Goal: Task Accomplishment & Management: Manage account settings

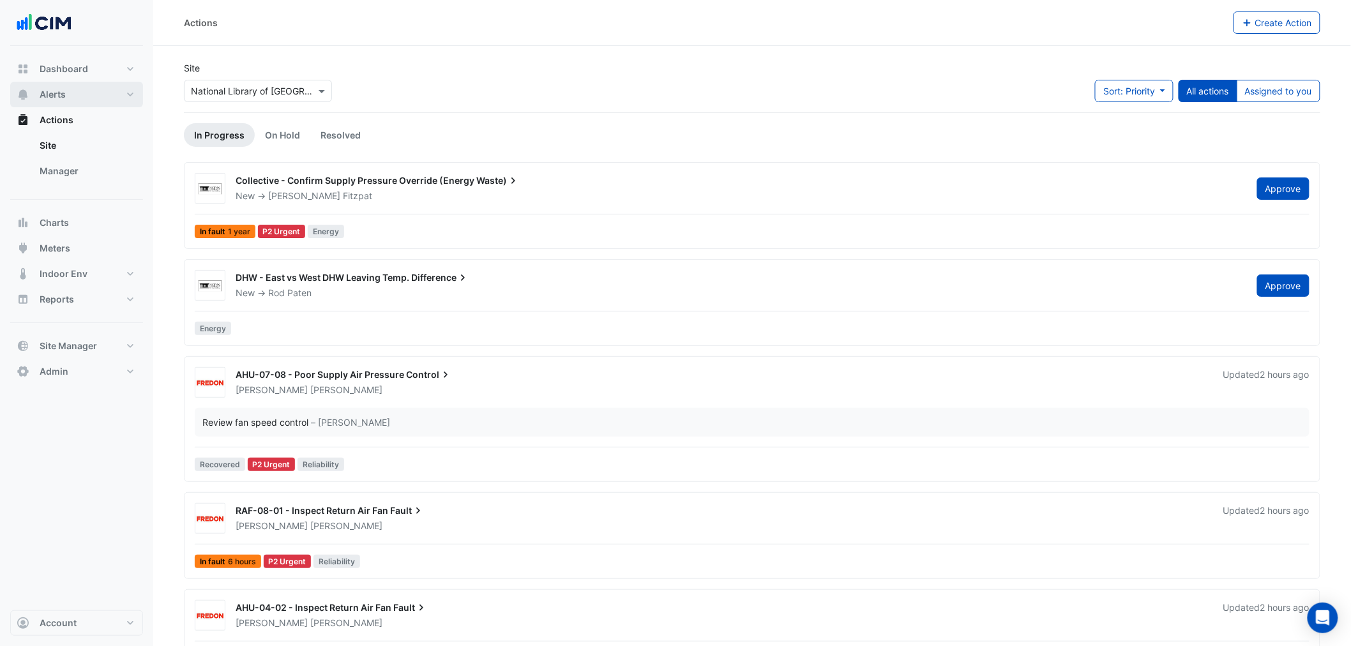
click at [56, 100] on span "Alerts" at bounding box center [53, 94] width 26 height 13
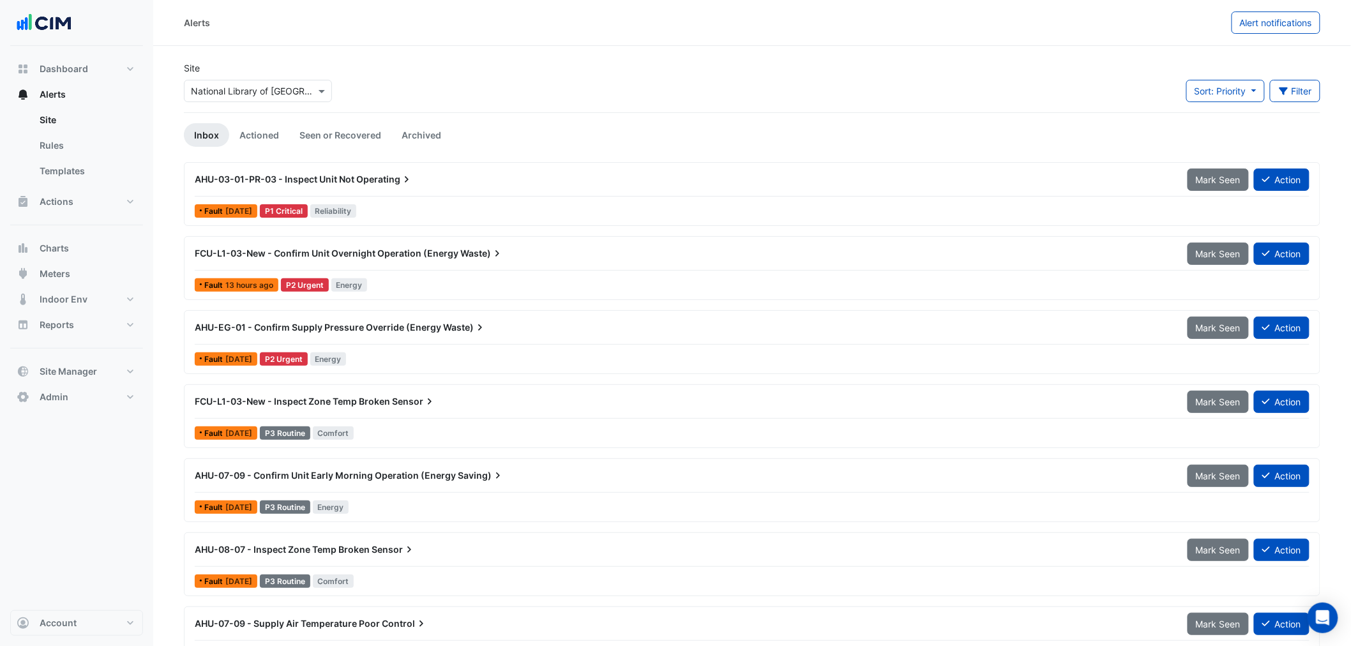
click at [272, 93] on input "text" at bounding box center [245, 91] width 109 height 13
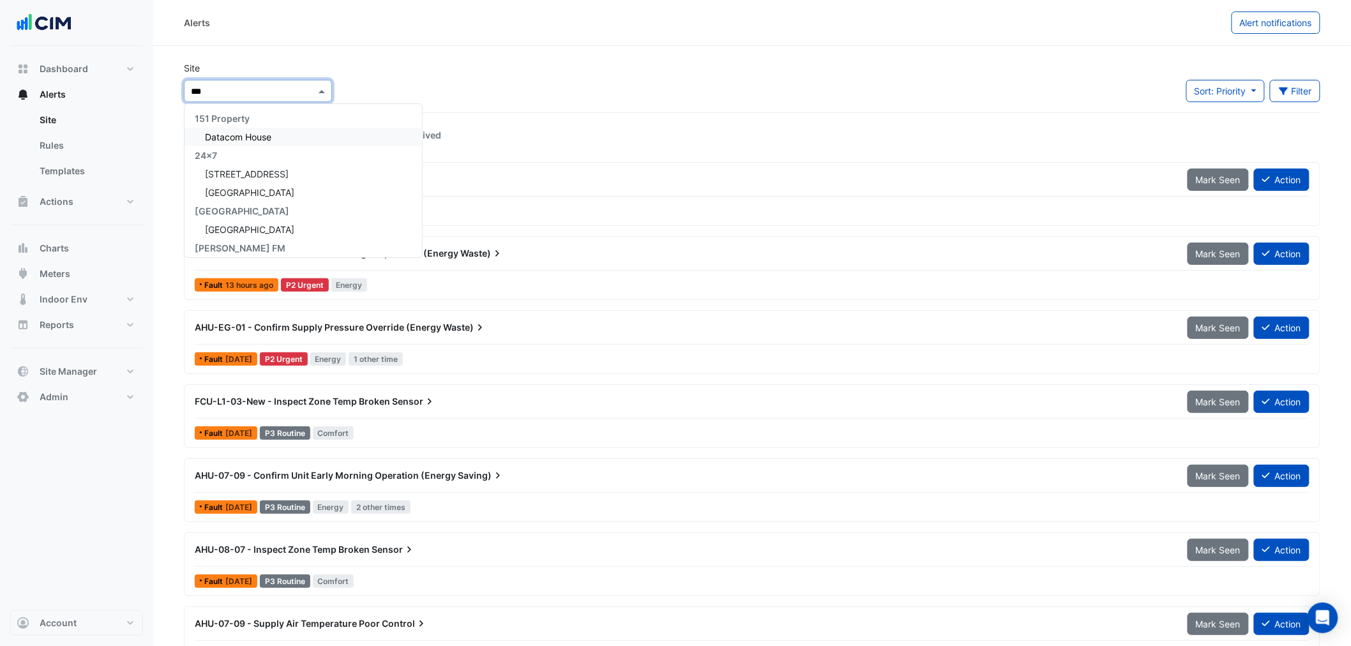
type input "****"
click at [245, 137] on span "[GEOGRAPHIC_DATA]" at bounding box center [249, 137] width 89 height 11
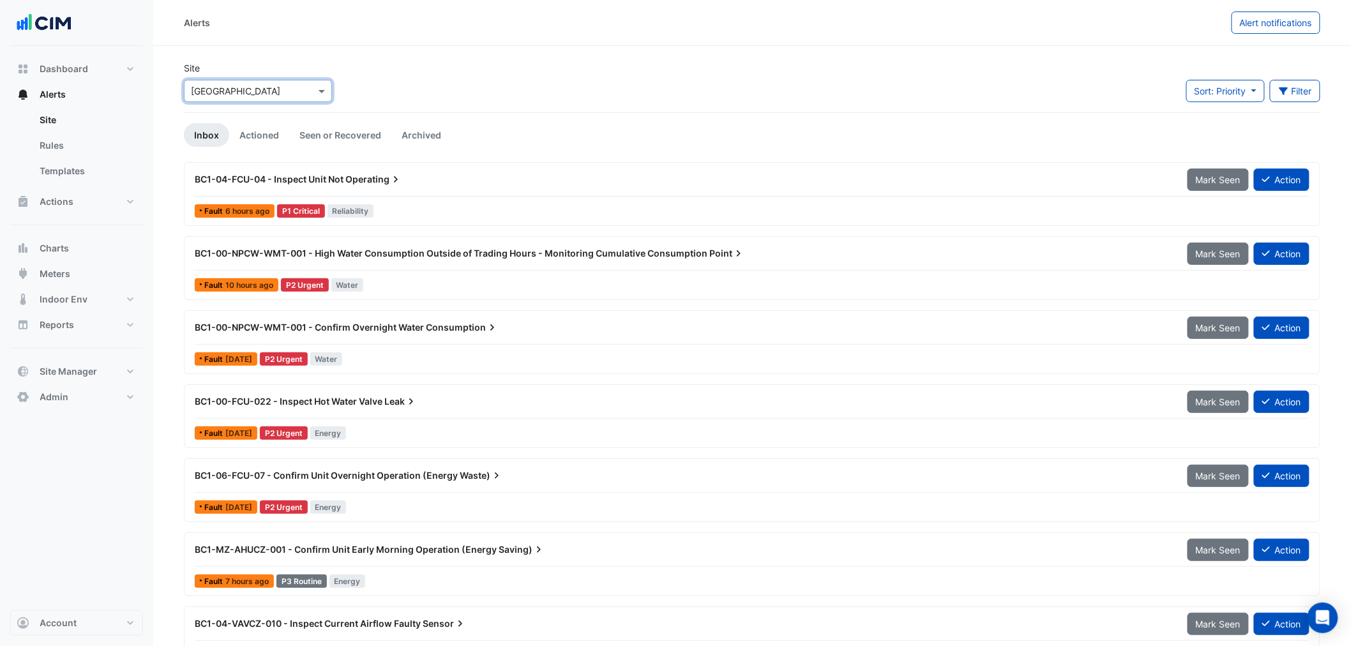
click at [379, 54] on section "Site Select a Site × Daramu House Sort: Priority Priority Updated Filter Title …" at bounding box center [752, 405] width 1198 height 719
click at [1309, 97] on button "Filter" at bounding box center [1295, 91] width 51 height 22
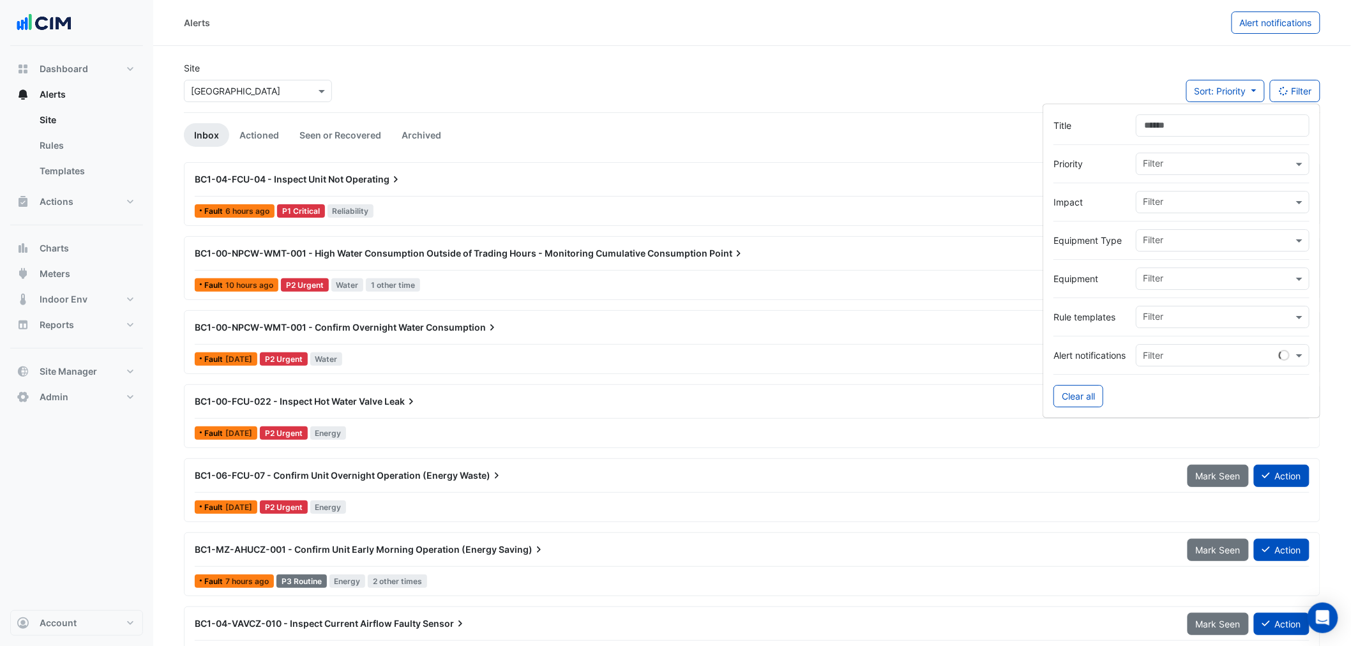
click at [589, 91] on div "Site Select a Site × Daramu House Sort: Priority Priority Updated Filter" at bounding box center [752, 86] width 1152 height 51
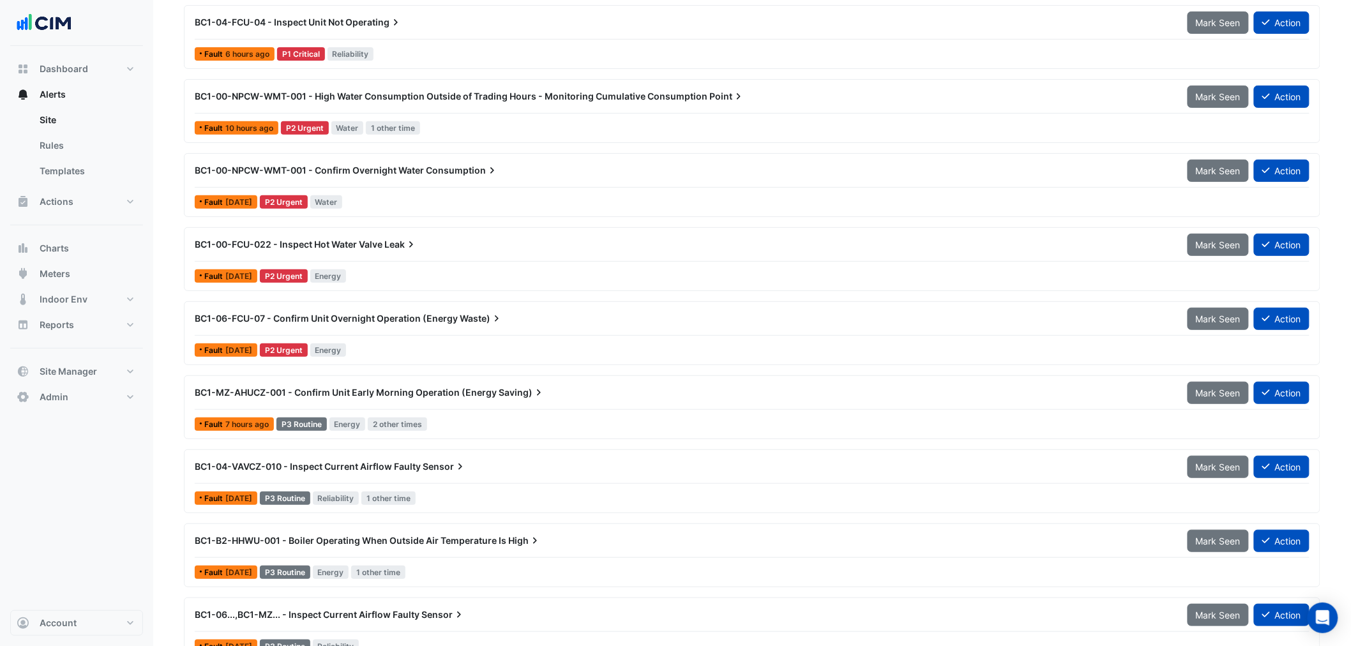
scroll to position [189, 0]
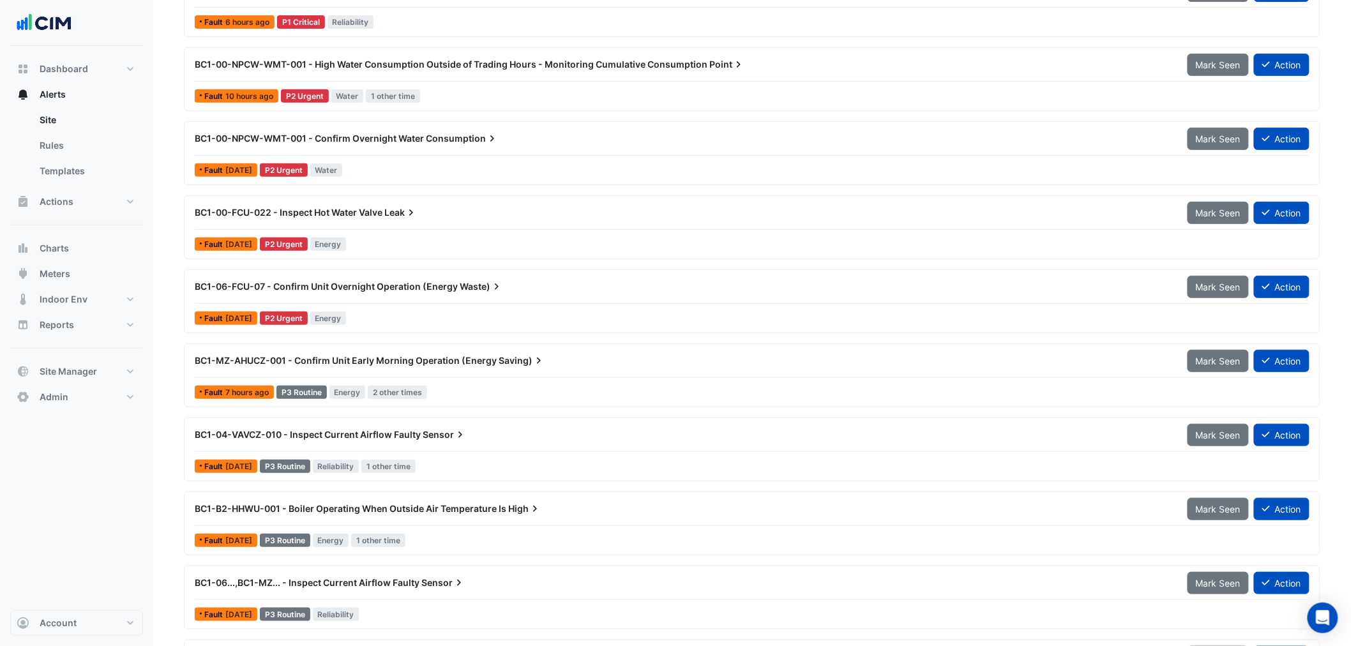
click at [321, 365] on span "BC1-MZ-AHUCZ-001 - Confirm Unit Early Morning Operation (Energy" at bounding box center [346, 360] width 302 height 11
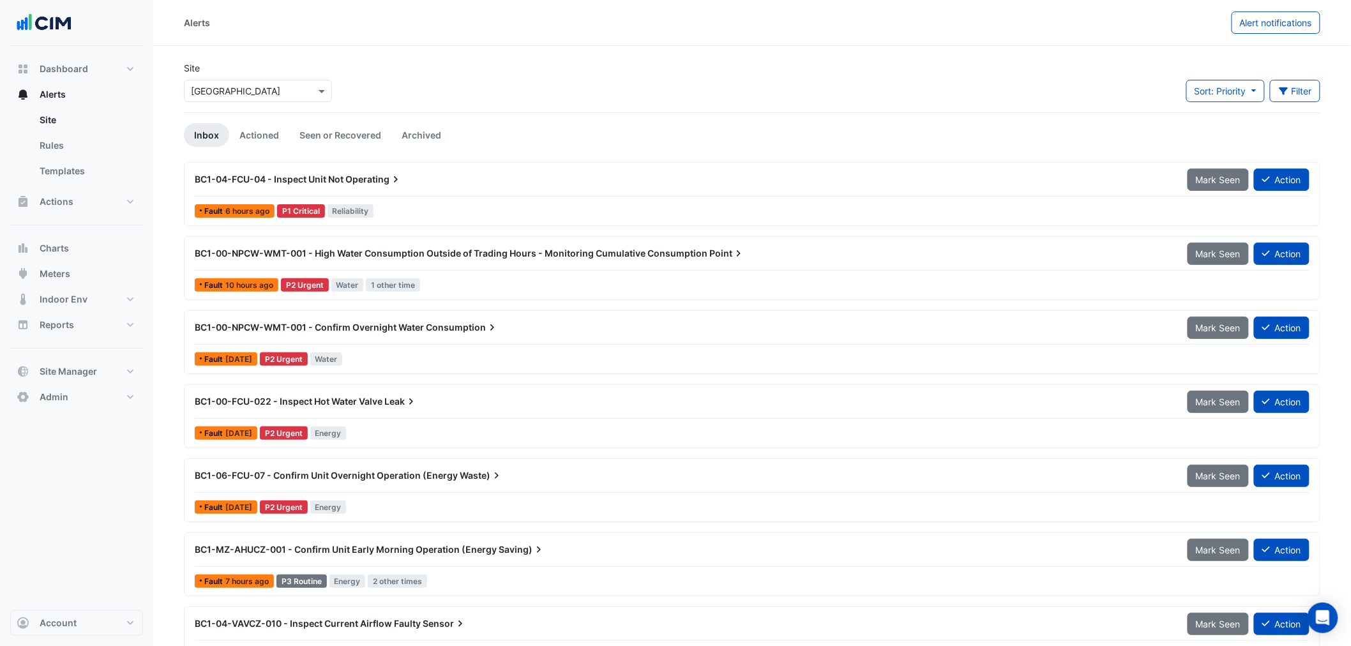
click at [1311, 103] on div "Sort: Priority Priority Updated Filter Title Priority Filter Impact Filter Equi…" at bounding box center [1253, 96] width 134 height 33
drag, startPoint x: 1292, startPoint y: 84, endPoint x: 1287, endPoint y: 93, distance: 10.3
click at [1292, 88] on button "Filter" at bounding box center [1295, 91] width 51 height 22
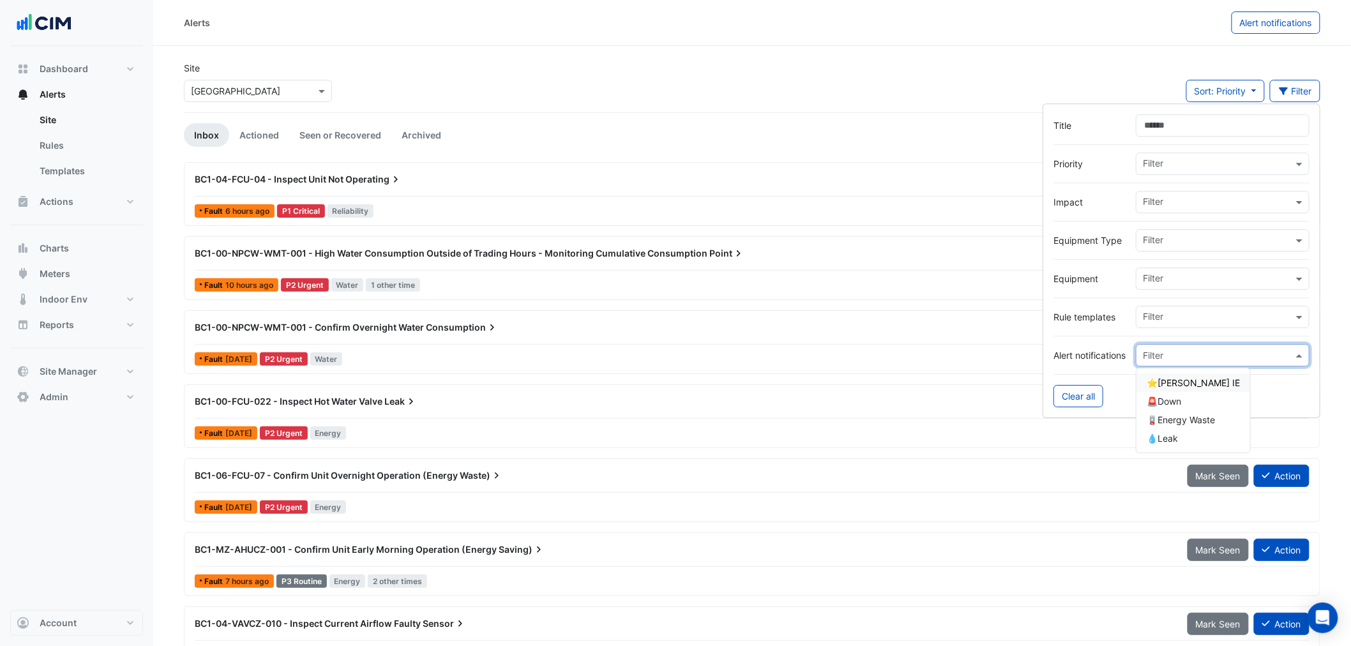
click at [1169, 361] on input "text" at bounding box center [1210, 355] width 134 height 13
click at [1180, 417] on span "🪫Energy Waste" at bounding box center [1181, 419] width 68 height 11
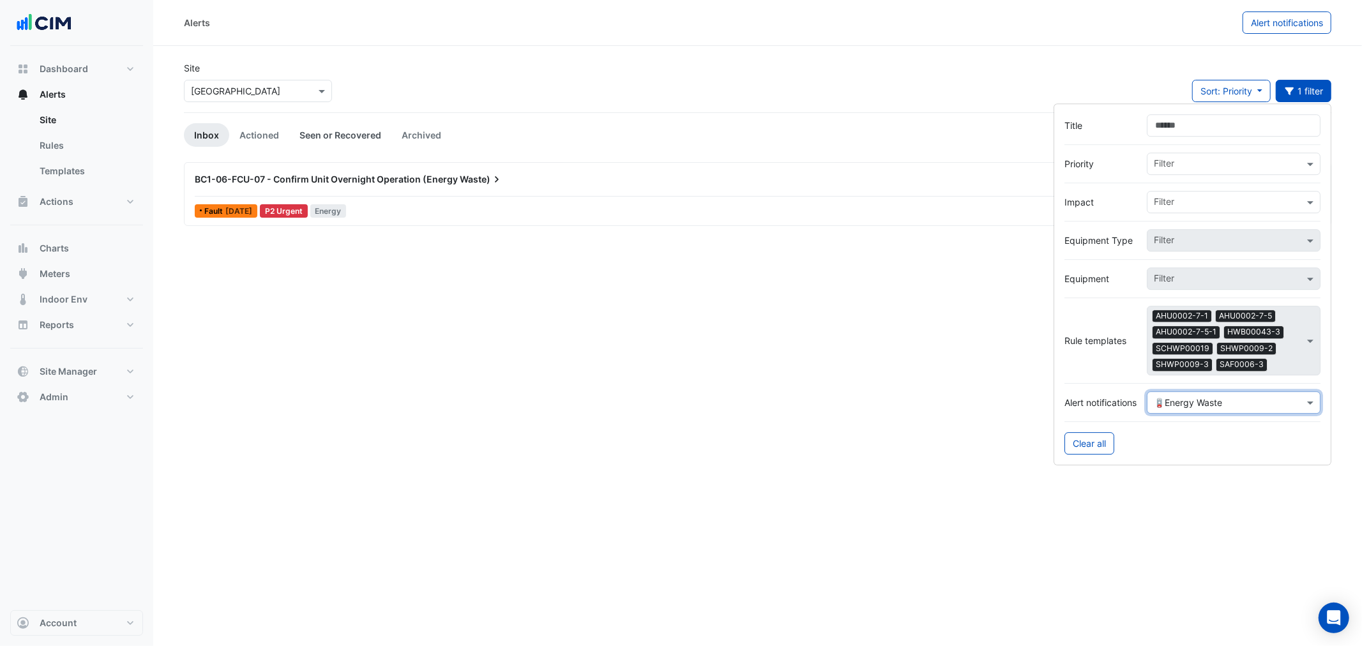
click at [336, 133] on link "Seen or Recovered" at bounding box center [340, 135] width 102 height 24
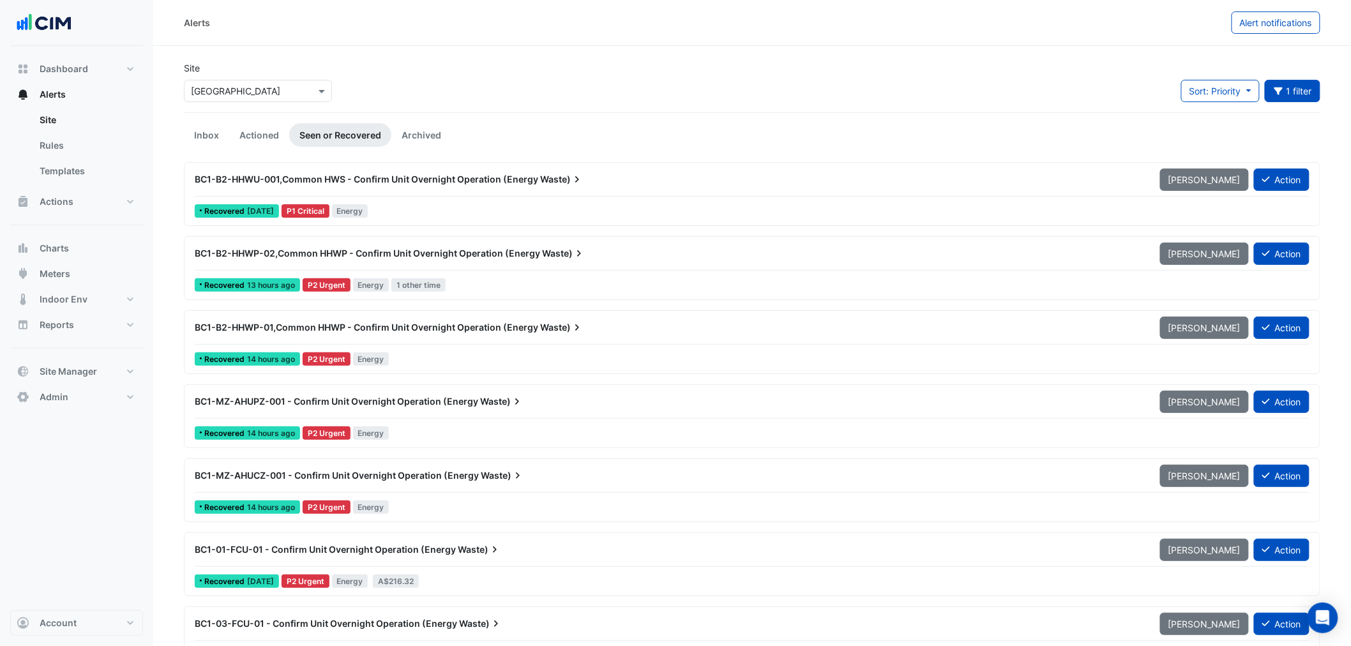
click at [502, 195] on div "BC1-B2-HHWU-001,Common HWS - Confirm Unit Overnight Operation (Energy Waste) Ma…" at bounding box center [752, 182] width 1115 height 29
click at [84, 278] on button "Meters" at bounding box center [76, 274] width 133 height 26
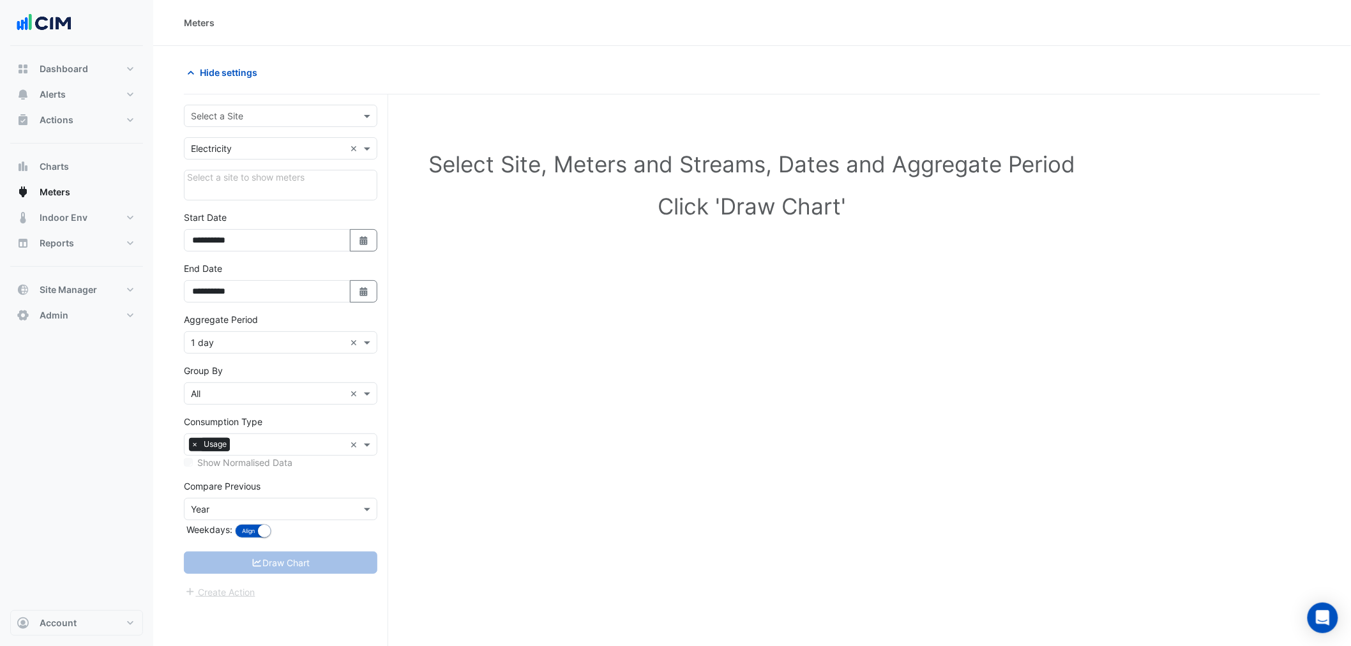
click at [222, 121] on input "text" at bounding box center [268, 116] width 154 height 13
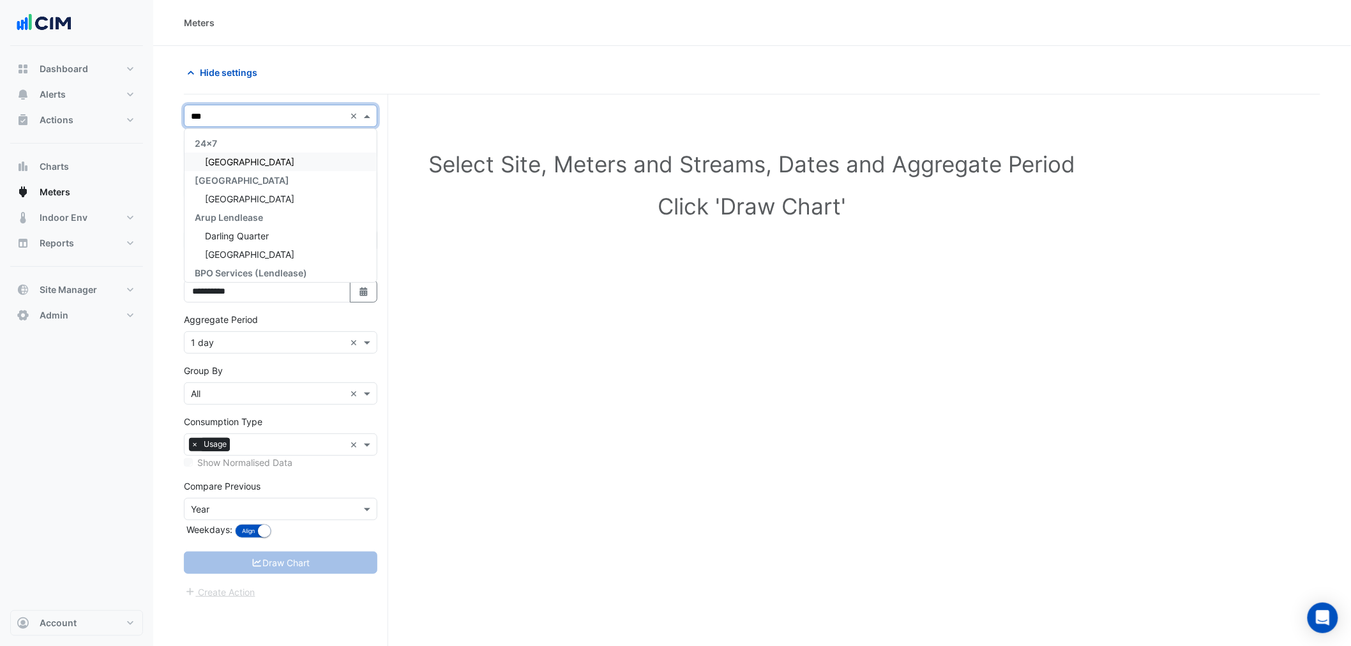
type input "****"
click at [222, 153] on div "Daramu House" at bounding box center [281, 162] width 192 height 19
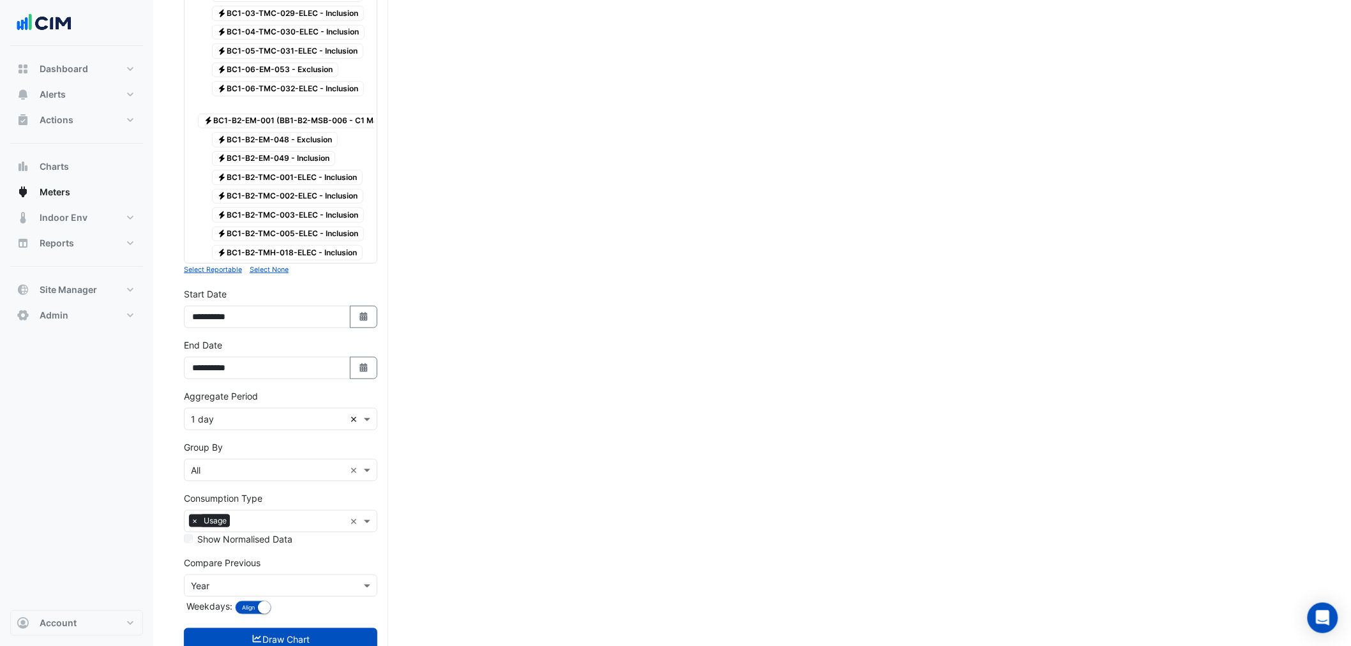
scroll to position [359, 0]
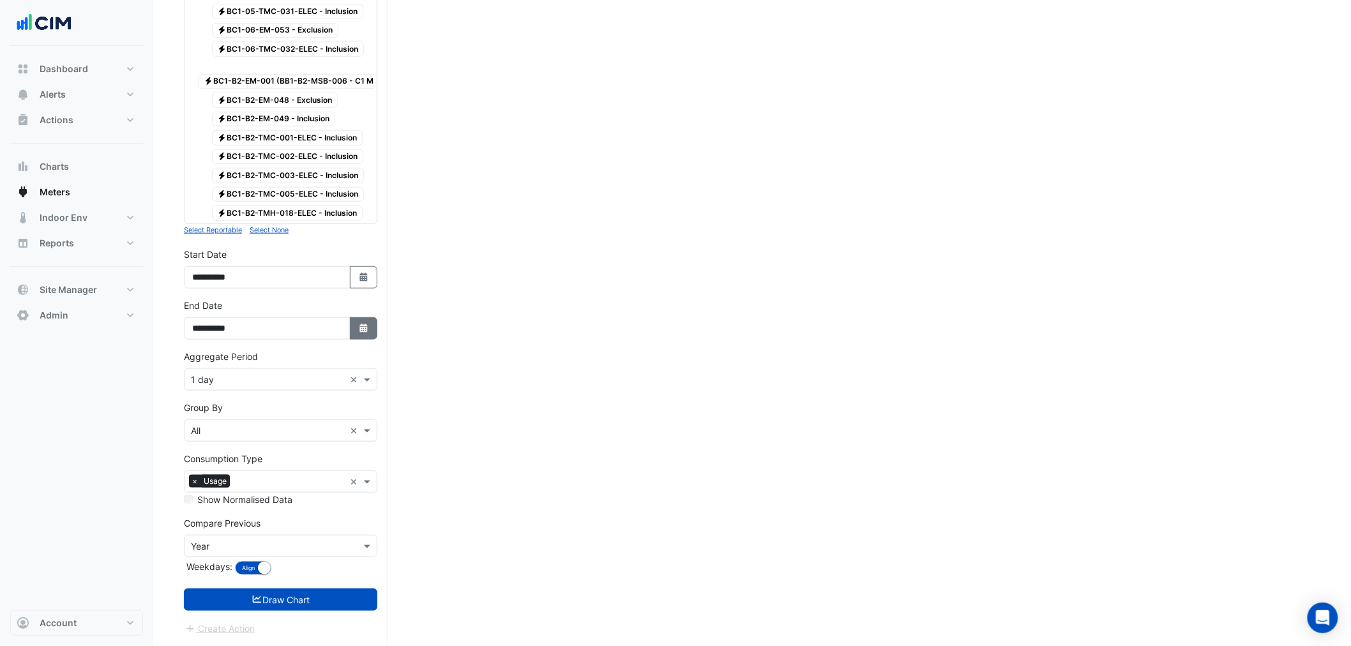
click at [359, 319] on button "Select Date" at bounding box center [364, 328] width 28 height 22
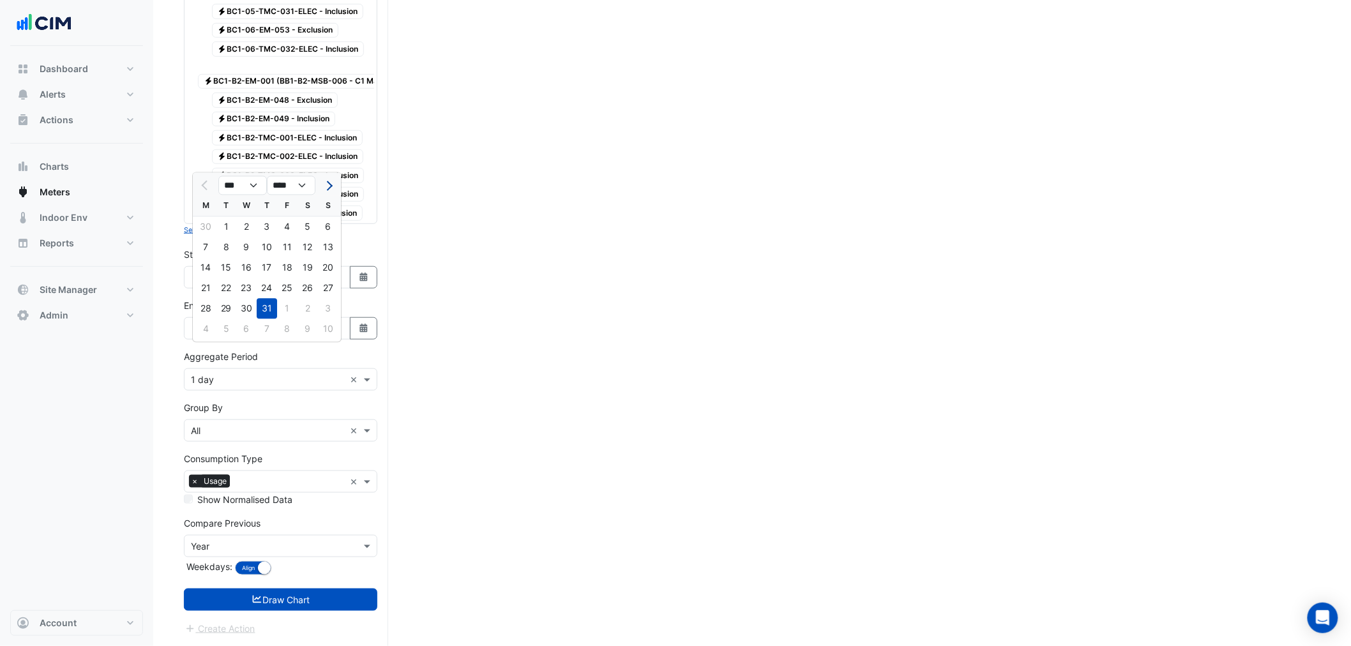
click at [323, 176] on button "Next month" at bounding box center [328, 186] width 15 height 20
select select "*"
click at [328, 258] on div "17" at bounding box center [328, 268] width 20 height 20
type input "**********"
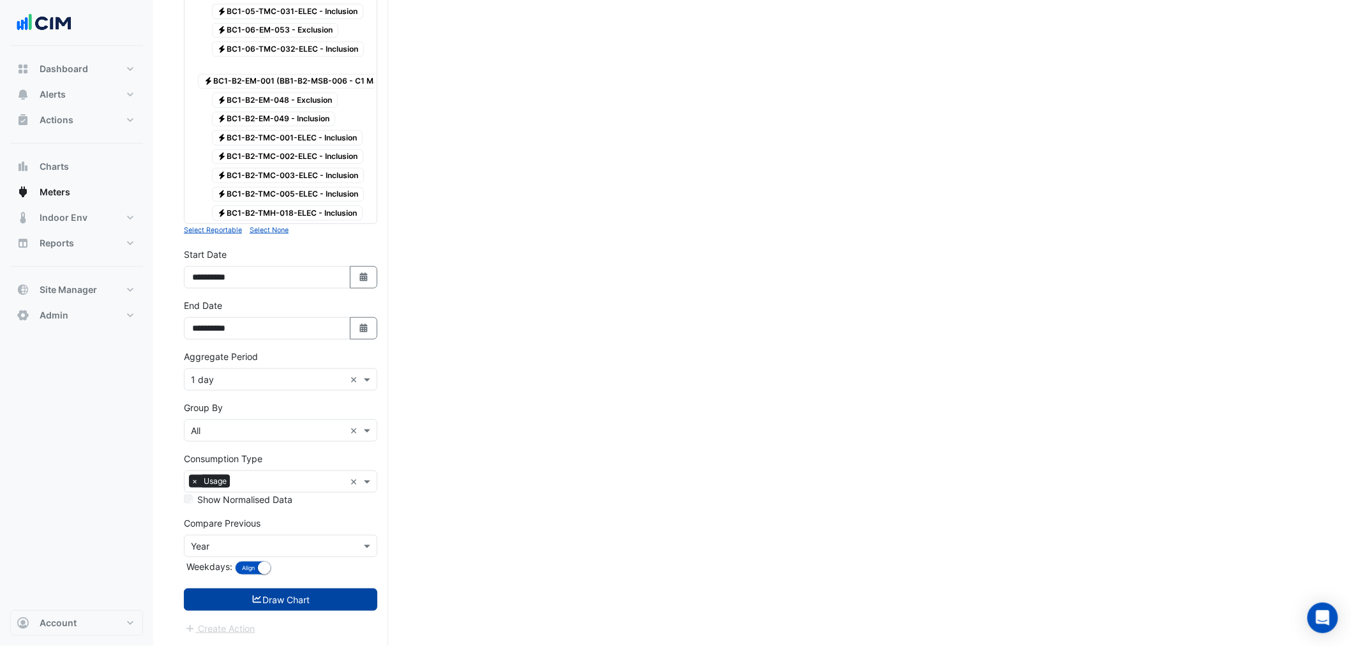
click at [281, 602] on button "Draw Chart" at bounding box center [280, 600] width 193 height 22
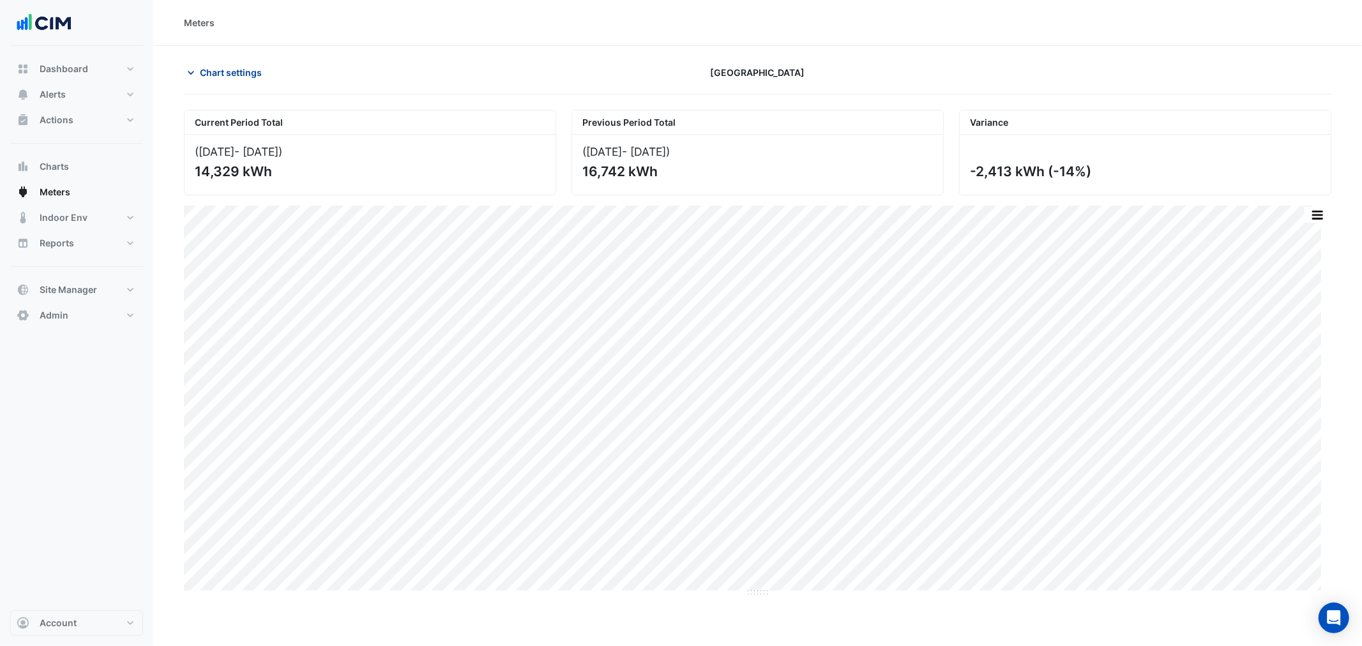
click at [253, 82] on button "Chart settings" at bounding box center [227, 72] width 86 height 22
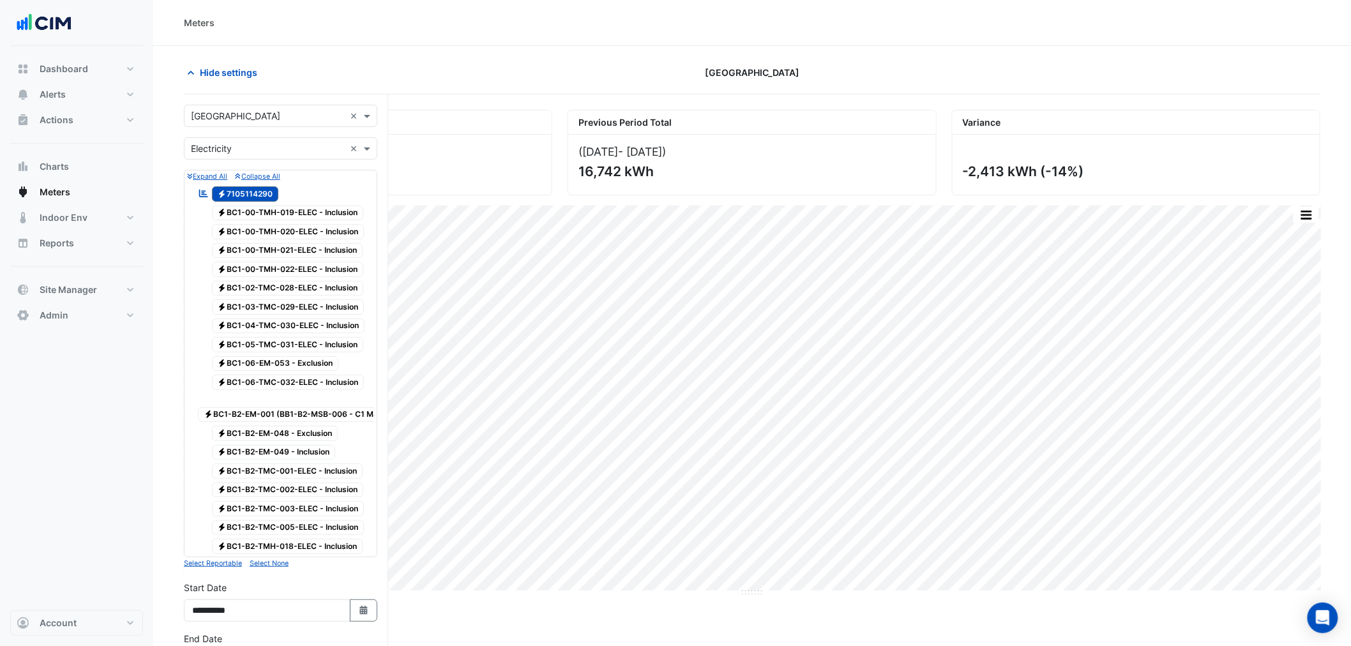
scroll to position [189, 0]
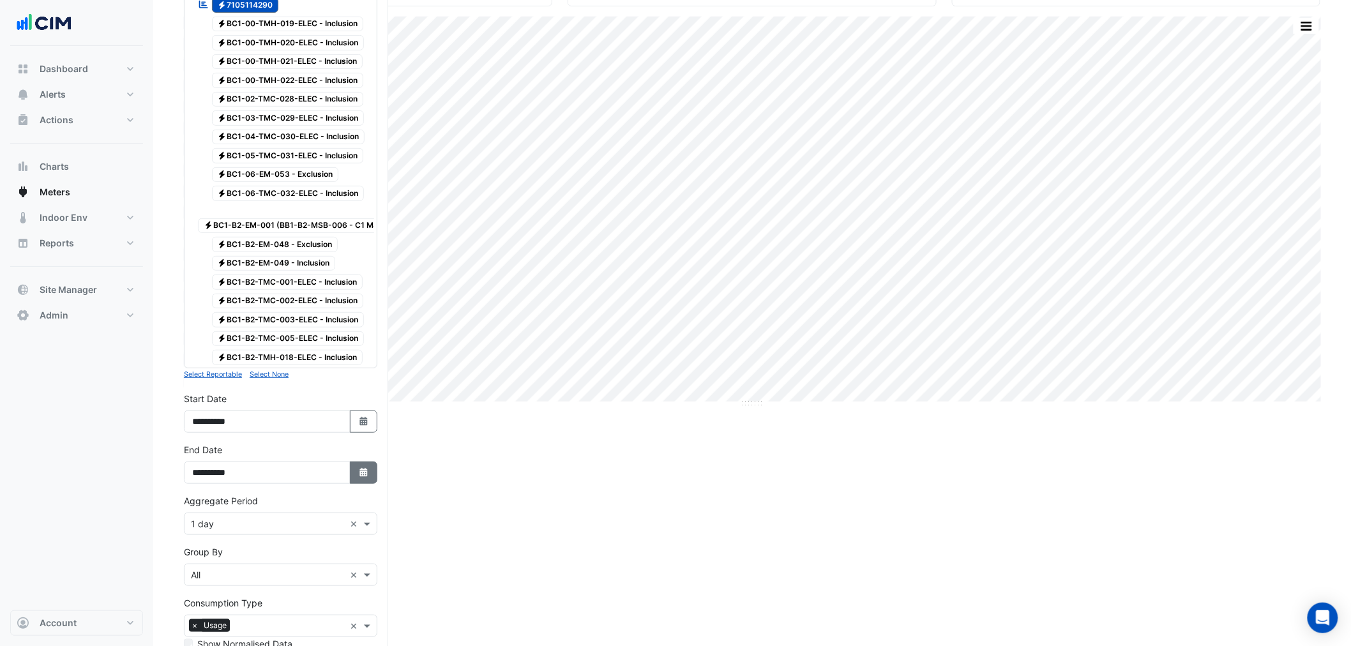
click at [366, 484] on button "Select Date" at bounding box center [364, 473] width 28 height 22
select select "*"
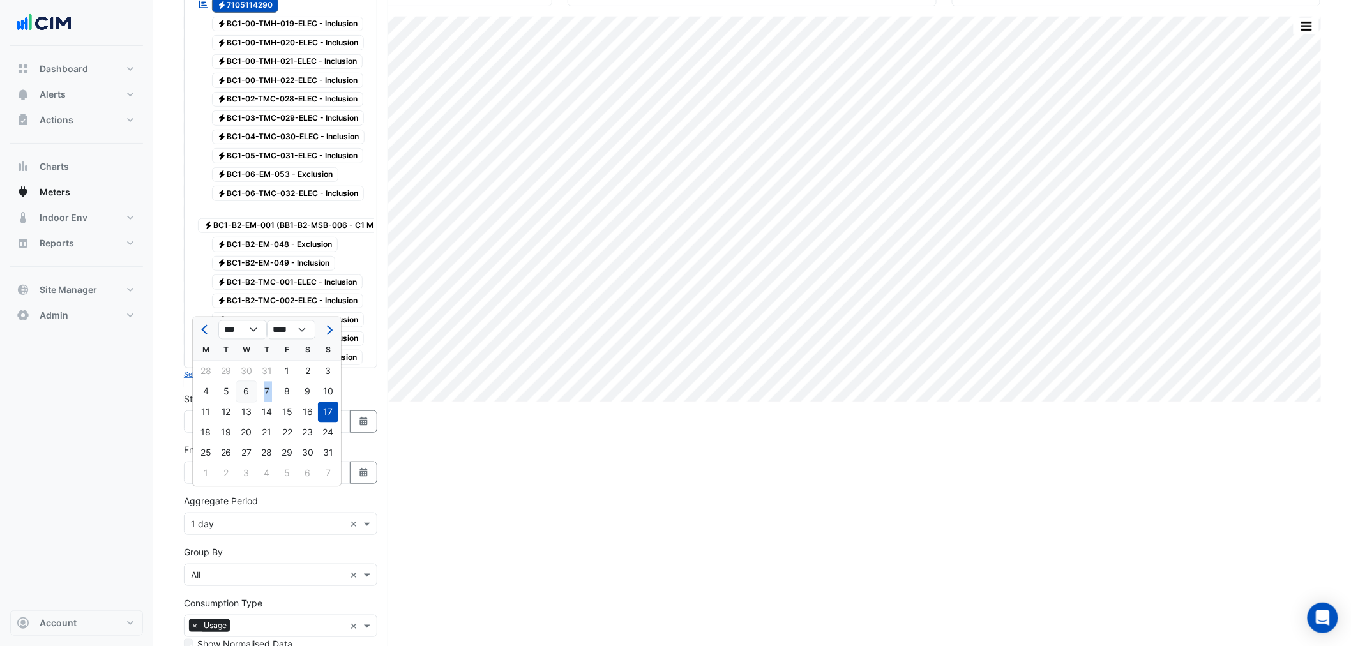
drag, startPoint x: 287, startPoint y: 394, endPoint x: 252, endPoint y: 391, distance: 35.2
click at [252, 391] on div "4 5 6 7 8 9 10" at bounding box center [267, 392] width 148 height 20
click at [252, 391] on div "6" at bounding box center [246, 392] width 20 height 20
type input "**********"
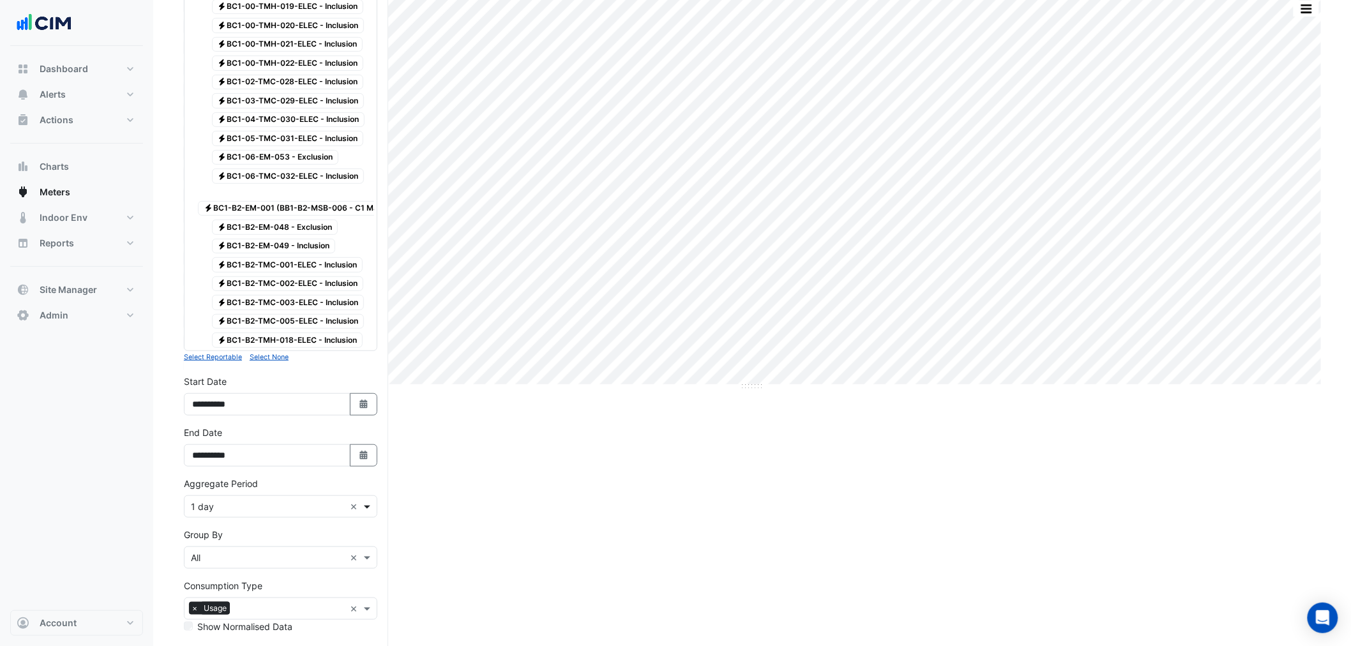
scroll to position [359, 0]
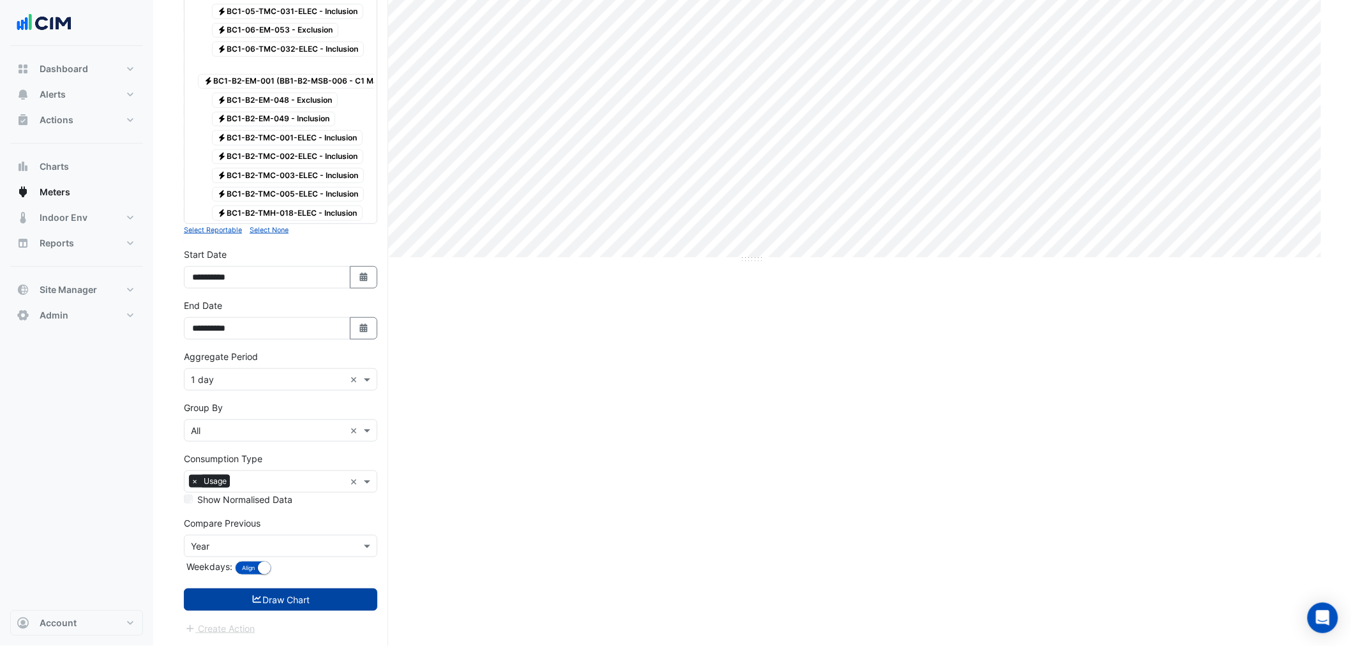
drag, startPoint x: 333, startPoint y: 571, endPoint x: 334, endPoint y: 594, distance: 23.0
click at [334, 594] on form "Select a Site × Daramu House × Utility Type × Electricity × Expand All Collapse…" at bounding box center [280, 203] width 193 height 864
drag, startPoint x: 239, startPoint y: 372, endPoint x: 241, endPoint y: 380, distance: 7.8
click at [239, 374] on input "text" at bounding box center [268, 380] width 154 height 13
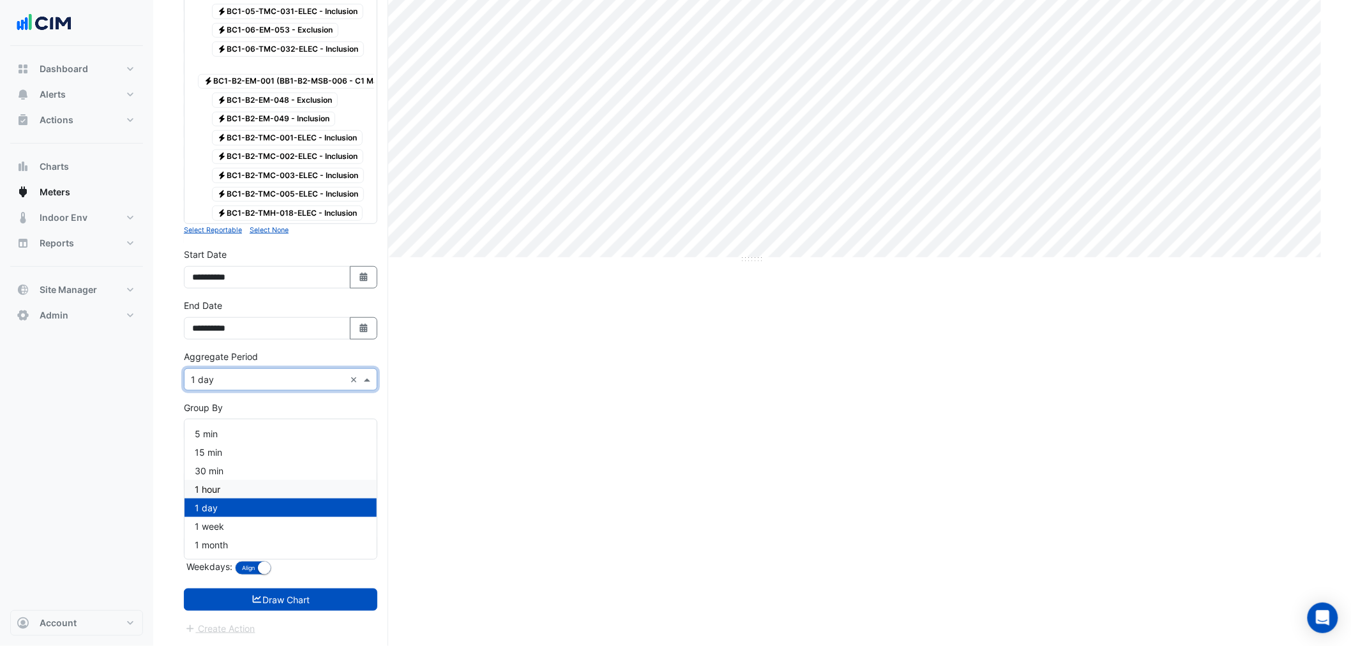
click at [254, 480] on div "1 hour" at bounding box center [281, 489] width 192 height 19
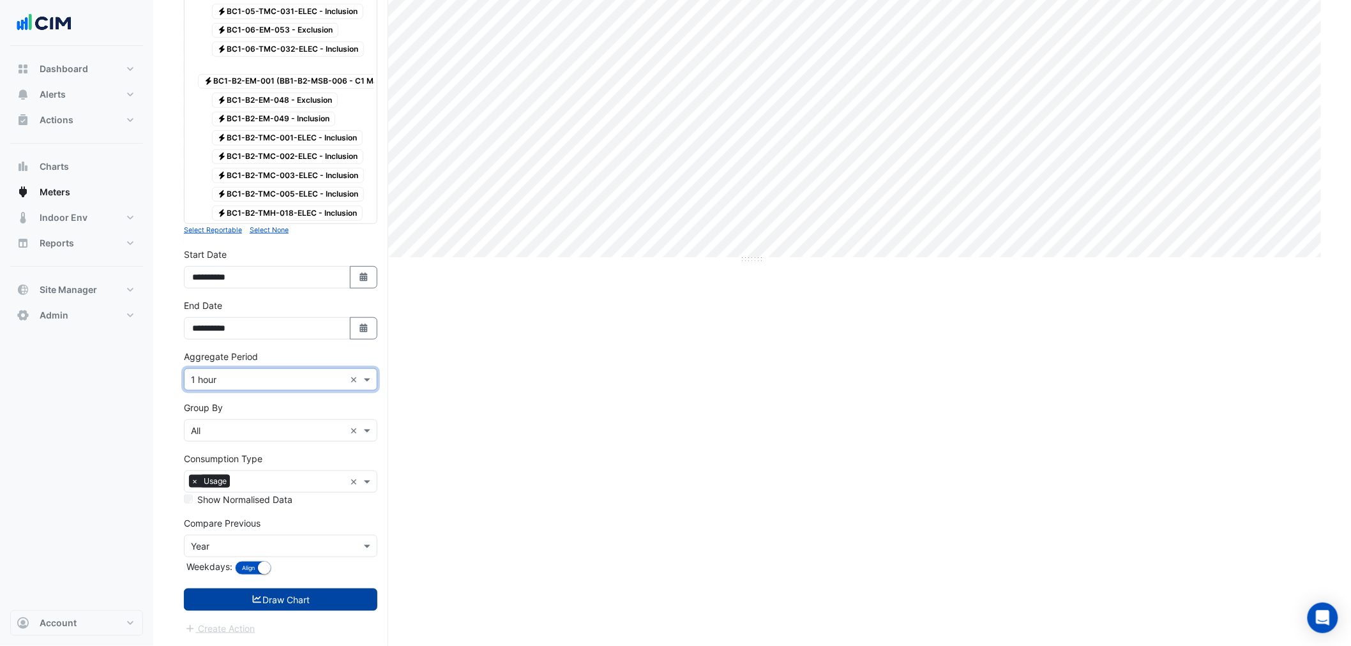
click at [265, 589] on button "Draw Chart" at bounding box center [280, 600] width 193 height 22
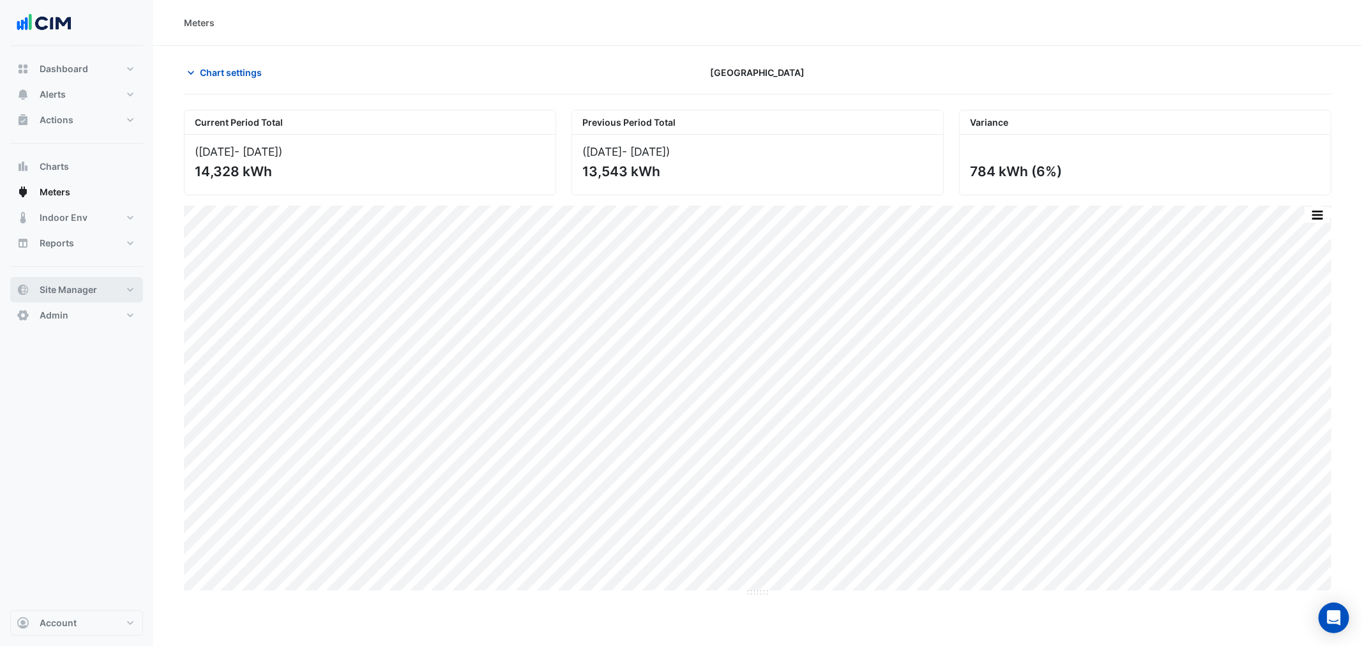
click at [96, 290] on span "Site Manager" at bounding box center [68, 289] width 57 height 13
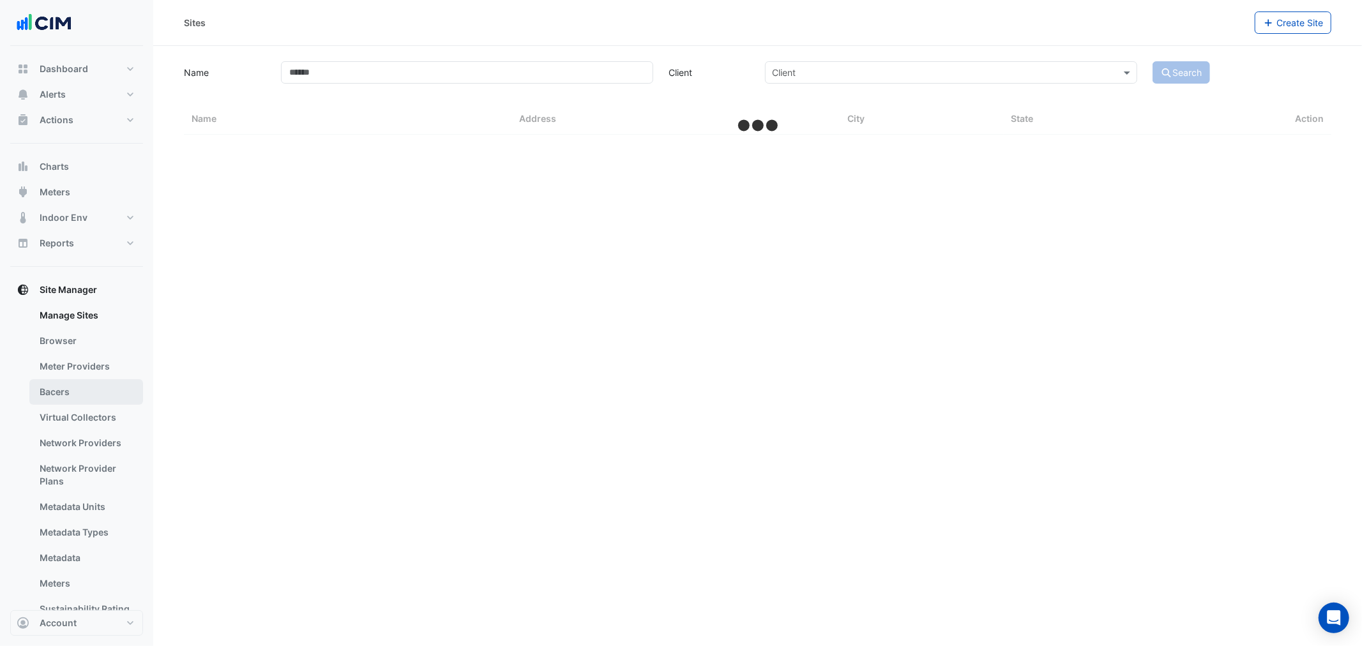
click at [93, 402] on link "Bacers" at bounding box center [86, 392] width 114 height 26
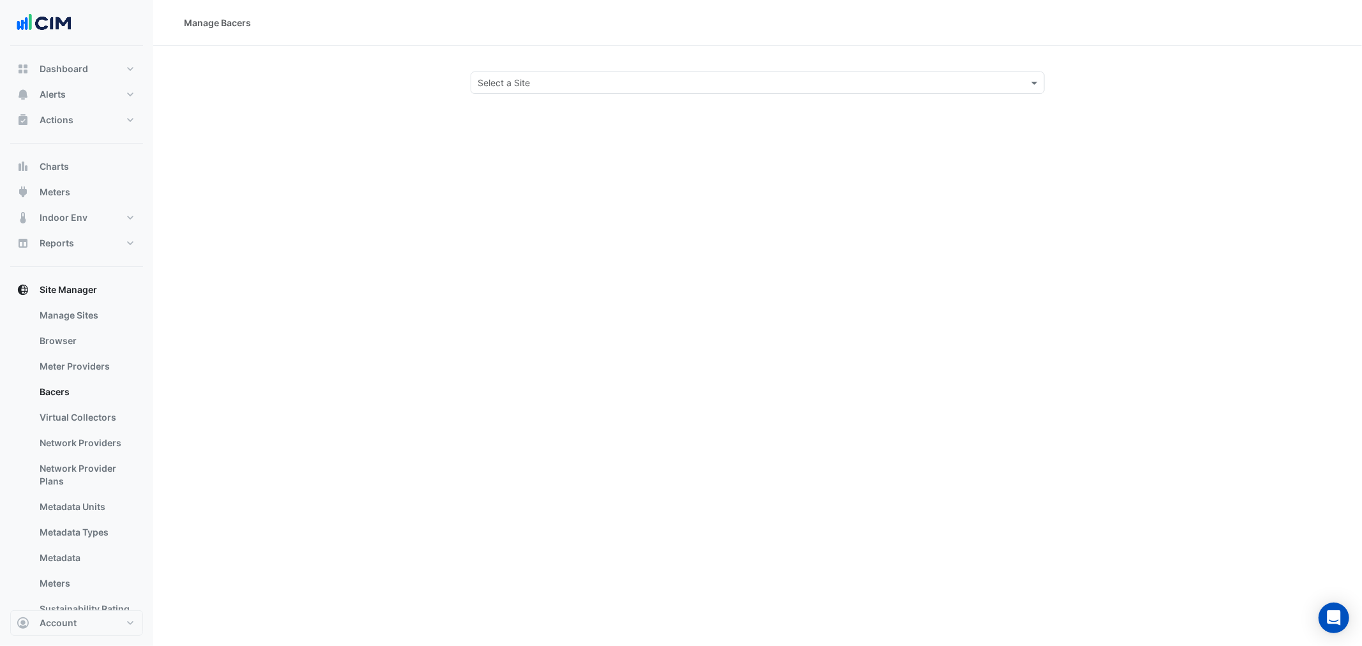
click at [577, 85] on input "text" at bounding box center [745, 83] width 534 height 13
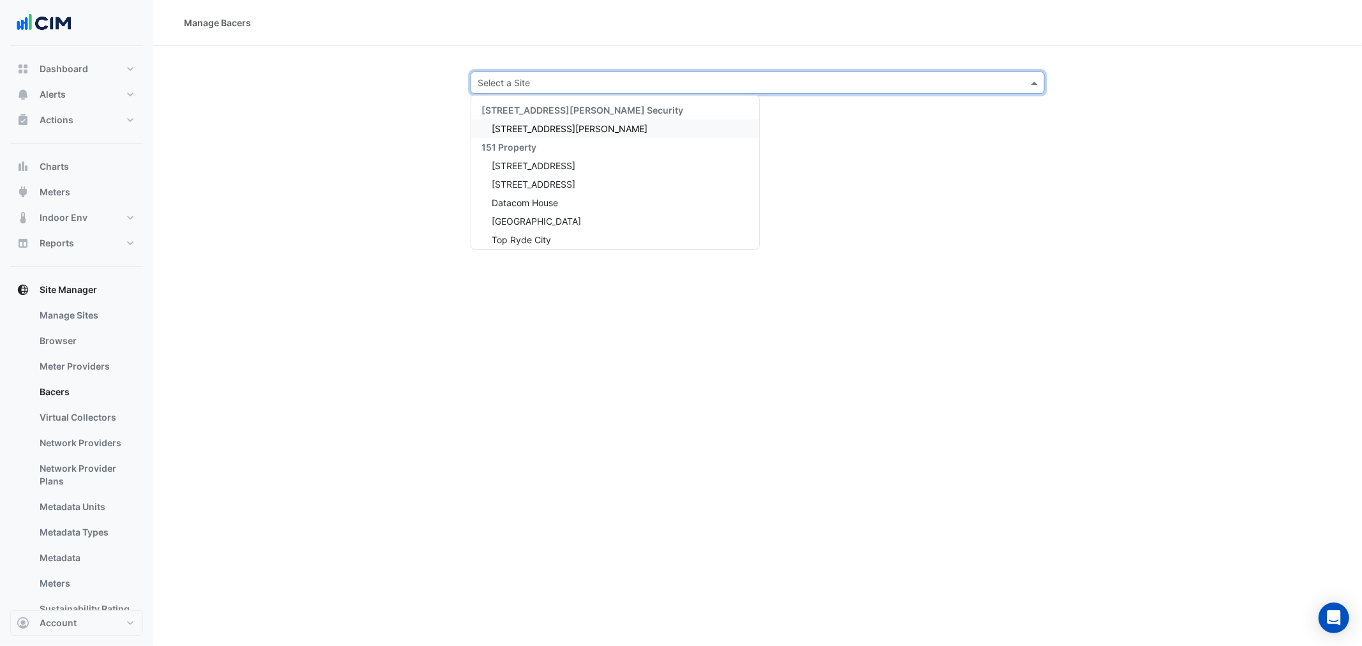
type input "*"
type input "***"
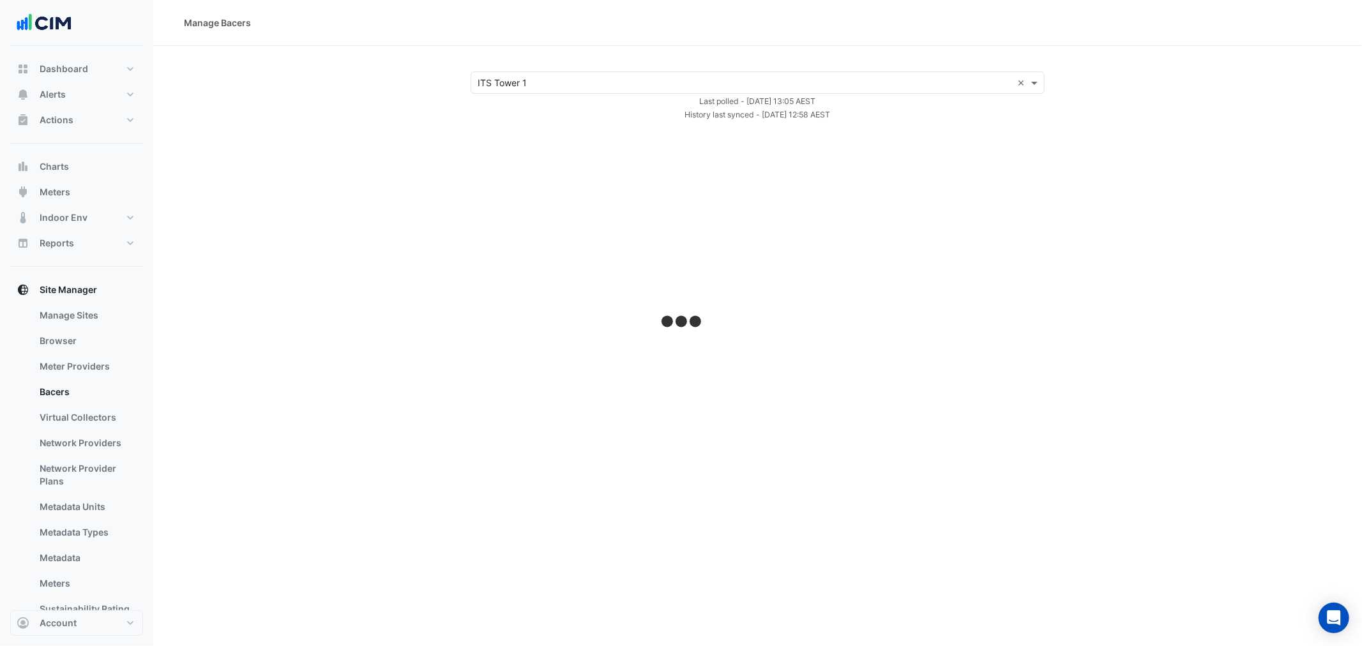
select select "**"
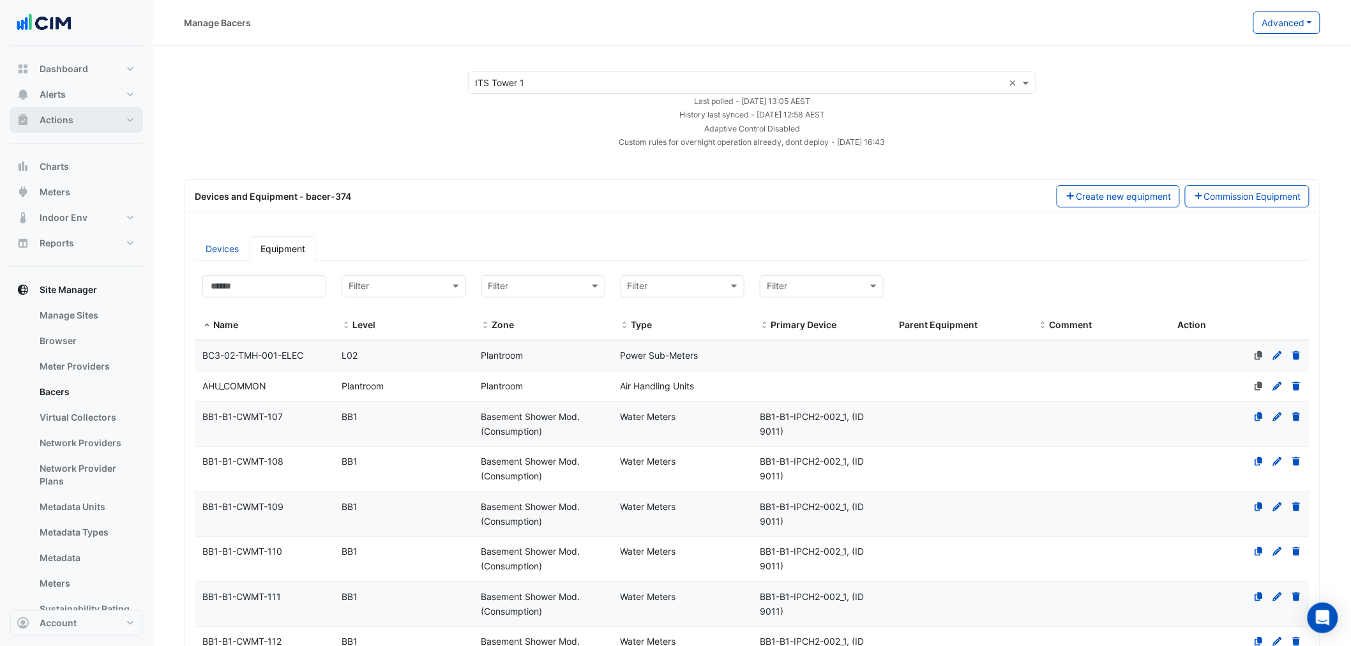
click at [57, 117] on span "Actions" at bounding box center [57, 120] width 34 height 13
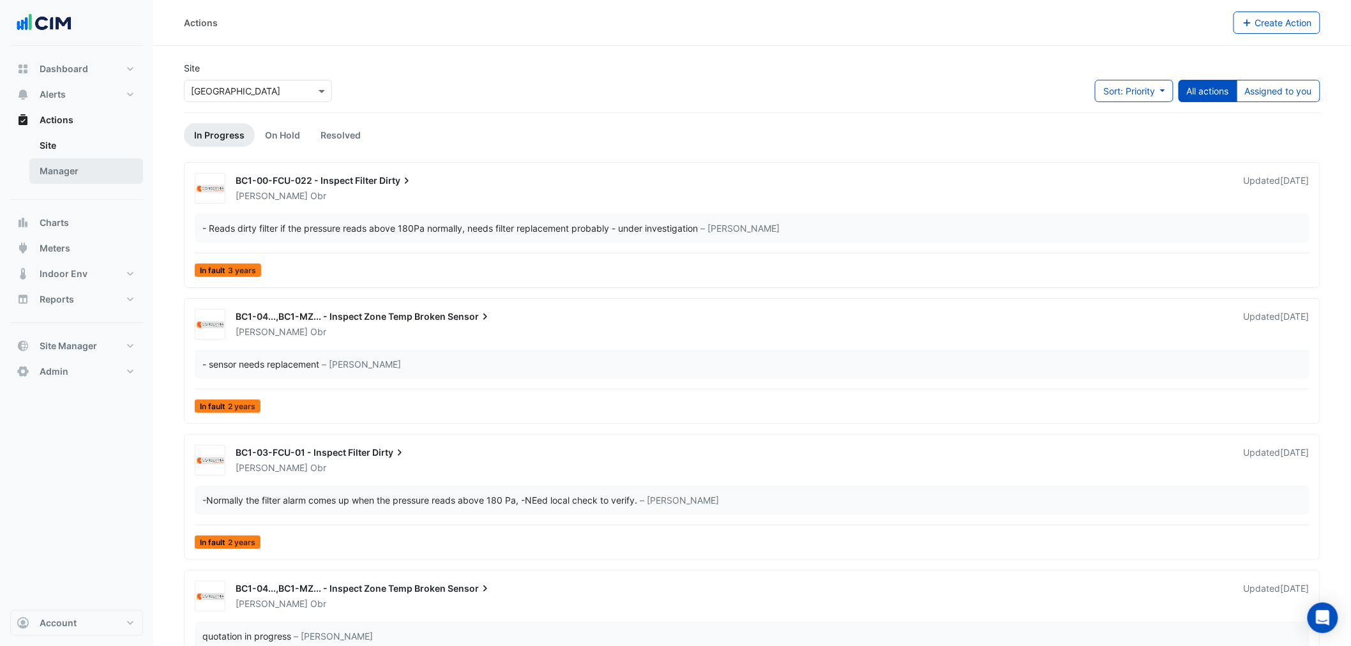
click at [72, 167] on link "Manager" at bounding box center [86, 171] width 114 height 26
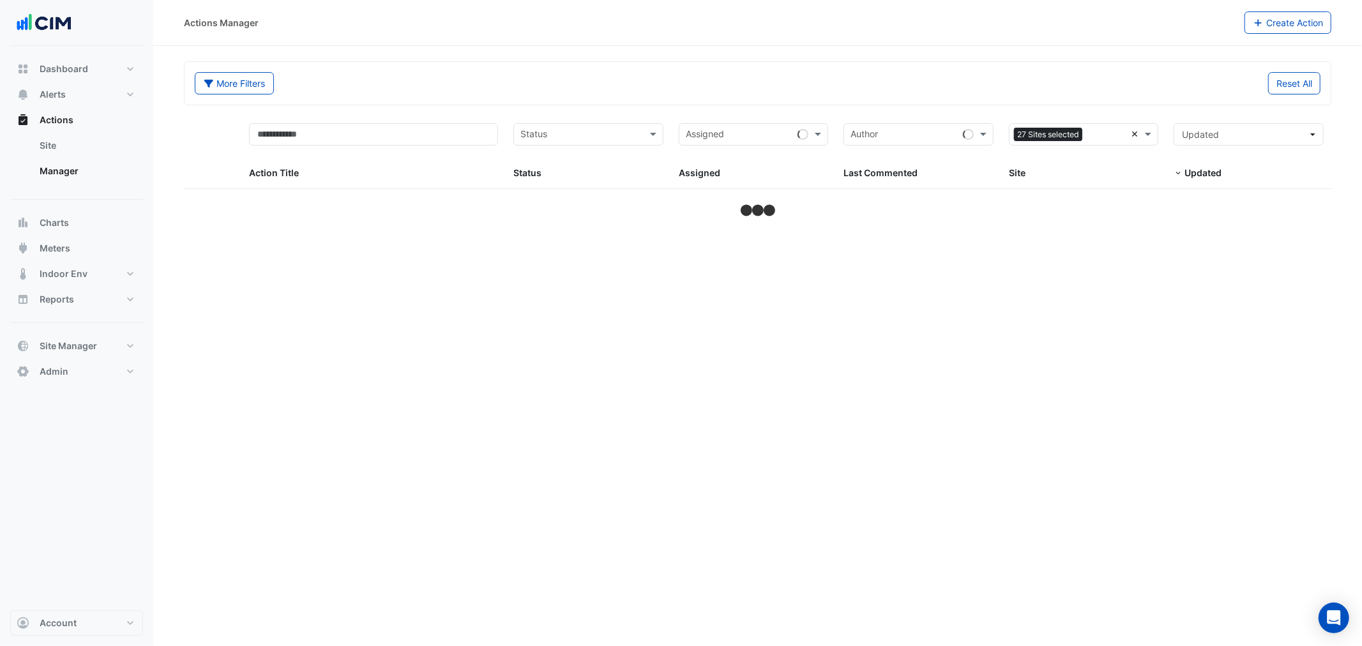
select select "**"
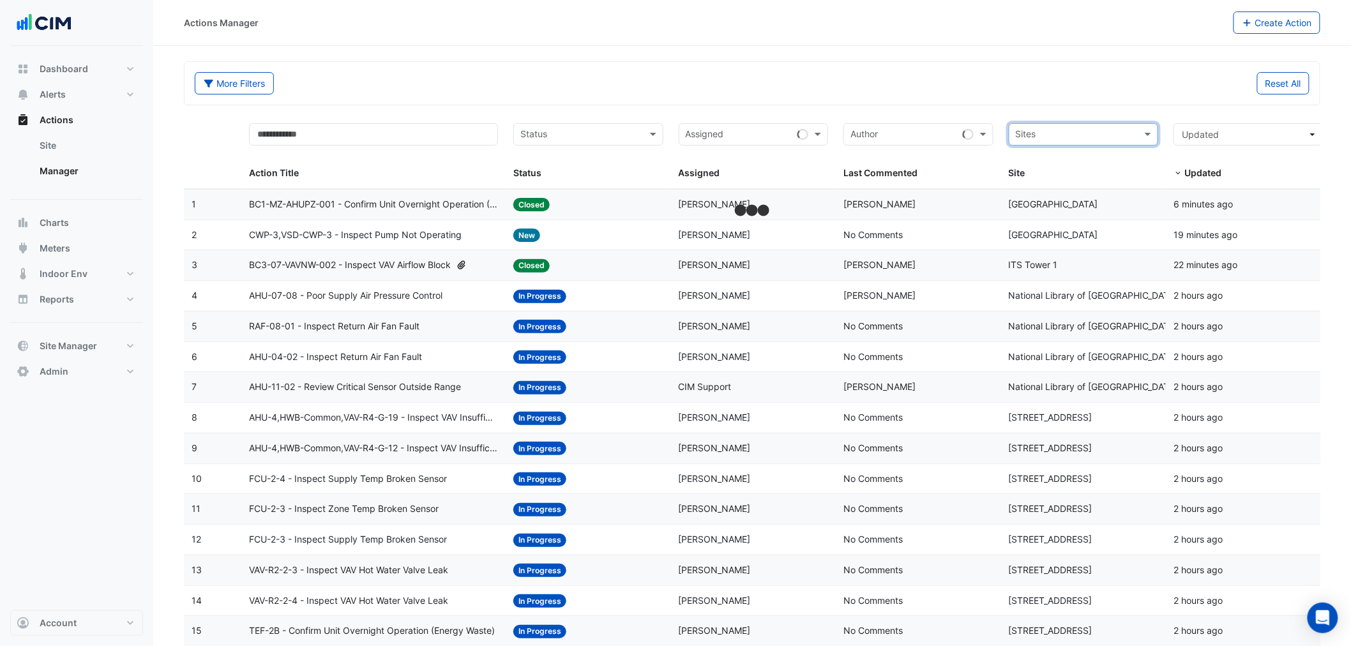
click at [1124, 133] on input "text" at bounding box center [1076, 135] width 121 height 15
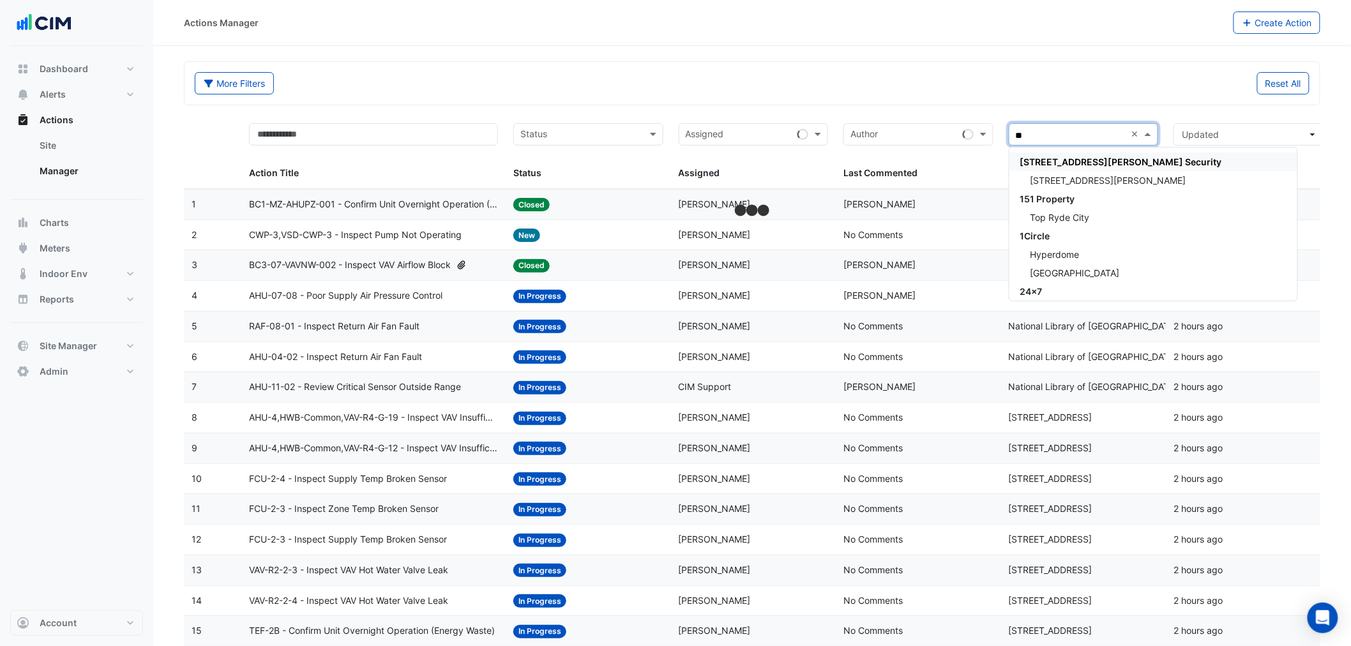
type input "***"
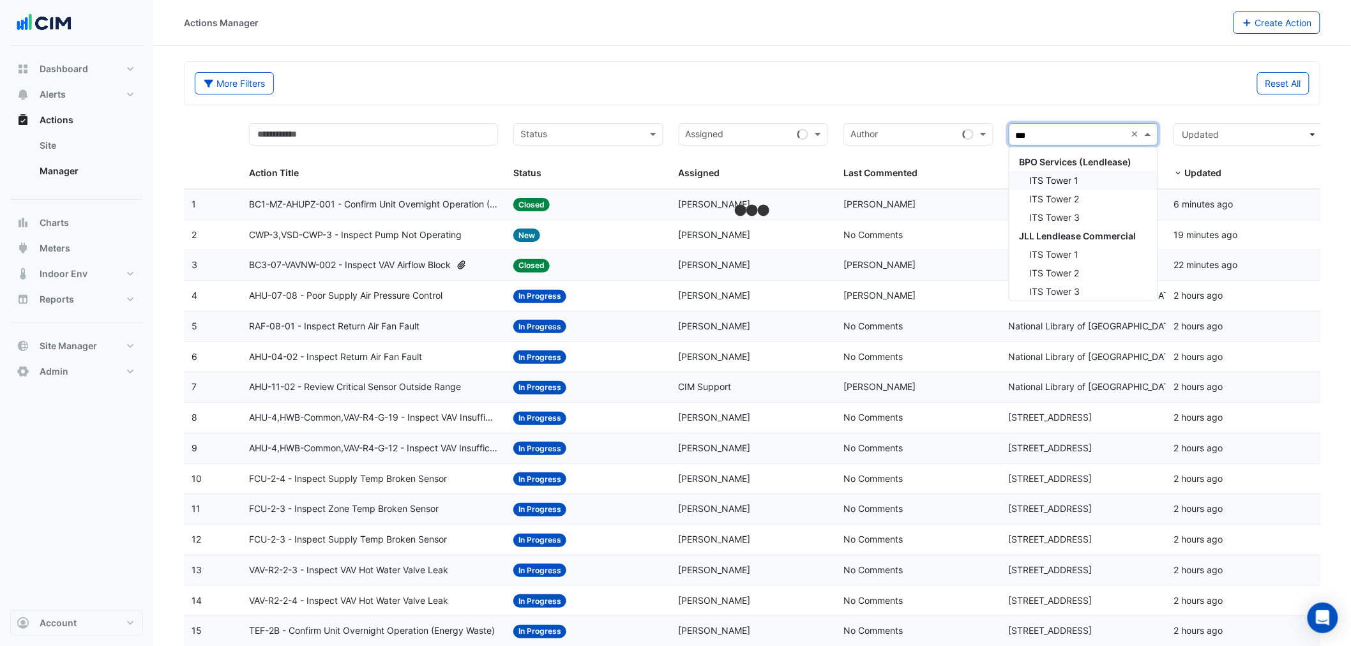
click at [1055, 179] on span "ITS Tower 1" at bounding box center [1054, 180] width 49 height 11
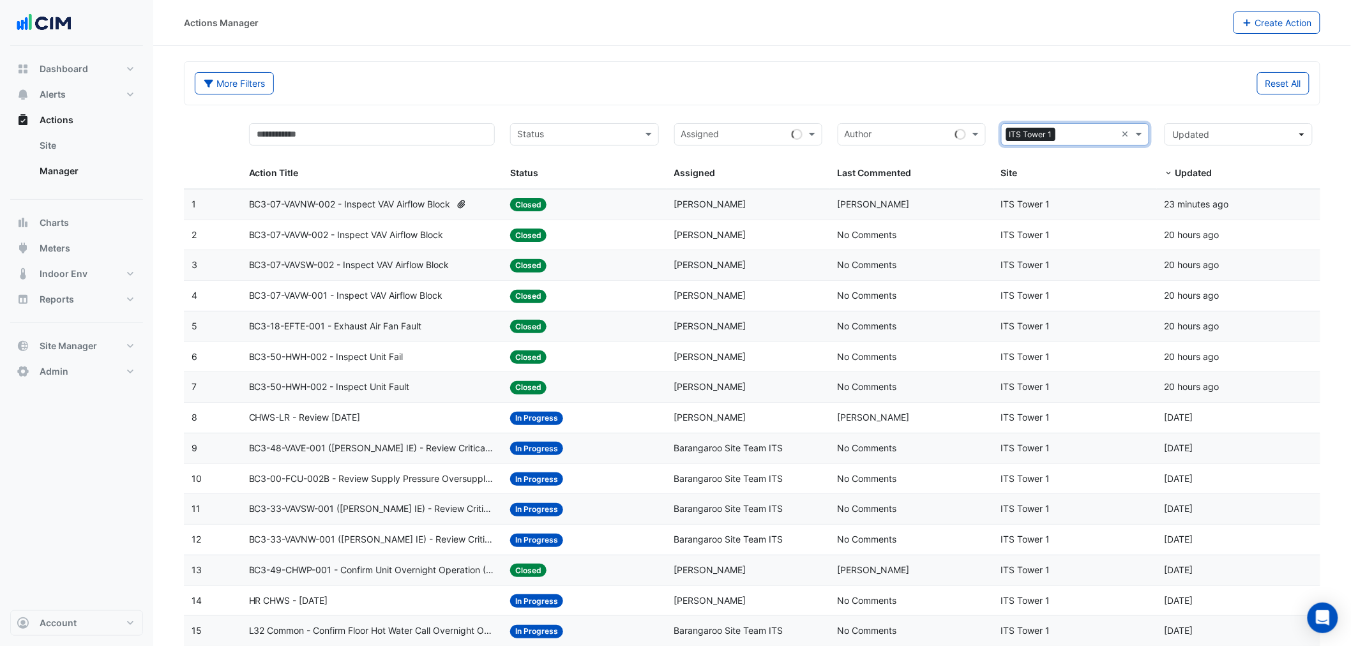
click at [709, 63] on div "More Filters Reset All" at bounding box center [752, 83] width 1135 height 43
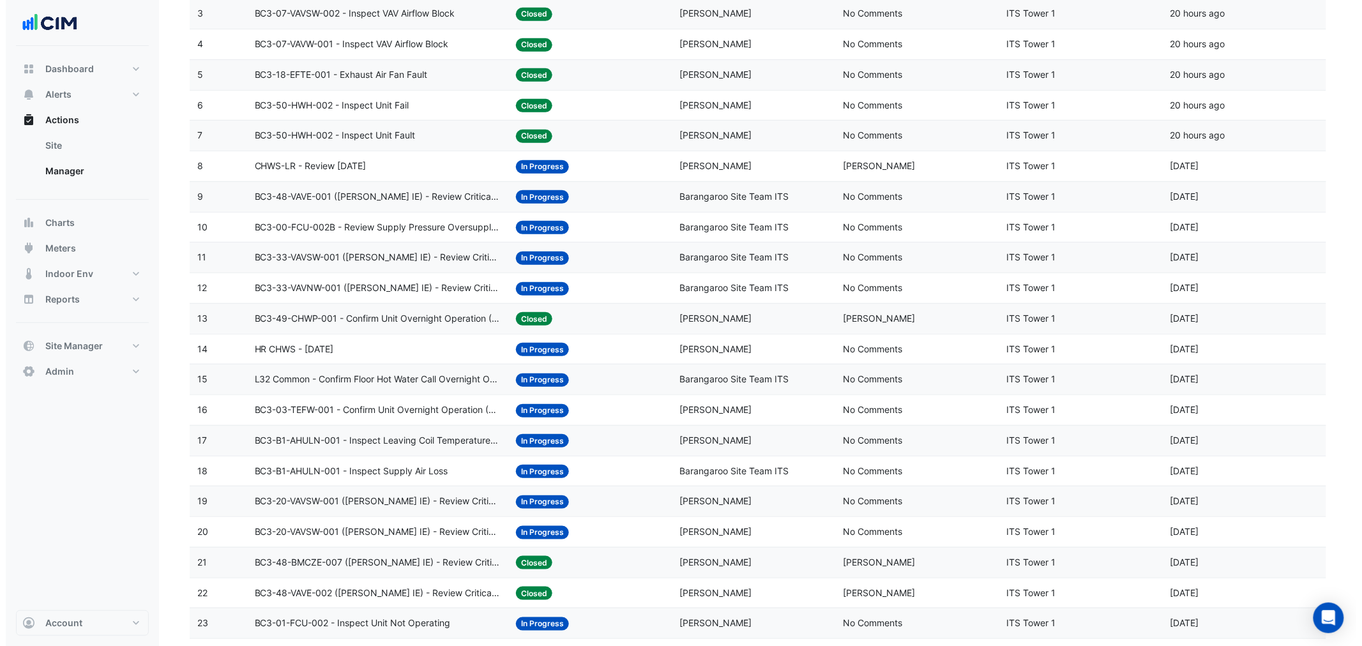
scroll to position [189, 0]
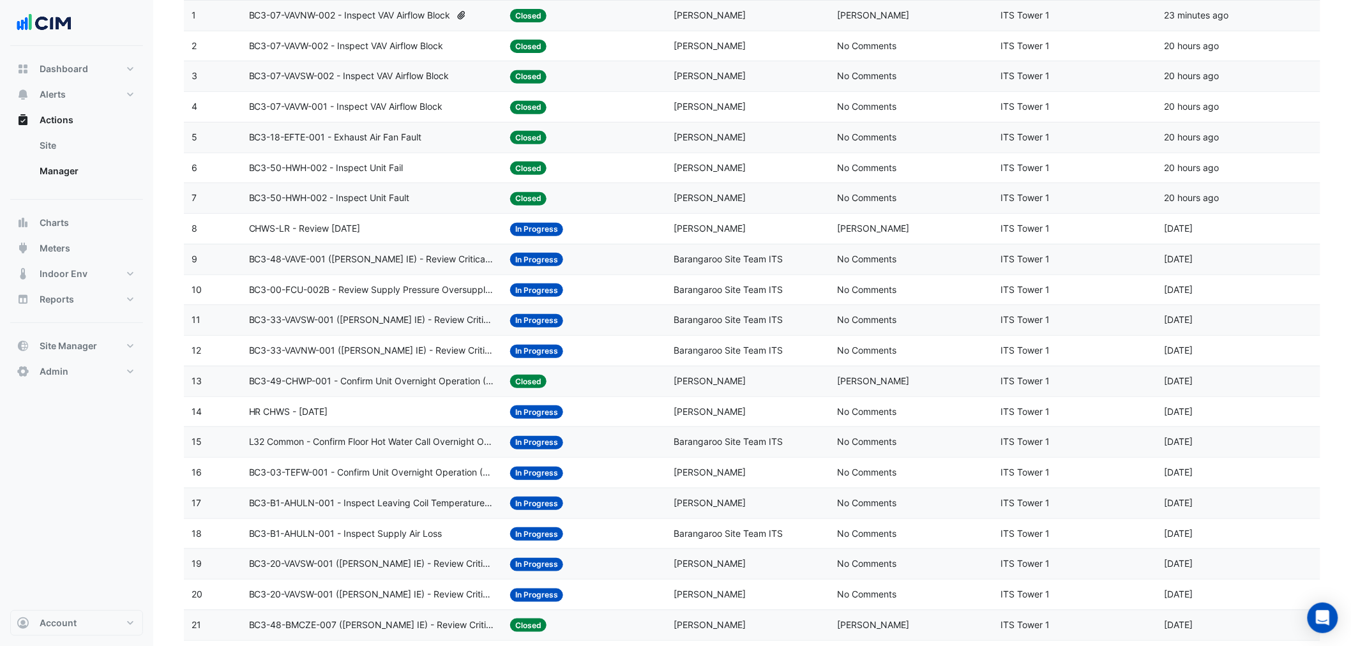
click at [371, 415] on div "HR CHWS - July 2025" at bounding box center [372, 412] width 246 height 15
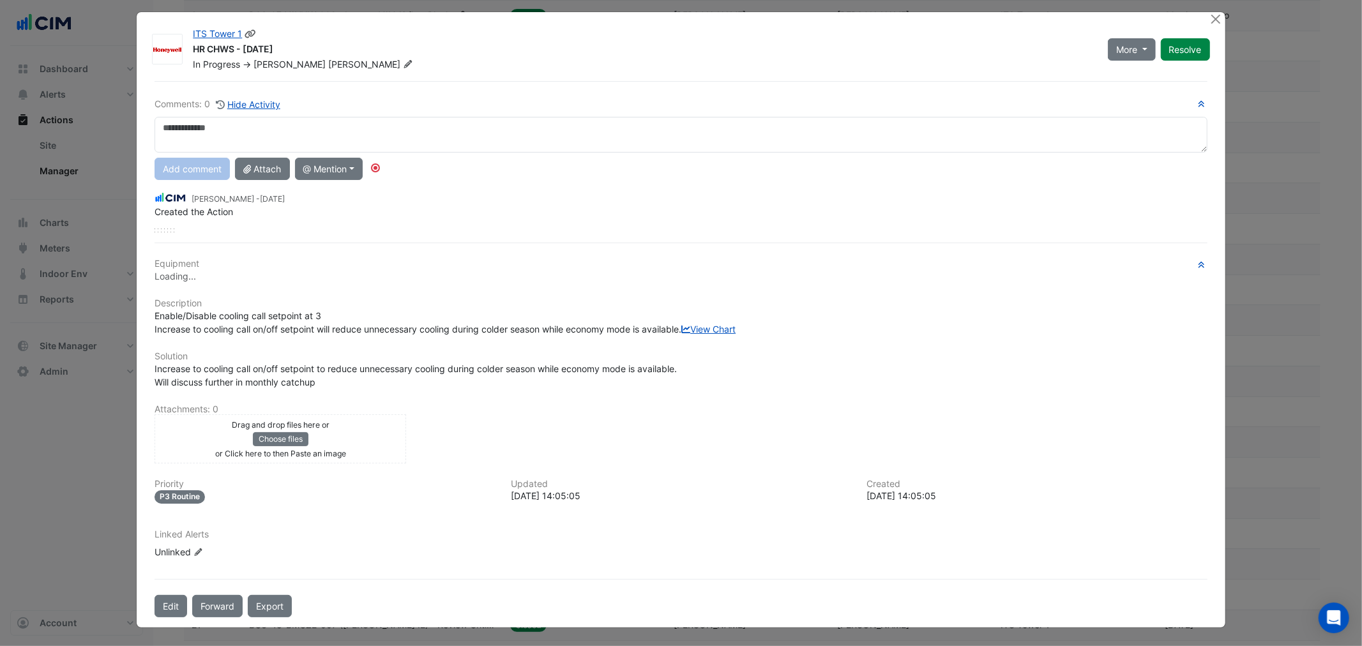
scroll to position [0, 0]
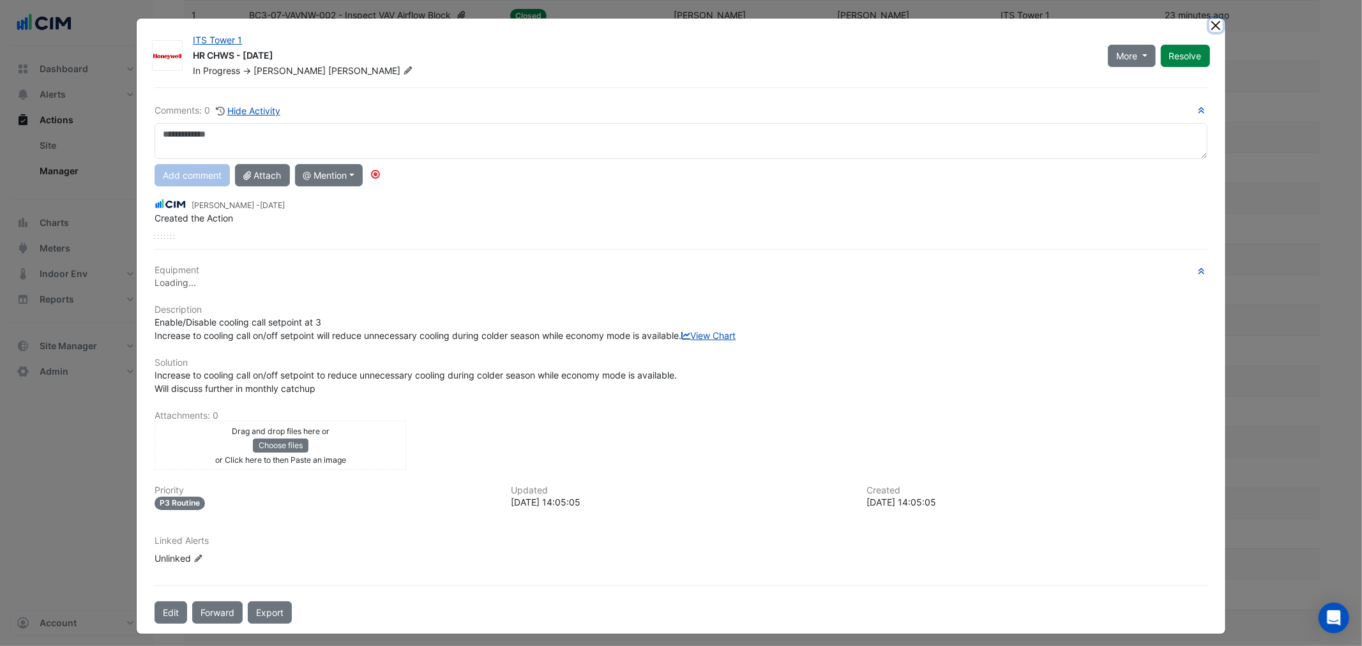
click at [1209, 29] on button "Close" at bounding box center [1215, 25] width 13 height 13
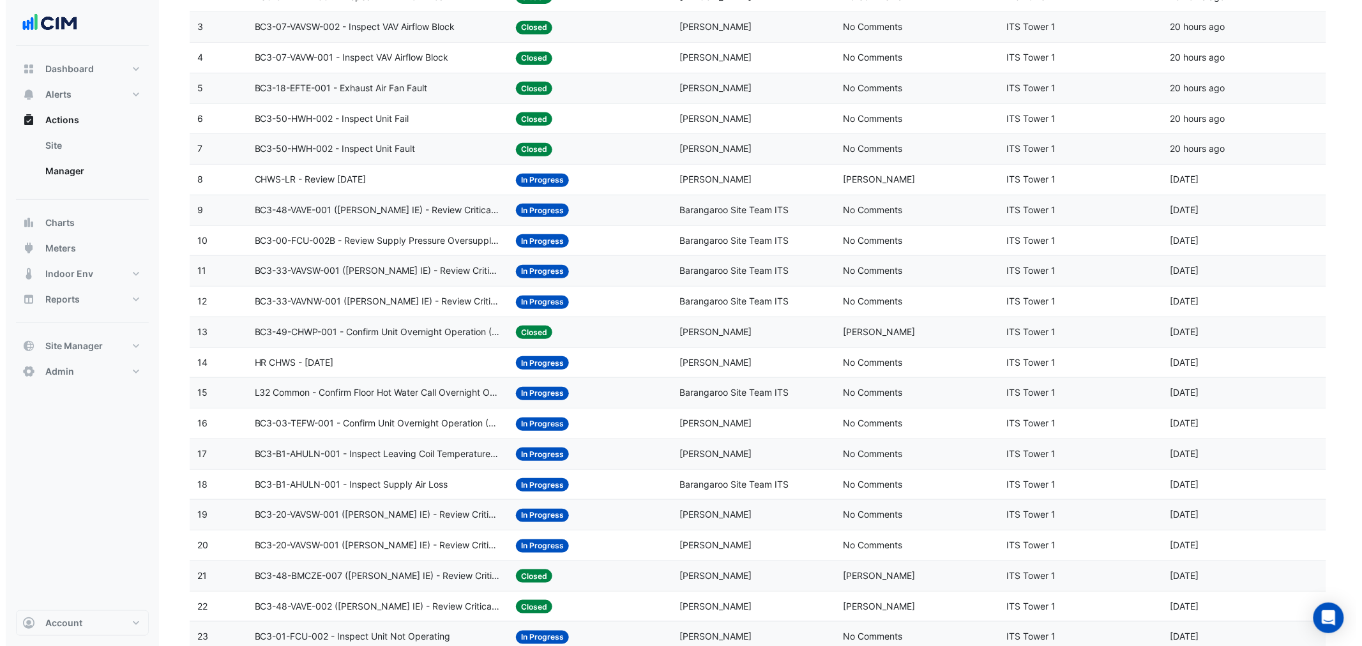
scroll to position [283, 0]
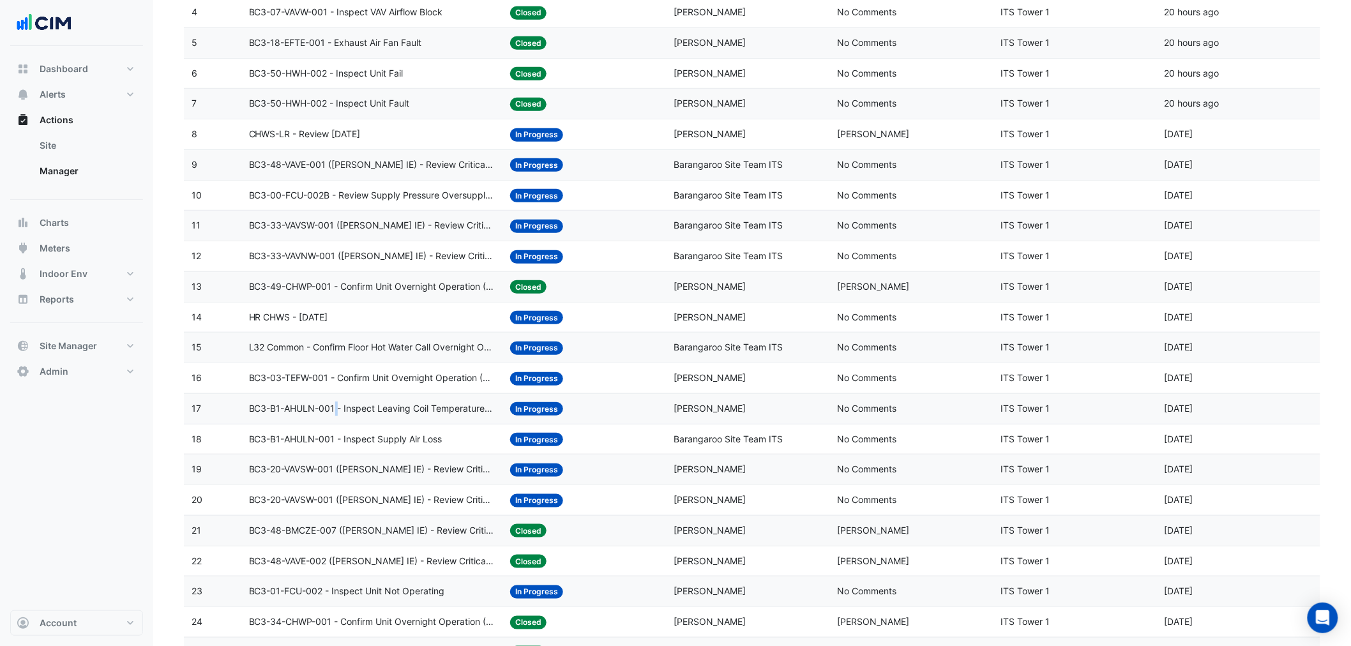
click at [334, 424] on datatable-body-cell "Action Title: BC3-B1-AHULN-001 - Inspect Leaving Coil Temperature Broken Sensor" at bounding box center [372, 409] width 262 height 30
click at [334, 415] on span "BC3-B1-AHULN-001 - Inspect Leaving Coil Temperature Broken Sensor" at bounding box center [372, 409] width 246 height 15
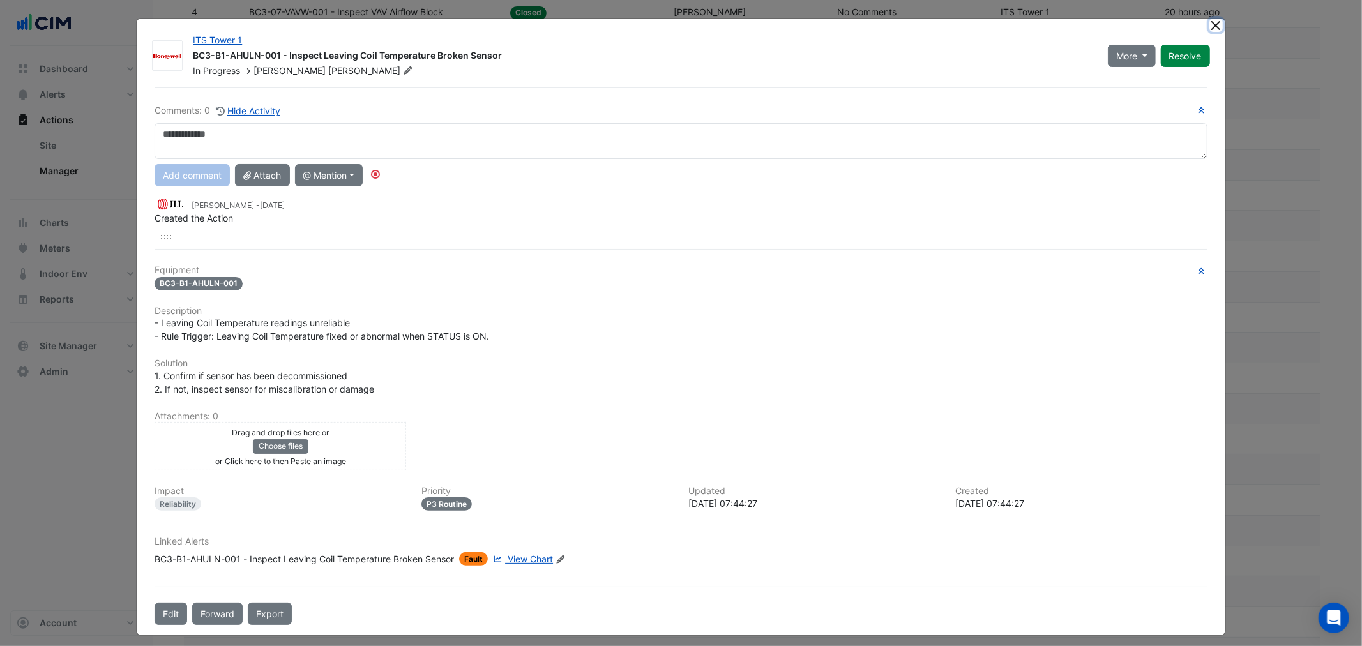
click at [1209, 24] on button "Close" at bounding box center [1215, 25] width 13 height 13
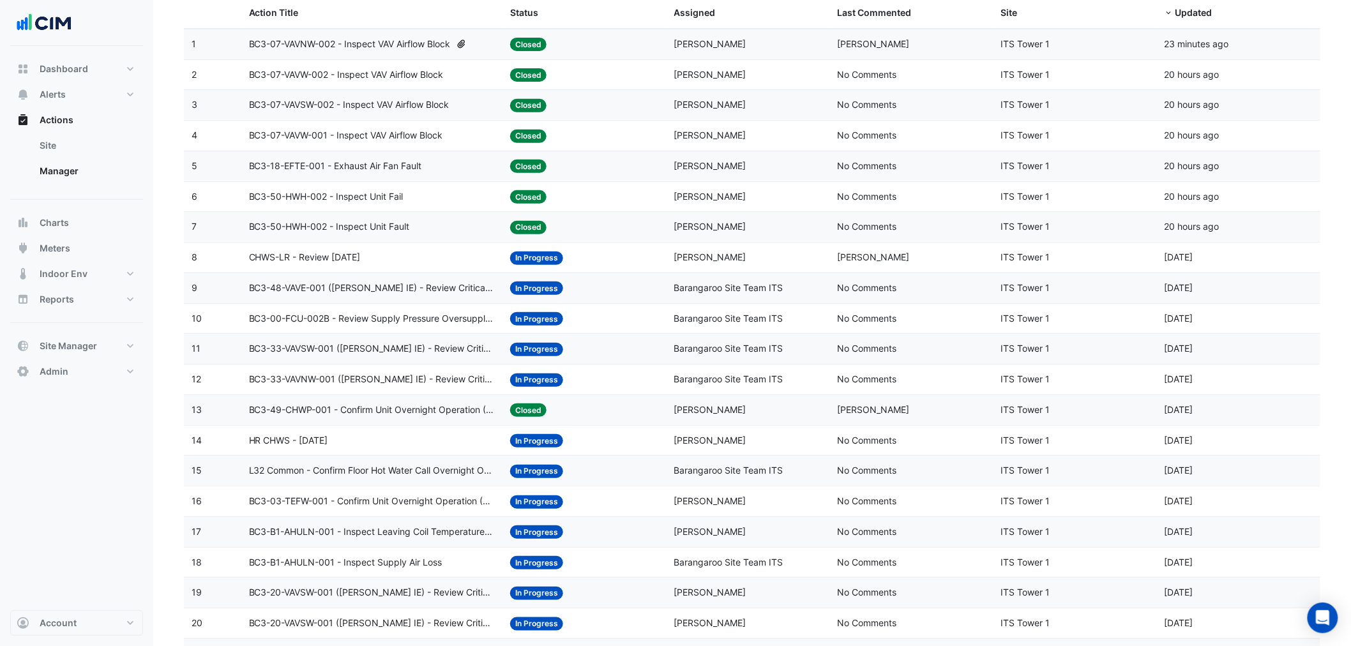
scroll to position [0, 0]
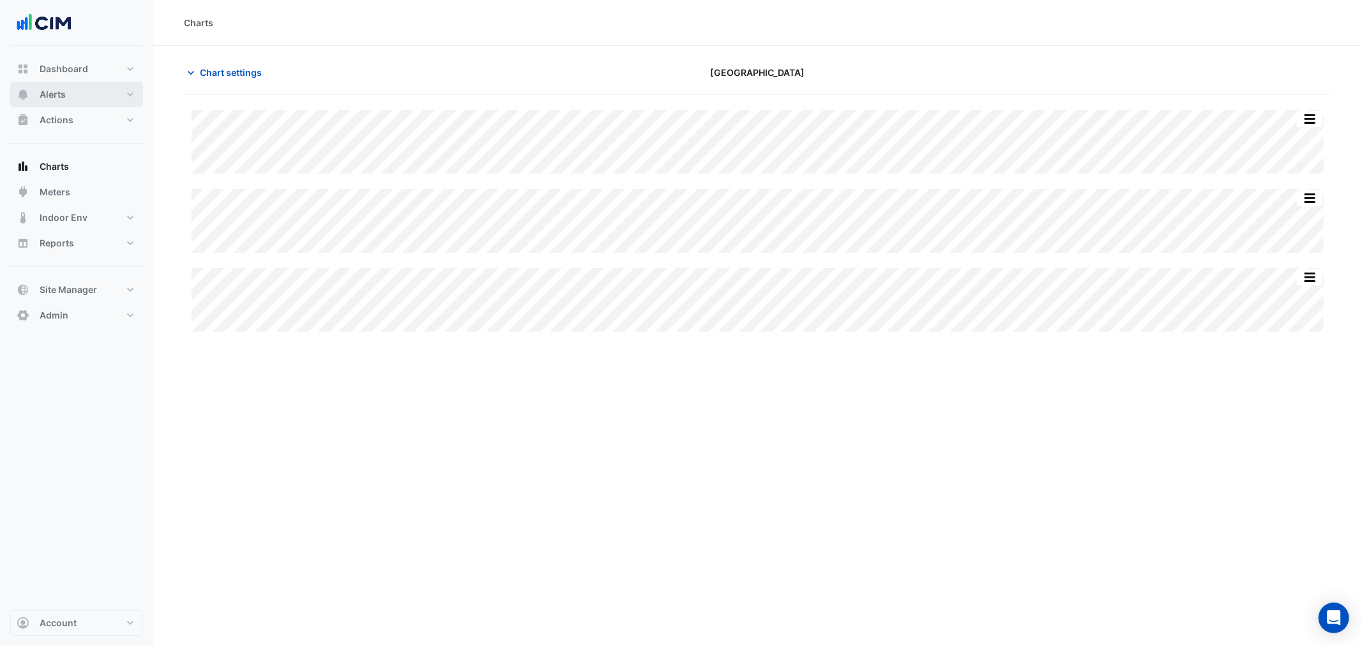
click at [64, 98] on span "Alerts" at bounding box center [53, 94] width 26 height 13
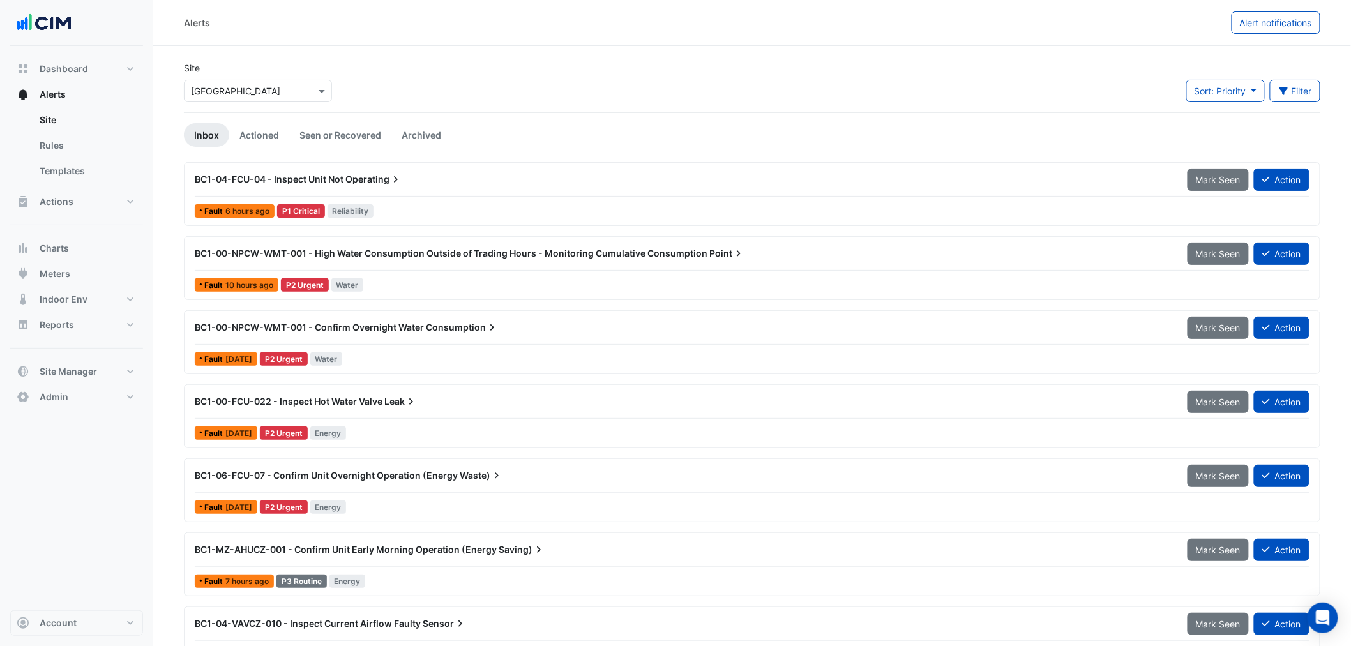
click at [1324, 81] on div "Sort: Priority Priority Updated Filter Title Priority Filter Impact Filter Equi…" at bounding box center [1253, 96] width 149 height 33
drag, startPoint x: 1314, startPoint y: 85, endPoint x: 1310, endPoint y: 93, distance: 9.1
click at [1314, 86] on button "Filter" at bounding box center [1295, 91] width 51 height 22
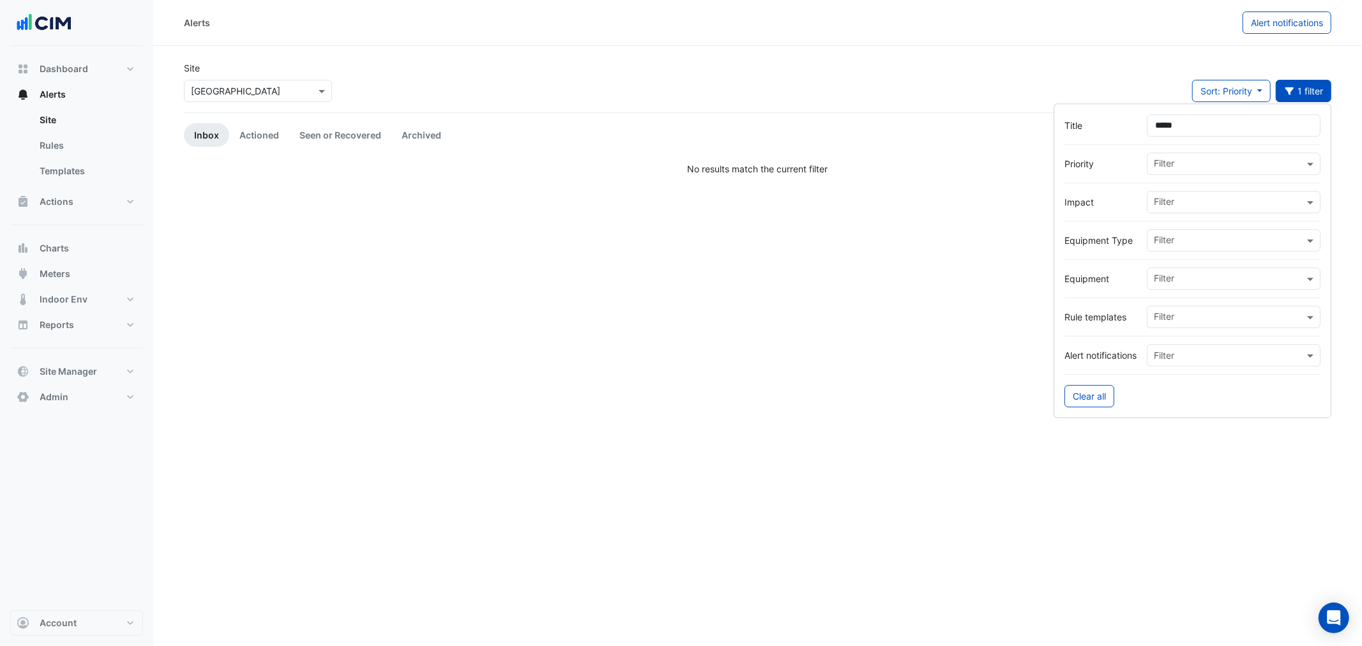
type input "*****"
click at [382, 121] on app-alert-tickets "Site Select a Site × Daramu House Sort: Priority Priority Updated 1 filter Inbo…" at bounding box center [757, 118] width 1147 height 114
click at [348, 130] on link "Seen or Recovered" at bounding box center [340, 135] width 102 height 24
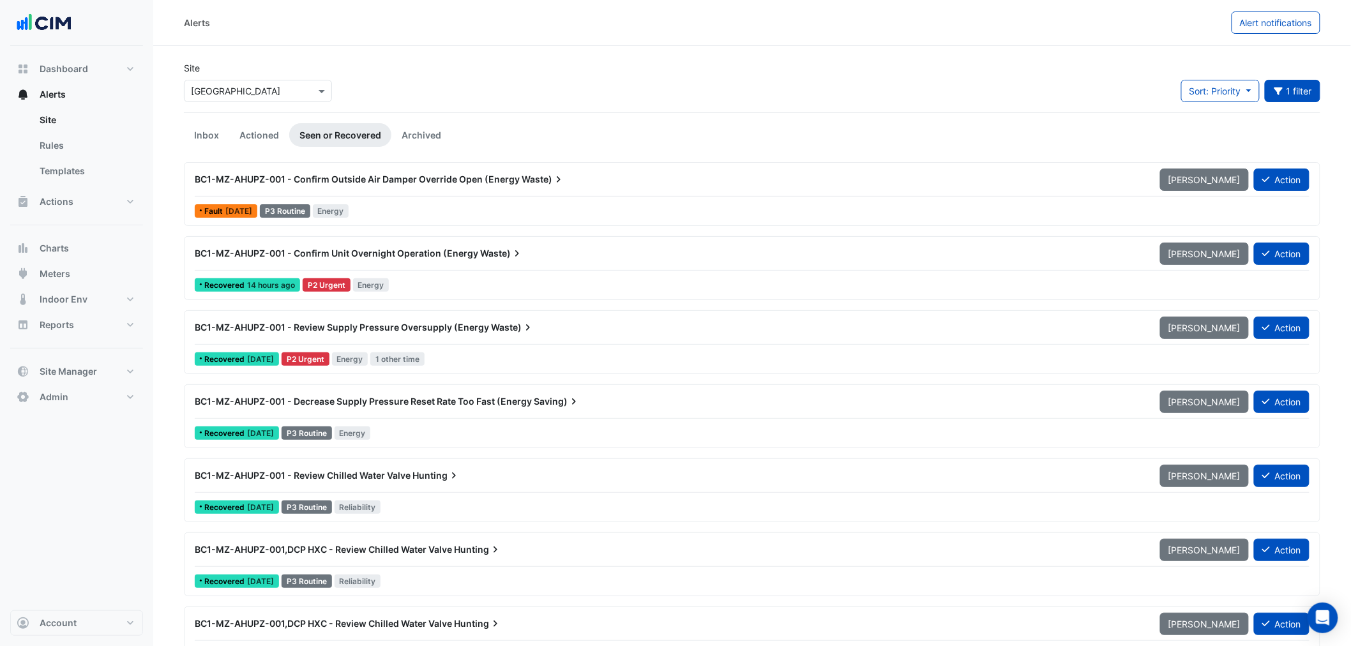
click at [570, 71] on div "Site Select a Site × Daramu House Sort: Priority Priority Updated 1 filter Titl…" at bounding box center [752, 86] width 1152 height 51
click at [435, 336] on div "BC1-MZ-AHUPZ-001 - Review Supply Pressure Oversupply (Energy Waste)" at bounding box center [669, 327] width 965 height 23
click at [317, 260] on div "BC1-MZ-AHUPZ-001 - Confirm Unit Overnight Operation (Energy Waste)" at bounding box center [669, 253] width 965 height 23
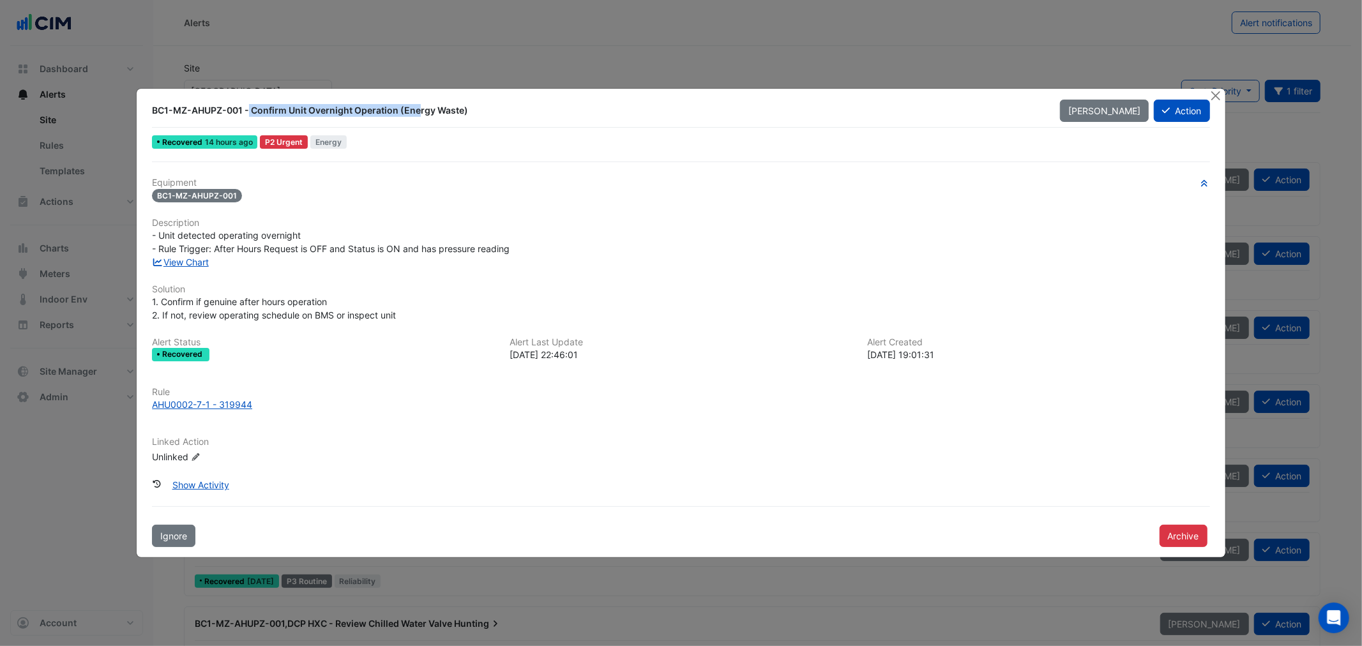
drag, startPoint x: 177, startPoint y: 109, endPoint x: 360, endPoint y: 90, distance: 183.6
click at [360, 90] on div "BC1-MZ-AHUPZ-001 - Confirm Unit Overnight Operation (Energy Waste) Mark Unseen …" at bounding box center [681, 323] width 1088 height 469
drag, startPoint x: 244, startPoint y: 142, endPoint x: 276, endPoint y: 147, distance: 32.2
click at [276, 147] on div "Recovered 14 hours ago P2 Urgent Energy" at bounding box center [681, 142] width 1060 height 19
click at [1196, 112] on button "Action" at bounding box center [1182, 111] width 56 height 22
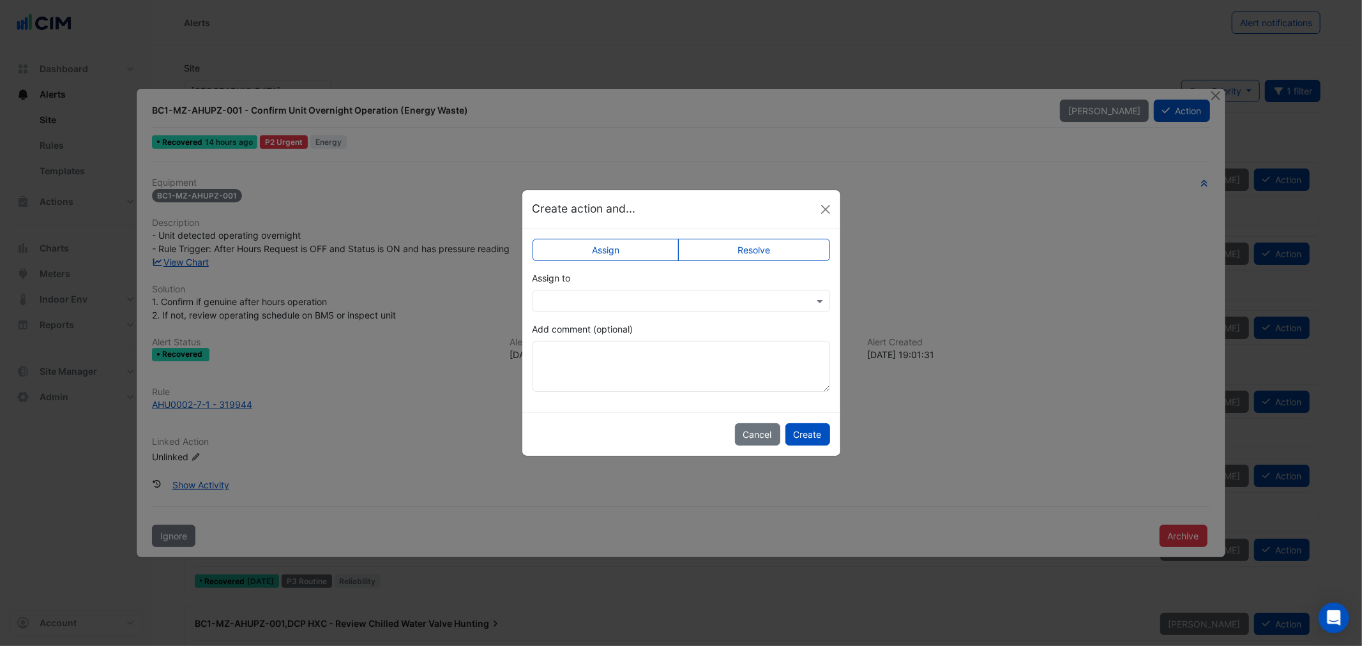
click at [603, 310] on div at bounding box center [681, 301] width 298 height 22
type input "***"
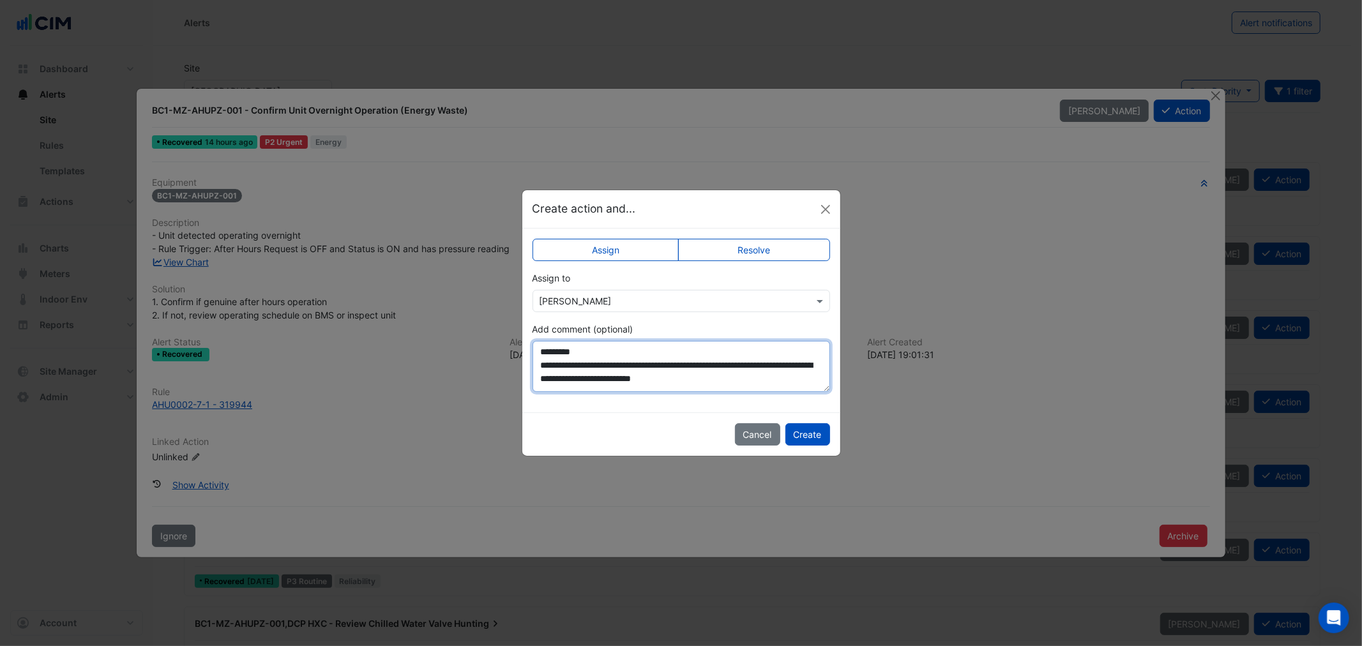
click at [783, 384] on textarea "**********" at bounding box center [681, 366] width 298 height 51
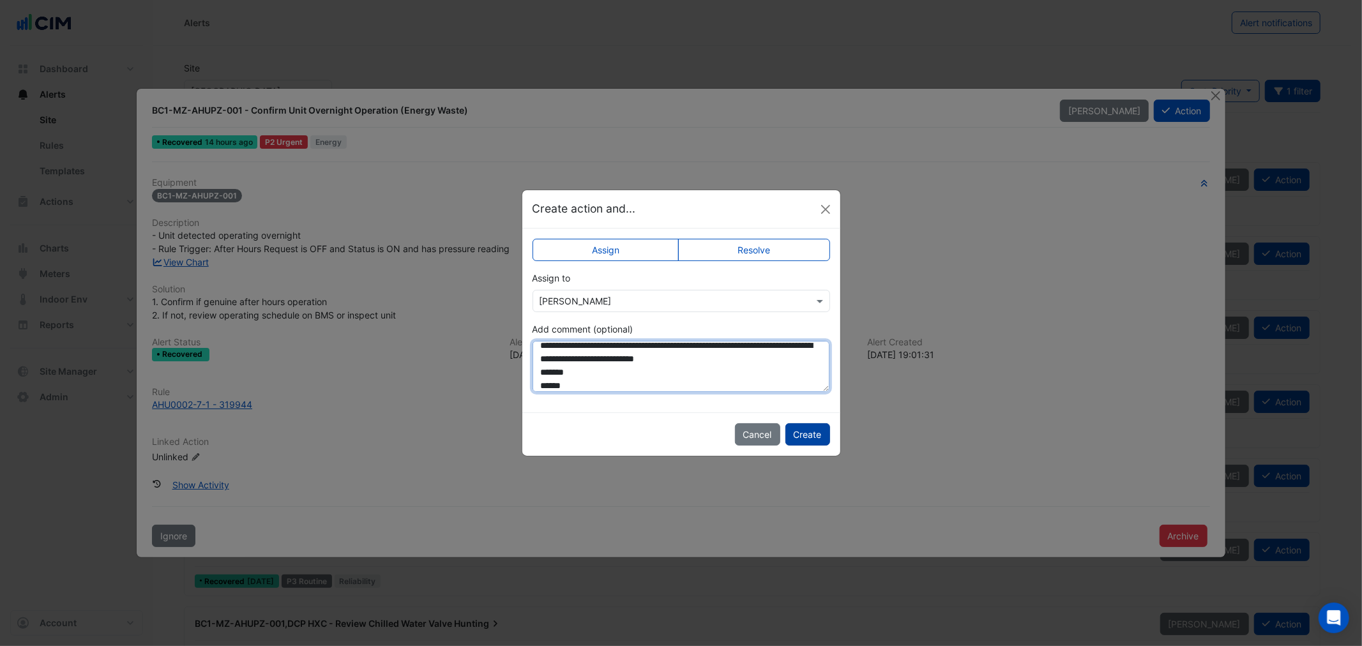
type textarea "**********"
click at [814, 437] on button "Create" at bounding box center [807, 434] width 45 height 22
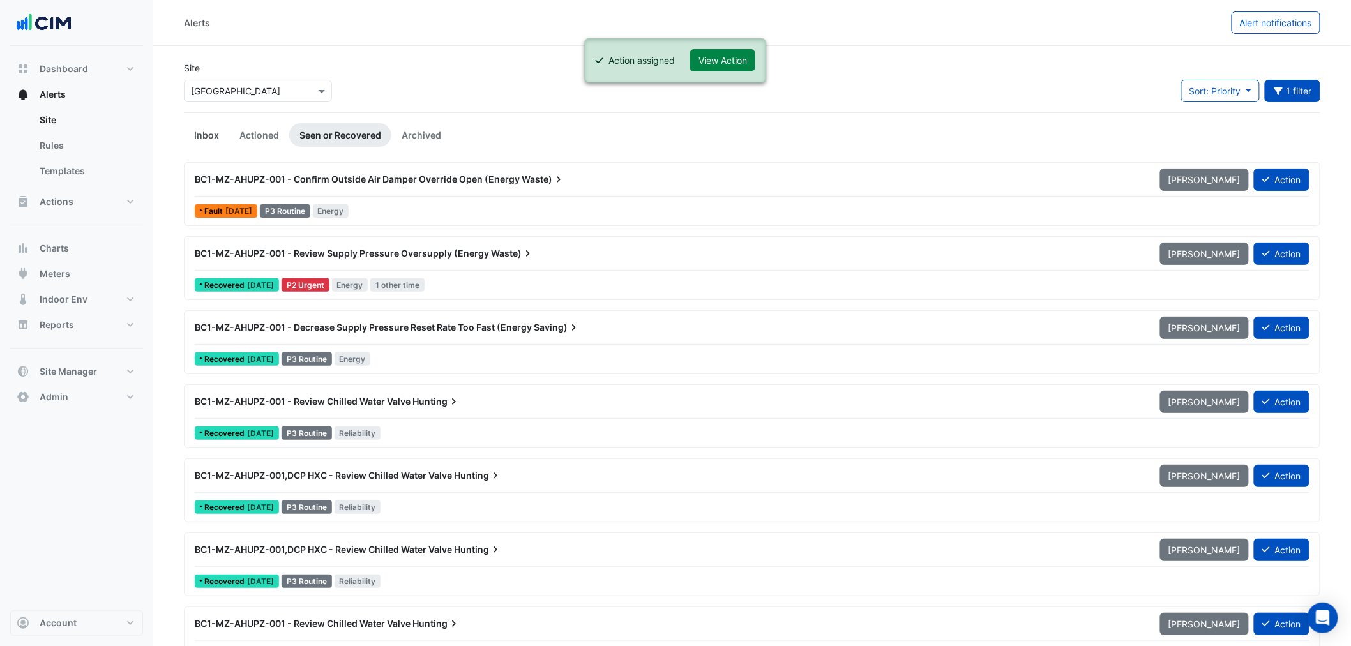
click at [198, 132] on link "Inbox" at bounding box center [206, 135] width 45 height 24
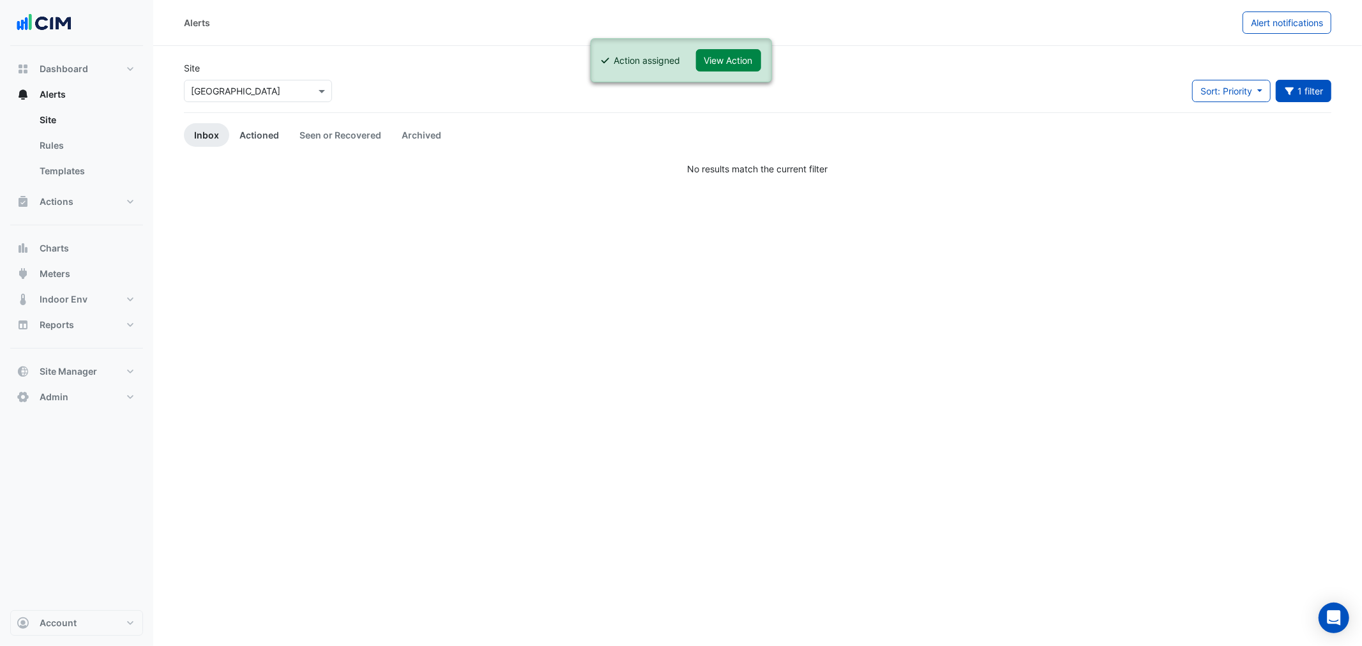
click at [260, 132] on link "Actioned" at bounding box center [259, 135] width 60 height 24
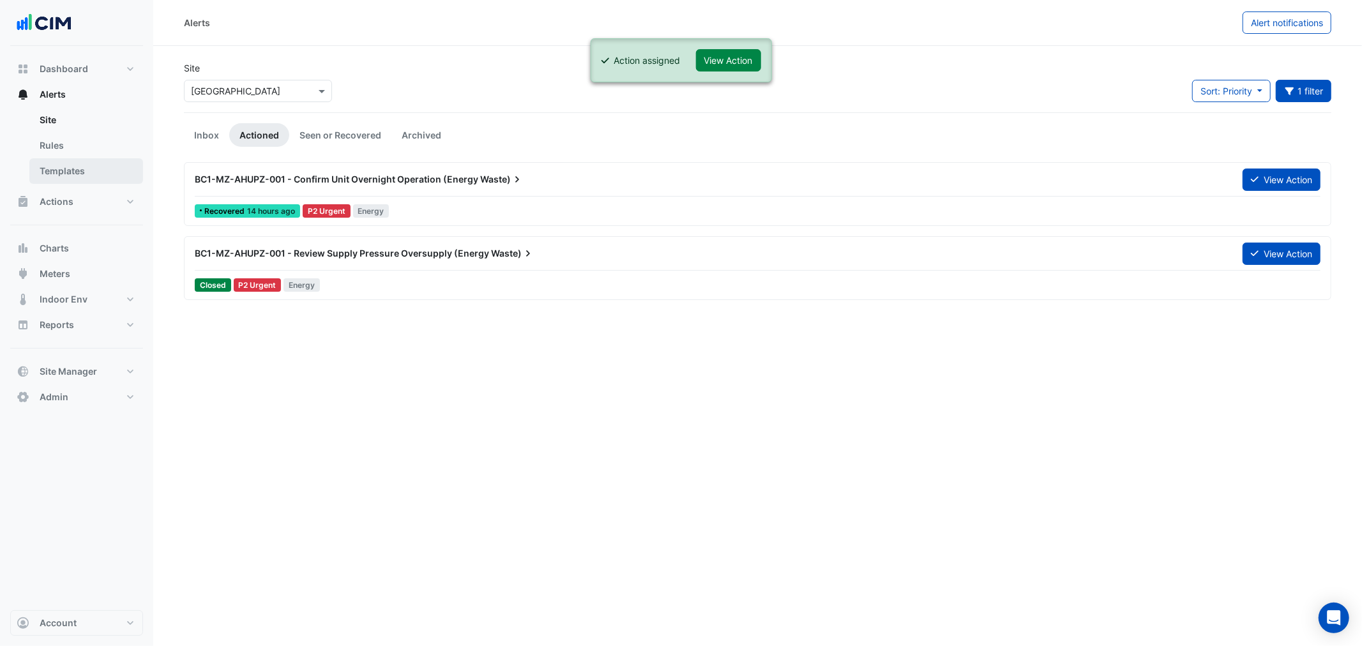
click at [70, 173] on link "Templates" at bounding box center [86, 171] width 114 height 26
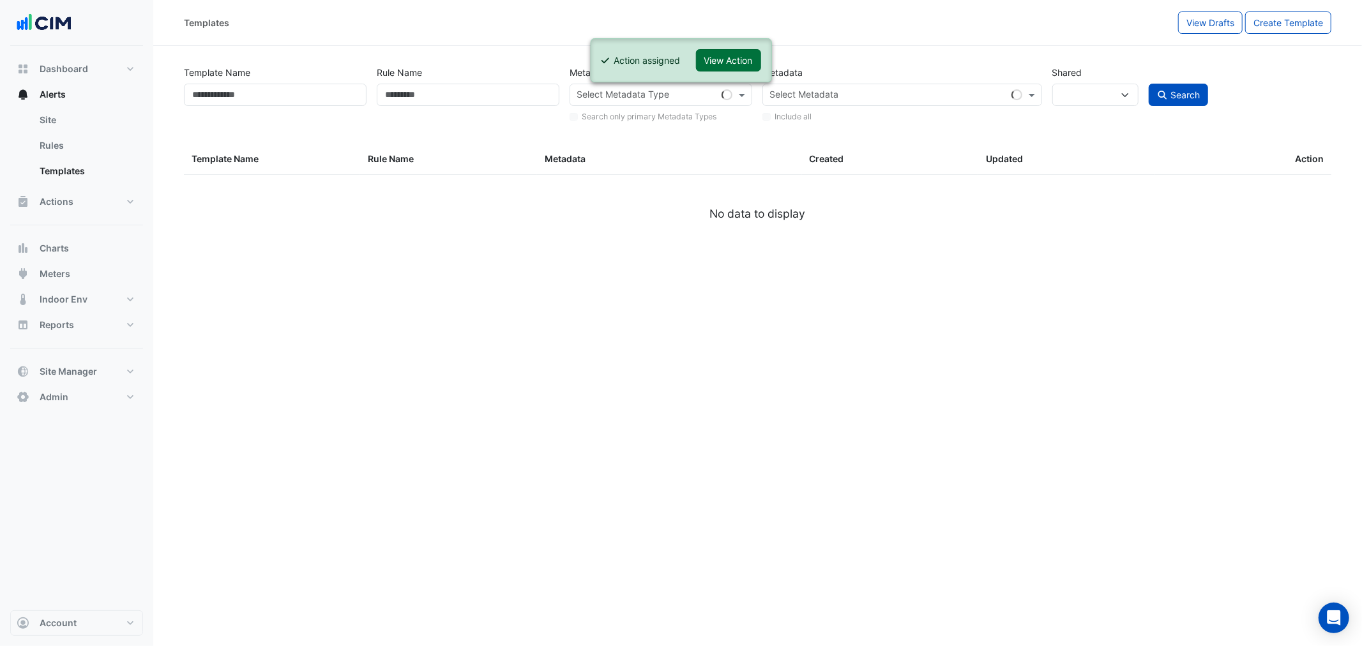
select select
click at [756, 54] on button "View Action" at bounding box center [728, 60] width 65 height 22
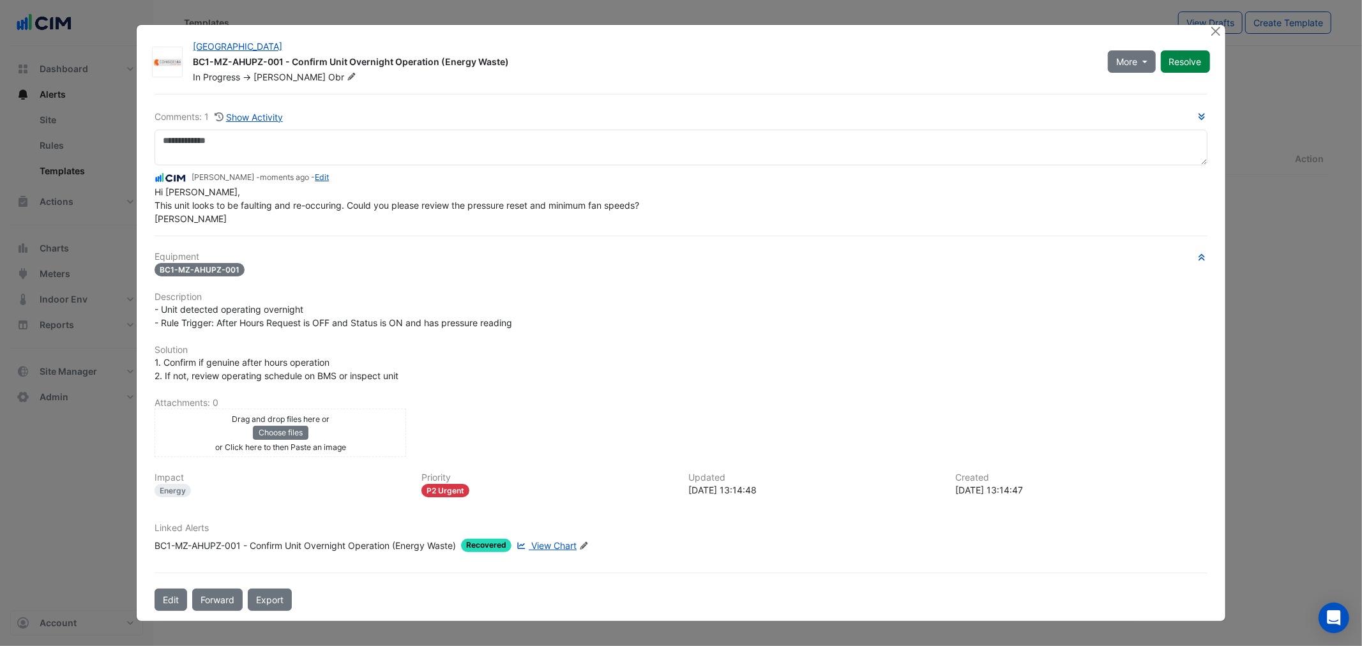
select select "**"
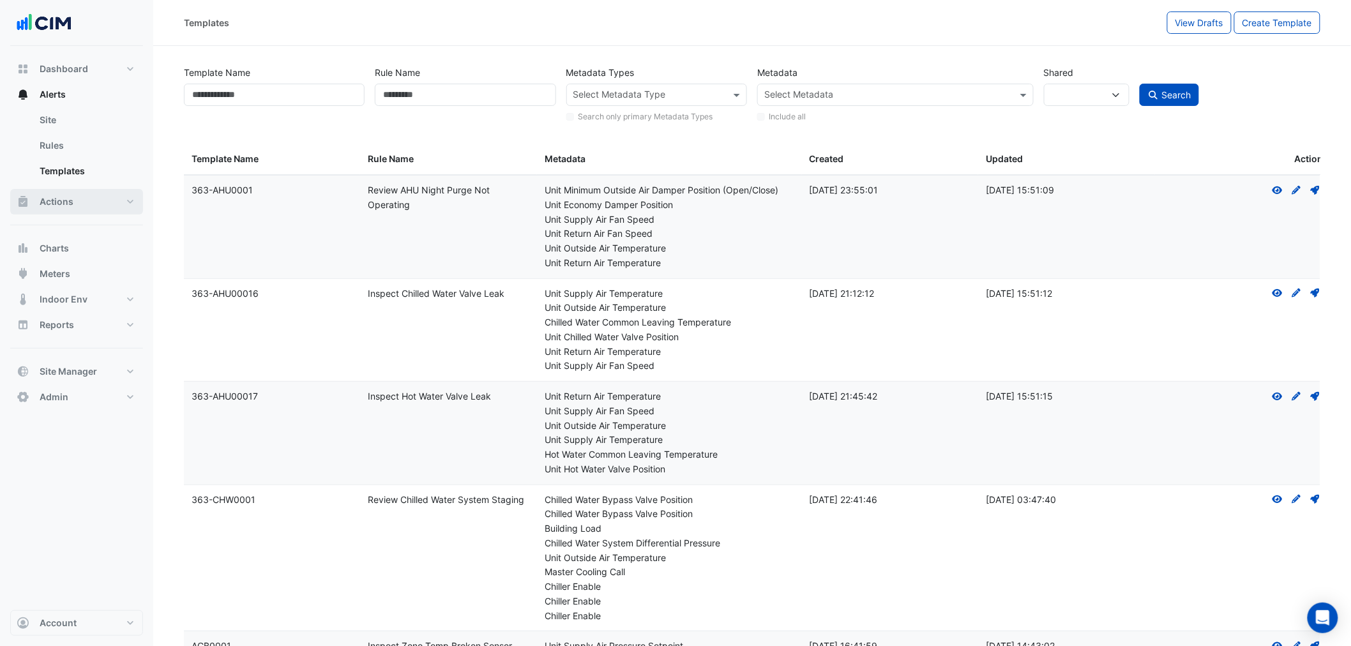
click at [81, 214] on button "Actions" at bounding box center [76, 202] width 133 height 26
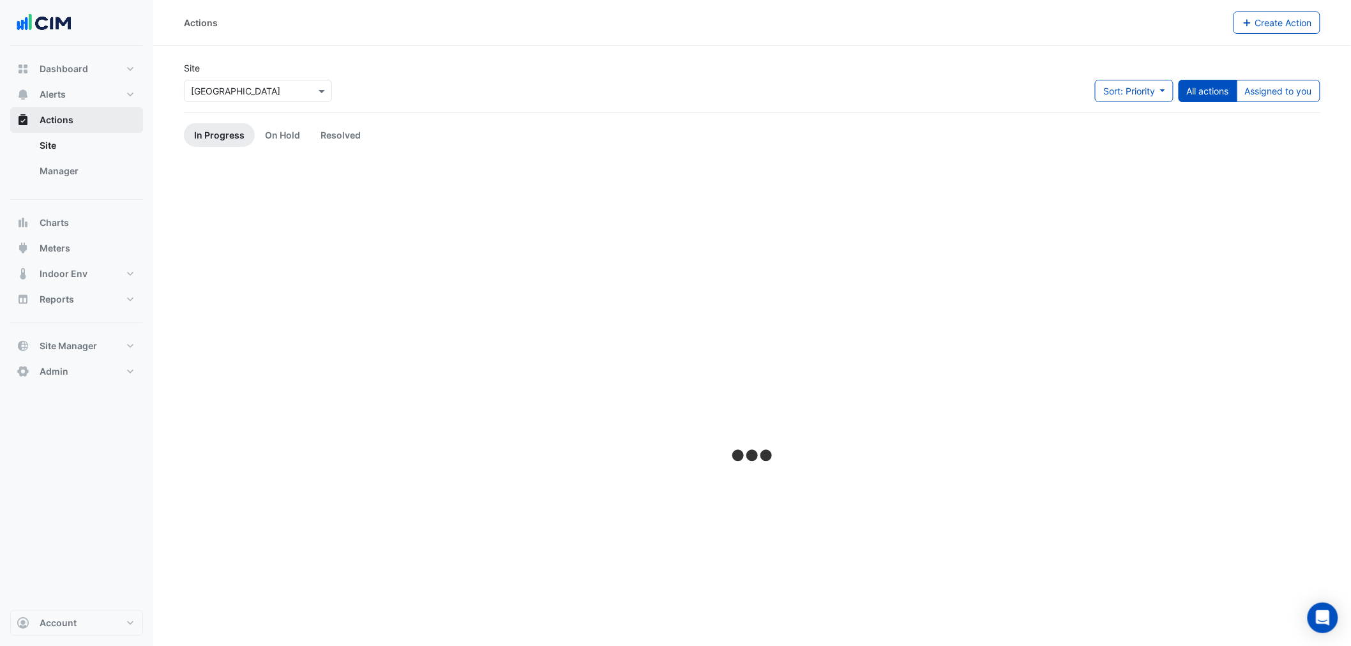
click at [83, 200] on div "Actions Site Manager" at bounding box center [76, 153] width 133 height 93
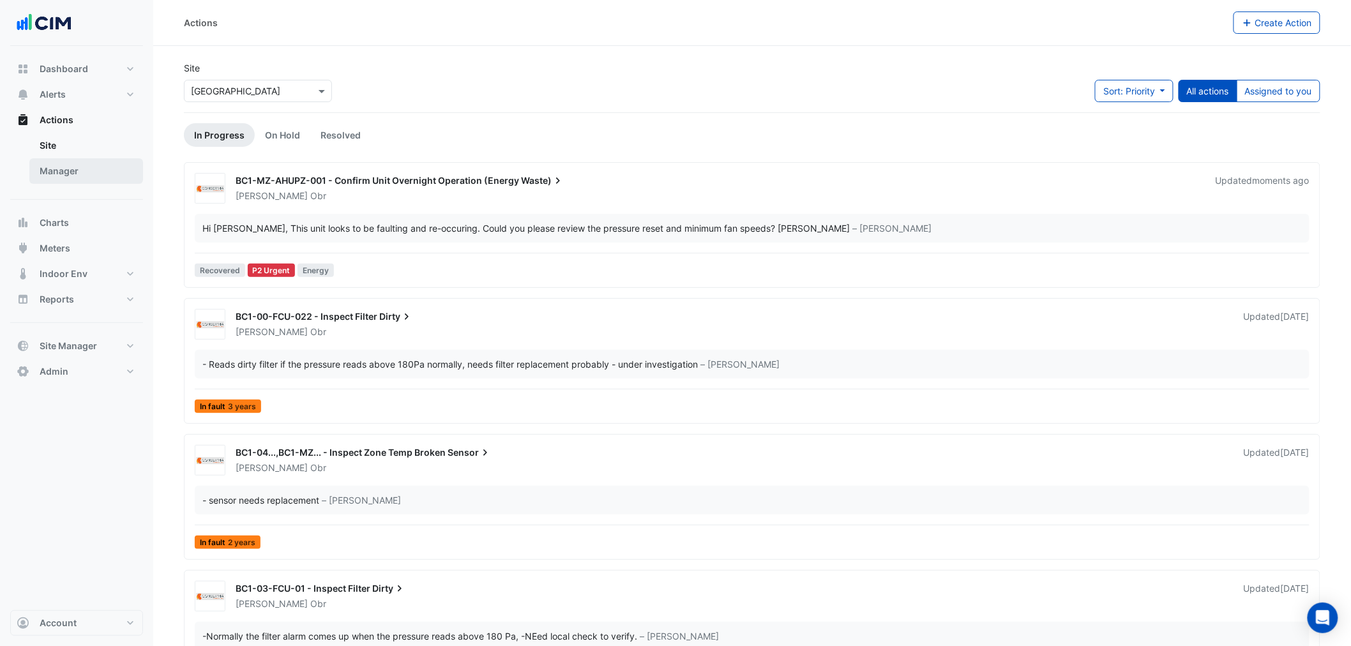
click at [80, 167] on link "Manager" at bounding box center [86, 171] width 114 height 26
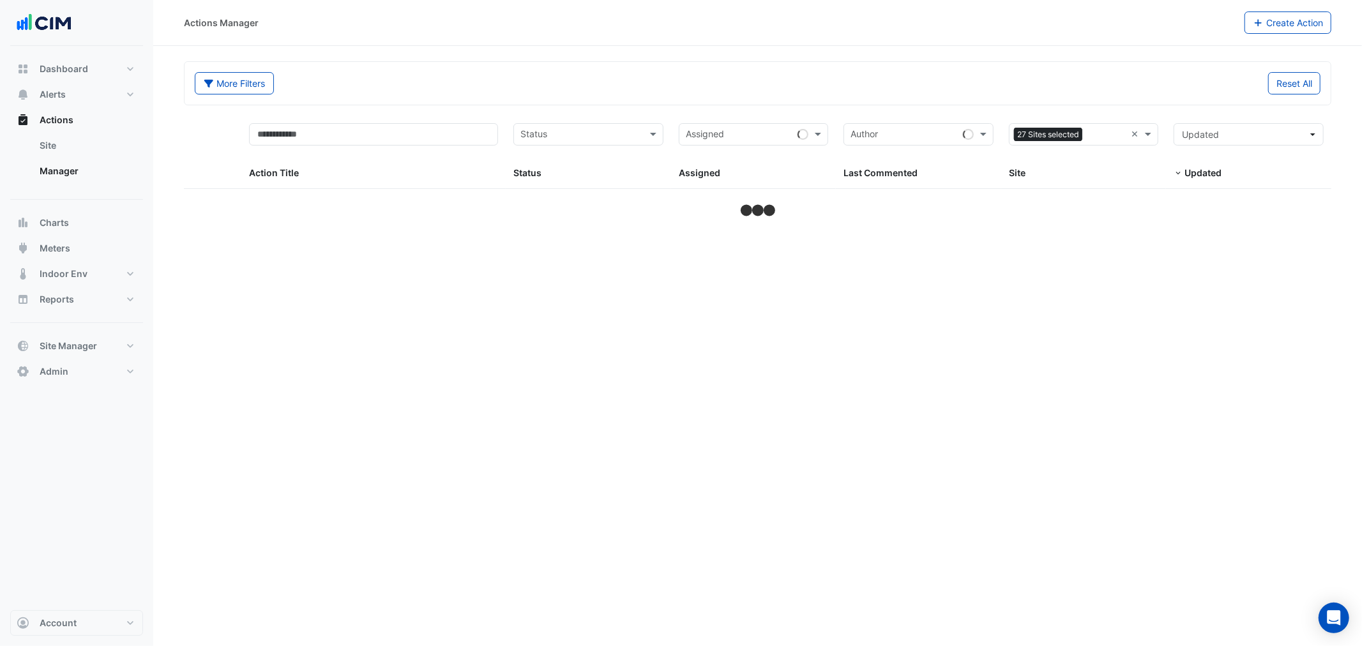
select select "**"
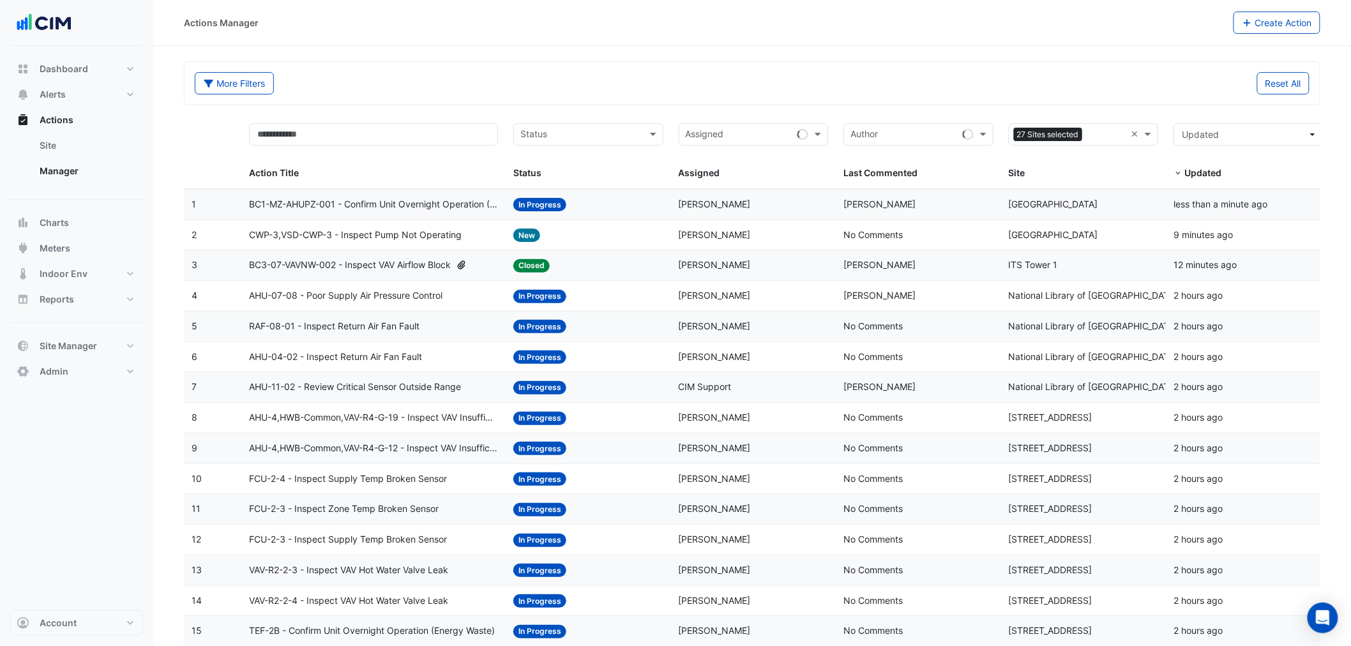
click at [563, 137] on input "text" at bounding box center [580, 135] width 121 height 15
type input "**"
click at [582, 163] on div "In Progress" at bounding box center [588, 162] width 149 height 19
click at [1131, 137] on input "text" at bounding box center [1076, 135] width 121 height 15
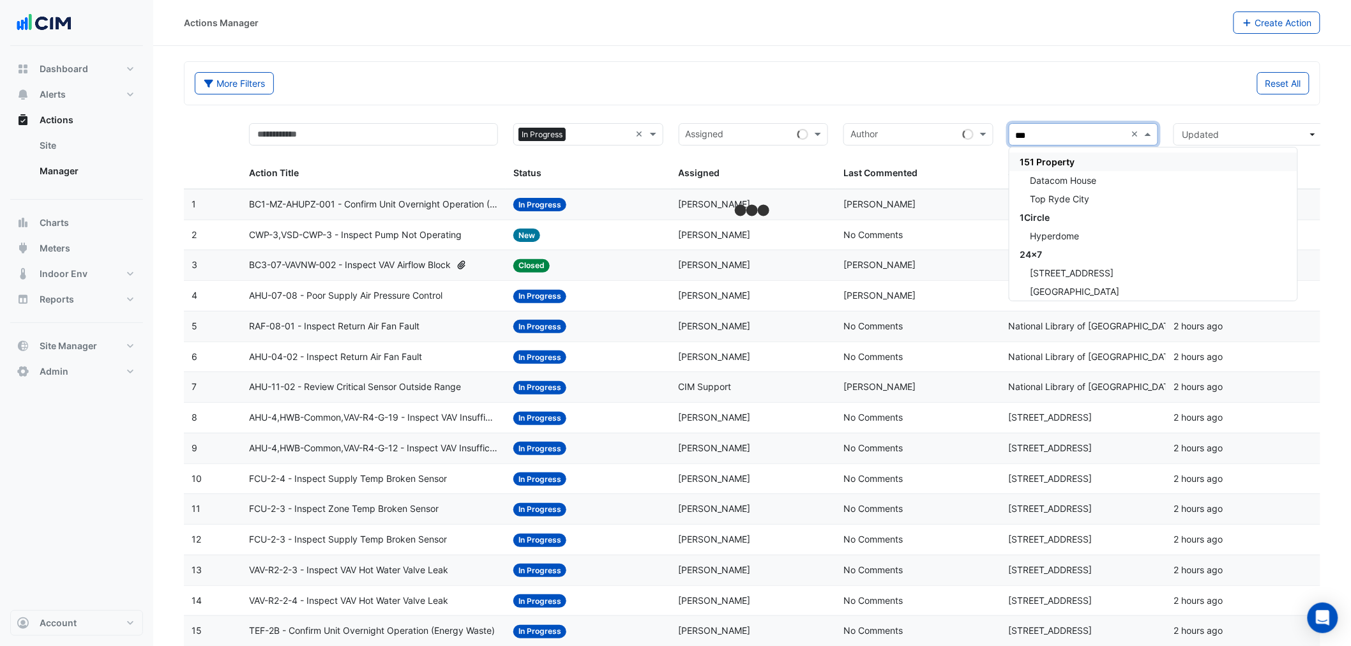
type input "****"
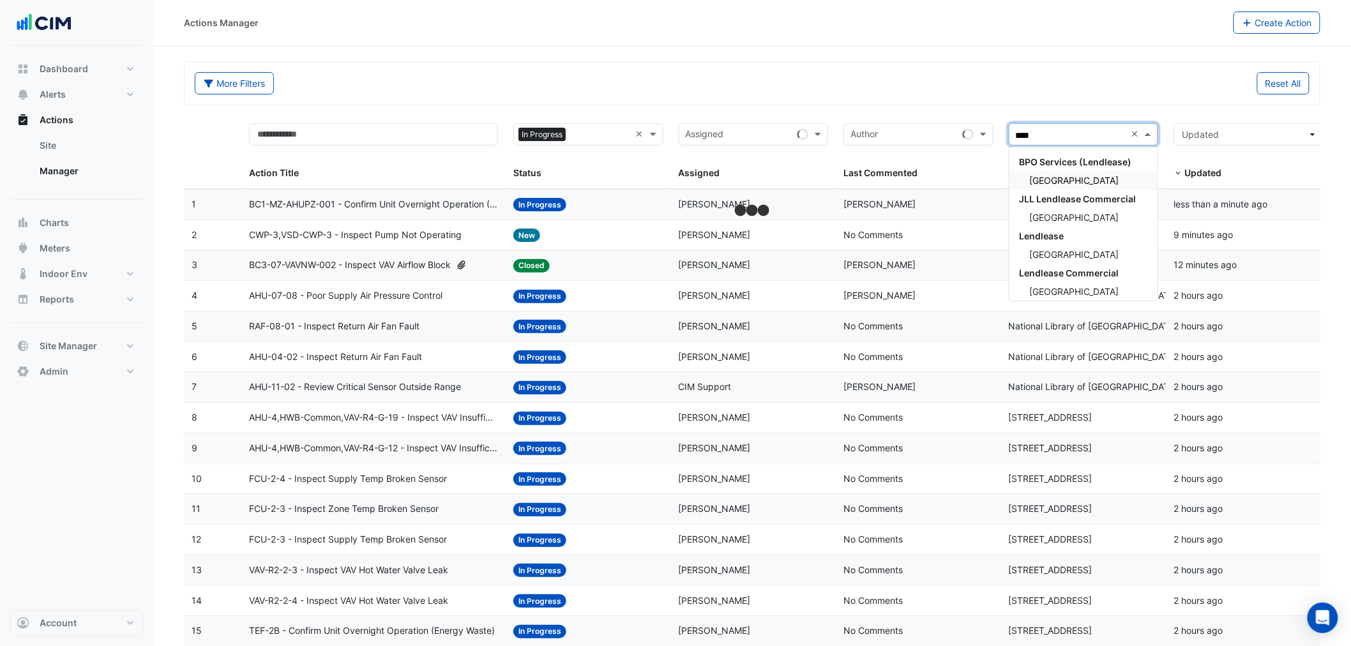
click at [1077, 182] on span "[GEOGRAPHIC_DATA]" at bounding box center [1074, 180] width 89 height 11
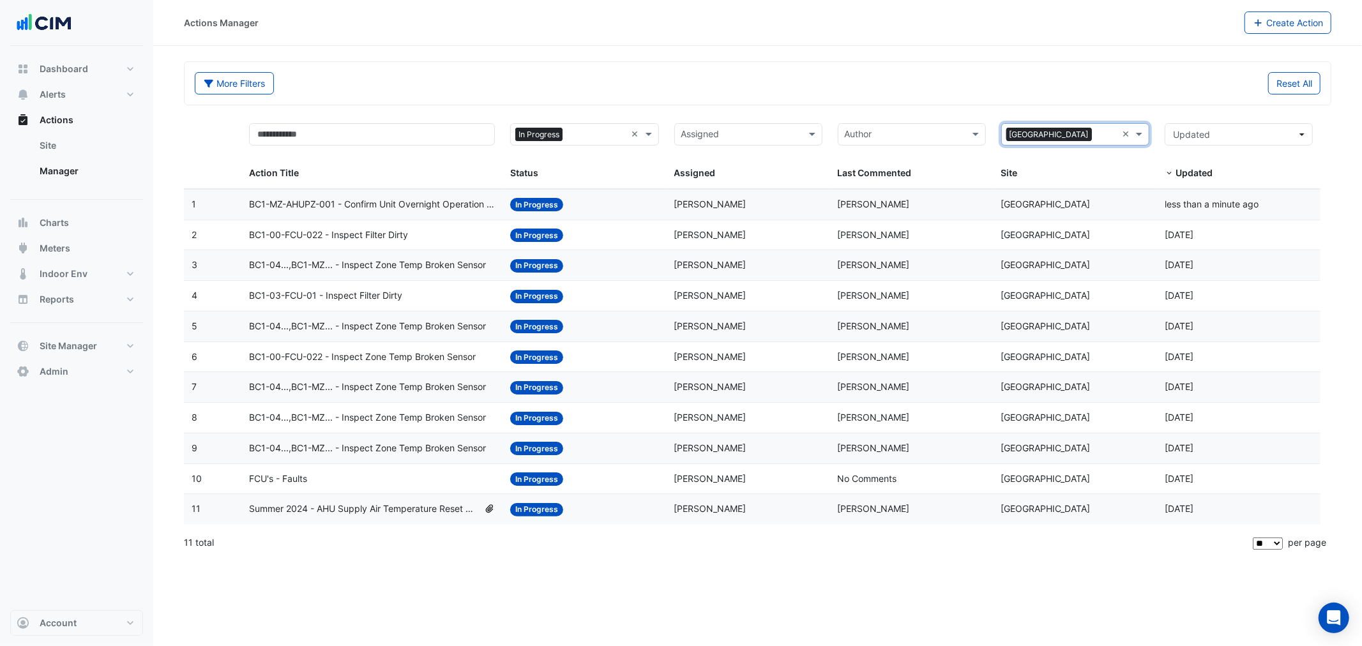
click at [414, 394] on span "BC1-04...,BC1-MZ... - Inspect Zone Temp Broken Sensor" at bounding box center [367, 387] width 237 height 15
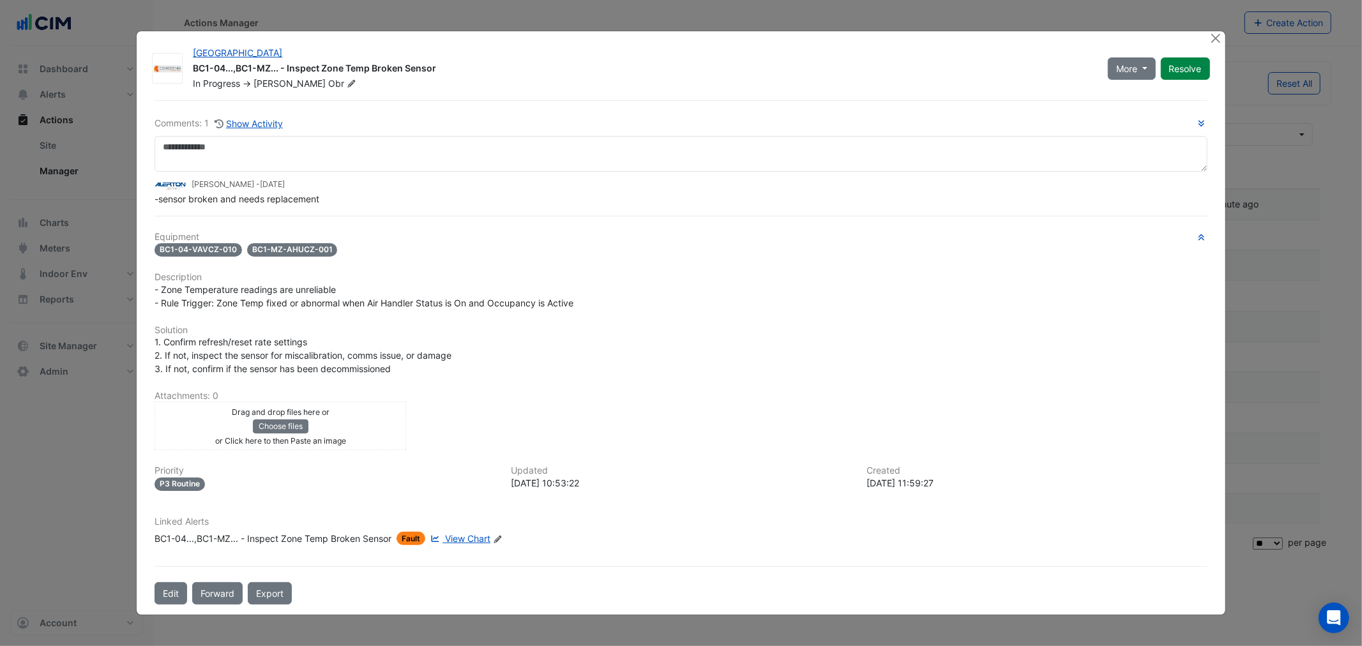
drag, startPoint x: 160, startPoint y: 250, endPoint x: 256, endPoint y: 259, distance: 96.8
click at [257, 257] on div "Equipment BC1-04-VAVCZ-010 BC1-MZ-AHUCZ-001 Description - Zone Temperature read…" at bounding box center [681, 394] width 1052 height 324
click at [169, 259] on div "Equipment BC1-04-VAVCZ-010 BC1-MZ-AHUCZ-001 Description - Zone Temperature read…" at bounding box center [681, 394] width 1052 height 324
drag, startPoint x: 174, startPoint y: 253, endPoint x: 298, endPoint y: 257, distance: 123.9
click at [252, 254] on div "BC1-04-VAVCZ-010 BC1-MZ-AHUCZ-001" at bounding box center [681, 249] width 1052 height 15
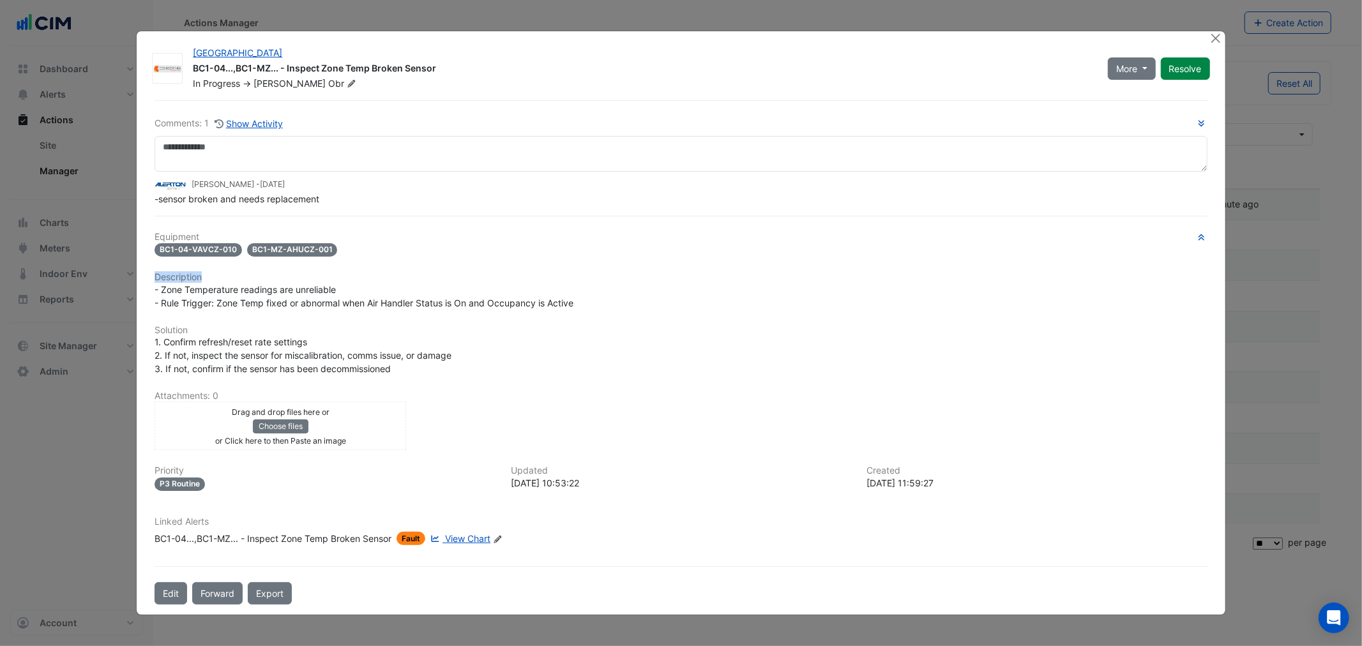
drag, startPoint x: 309, startPoint y: 257, endPoint x: 346, endPoint y: 249, distance: 37.9
click at [347, 250] on div "Equipment BC1-04-VAVCZ-010 BC1-MZ-AHUCZ-001 Description - Zone Temperature read…" at bounding box center [681, 394] width 1052 height 324
drag, startPoint x: 271, startPoint y: 247, endPoint x: 291, endPoint y: 253, distance: 20.2
click at [279, 252] on span "BC1-MZ-AHUCZ-001" at bounding box center [292, 249] width 91 height 13
drag, startPoint x: 301, startPoint y: 255, endPoint x: 375, endPoint y: 266, distance: 74.8
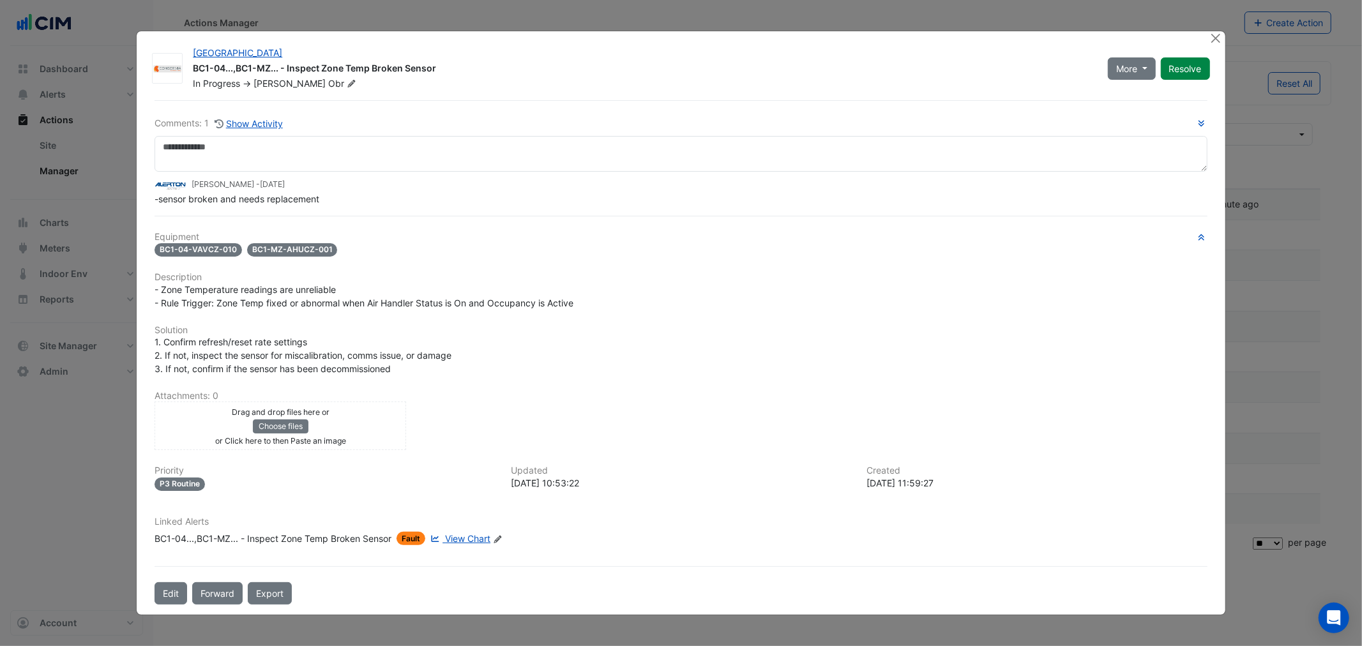
click at [375, 264] on div "Equipment BC1-04-VAVCZ-010 BC1-MZ-AHUCZ-001 Description - Zone Temperature read…" at bounding box center [681, 394] width 1052 height 324
click at [1214, 40] on button "Close" at bounding box center [1215, 37] width 13 height 13
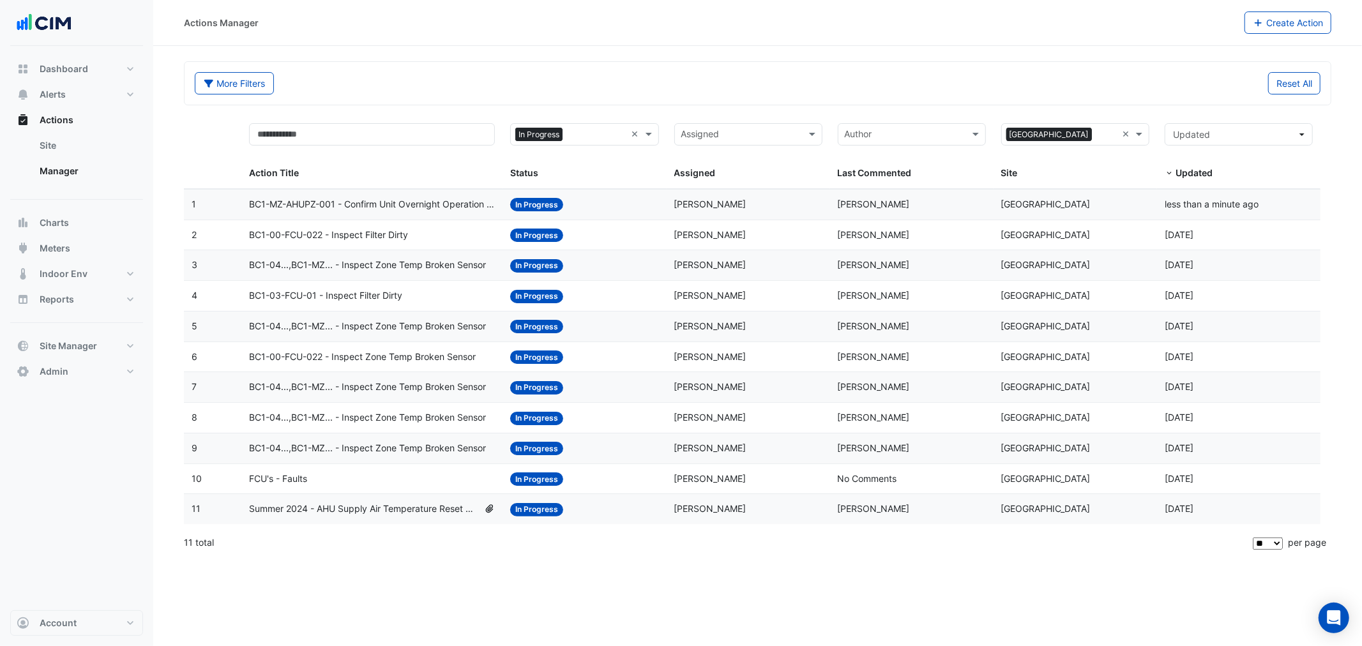
drag, startPoint x: 566, startPoint y: 194, endPoint x: 741, endPoint y: 447, distance: 307.8
click at [741, 447] on datatable-scroller "1 Action Title: BC1-MZ-AHUPZ-001 - Confirm Unit Overnight Operation (Energy Was…" at bounding box center [752, 356] width 1136 height 335
click at [780, 579] on div "Actions Manager Create Action More Filters Reset All Status × In Progress × Ass…" at bounding box center [757, 323] width 1209 height 646
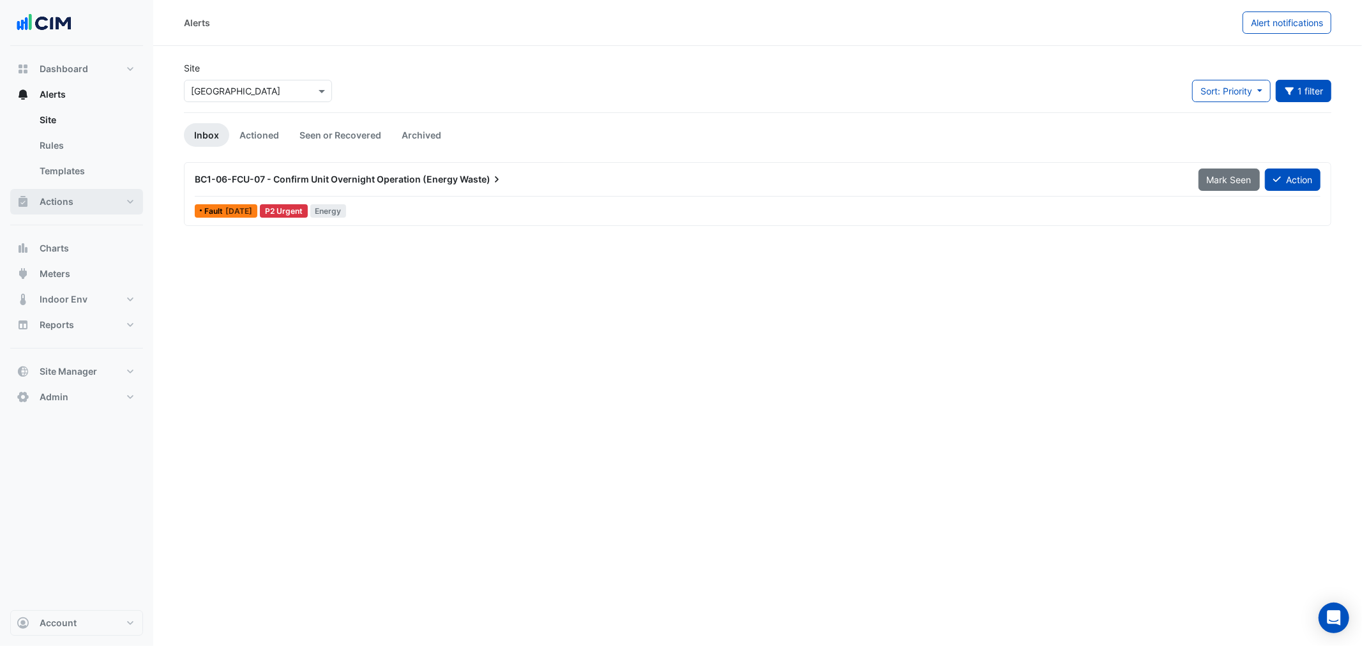
click at [85, 196] on button "Actions" at bounding box center [76, 202] width 133 height 26
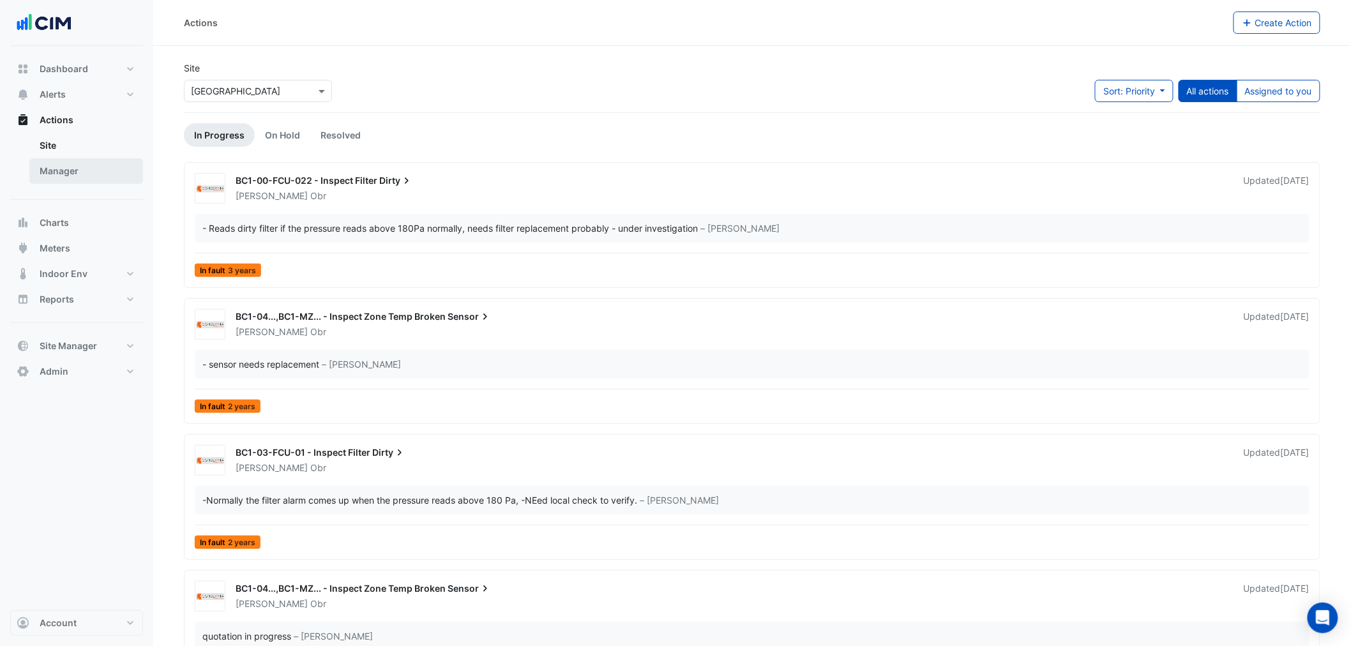
drag, startPoint x: 78, startPoint y: 175, endPoint x: 103, endPoint y: 176, distance: 25.5
click at [77, 175] on link "Manager" at bounding box center [86, 171] width 114 height 26
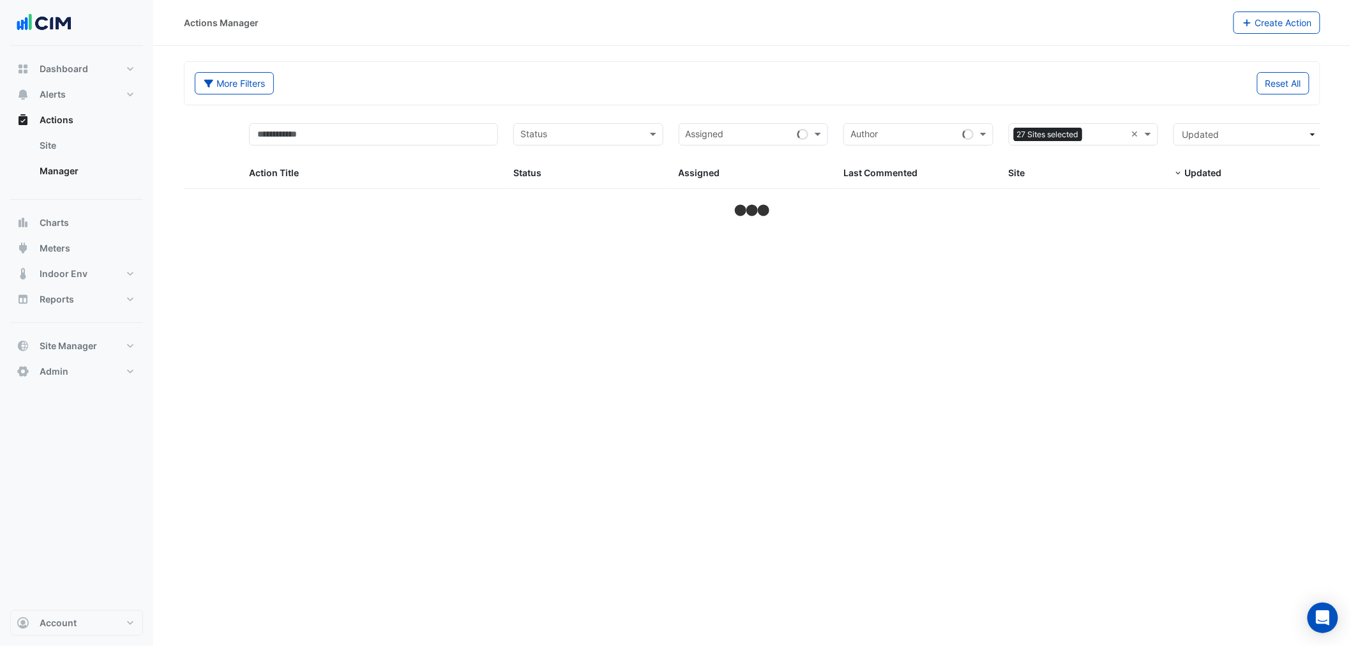
select select "**"
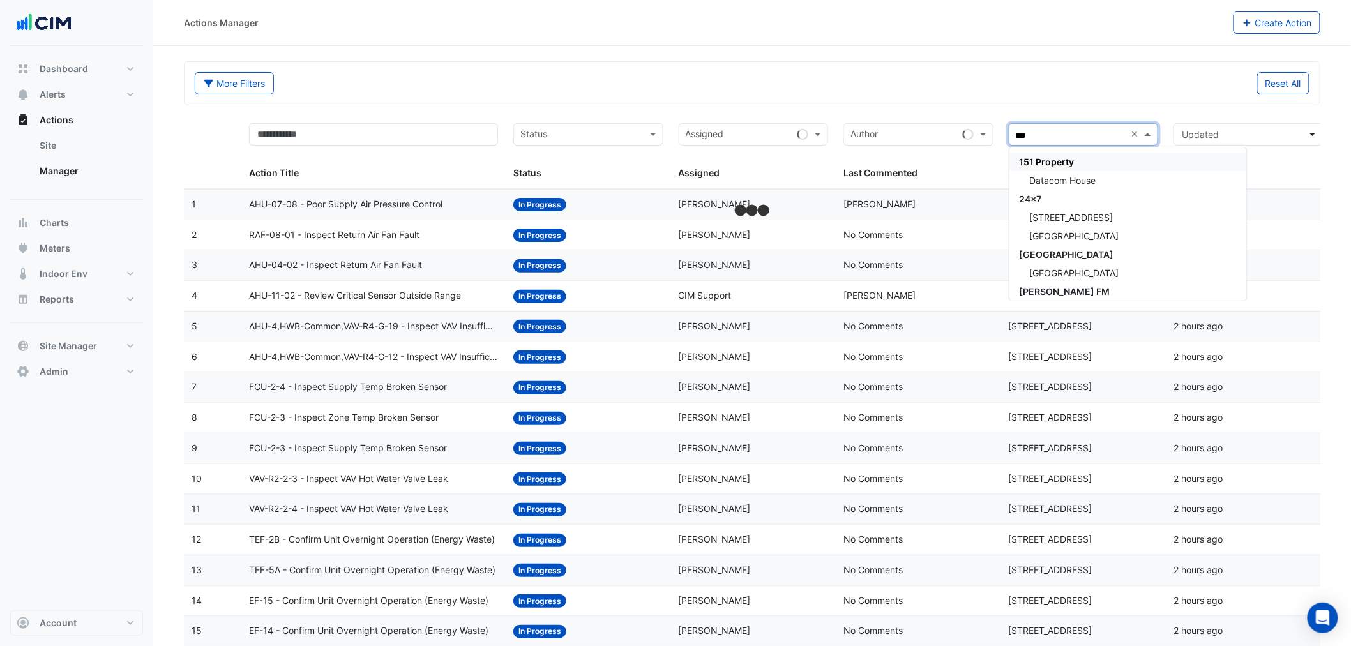
type input "****"
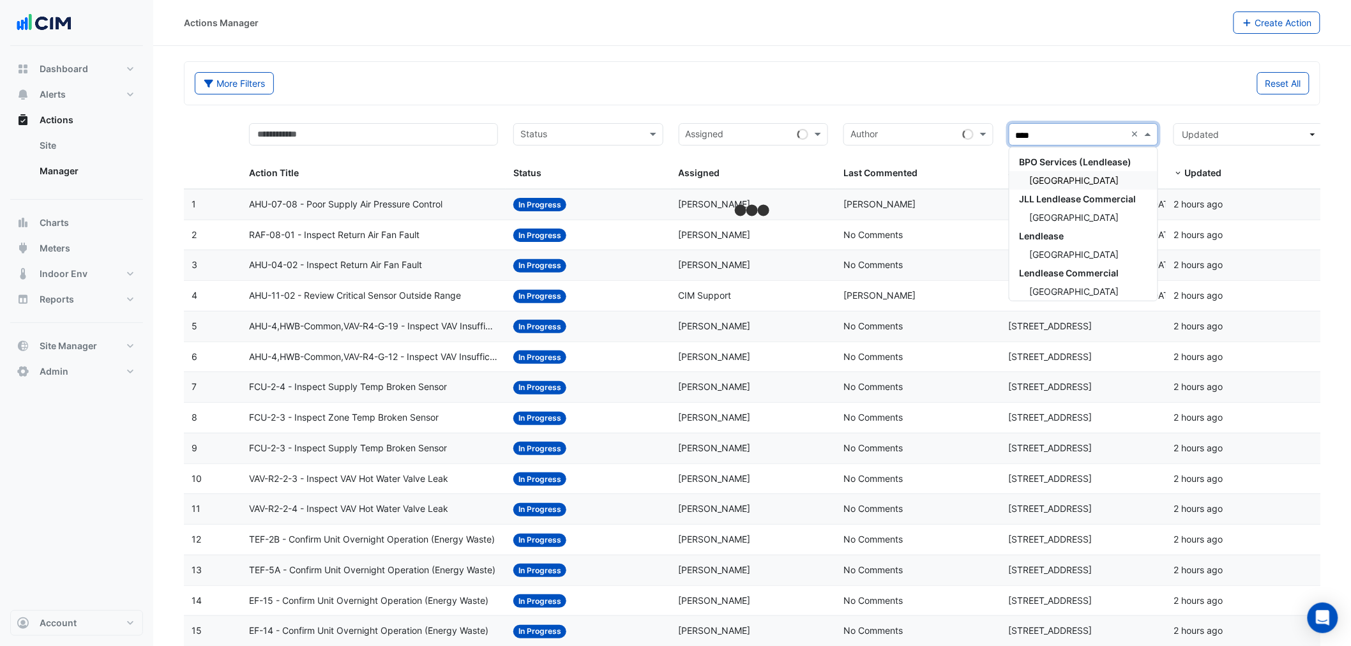
click at [1055, 183] on span "[GEOGRAPHIC_DATA]" at bounding box center [1074, 180] width 89 height 11
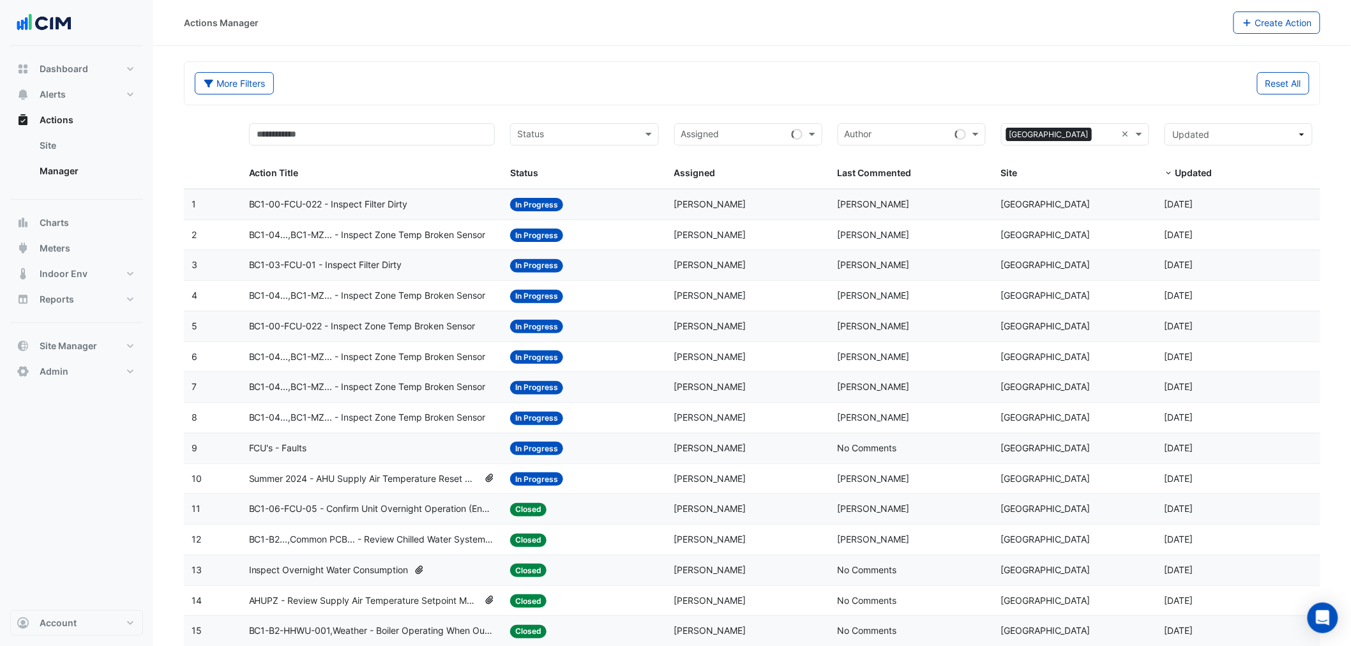
click at [745, 225] on datatable-body-cell "Assigned: Jakub Obr" at bounding box center [748, 235] width 163 height 30
click at [420, 368] on datatable-body-cell "Action Title: BC1-04...,BC1-MZ... - Inspect Zone Temp Broken Sensor" at bounding box center [372, 357] width 262 height 30
click at [429, 345] on datatable-body-cell "Action Title: BC1-04...,BC1-MZ... - Inspect Zone Temp Broken Sensor" at bounding box center [372, 357] width 262 height 30
click at [428, 315] on datatable-body-cell "Action Title: BC1-00-FCU-022 - Inspect Zone Temp Broken Sensor" at bounding box center [372, 327] width 262 height 30
click at [377, 180] on div "Action Title" at bounding box center [369, 173] width 241 height 15
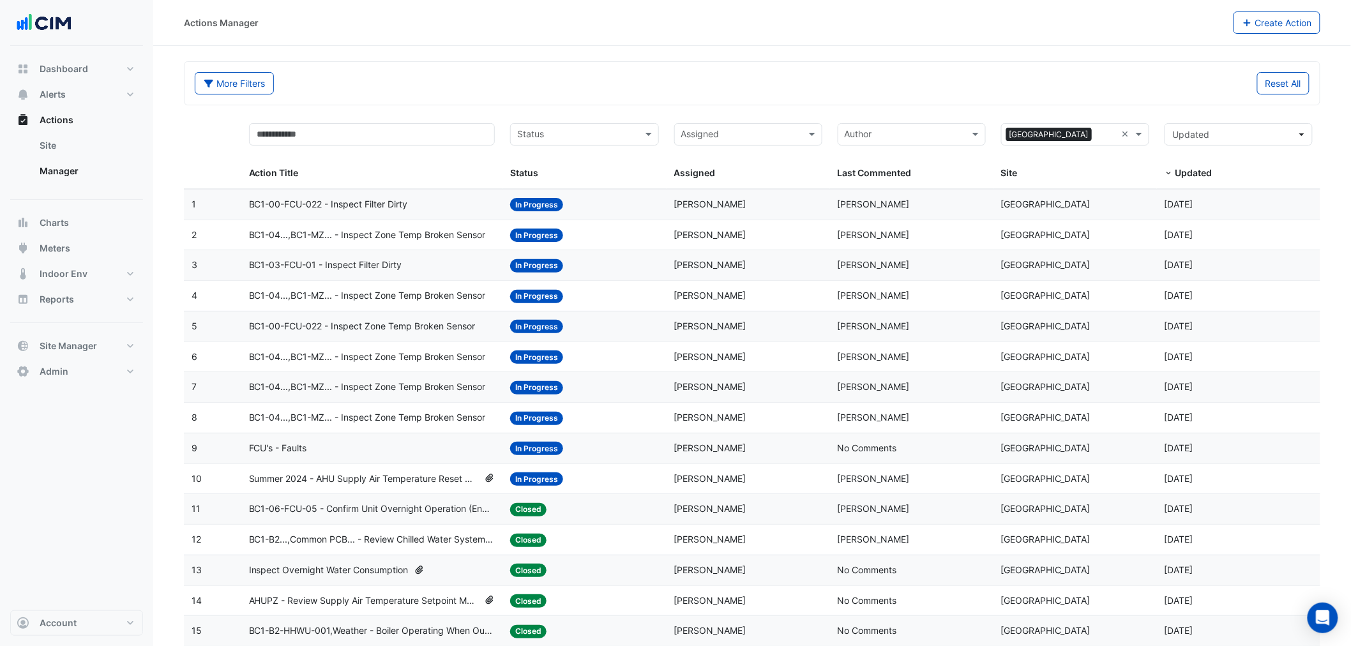
click at [373, 199] on span "BC1-00-FCU-022 - Inspect Filter Dirty" at bounding box center [328, 204] width 159 height 15
click at [405, 199] on span "BC1-00-FCU-022 - Inspect Filter Dirty" at bounding box center [328, 204] width 159 height 15
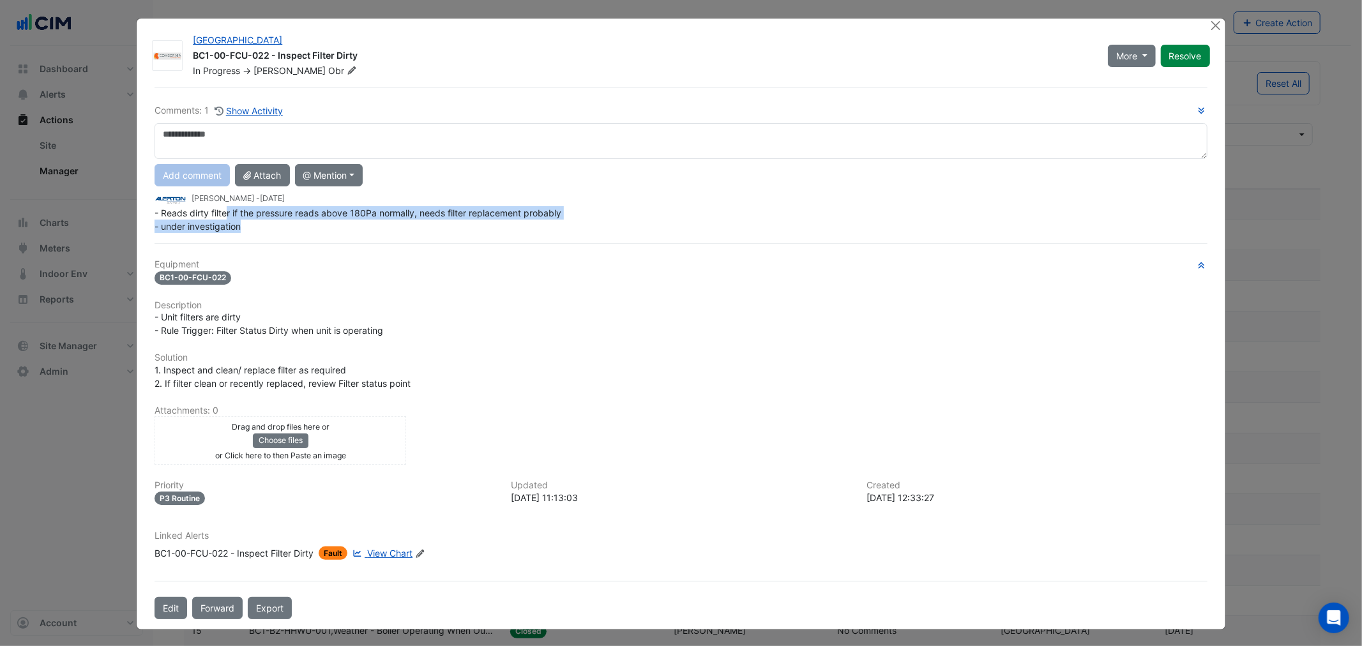
drag, startPoint x: 227, startPoint y: 217, endPoint x: 321, endPoint y: 221, distance: 94.6
click at [321, 221] on div "- Reads dirty filter if the pressure reads above 180Pa normally, needs filter r…" at bounding box center [681, 219] width 1052 height 27
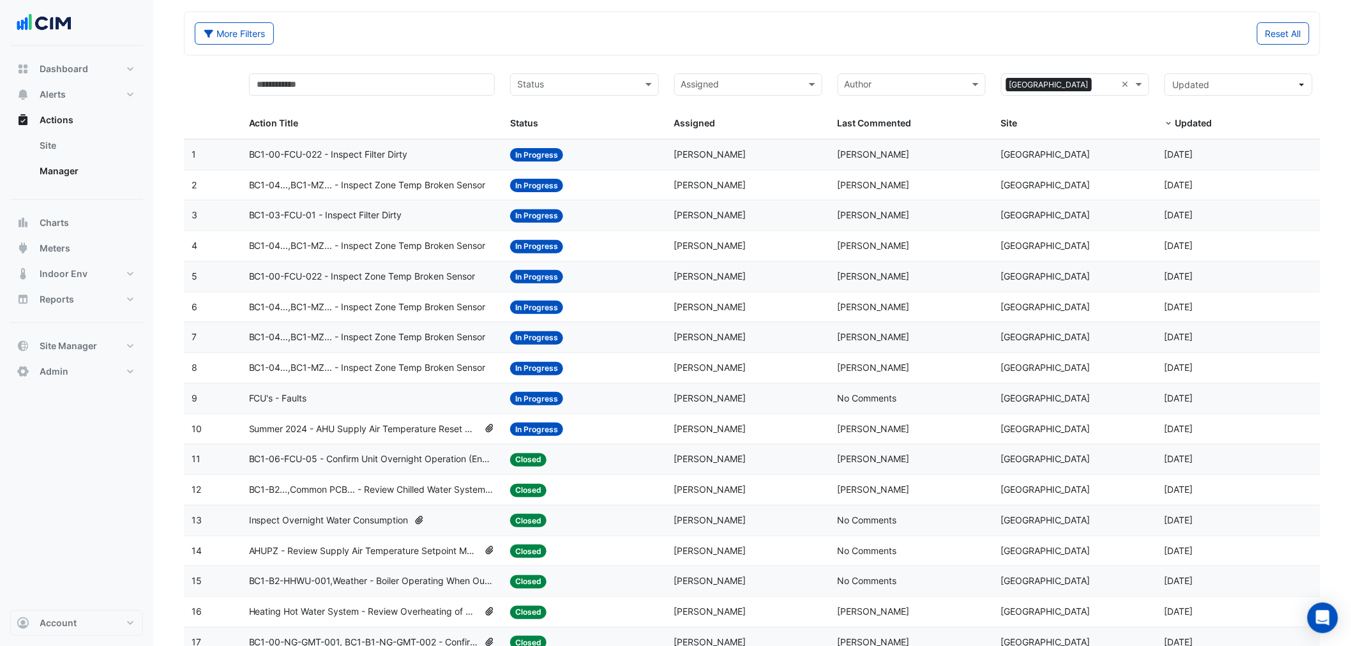
scroll to position [94, 0]
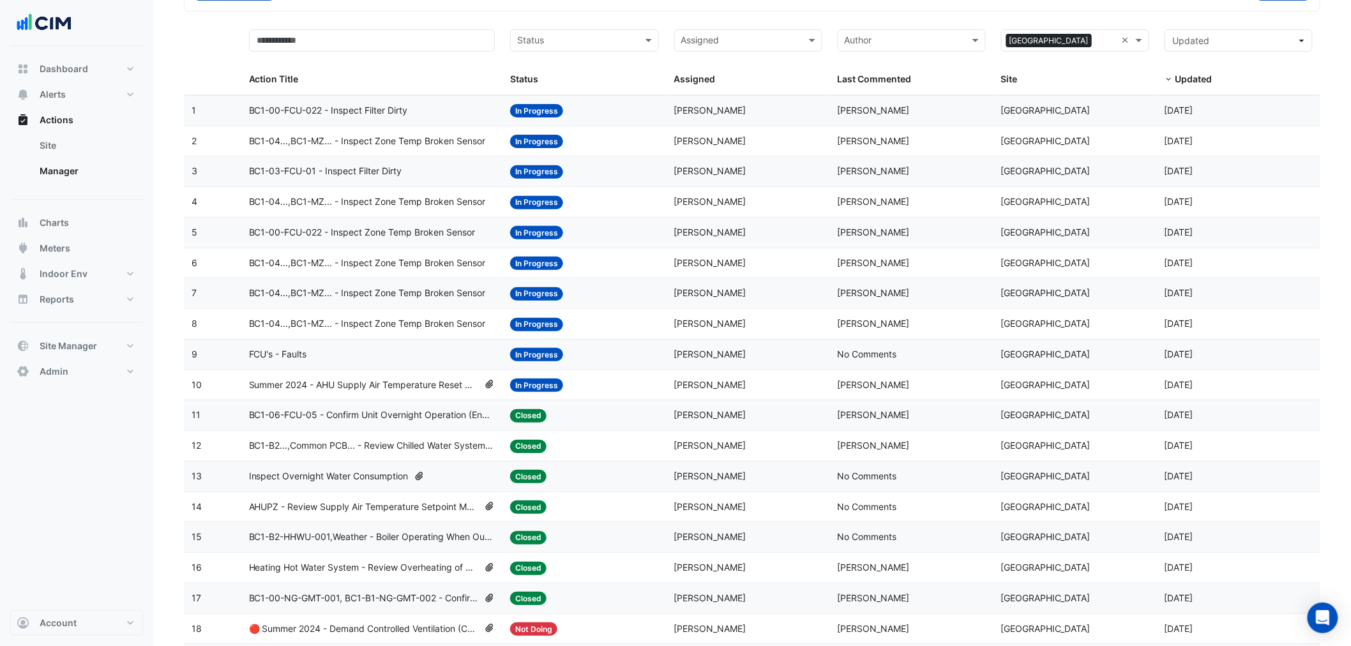
click at [306, 354] on span "FCU's - Faults" at bounding box center [278, 354] width 58 height 15
click at [400, 381] on span "Summer 2024 - AHU Supply Air Temperature Reset Control Strategy [BEEP]" at bounding box center [364, 385] width 230 height 15
click at [651, 209] on div "Status: In Progress" at bounding box center [584, 202] width 148 height 15
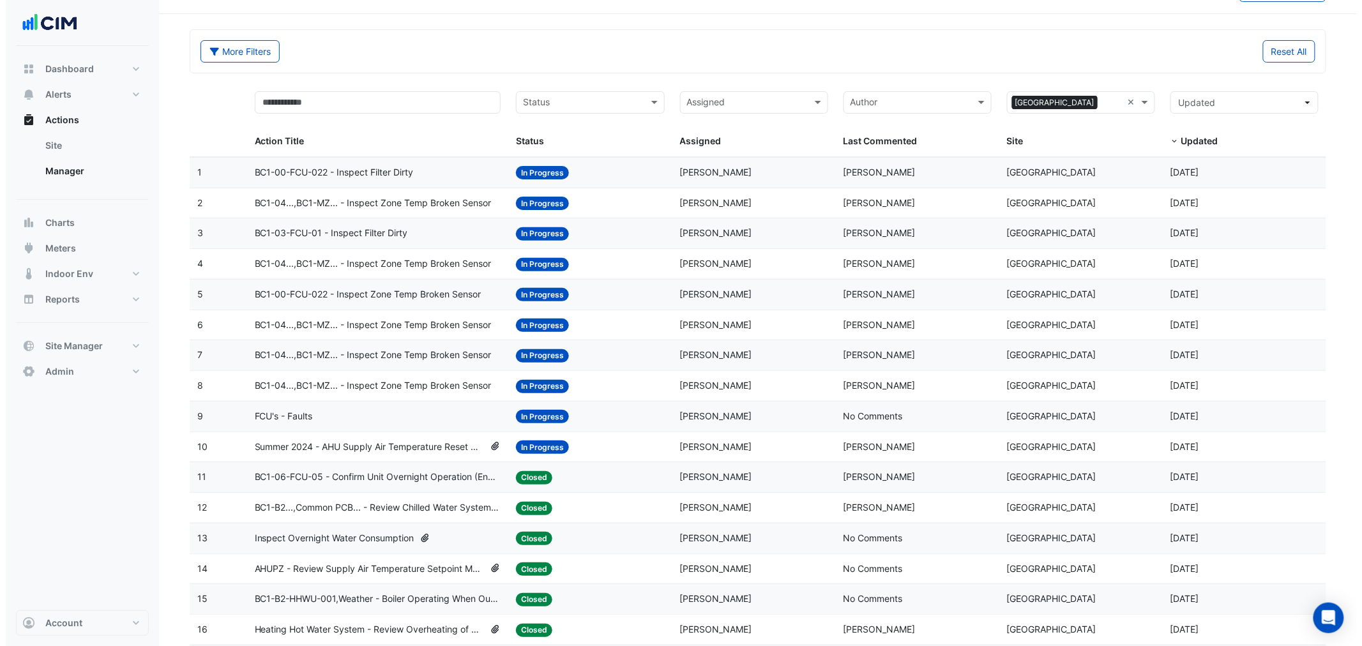
scroll to position [0, 0]
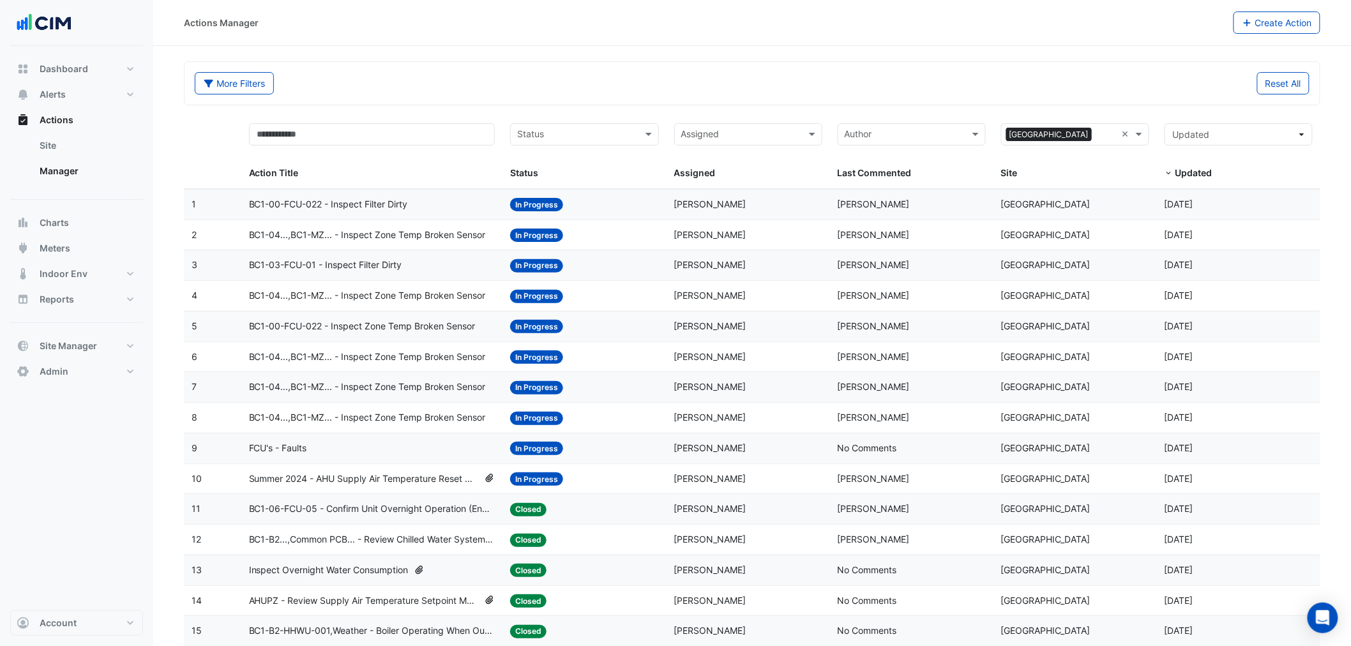
drag, startPoint x: 661, startPoint y: 199, endPoint x: 751, endPoint y: 385, distance: 206.5
click at [132, 446] on div "Dashboard Portfolio Ratings Performance Alerts Site Rules Templates Actions Sit…" at bounding box center [76, 328] width 133 height 564
click at [428, 326] on span "BC1-00-FCU-022 - Inspect Zone Temp Broken Sensor" at bounding box center [362, 326] width 227 height 15
click at [556, 266] on span "In Progress" at bounding box center [536, 265] width 53 height 13
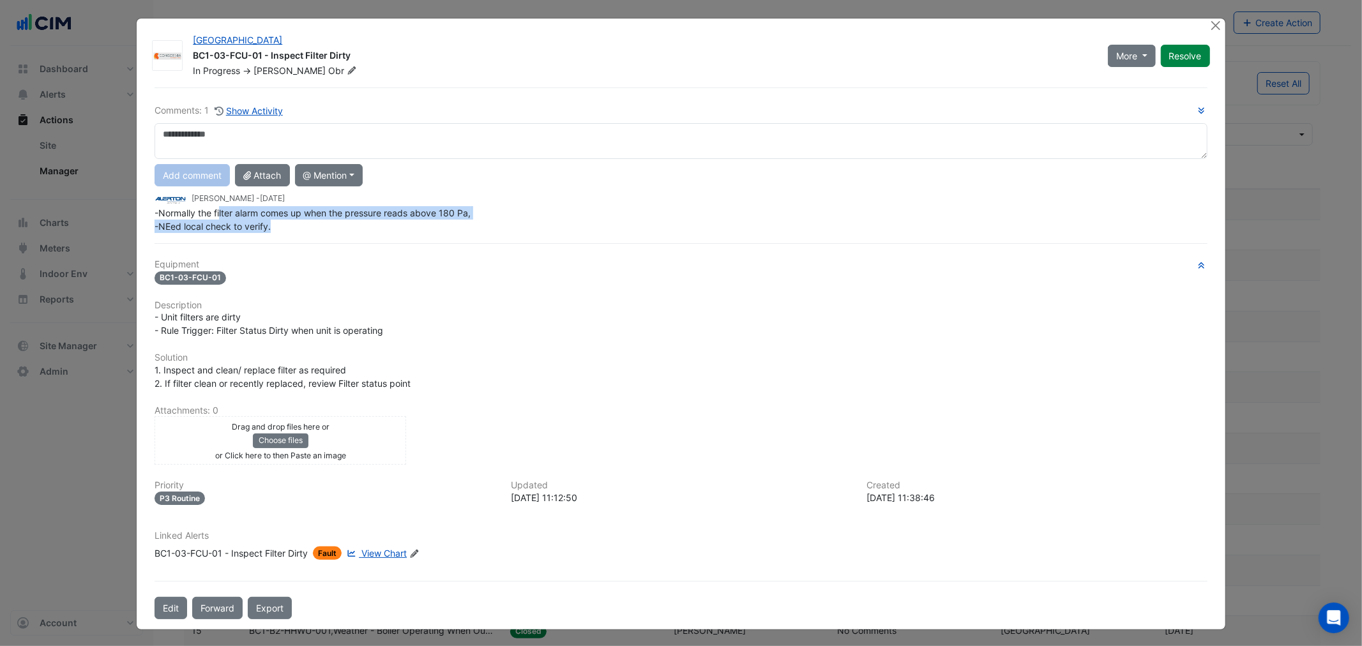
drag, startPoint x: 224, startPoint y: 211, endPoint x: 651, endPoint y: 247, distance: 428.7
click at [393, 211] on div "-Normally the filter alarm comes up when the pressure reads above 180 Pa, -NEed…" at bounding box center [681, 219] width 1052 height 27
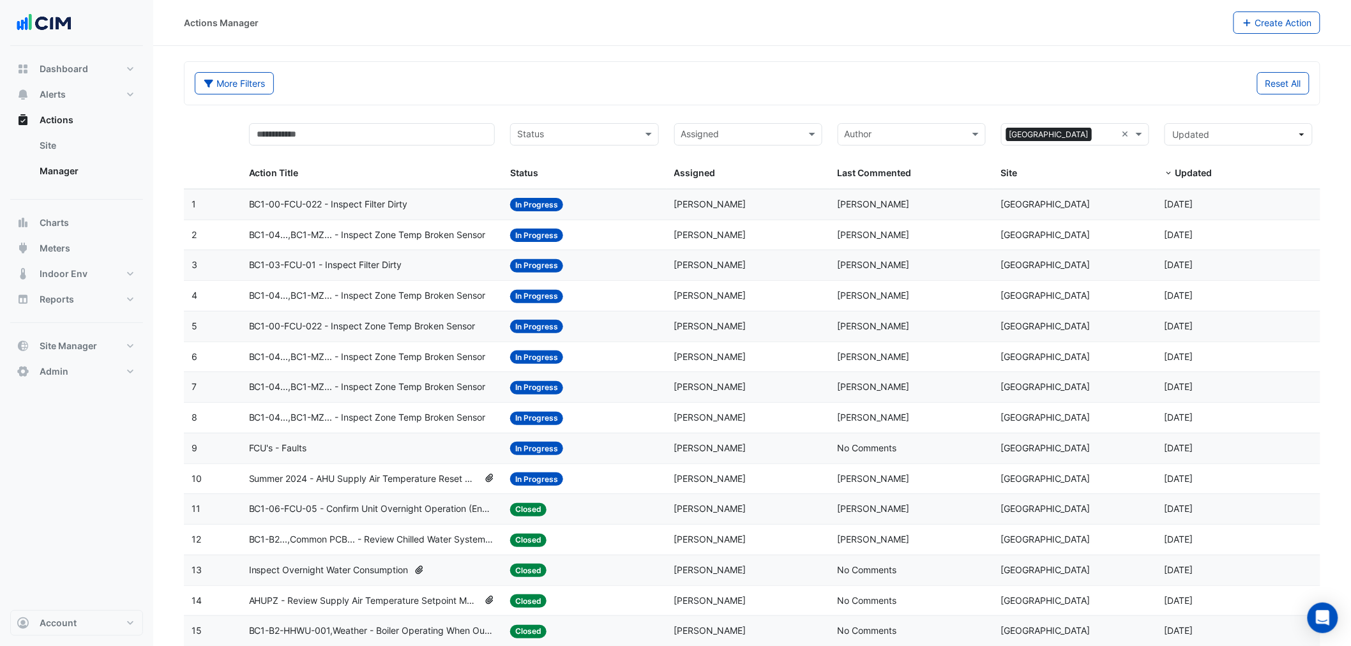
click at [499, 227] on datatable-body-cell "Action Title: BC1-04...,BC1-MZ... - Inspect Zone Temp Broken Sensor" at bounding box center [372, 235] width 262 height 30
click at [404, 386] on span "BC1-04...,BC1-MZ... - Inspect Zone Temp Broken Sensor" at bounding box center [367, 387] width 237 height 15
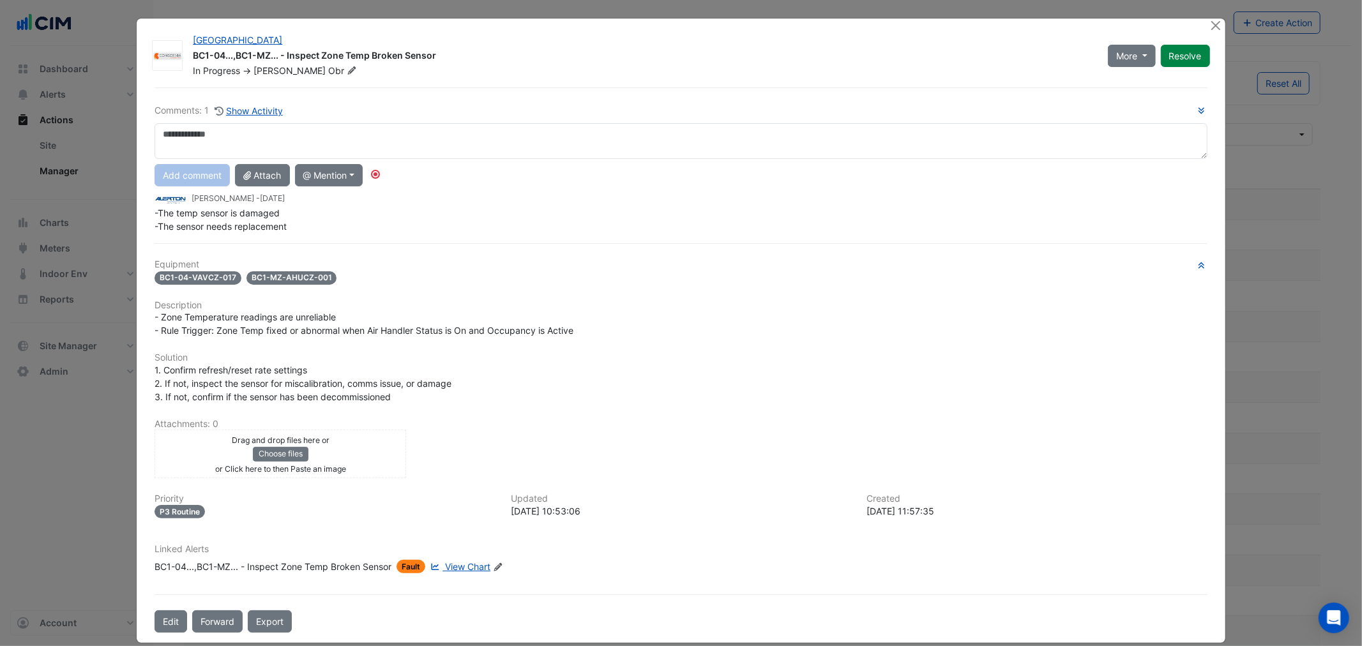
click at [508, 354] on h6 "Solution" at bounding box center [681, 357] width 1052 height 11
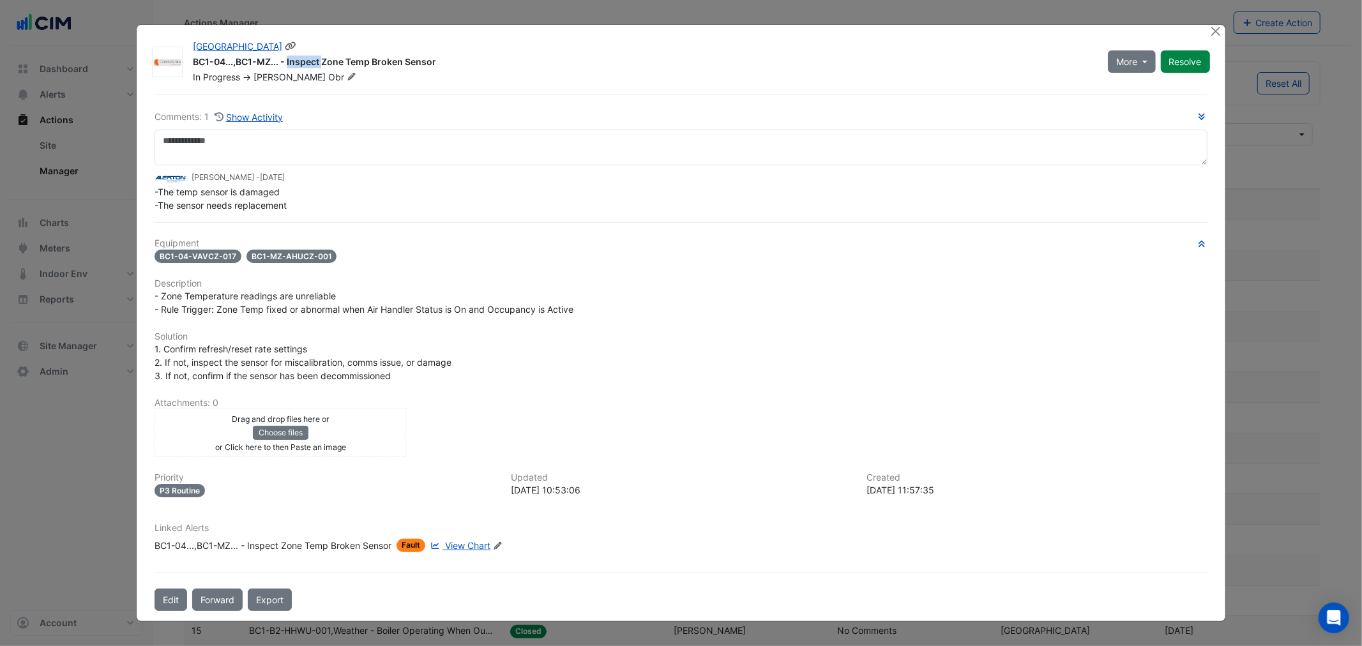
drag, startPoint x: 229, startPoint y: 64, endPoint x: 264, endPoint y: 63, distance: 35.8
click at [264, 63] on div "BC1-04...,BC1-MZ... - Inspect Zone Temp Broken Sensor" at bounding box center [643, 63] width 900 height 15
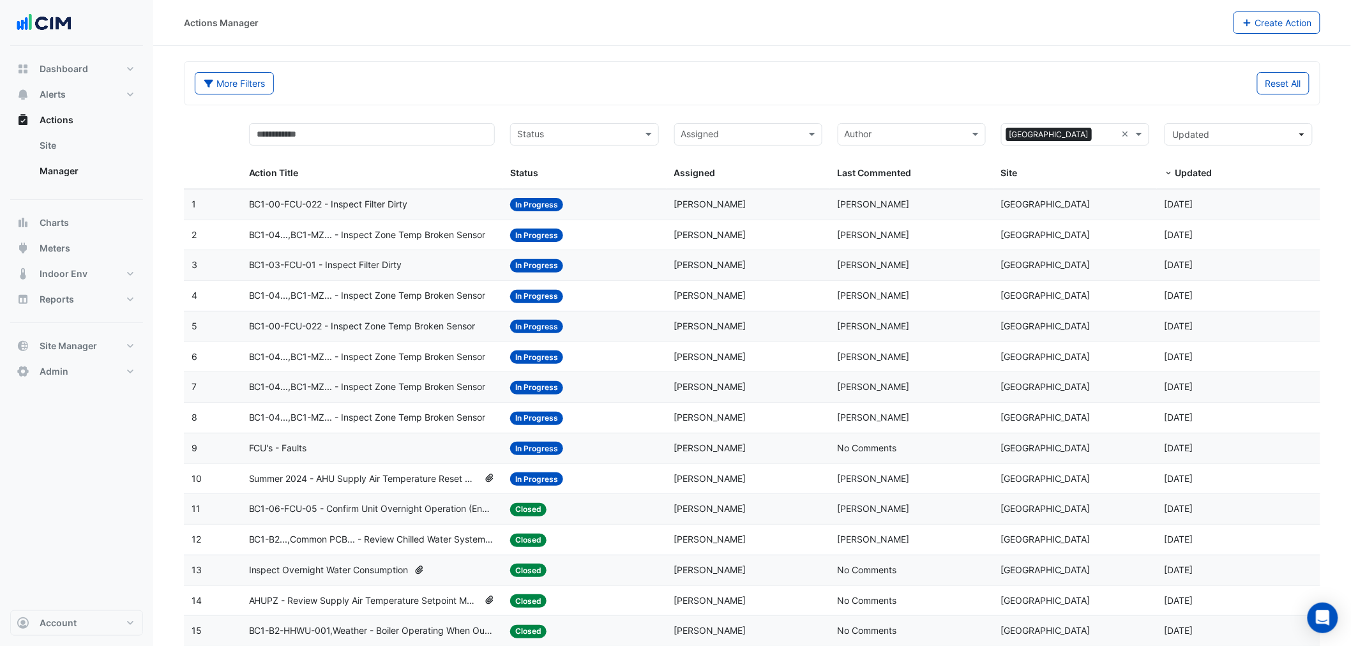
click at [336, 420] on span "BC1-04...,BC1-MZ... - Inspect Zone Temp Broken Sensor" at bounding box center [367, 418] width 237 height 15
click at [585, 132] on input "text" at bounding box center [576, 135] width 119 height 15
click at [536, 176] on span "In Progress" at bounding box center [544, 180] width 47 height 11
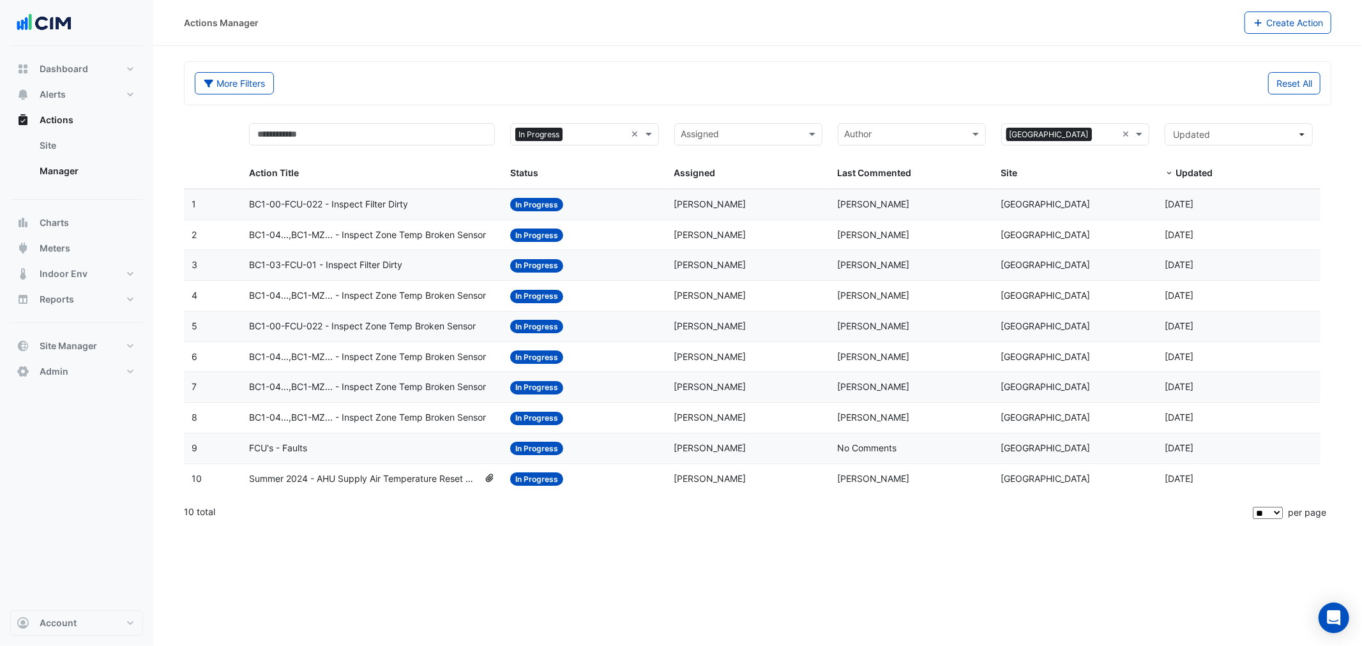
click at [679, 497] on datatable-body "1 Action Title: BC1-00-FCU-022 - Inspect Filter Dirty Status: In Progress Assig…" at bounding box center [757, 343] width 1147 height 308
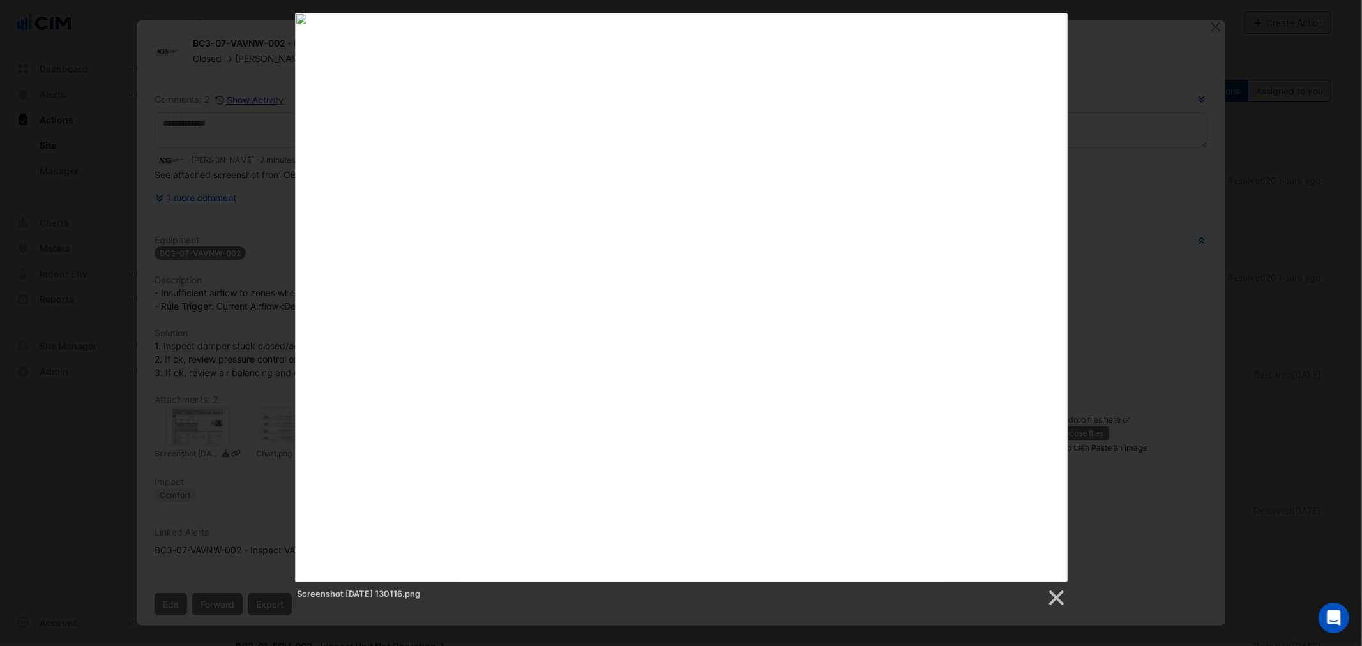
click at [250, 428] on div "Screenshot [DATE] 130116.png" at bounding box center [681, 310] width 1362 height 595
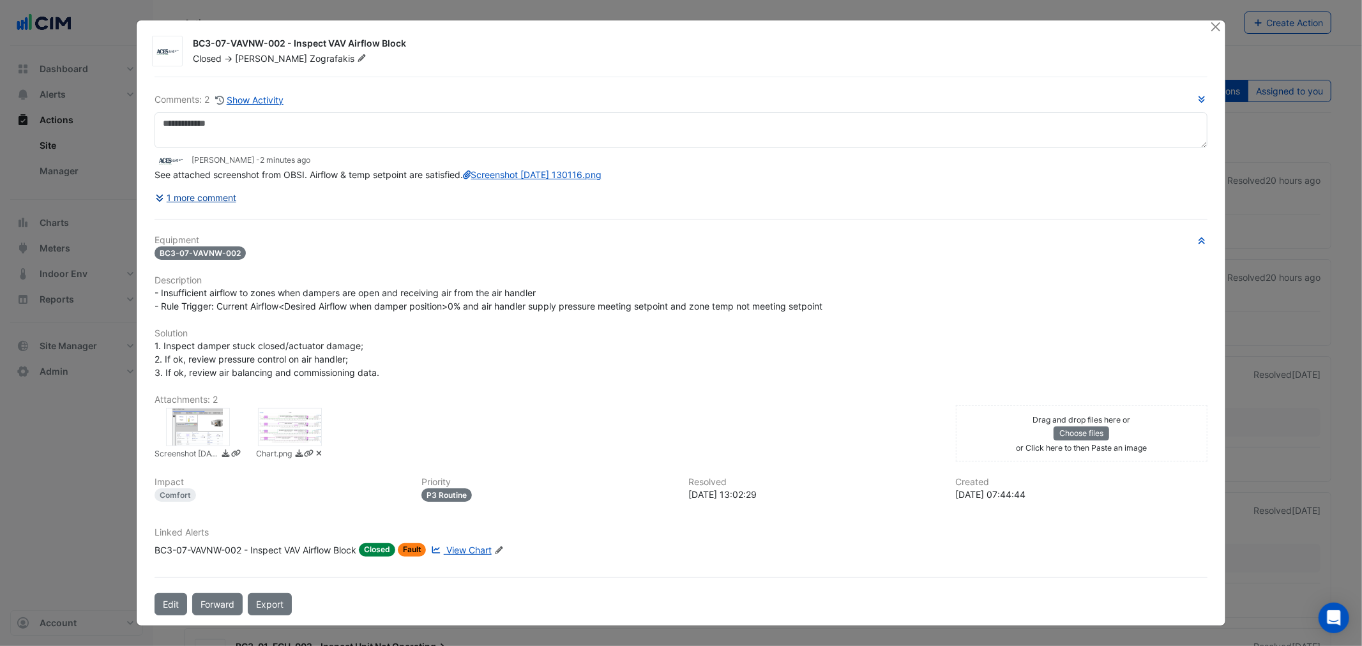
click at [169, 206] on button "1 more comment" at bounding box center [196, 197] width 82 height 22
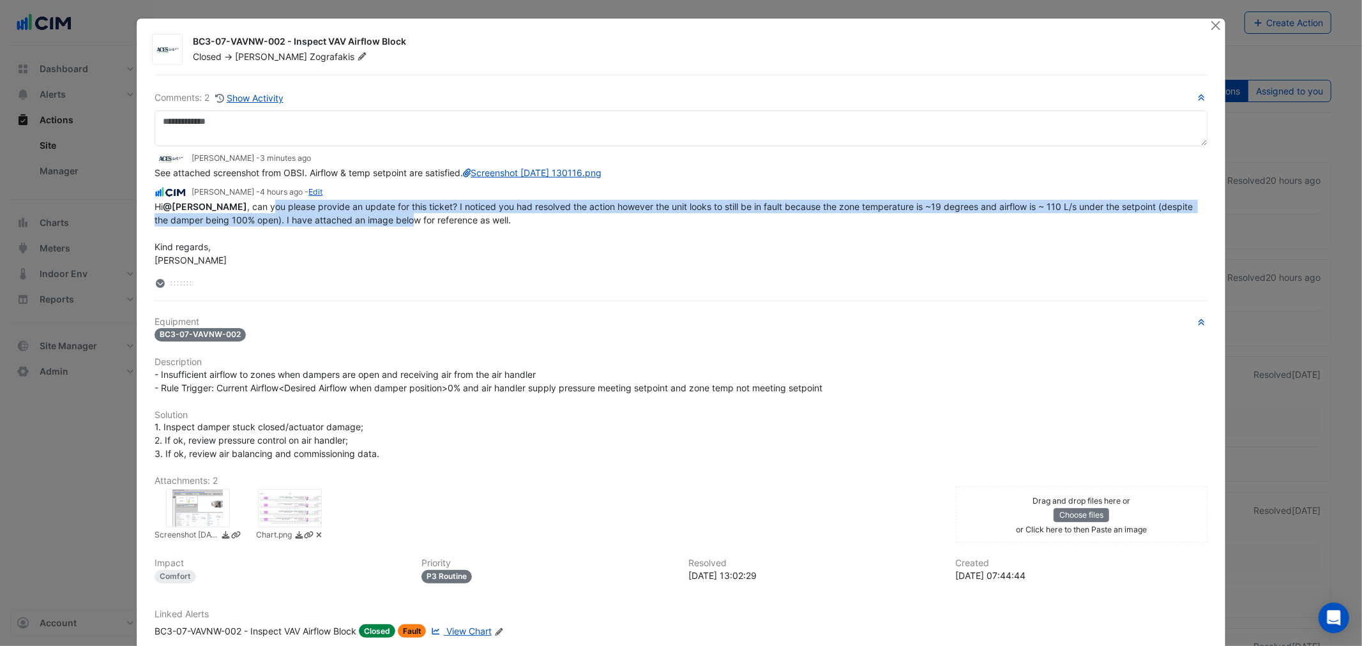
drag, startPoint x: 284, startPoint y: 224, endPoint x: 442, endPoint y: 228, distance: 158.4
click at [442, 228] on div "Hi @[PERSON_NAME] , can you please provide an update for this ticket? I noticed…" at bounding box center [681, 233] width 1052 height 67
click at [442, 228] on span "Hi @[PERSON_NAME] , can you please provide an update for this ticket? I noticed…" at bounding box center [675, 233] width 1041 height 64
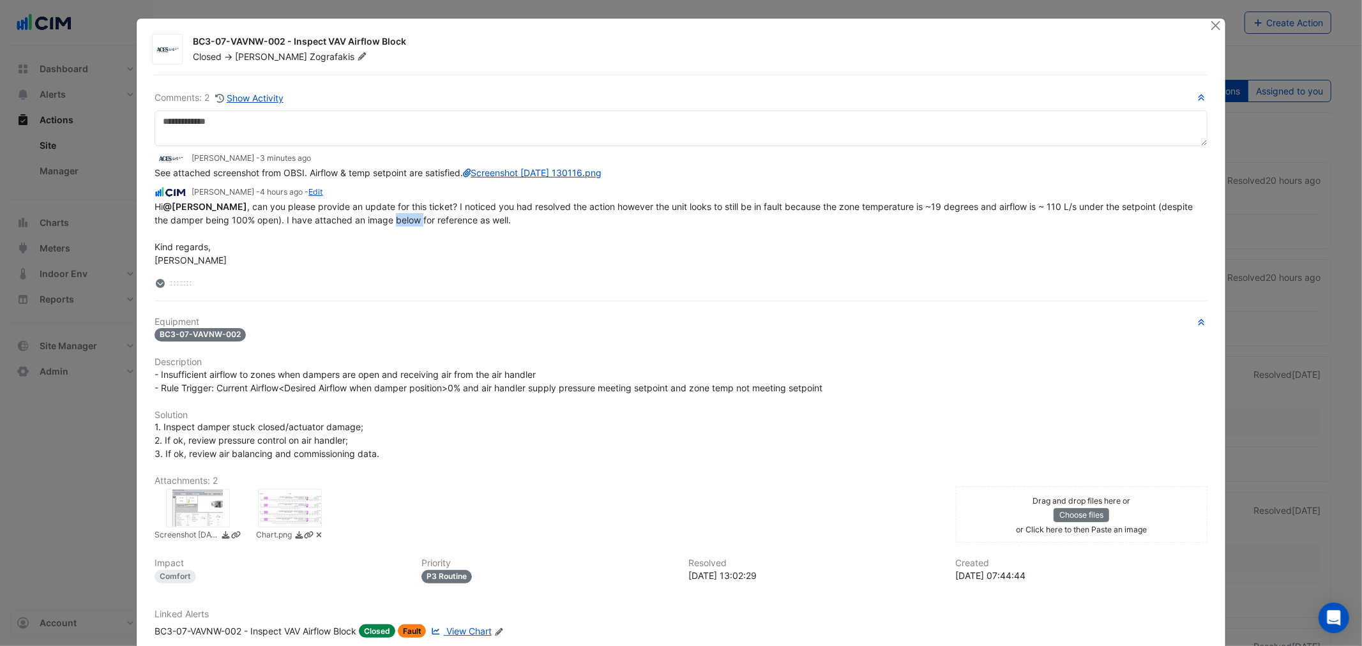
click at [442, 228] on span "Hi @[PERSON_NAME] , can you please provide an update for this ticket? I noticed…" at bounding box center [675, 233] width 1041 height 64
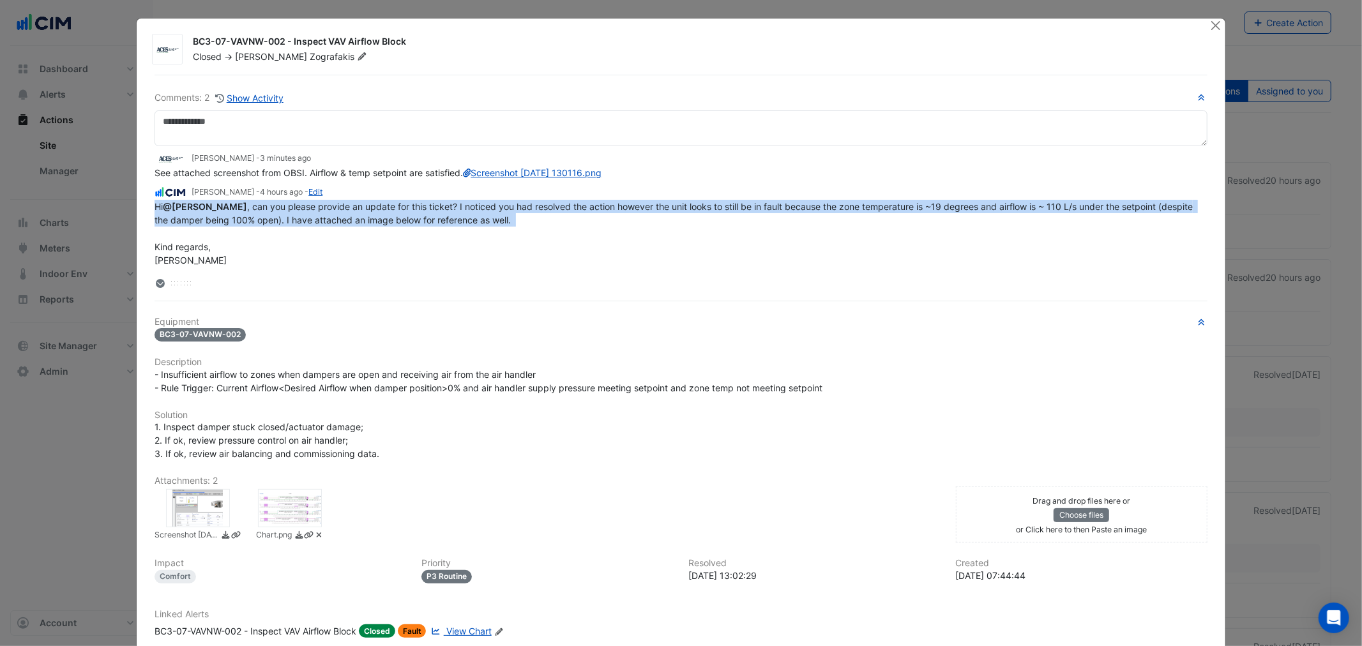
click at [442, 228] on span "Hi @[PERSON_NAME] , can you please provide an update for this ticket? I noticed…" at bounding box center [675, 233] width 1041 height 64
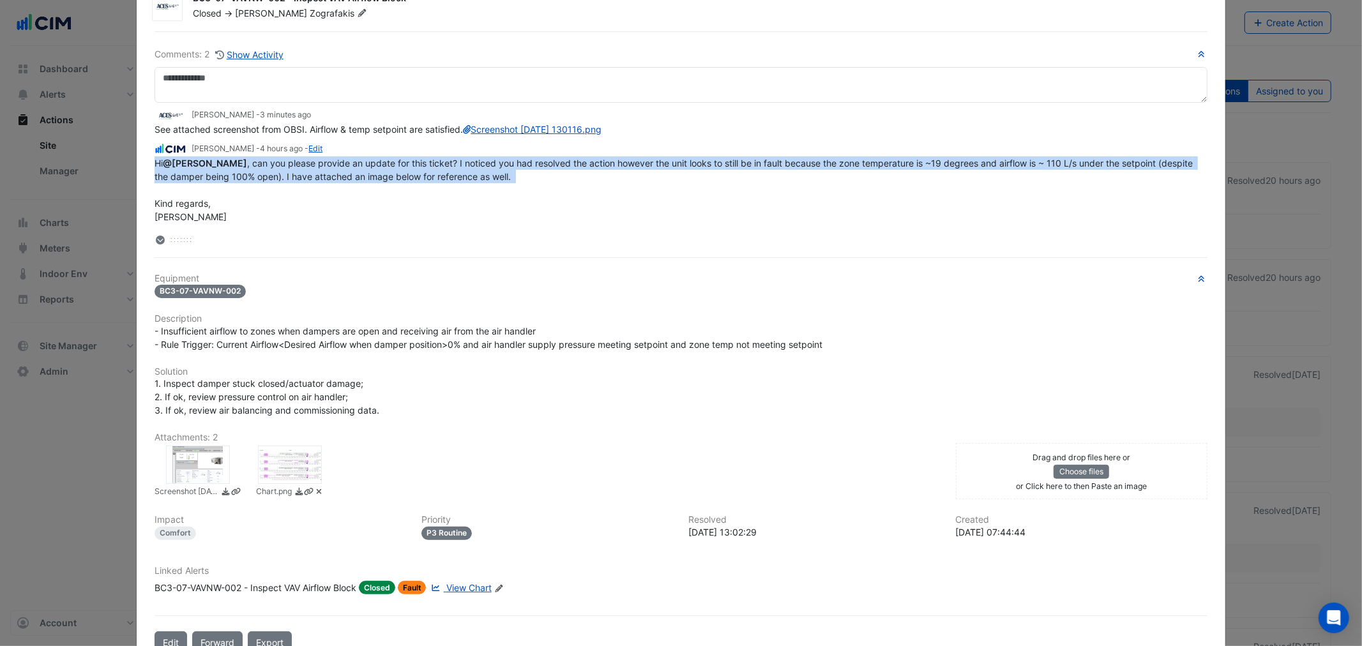
scroll to position [85, 0]
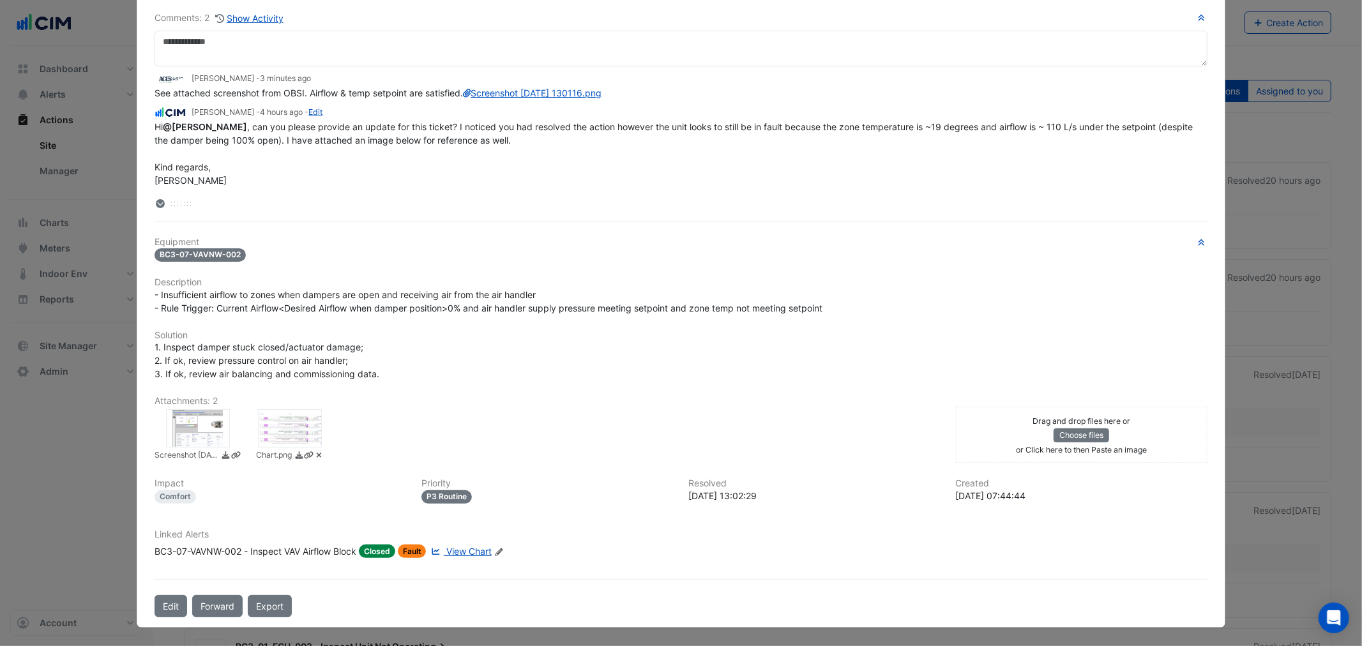
click at [276, 434] on div at bounding box center [290, 428] width 64 height 38
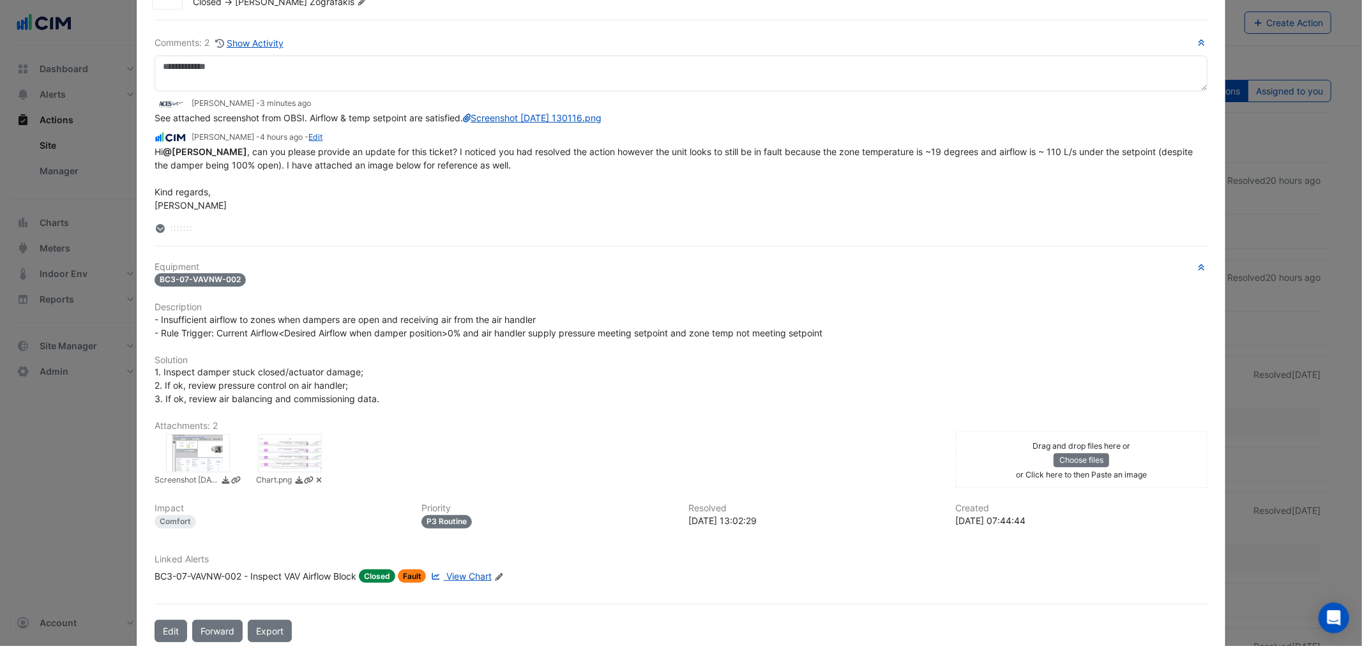
scroll to position [85, 0]
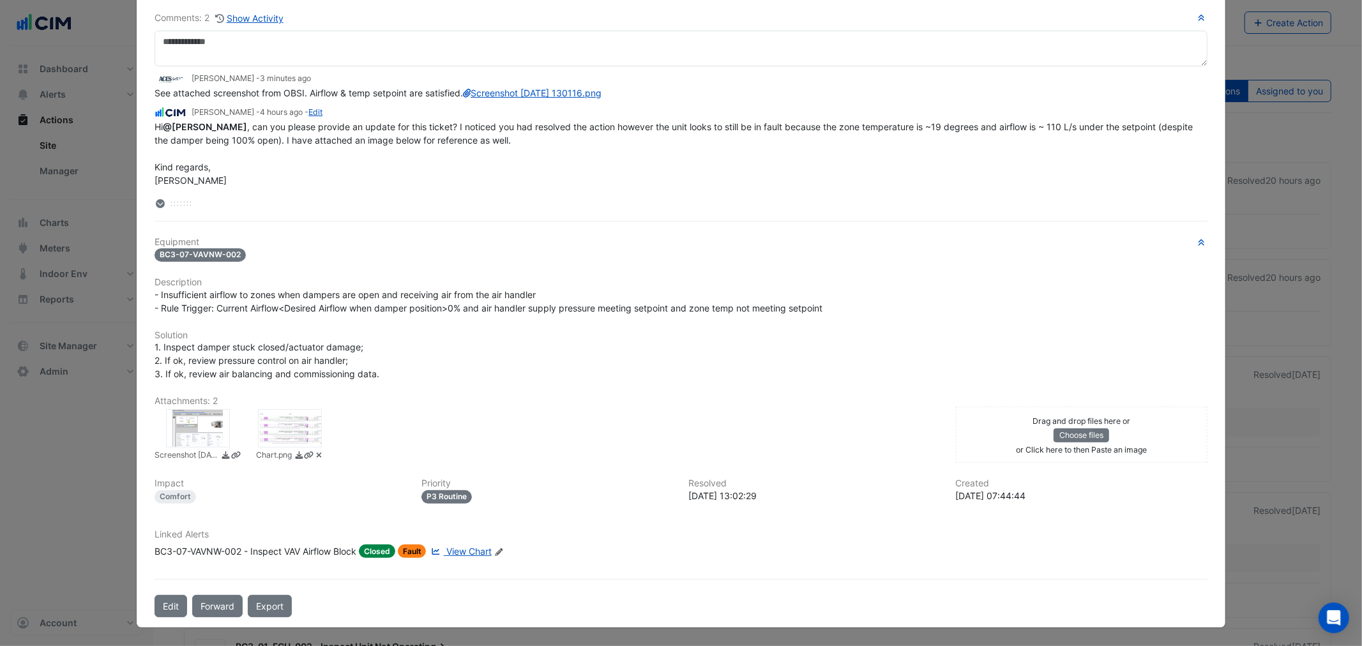
click at [189, 424] on div at bounding box center [198, 428] width 64 height 38
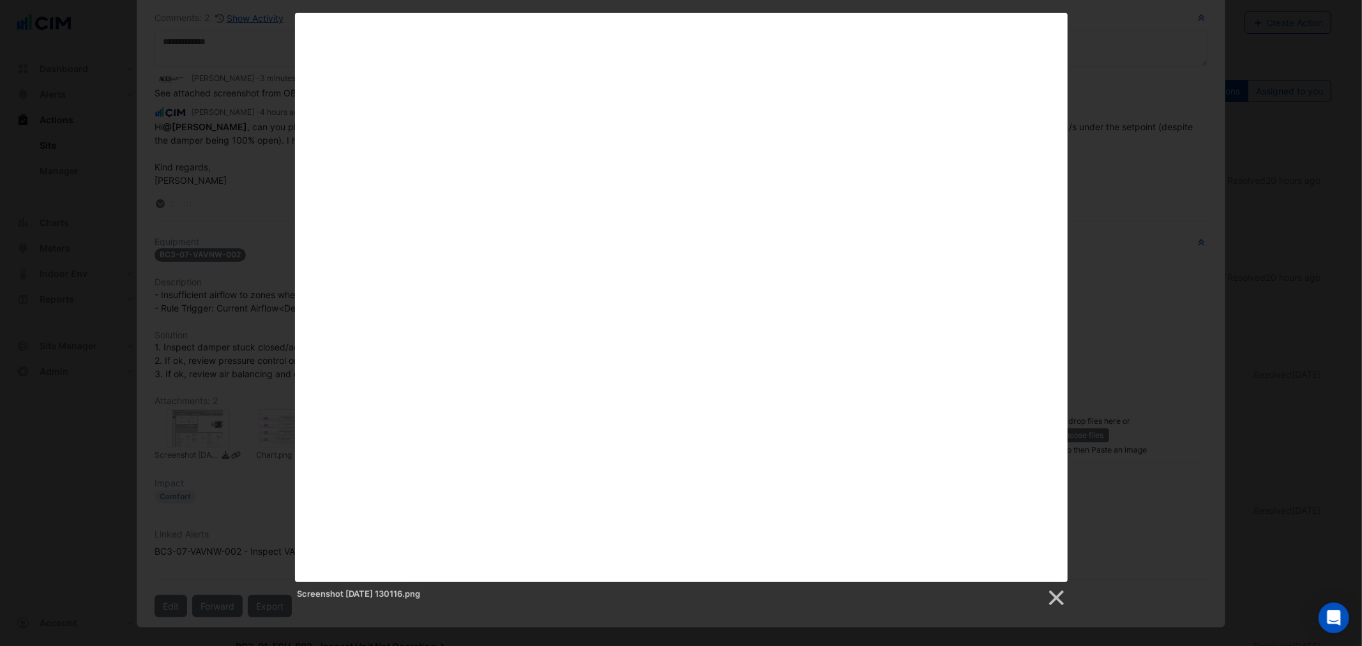
click at [187, 384] on div "Screenshot [DATE] 130116.png" at bounding box center [681, 310] width 1362 height 595
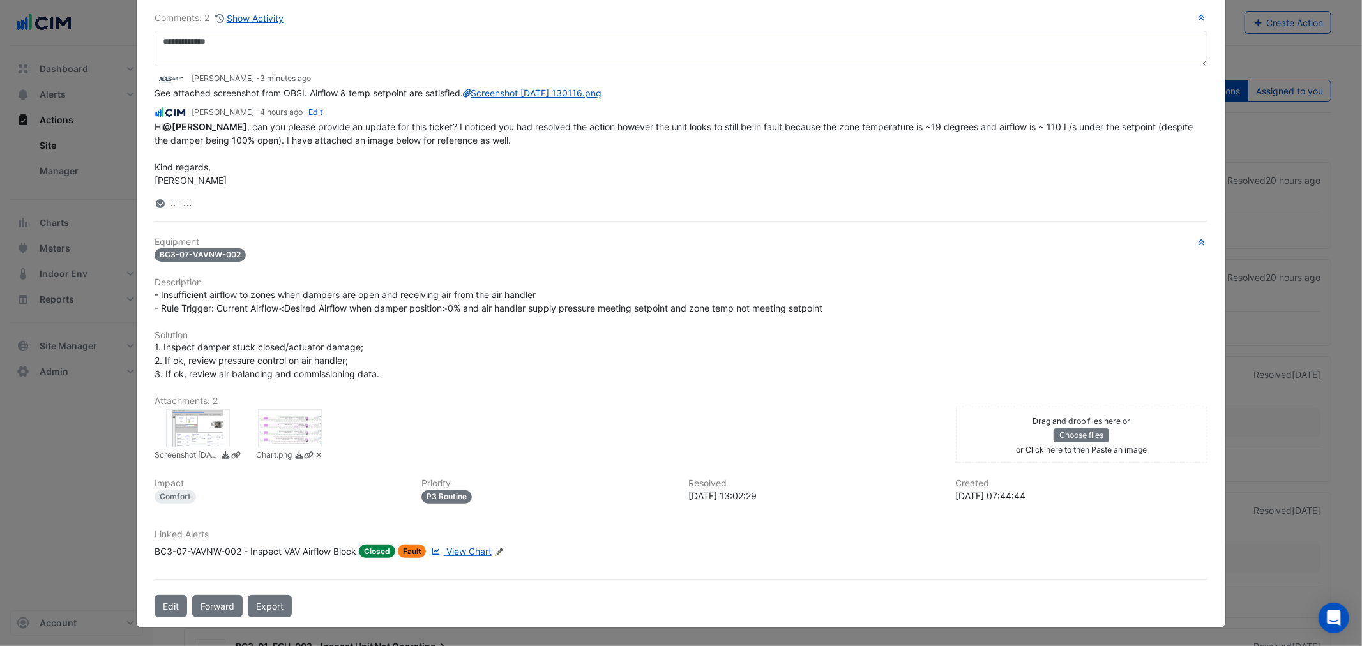
click at [213, 425] on div at bounding box center [198, 428] width 64 height 38
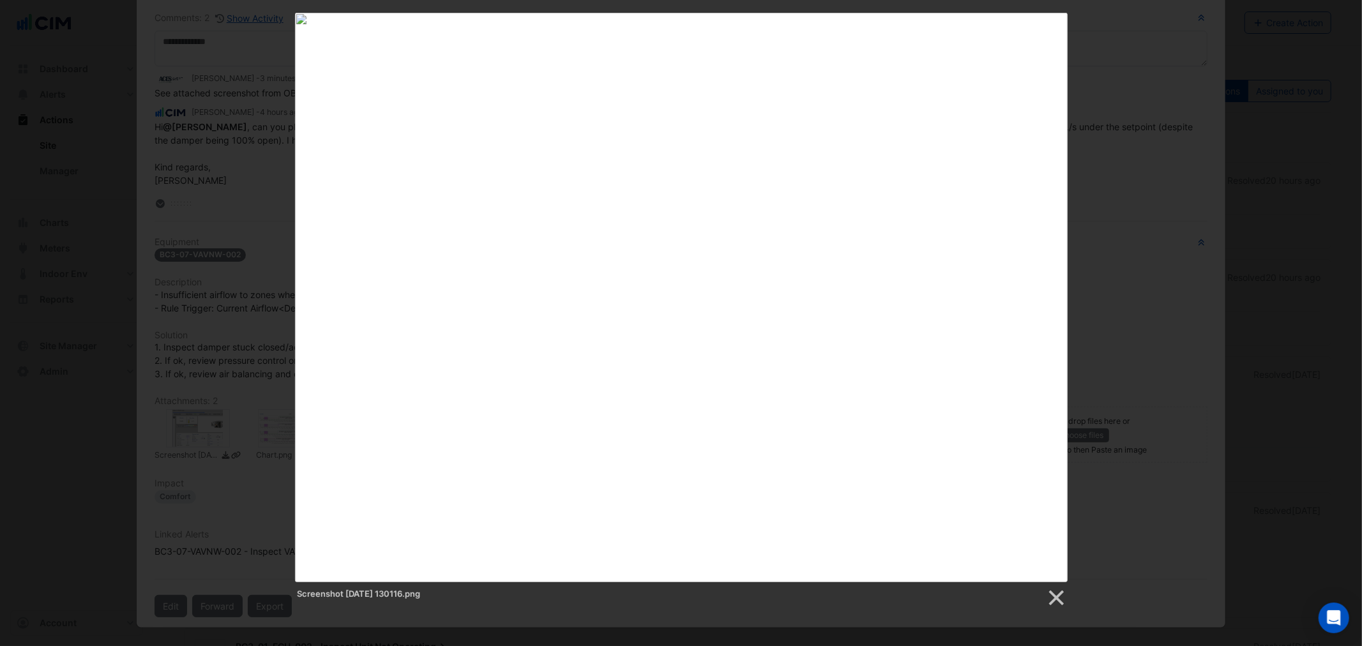
click at [220, 351] on div "Screenshot [DATE] 130116.png" at bounding box center [681, 310] width 1362 height 595
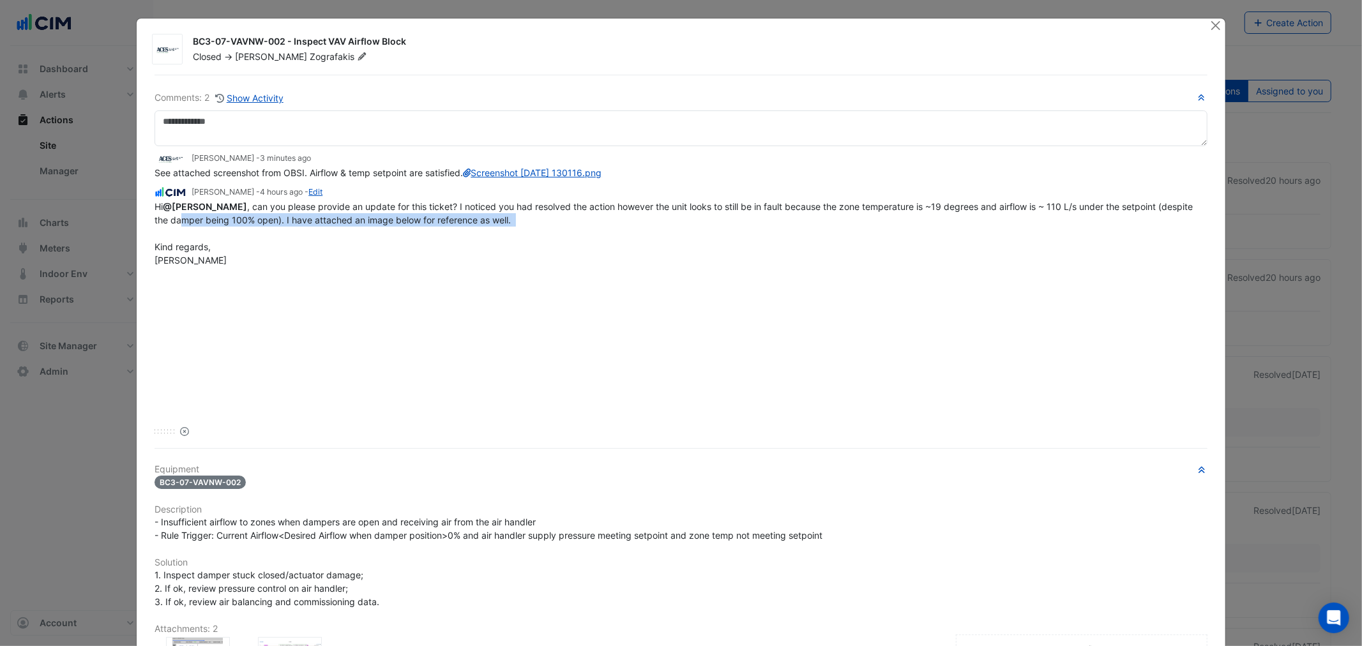
drag, startPoint x: 213, startPoint y: 235, endPoint x: 389, endPoint y: 252, distance: 177.7
click at [382, 252] on div "Hi @[PERSON_NAME] , can you please provide an update for this ticket? I noticed…" at bounding box center [681, 233] width 1052 height 67
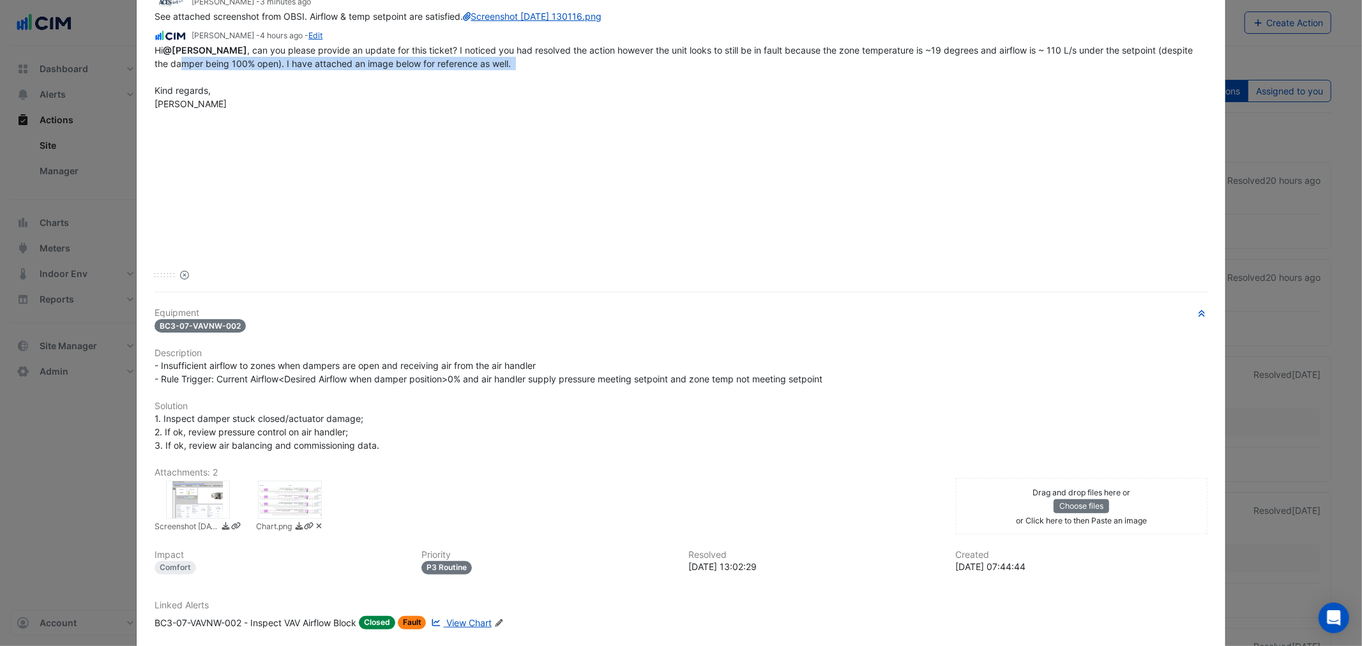
scroll to position [225, 0]
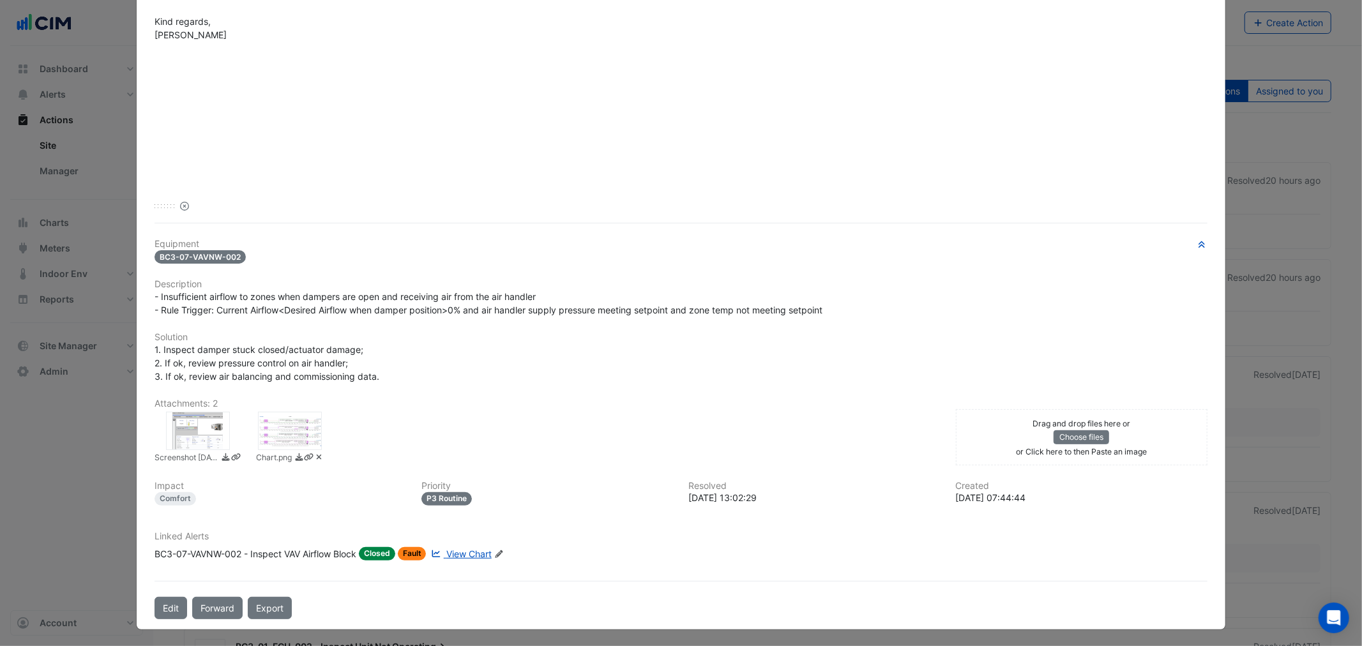
click at [182, 434] on div at bounding box center [198, 431] width 64 height 38
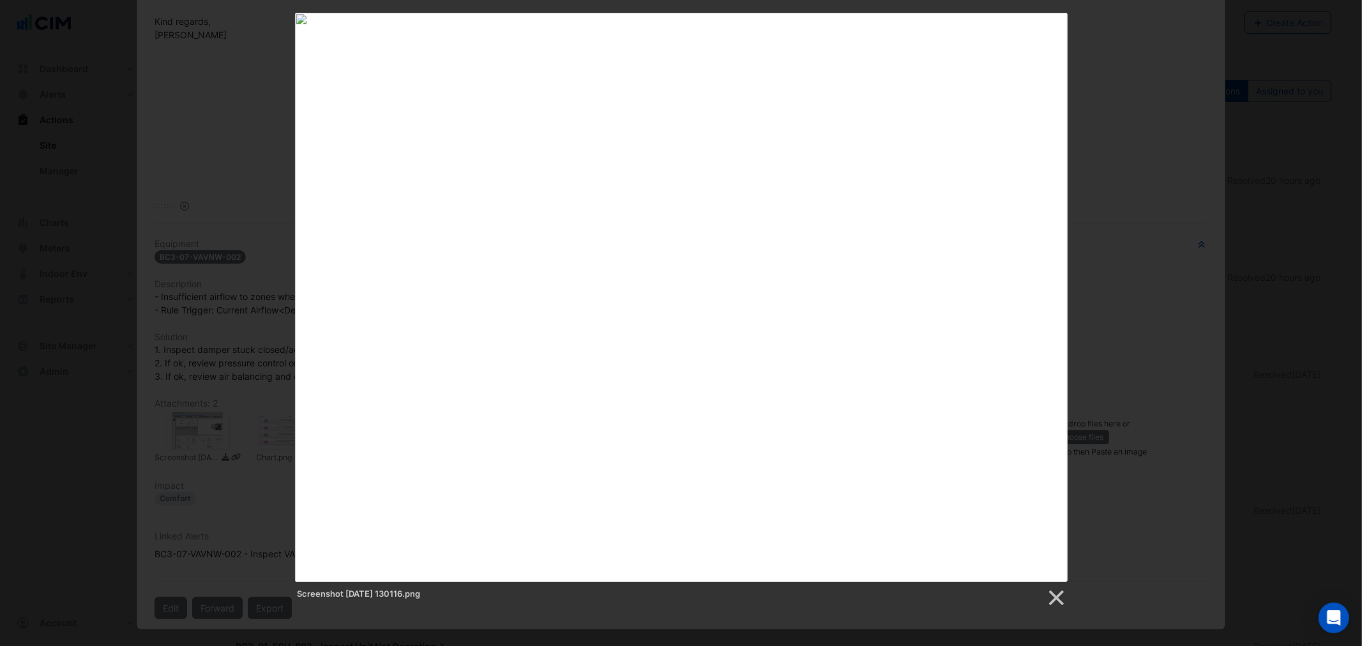
drag, startPoint x: 129, startPoint y: 179, endPoint x: 142, endPoint y: 177, distance: 12.9
click at [131, 179] on div "Screenshot [DATE] 130116.png" at bounding box center [681, 310] width 1362 height 595
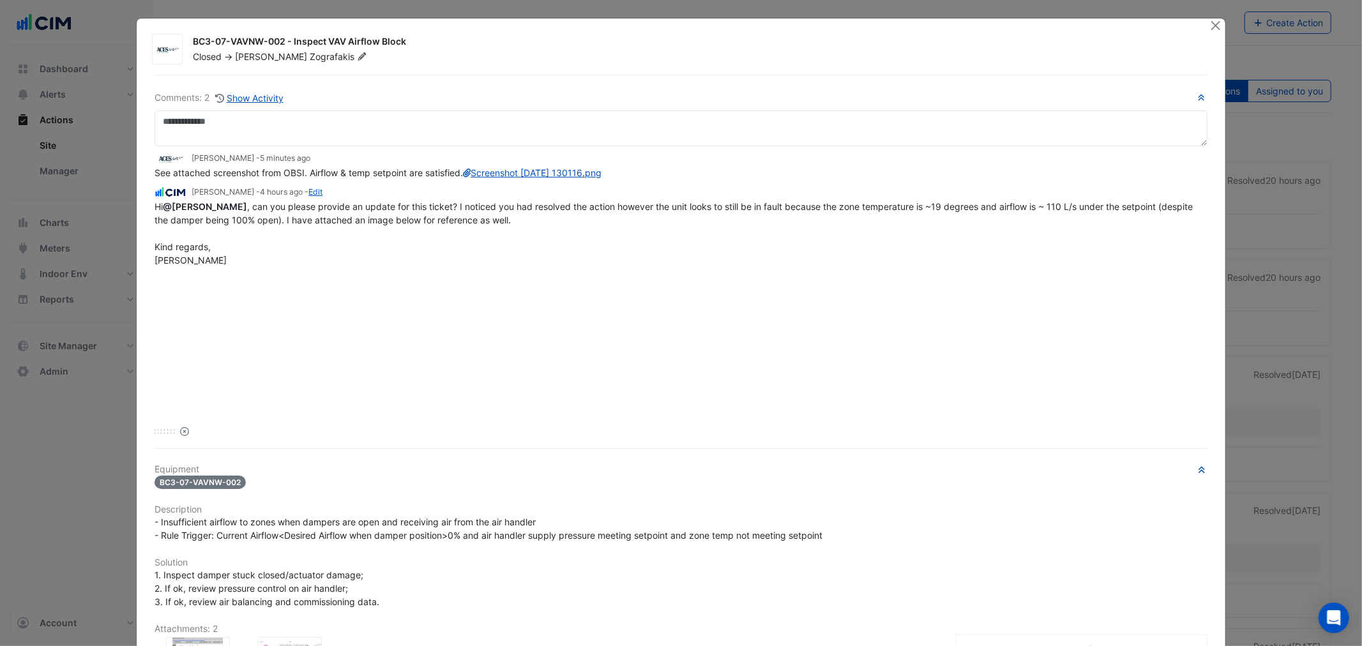
click at [1203, 26] on div "BC3-07-VAVNW-002 - Inspect VAV Airflow Block Closed -> [PERSON_NAME] Comments: …" at bounding box center [681, 437] width 1088 height 836
click at [1209, 26] on button "Close" at bounding box center [1215, 25] width 13 height 13
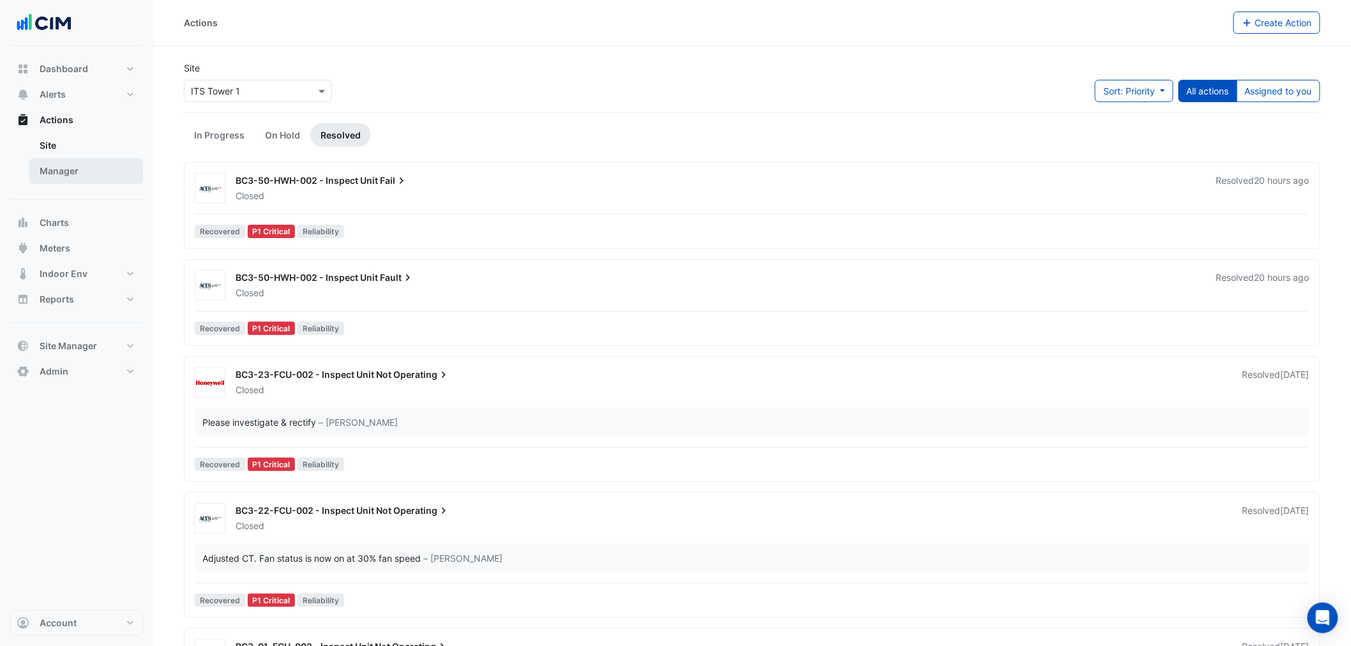
click at [91, 174] on link "Manager" at bounding box center [86, 171] width 114 height 26
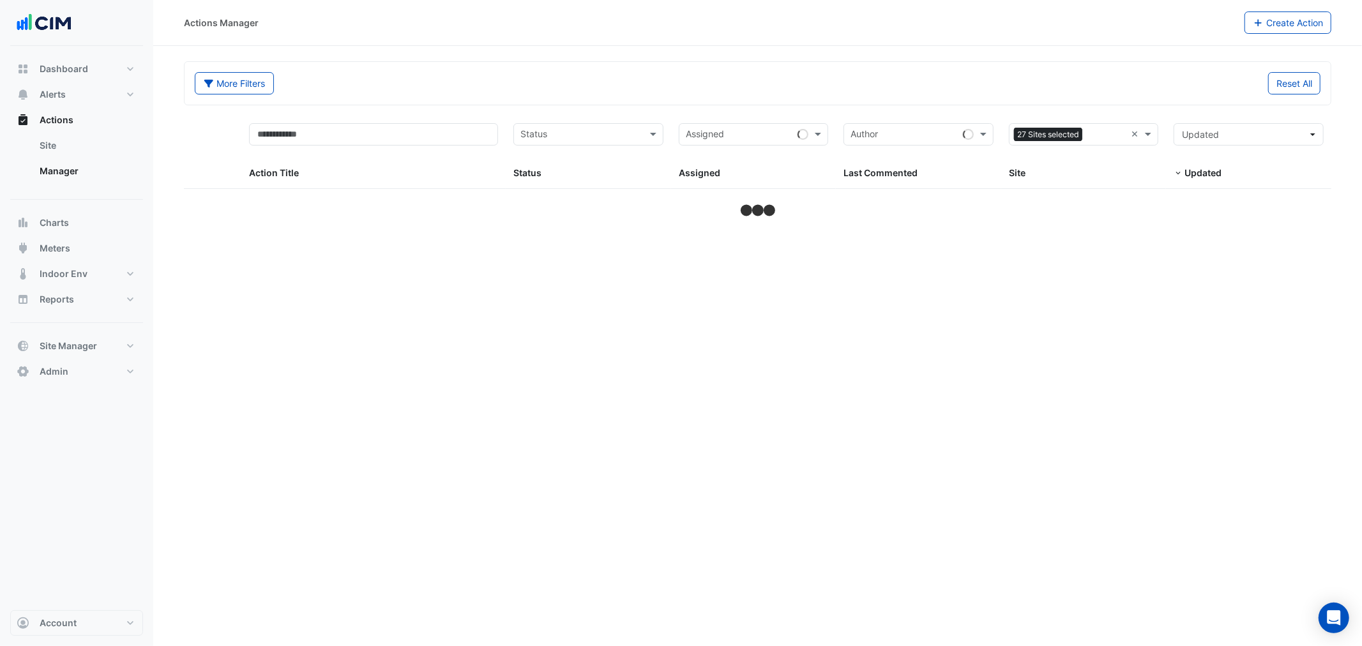
select select "**"
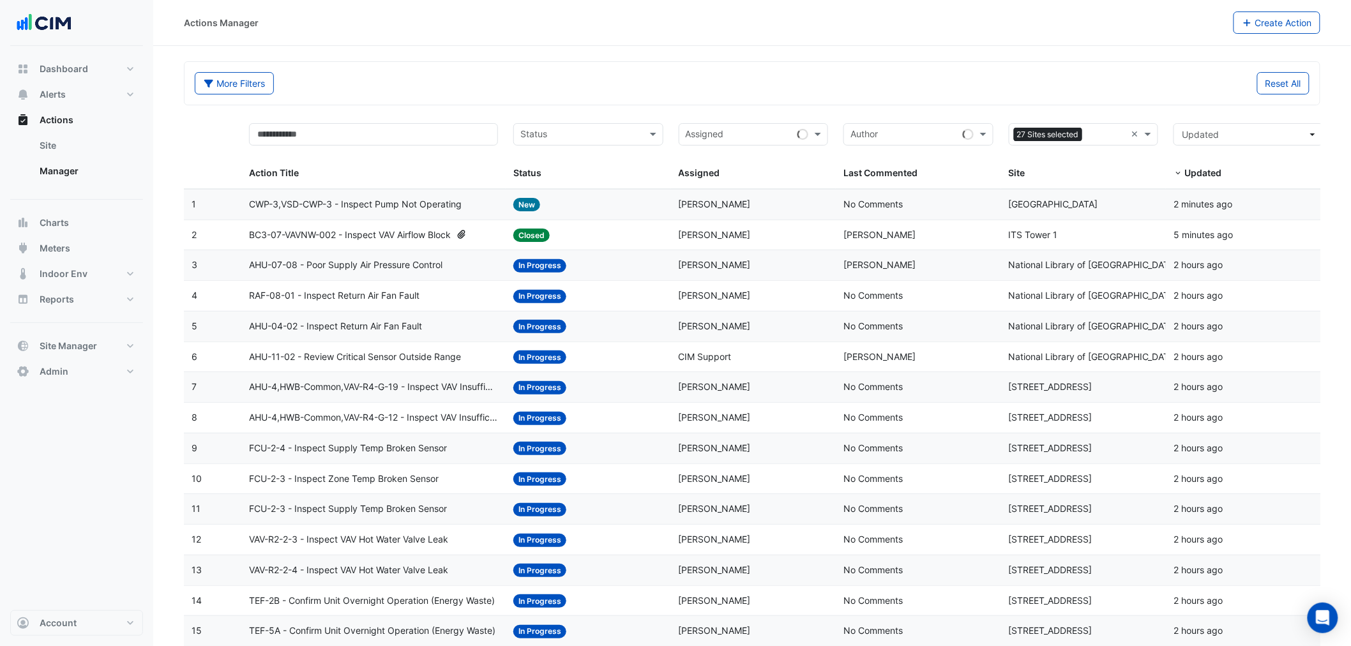
click at [1032, 78] on div "Reset All" at bounding box center [1034, 83] width 565 height 22
click at [1132, 137] on input "text" at bounding box center [1076, 135] width 121 height 15
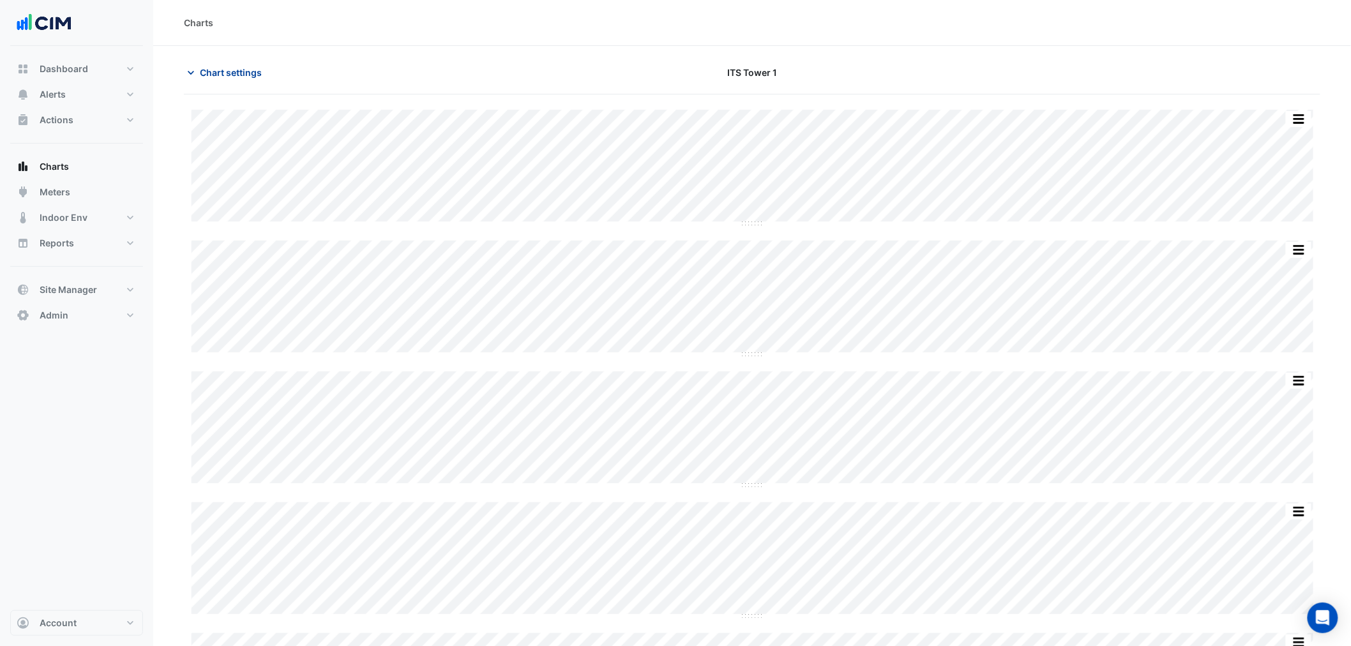
click at [240, 71] on span "Chart settings" at bounding box center [231, 72] width 62 height 13
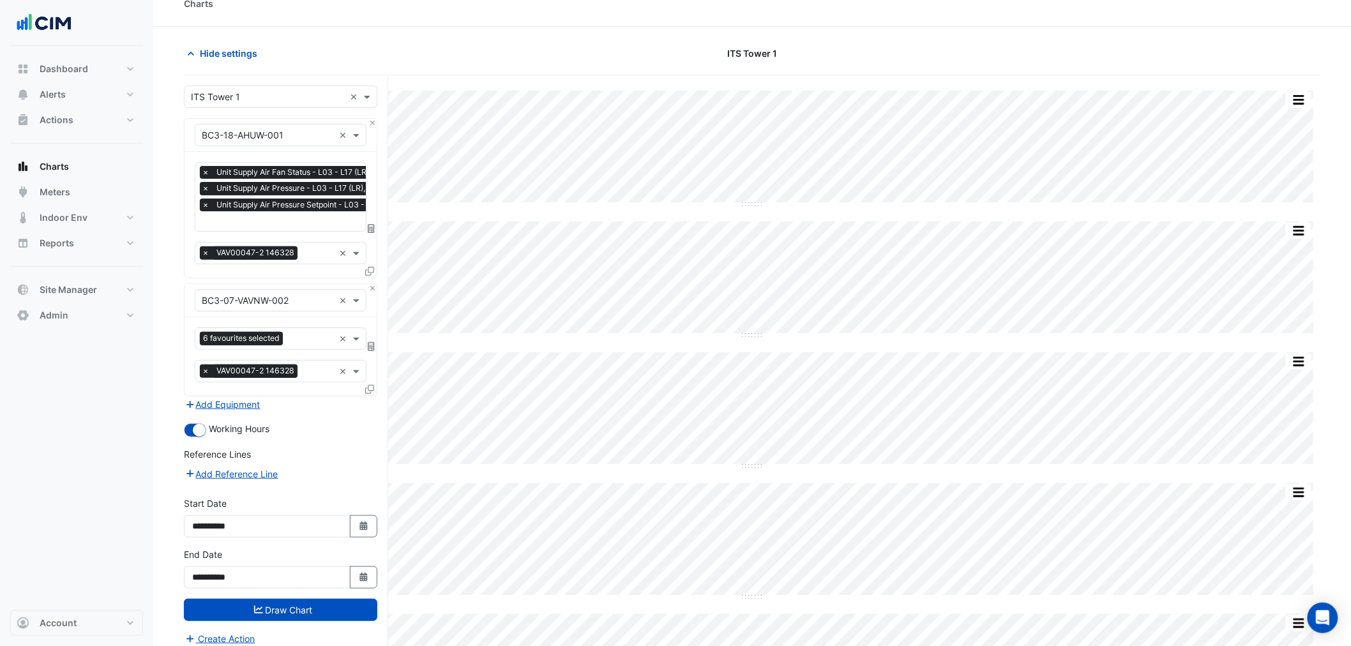
scroll to position [169, 0]
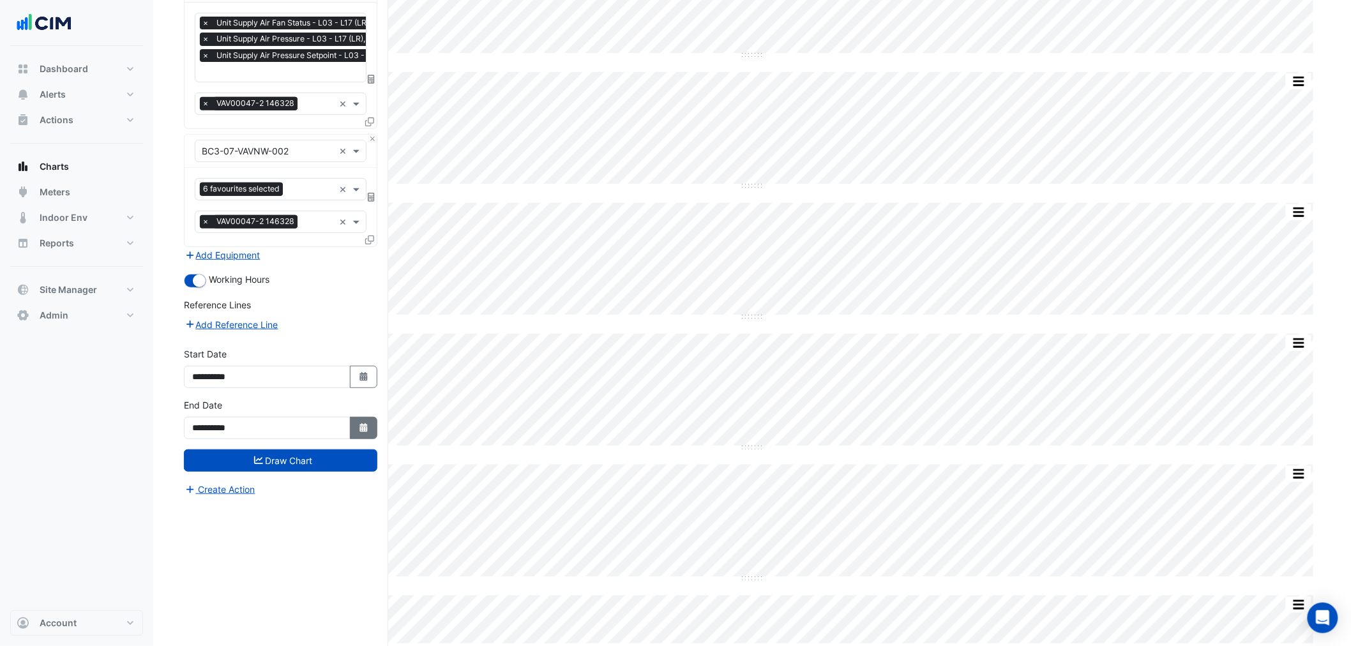
click at [361, 432] on button "Select Date" at bounding box center [364, 428] width 28 height 22
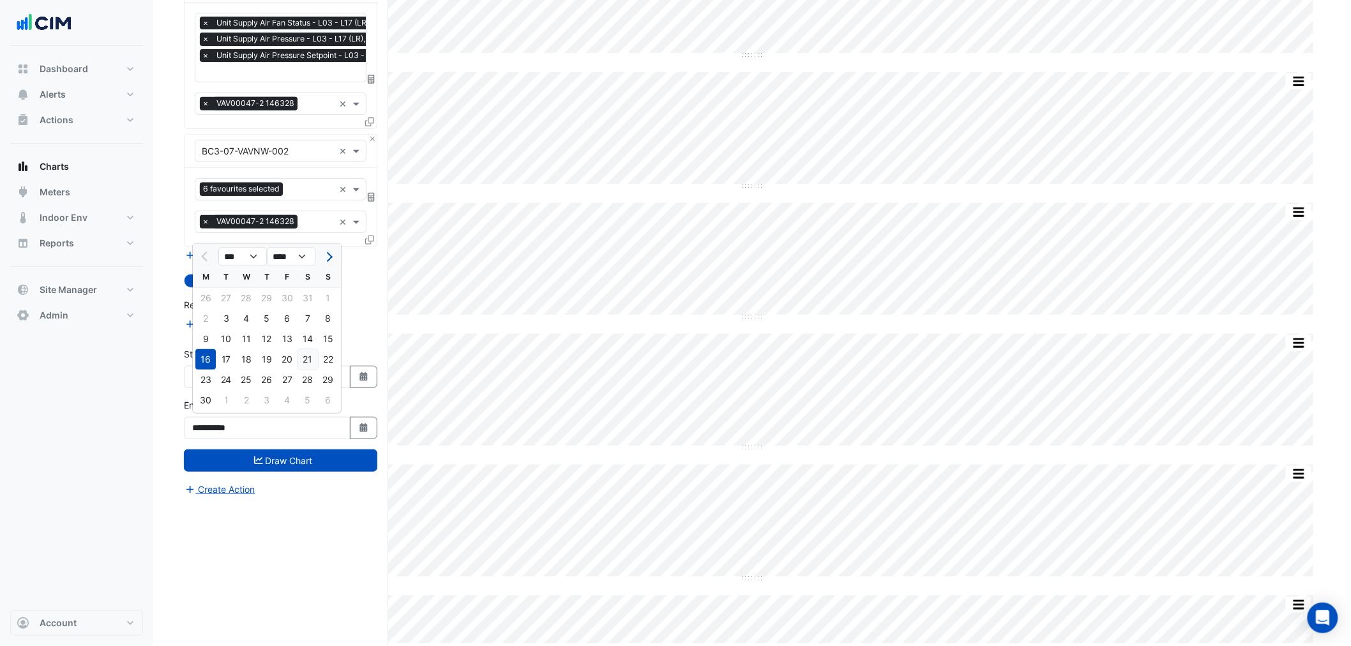
click at [305, 366] on div "21" at bounding box center [308, 359] width 20 height 20
type input "**********"
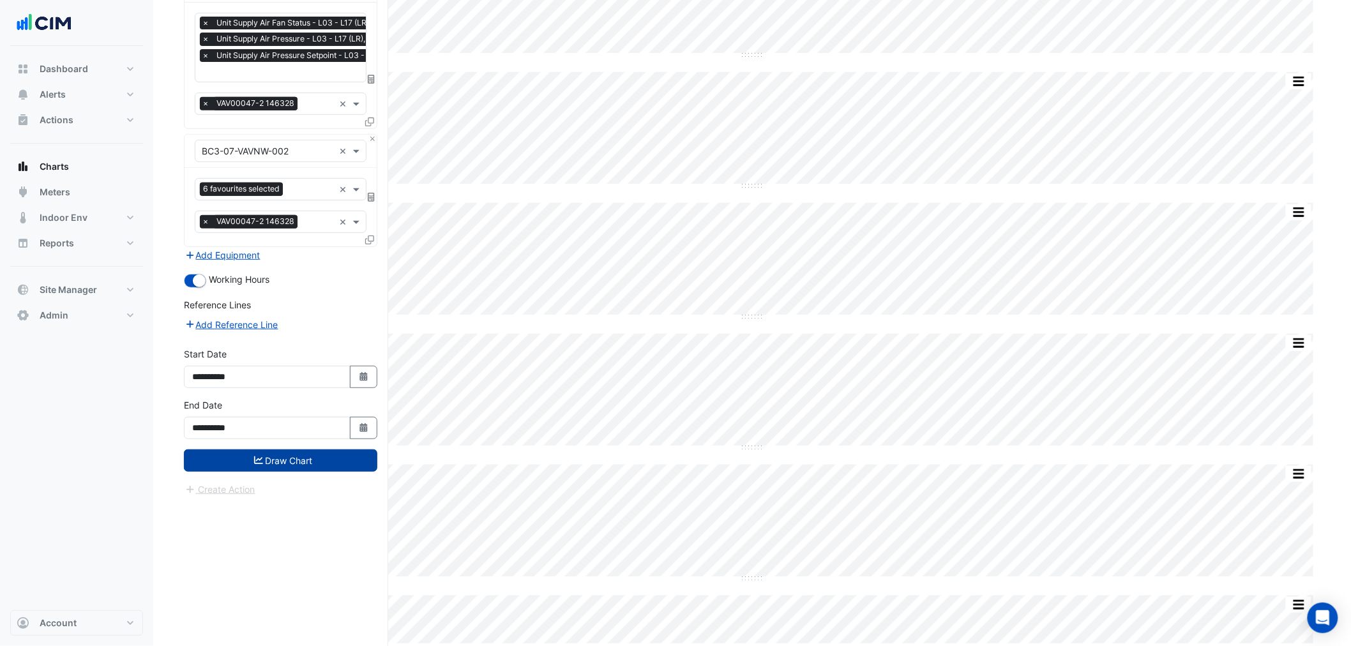
click at [315, 457] on button "Draw Chart" at bounding box center [280, 460] width 193 height 22
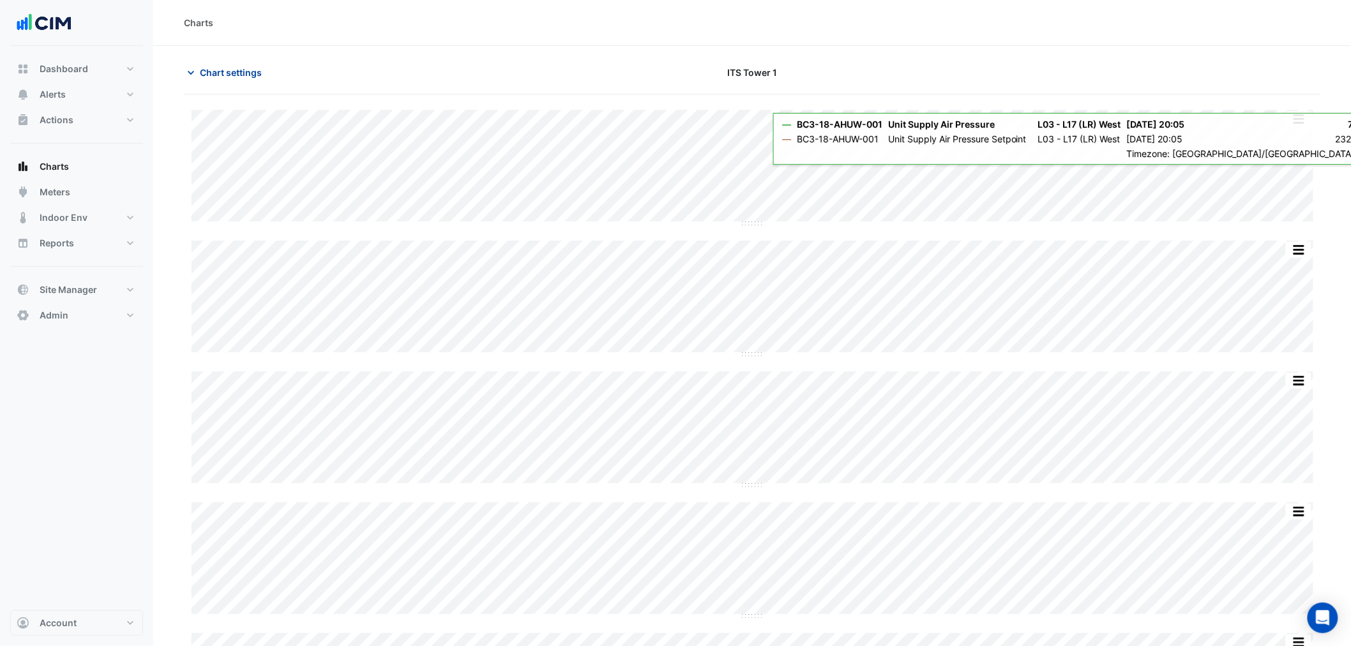
click at [244, 61] on button "Chart settings" at bounding box center [227, 72] width 86 height 22
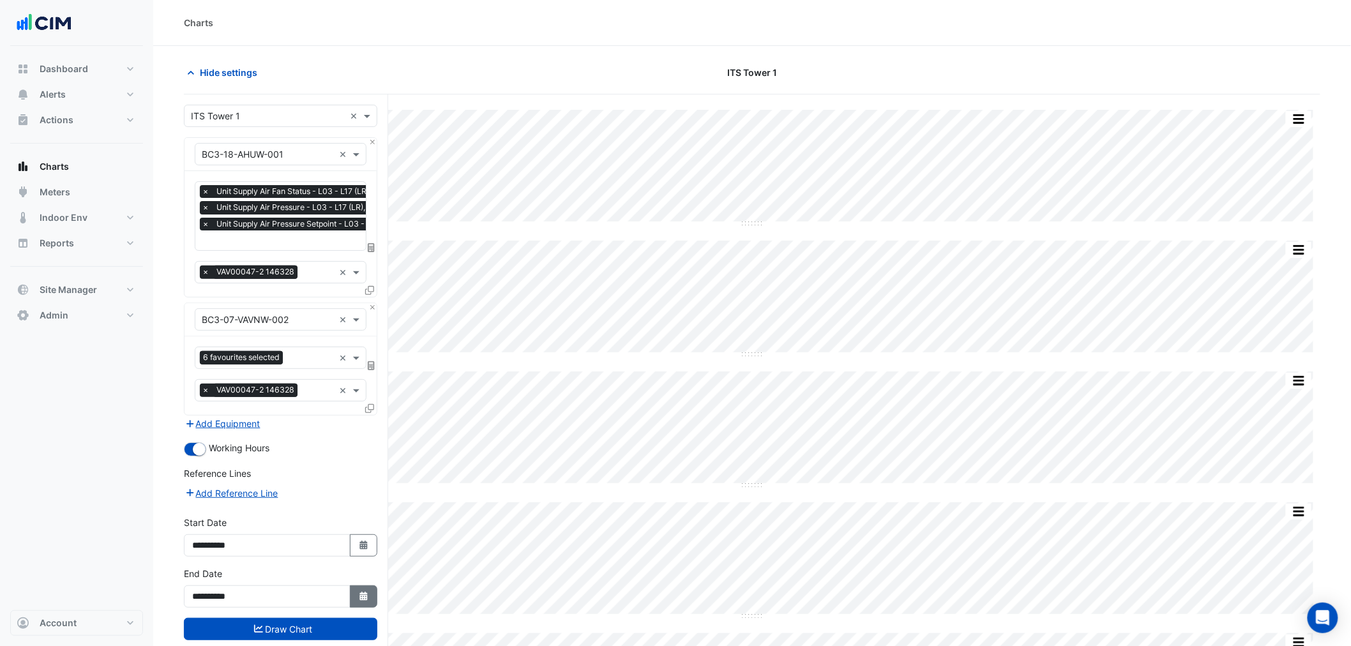
click at [356, 594] on button "Select Date" at bounding box center [364, 596] width 28 height 22
click at [339, 524] on div "16 17 18 19 20 21 22" at bounding box center [267, 528] width 148 height 20
click at [330, 425] on span "Next month" at bounding box center [328, 426] width 10 height 10
select select "*"
click at [335, 525] on div "27" at bounding box center [328, 528] width 20 height 20
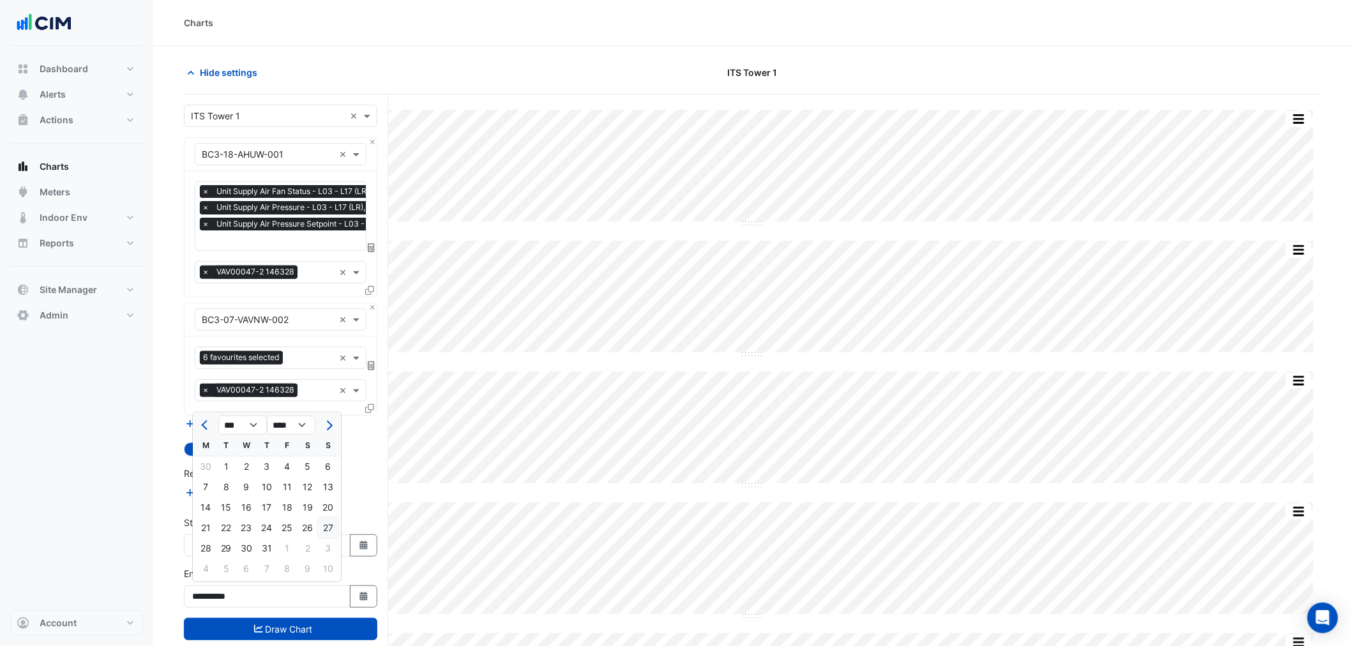
type input "**********"
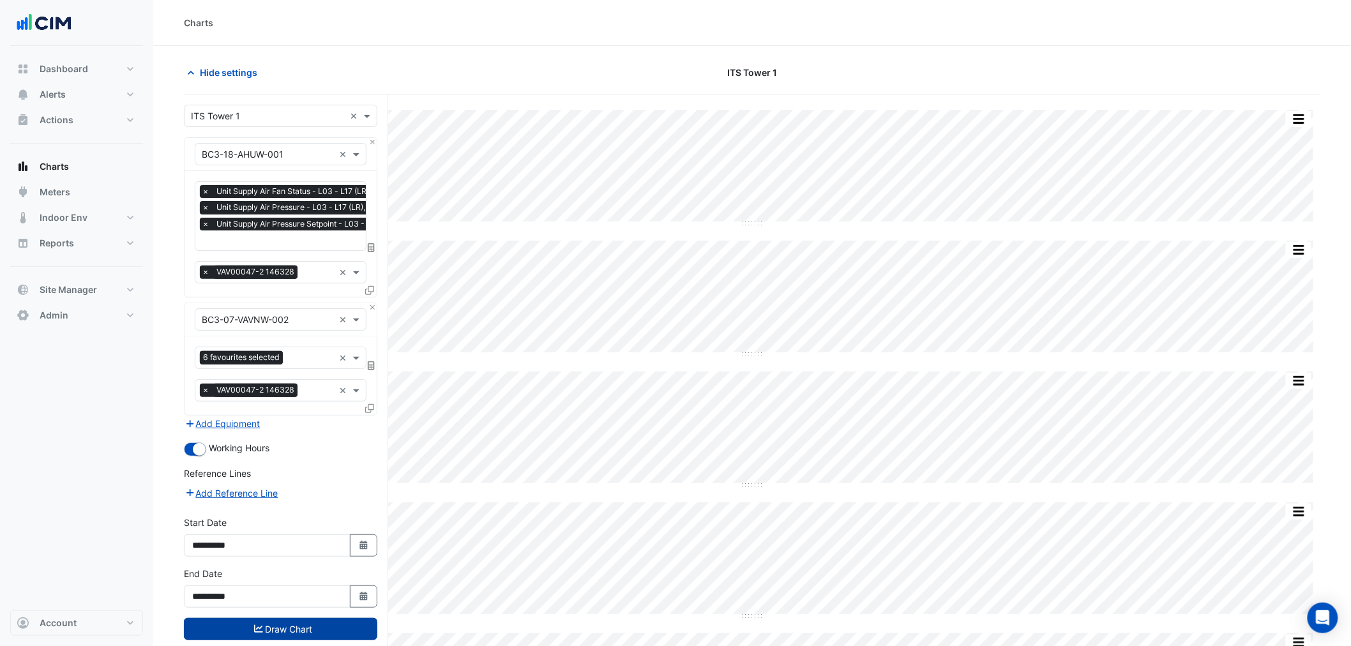
click at [329, 624] on button "Draw Chart" at bounding box center [280, 629] width 193 height 22
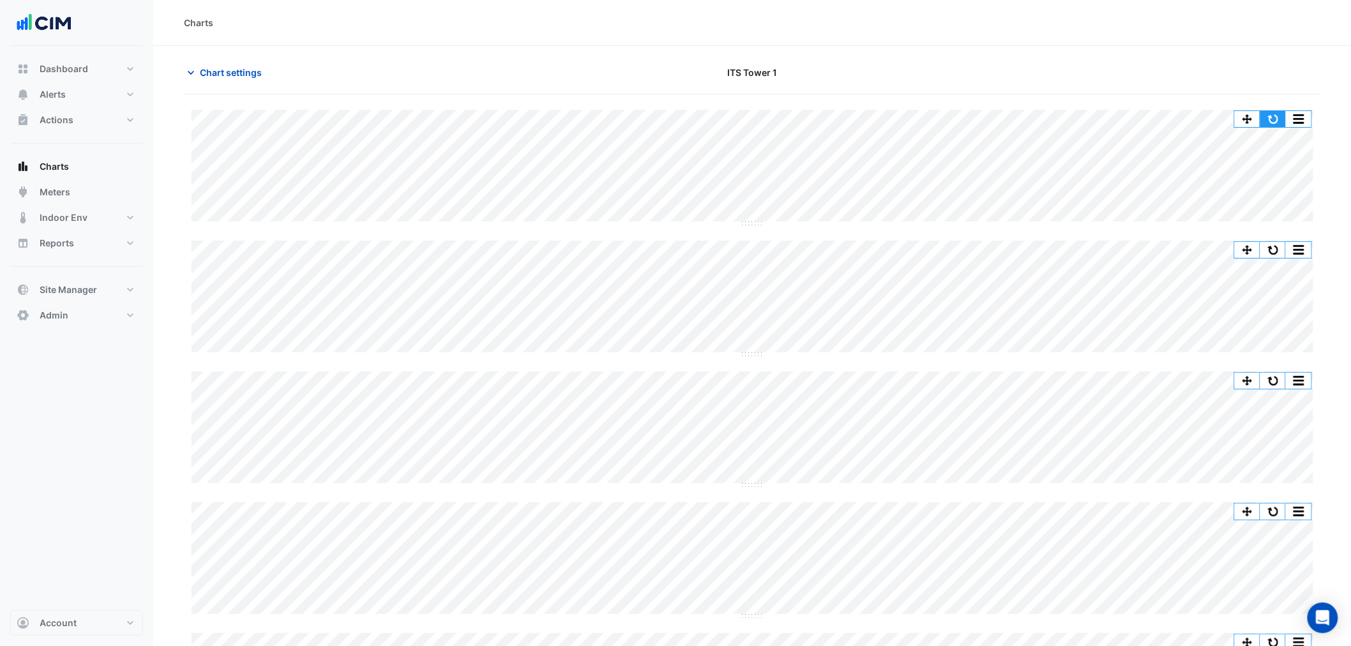
click at [1269, 117] on button "button" at bounding box center [1273, 119] width 26 height 16
click at [232, 62] on button "Chart settings" at bounding box center [227, 72] width 86 height 22
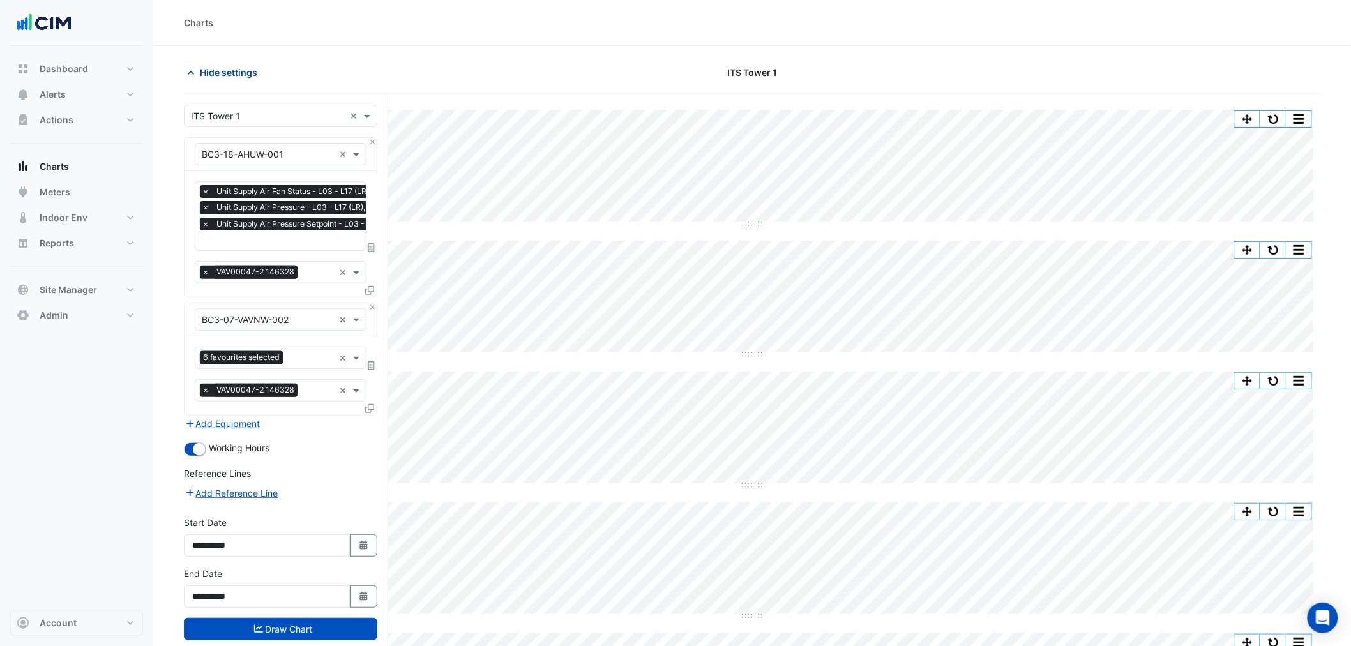
click at [246, 66] on span "Hide settings" at bounding box center [228, 72] width 57 height 13
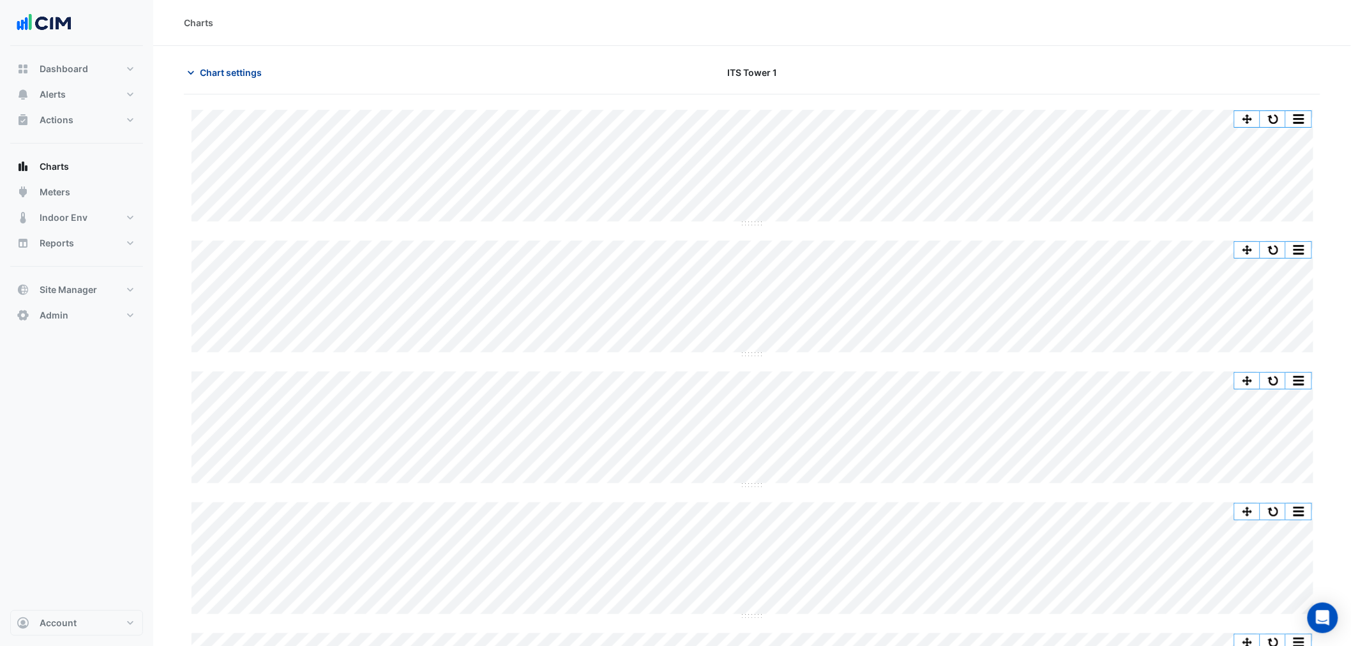
click at [251, 68] on span "Chart settings" at bounding box center [231, 72] width 62 height 13
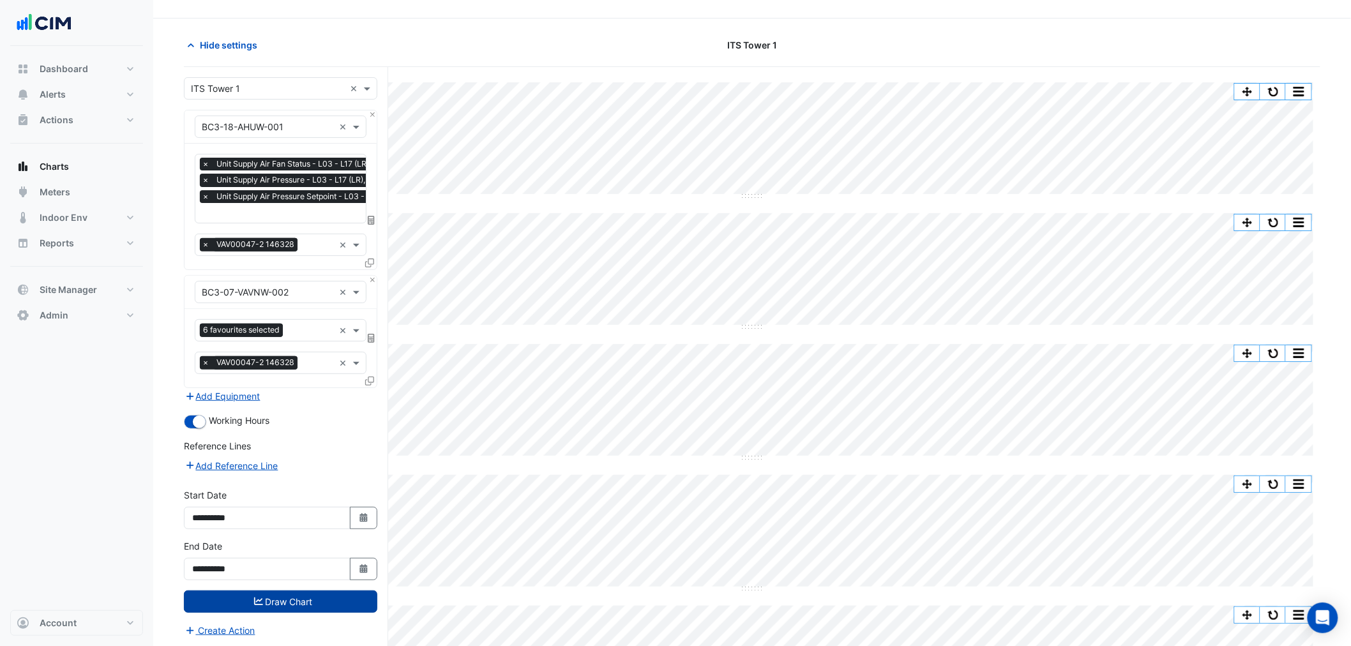
scroll to position [169, 0]
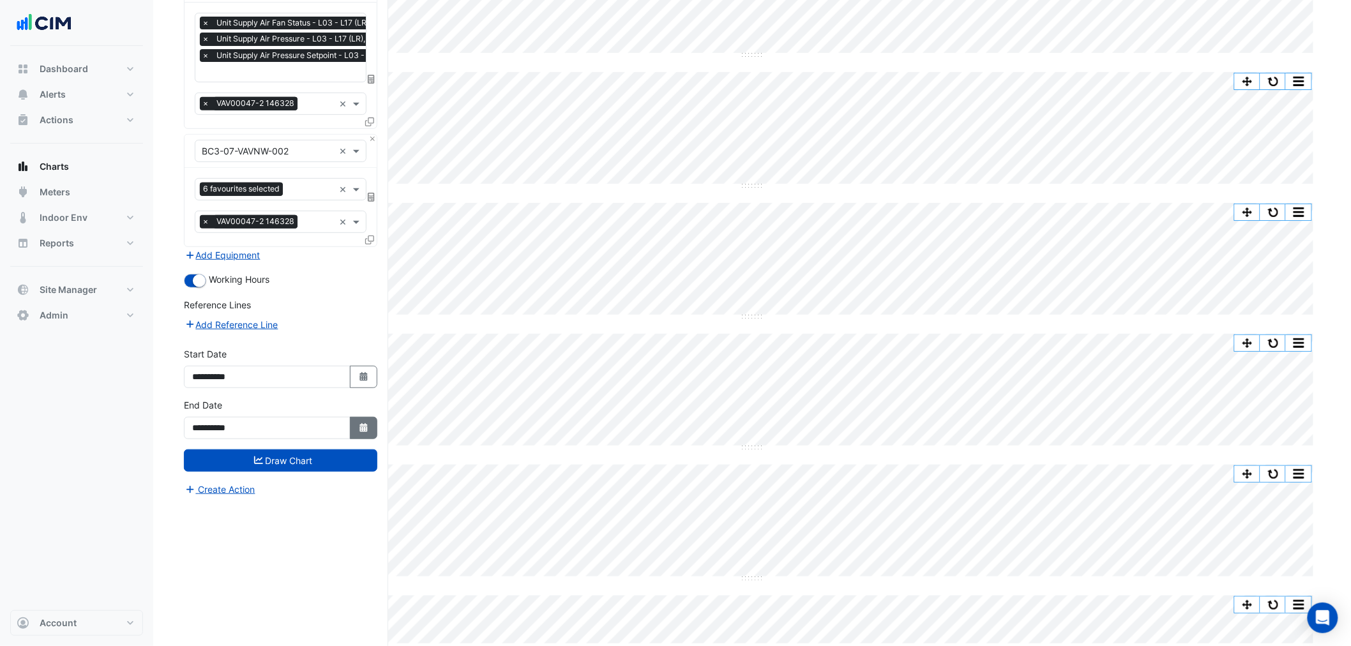
click at [371, 425] on button "Select Date" at bounding box center [364, 428] width 28 height 22
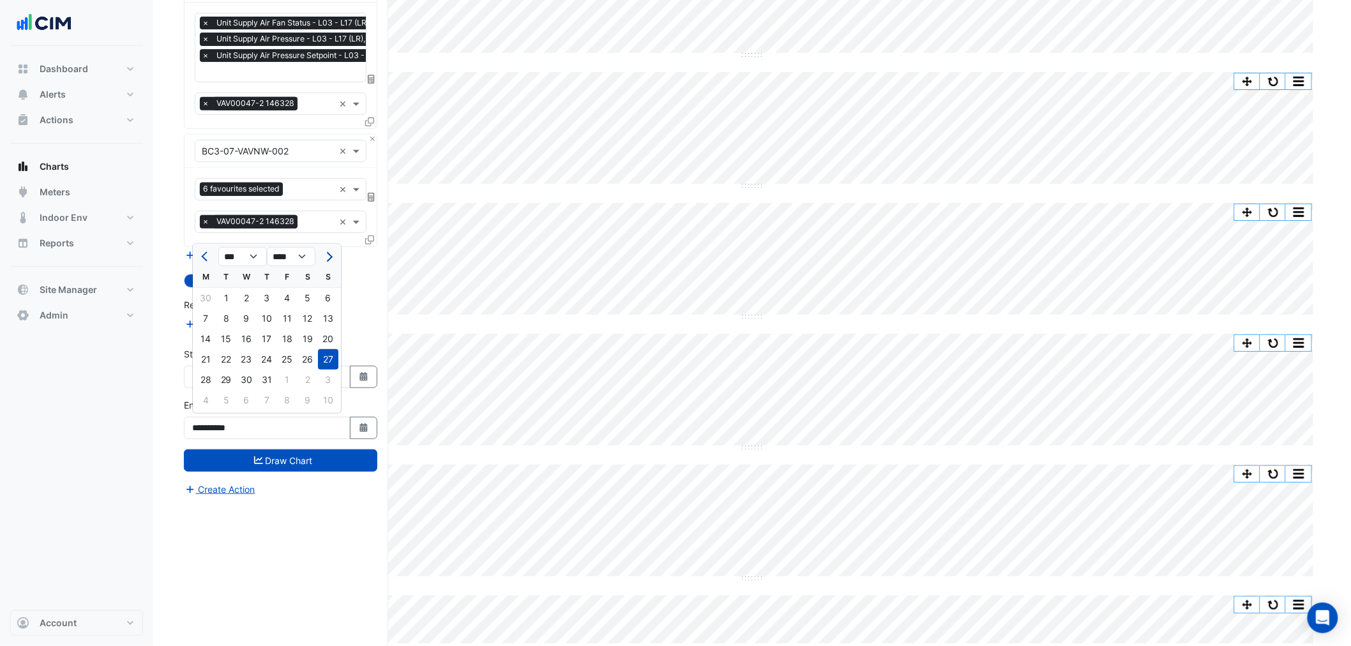
click at [323, 255] on span "Next month" at bounding box center [328, 257] width 10 height 10
select select "*"
click at [330, 358] on div "24" at bounding box center [328, 359] width 20 height 20
type input "**********"
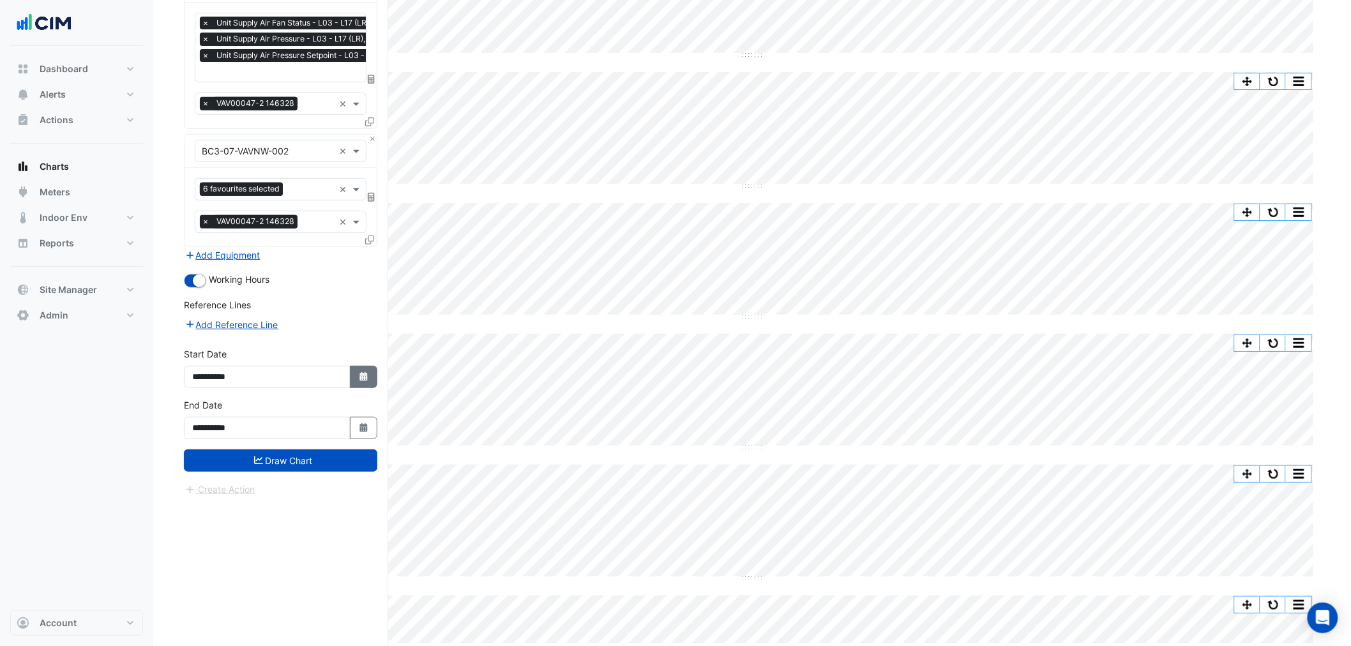
click at [365, 375] on icon "button" at bounding box center [363, 376] width 8 height 9
select select "*"
select select "****"
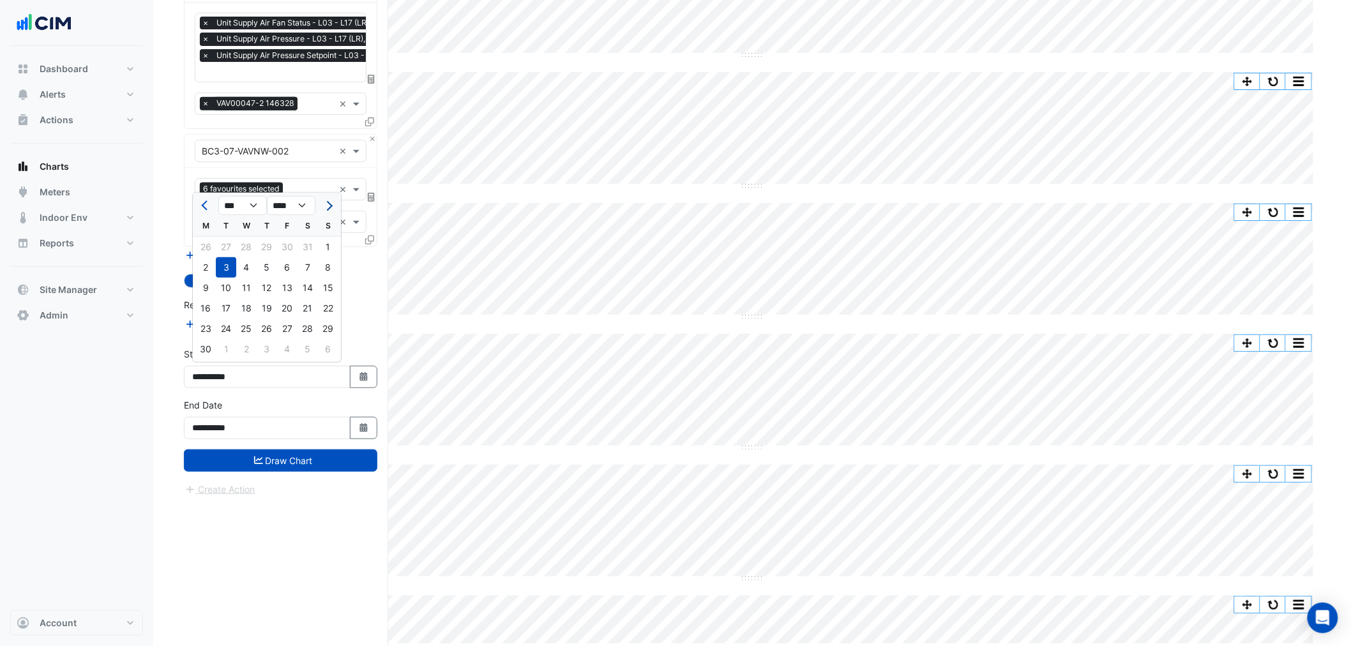
click at [333, 209] on button "Next month" at bounding box center [328, 205] width 15 height 20
select select "*"
click at [196, 263] on div "4" at bounding box center [205, 267] width 20 height 20
type input "**********"
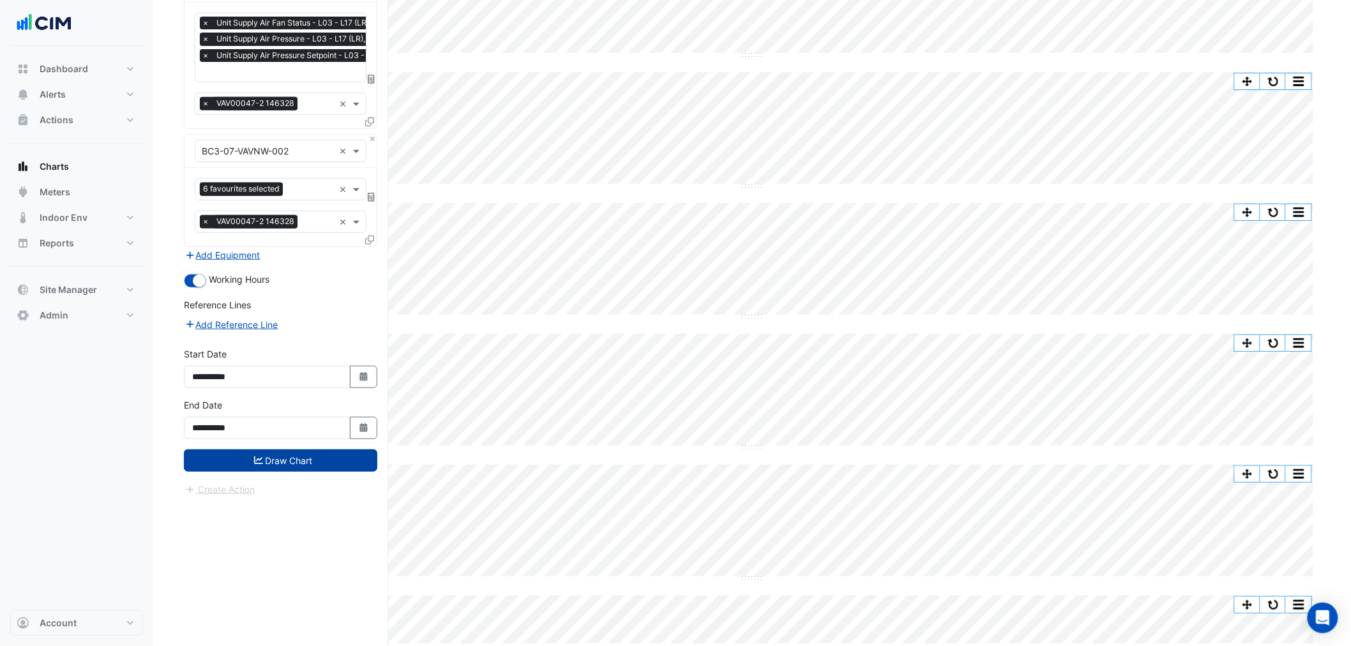
click at [291, 453] on button "Draw Chart" at bounding box center [280, 460] width 193 height 22
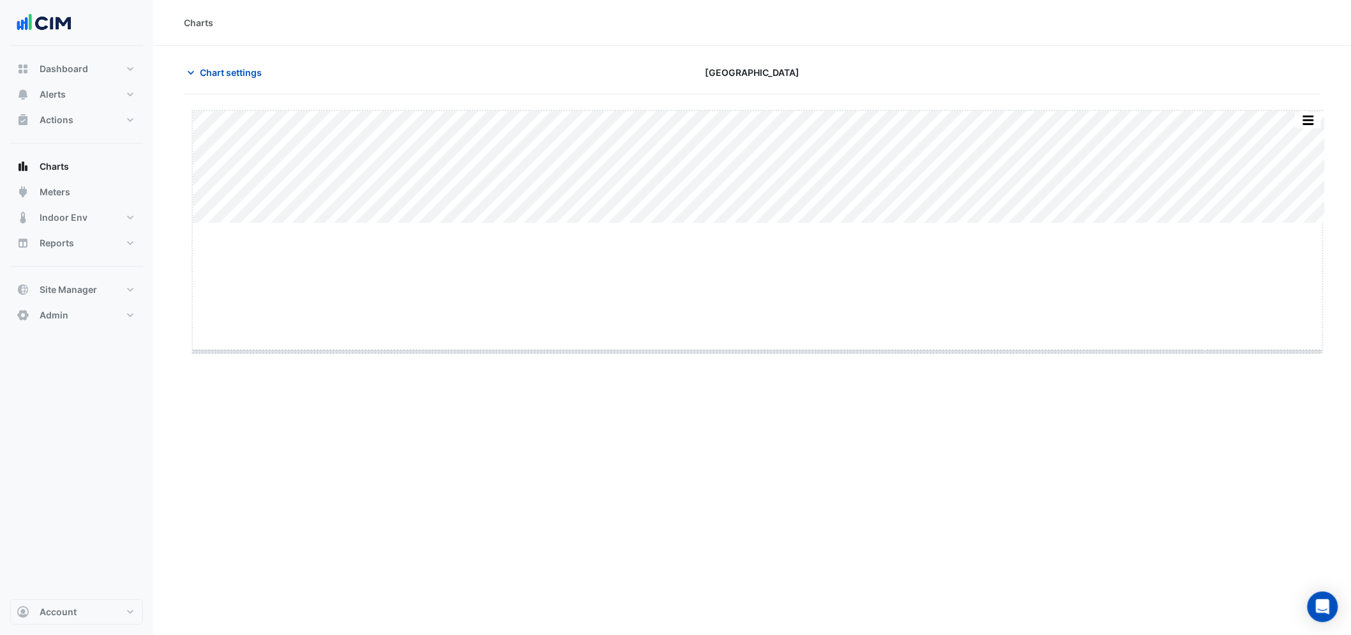
drag, startPoint x: 757, startPoint y: 223, endPoint x: 775, endPoint y: 351, distance: 128.9
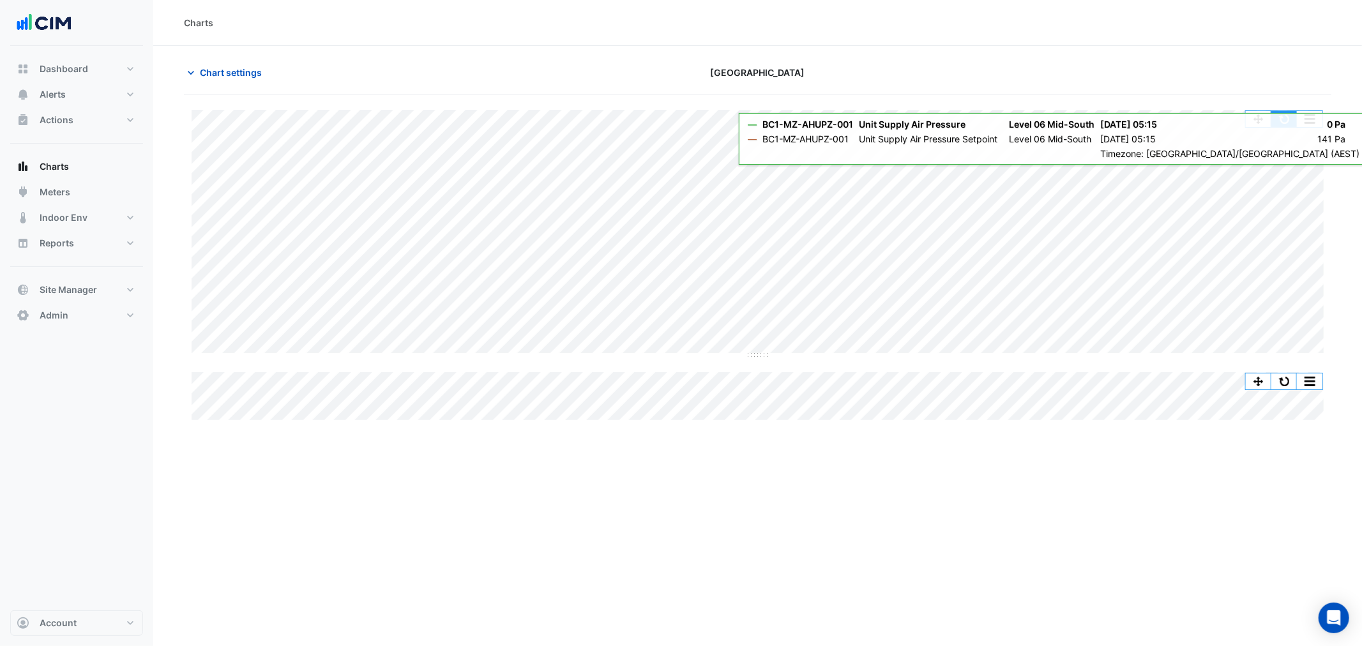
click at [1279, 121] on button "button" at bounding box center [1284, 119] width 26 height 16
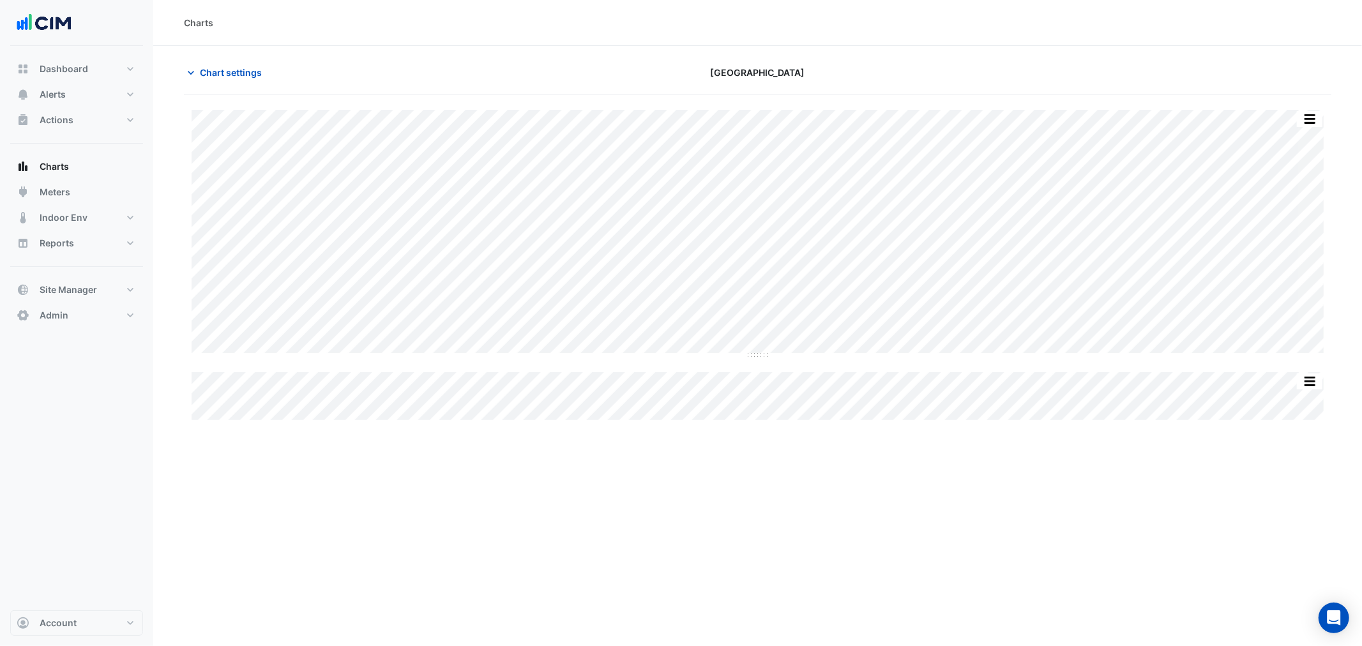
click at [243, 60] on section "Chart settings Daramu House Split All Split None Print Save as JPEG Save as PNG…" at bounding box center [757, 234] width 1209 height 377
click at [241, 71] on span "Chart settings" at bounding box center [231, 72] width 62 height 13
click at [222, 94] on div "Split by Equip Split All Split None Print Save as JPEG Save as PNG Pivot Data T…" at bounding box center [757, 283] width 1147 height 378
click at [211, 81] on button "Chart settings" at bounding box center [227, 72] width 86 height 22
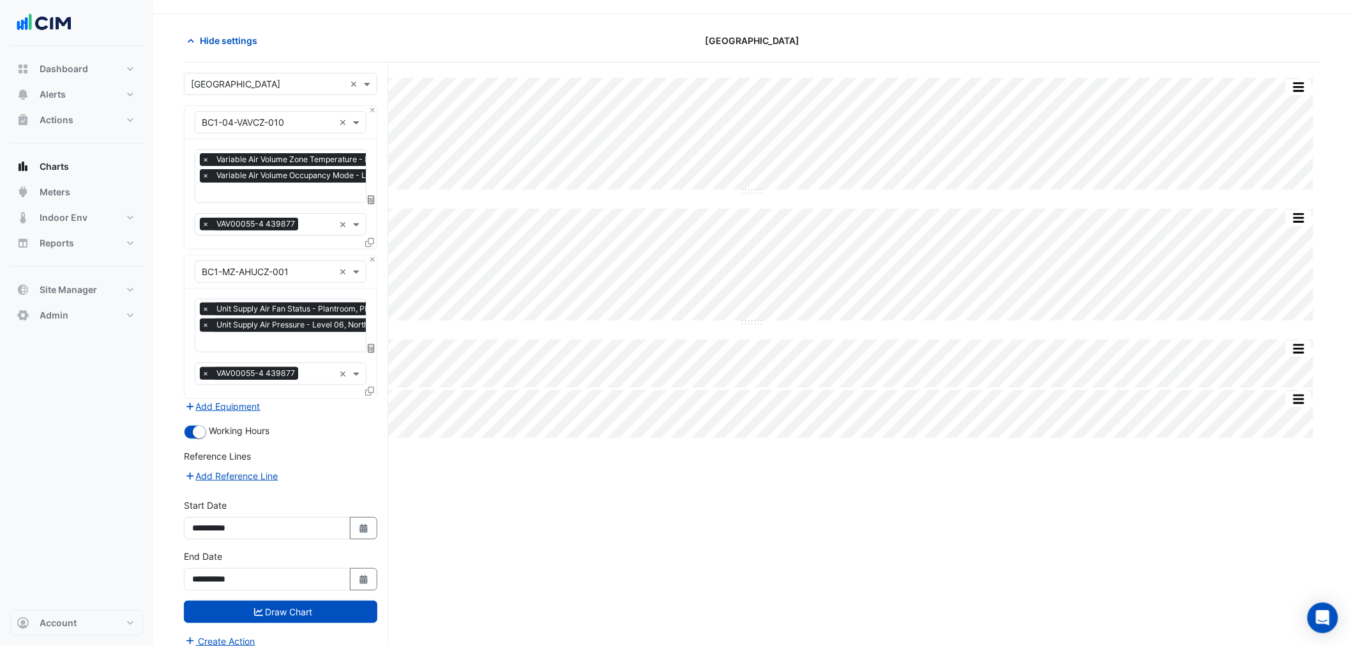
scroll to position [49, 0]
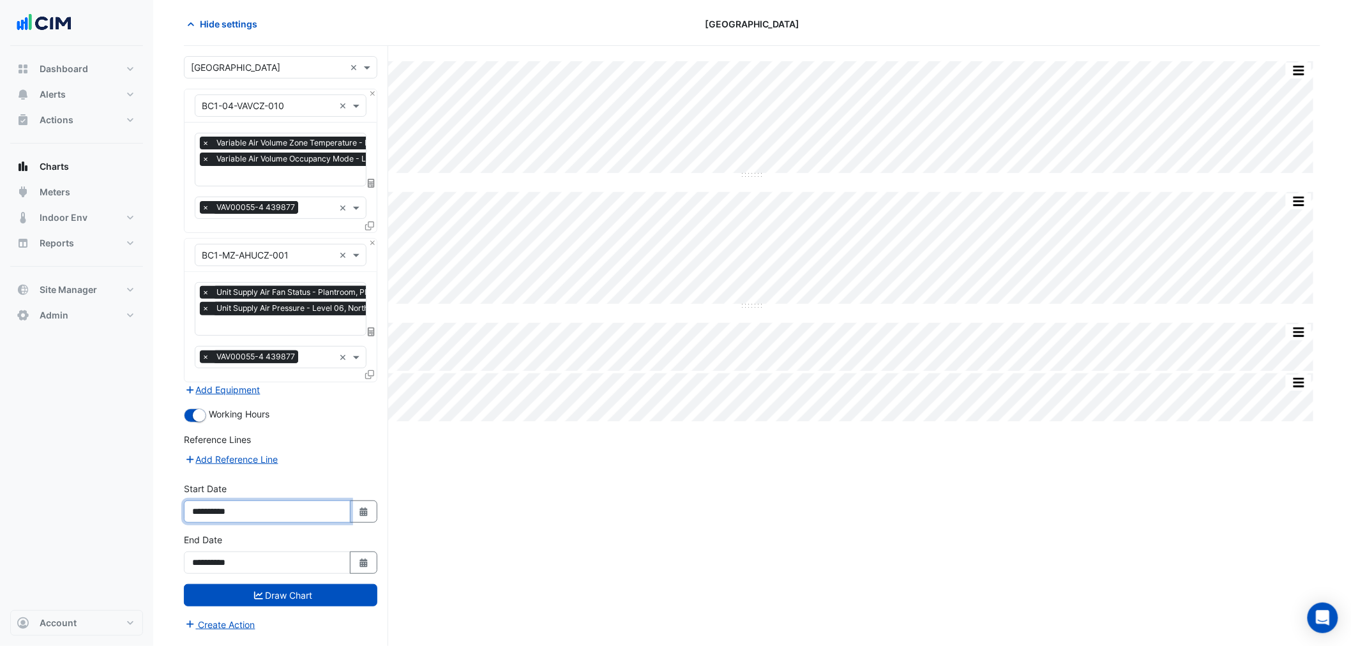
click at [212, 509] on input "**********" at bounding box center [267, 512] width 167 height 22
click at [211, 511] on input "**********" at bounding box center [267, 512] width 167 height 22
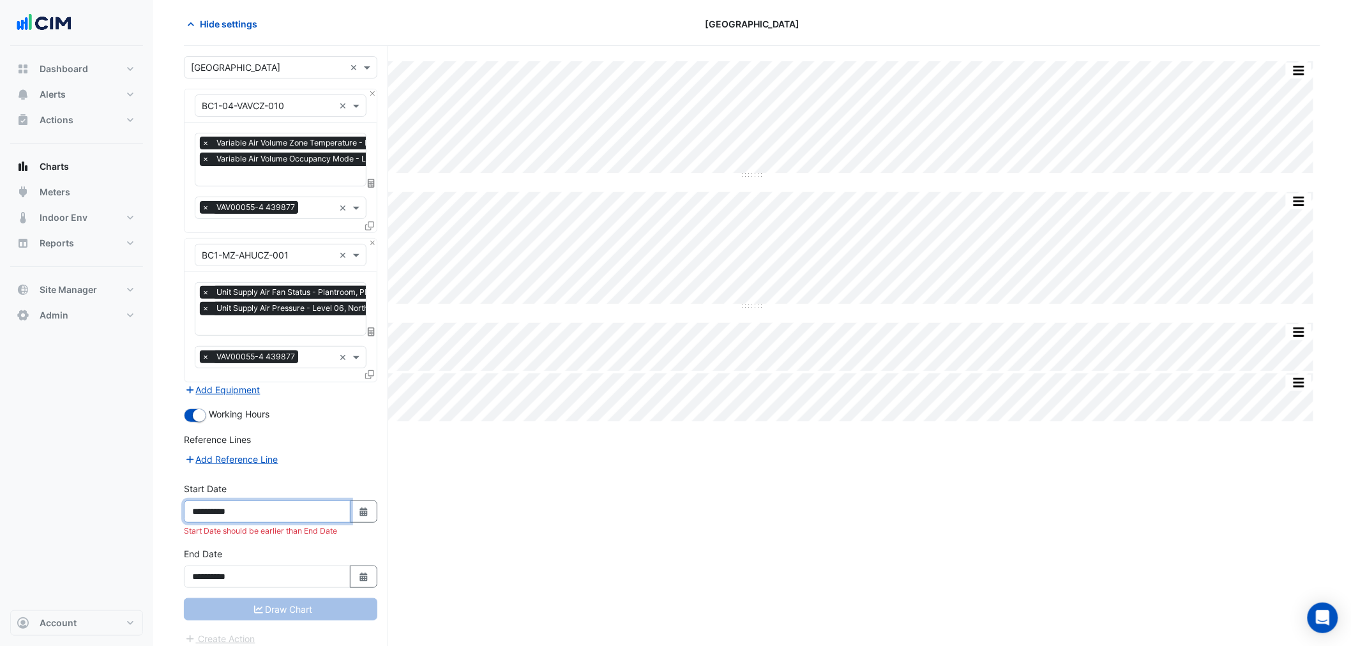
type input "**********"
click at [209, 570] on input "**********" at bounding box center [267, 577] width 167 height 22
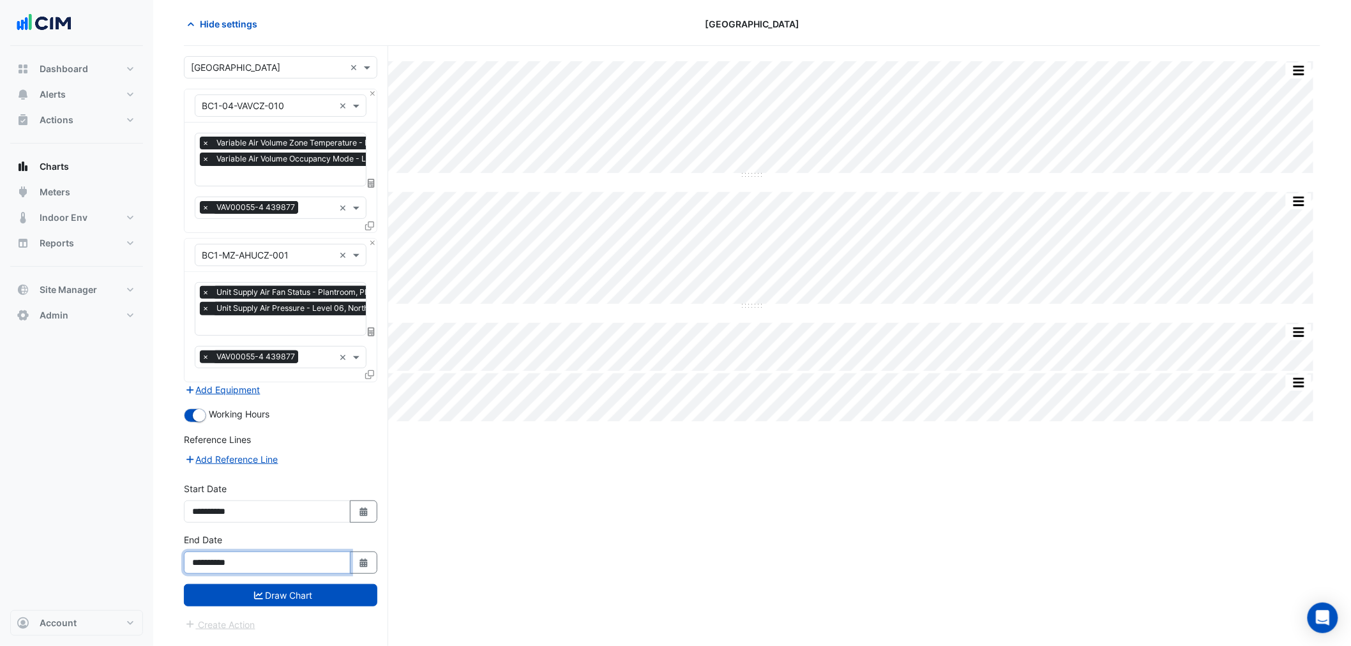
type input "**********"
click at [370, 571] on div "**********" at bounding box center [280, 558] width 209 height 51
click at [368, 559] on icon "Select Date" at bounding box center [363, 563] width 11 height 9
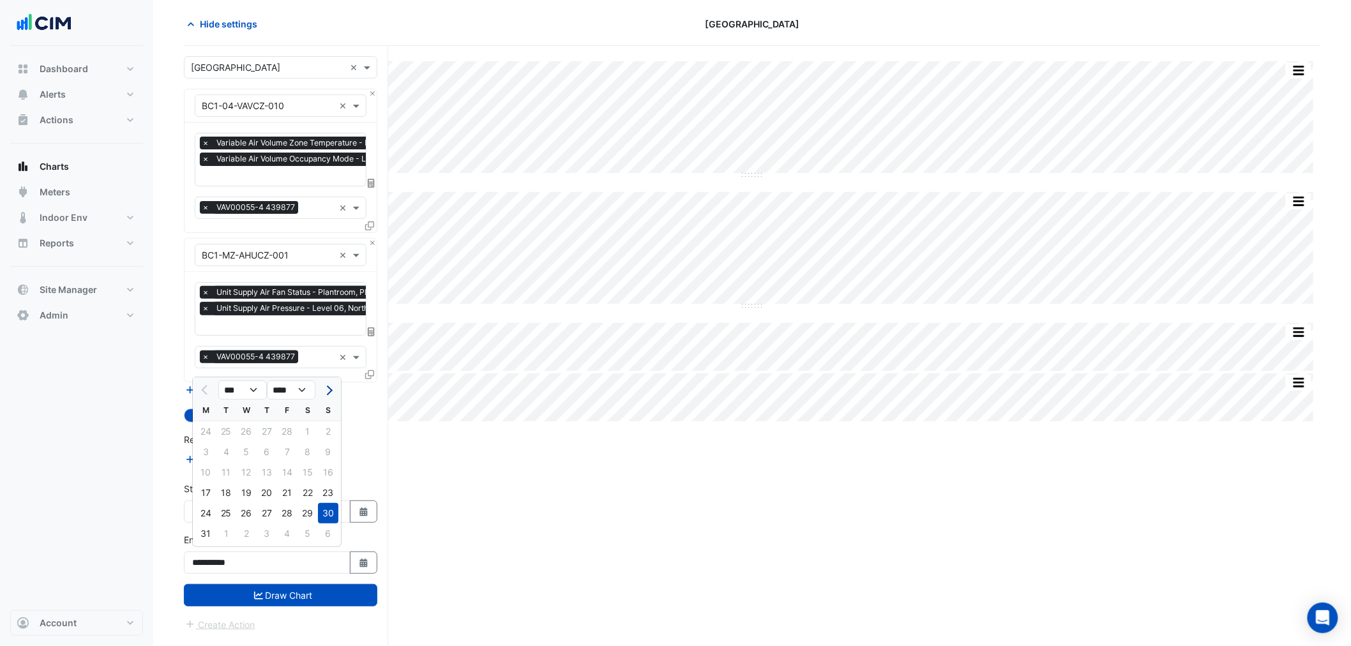
click at [329, 385] on button "Next month" at bounding box center [328, 390] width 15 height 20
click at [329, 386] on span "Next month" at bounding box center [328, 391] width 10 height 10
click at [329, 388] on span "Next month" at bounding box center [328, 391] width 10 height 10
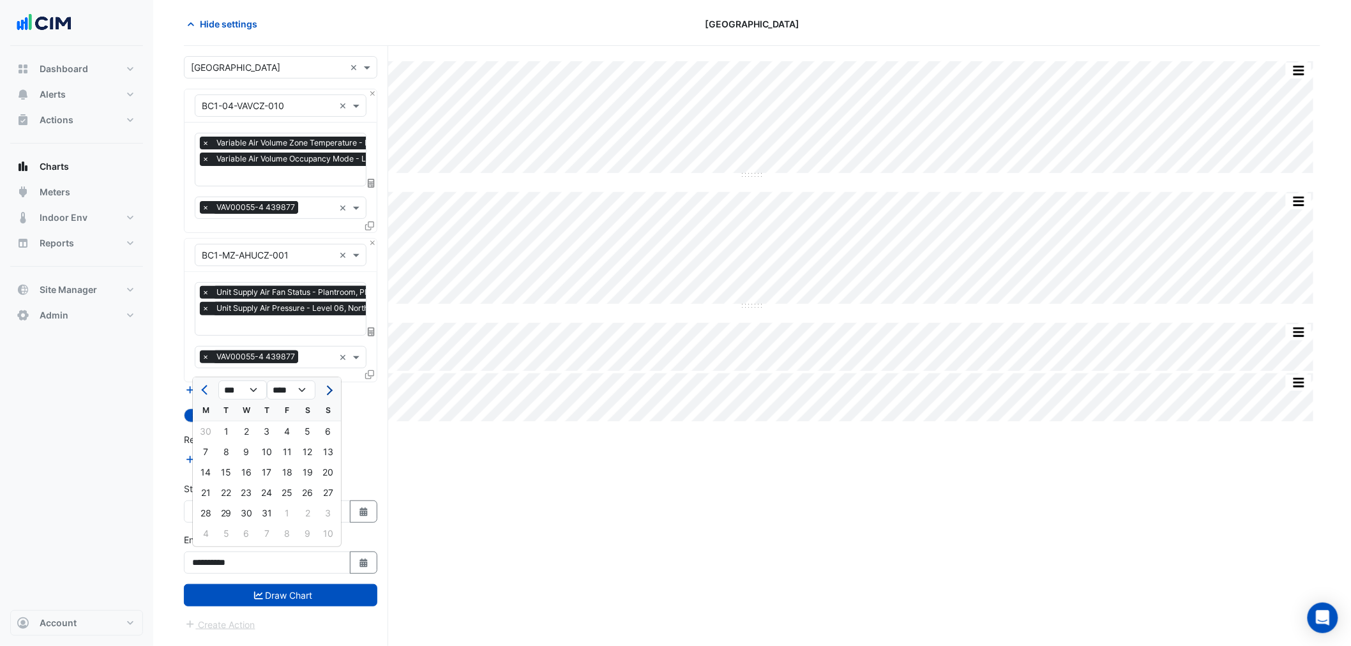
select select "*"
drag, startPoint x: 329, startPoint y: 493, endPoint x: 350, endPoint y: 518, distance: 32.6
click at [329, 494] on div "24" at bounding box center [328, 493] width 20 height 20
type input "**********"
click at [355, 520] on div "**********" at bounding box center [280, 507] width 209 height 51
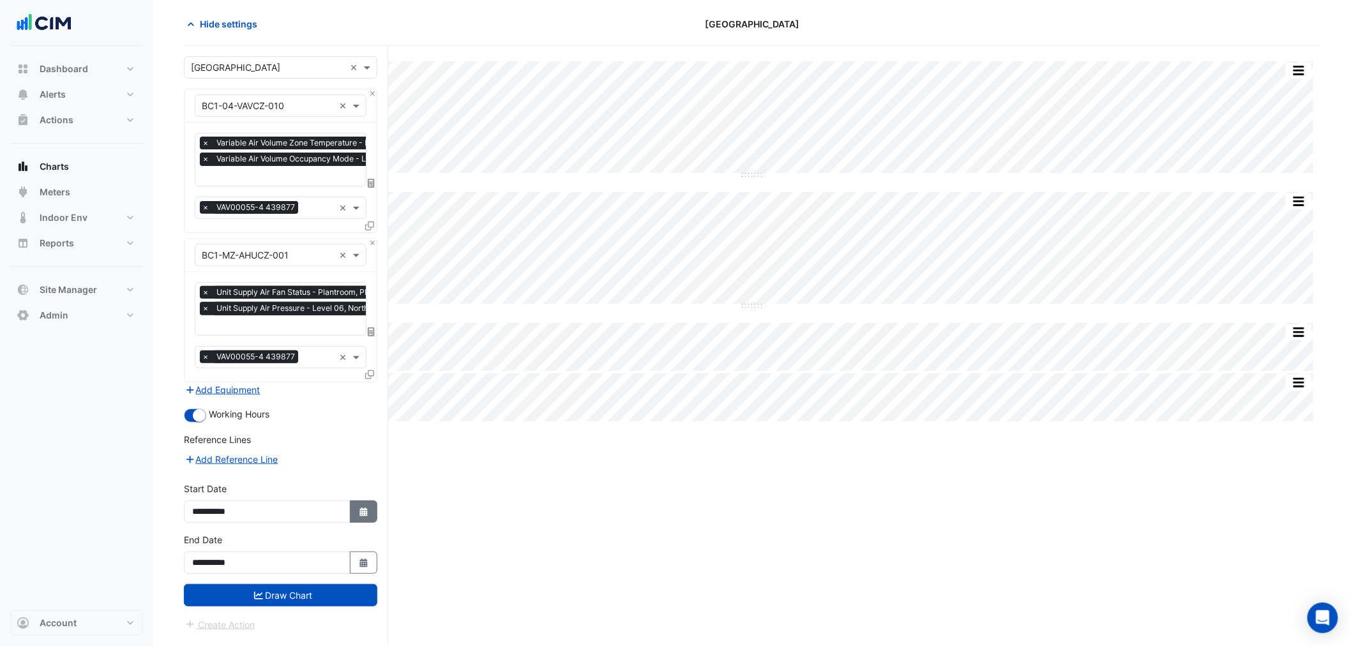
click at [356, 517] on button "Select Date" at bounding box center [364, 512] width 28 height 22
select select "*"
select select "****"
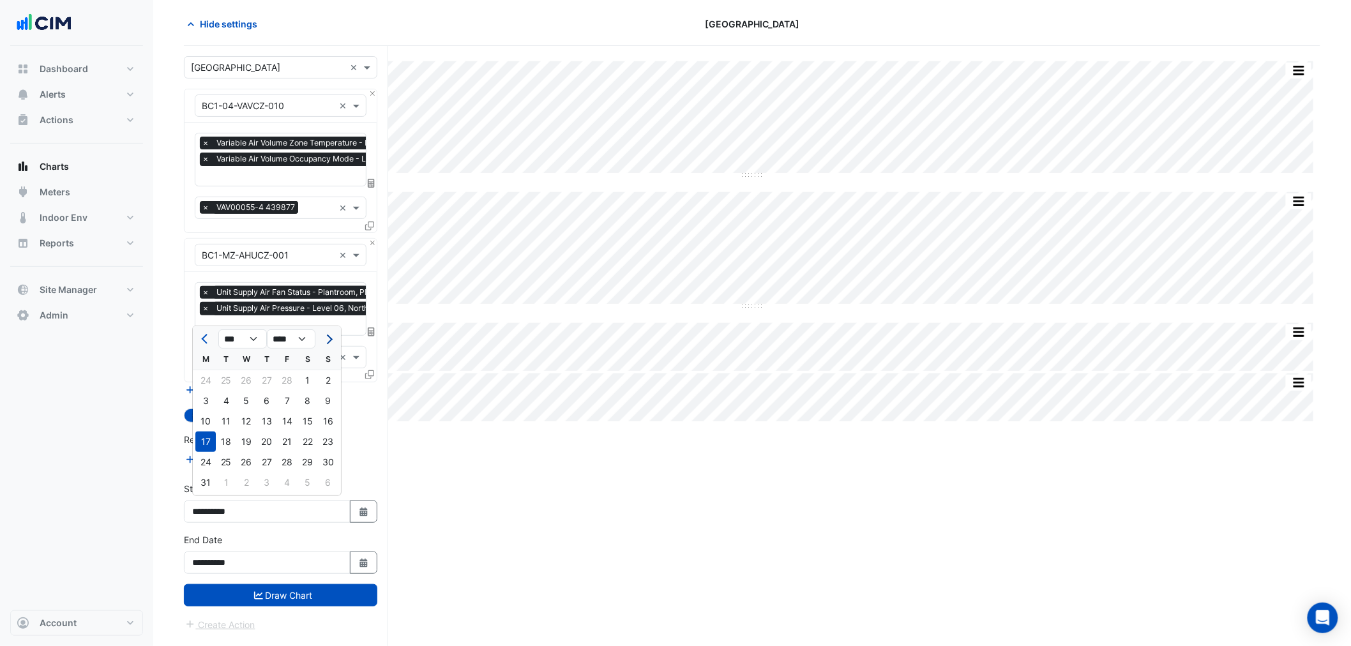
click at [323, 337] on button "Next month" at bounding box center [328, 339] width 15 height 20
click at [326, 339] on span "Next month" at bounding box center [328, 340] width 10 height 10
click at [326, 340] on span "Next month" at bounding box center [328, 340] width 10 height 10
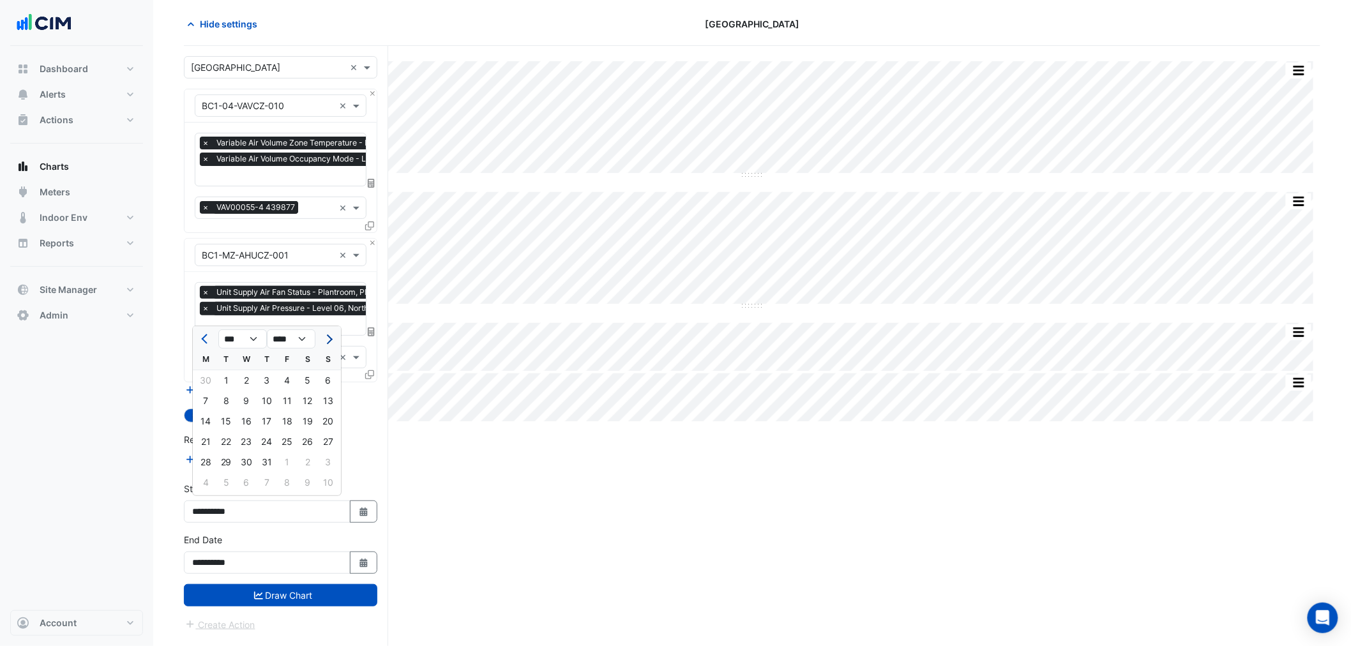
select select "*"
click at [326, 340] on div at bounding box center [328, 339] width 26 height 20
click at [209, 398] on div "4" at bounding box center [205, 401] width 20 height 20
type input "**********"
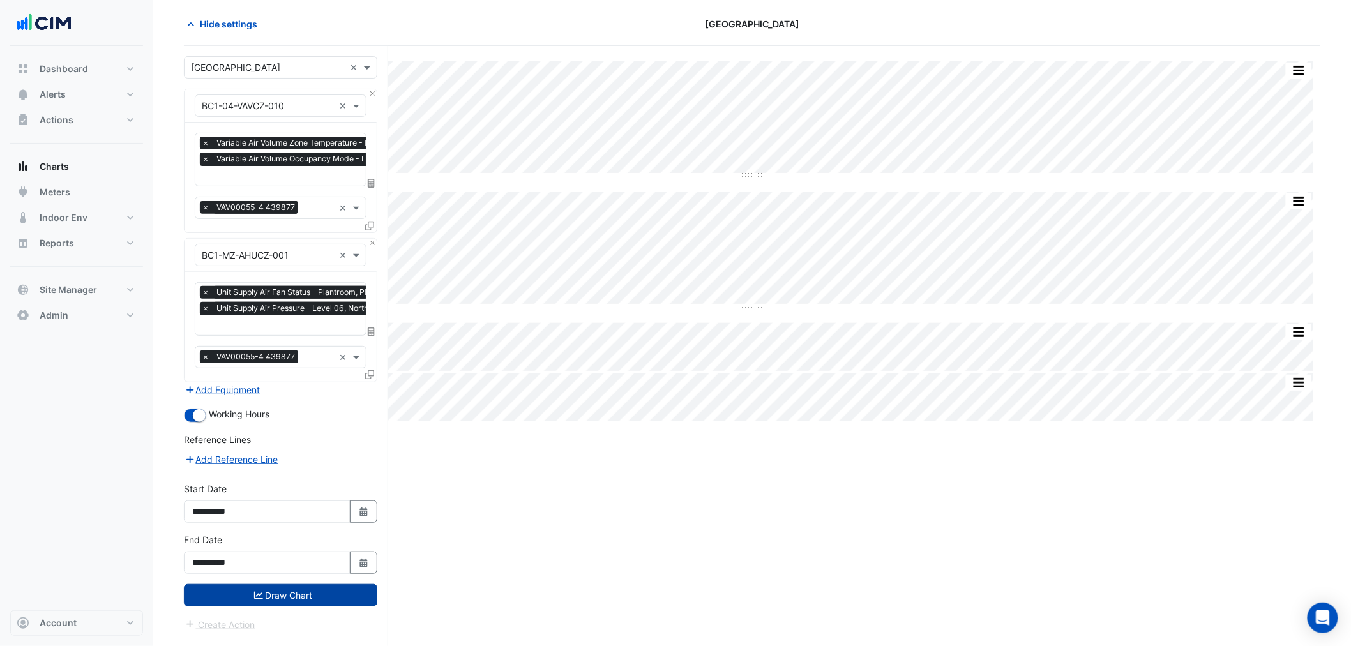
click at [283, 588] on button "Draw Chart" at bounding box center [280, 595] width 193 height 22
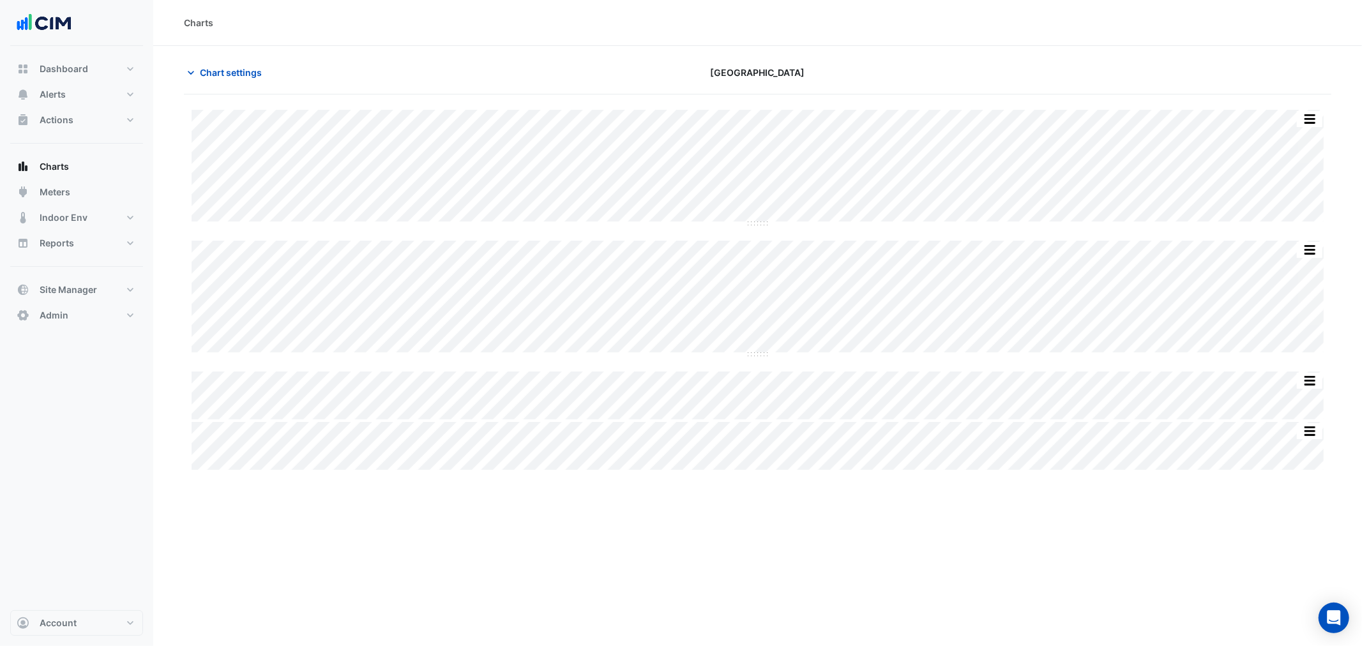
click at [758, 392] on div "Print Save as JPEG Save as PNG Sample Tooltip Print Save as JPEG Save as PNG Sa…" at bounding box center [757, 290] width 1147 height 360
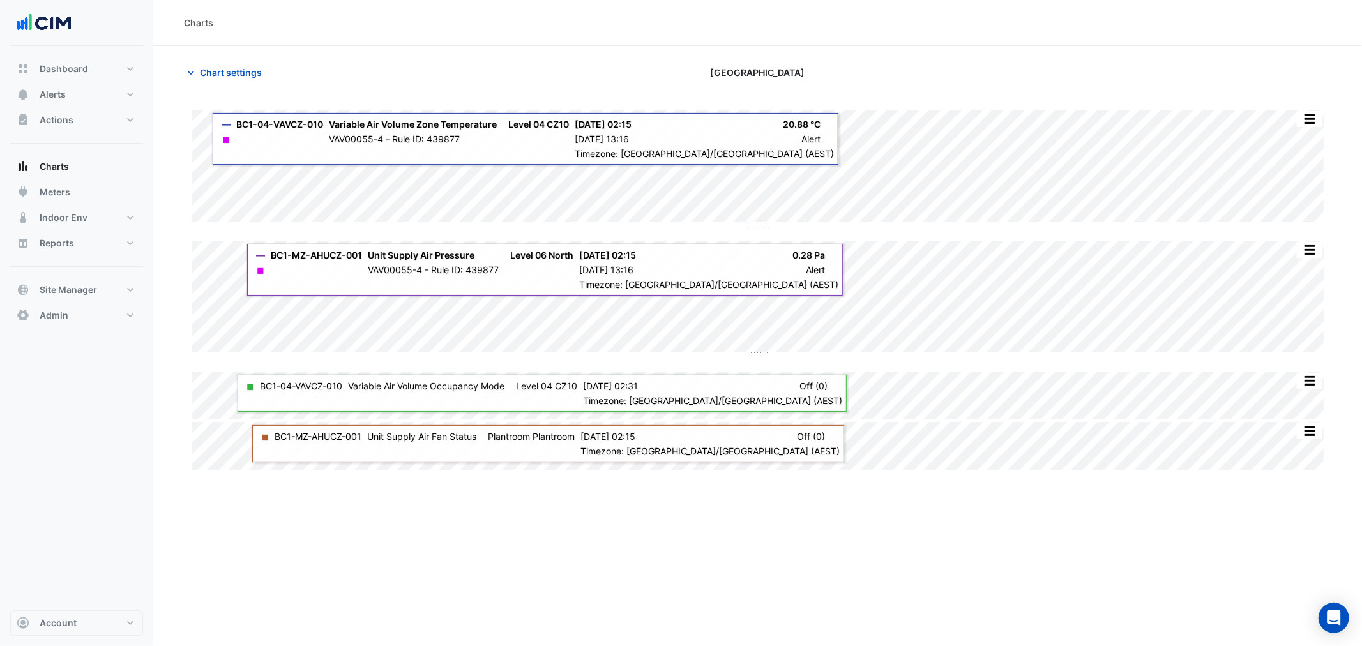
click at [723, 455] on div "Split by Equip Split All Split None Print Save as JPEG Save as PNG Pivot Data T…" at bounding box center [757, 290] width 1147 height 360
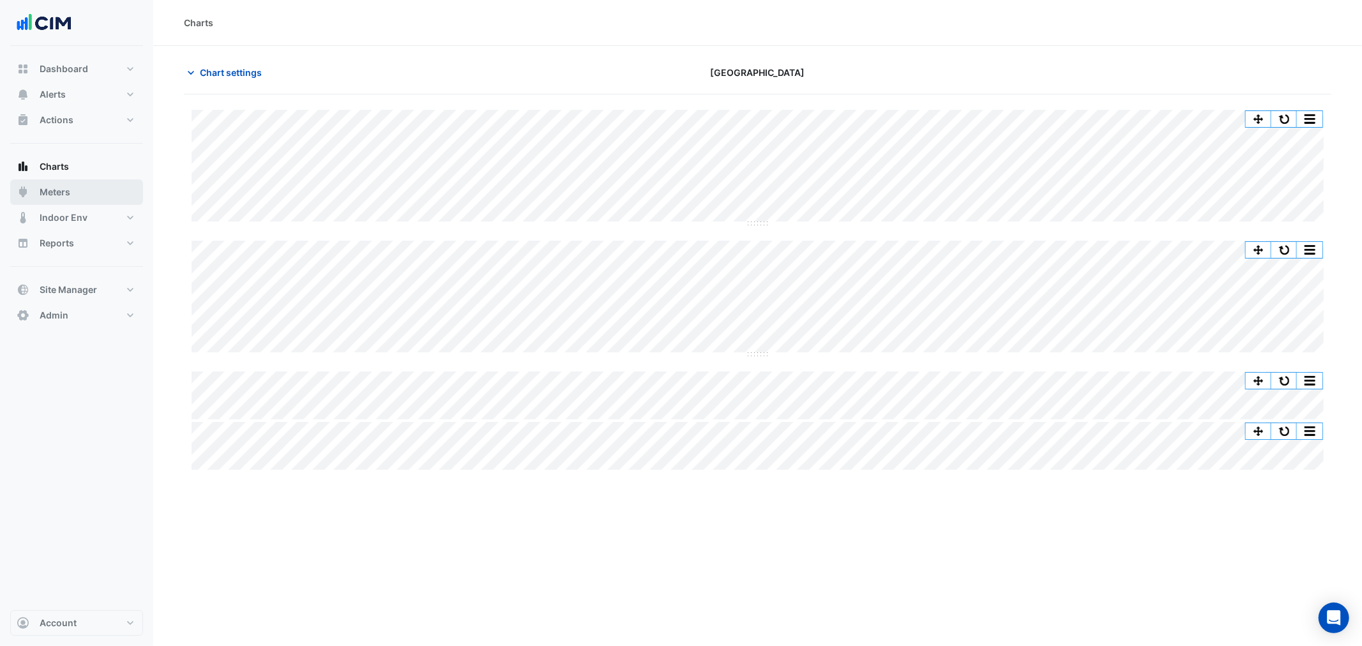
click at [70, 195] on button "Meters" at bounding box center [76, 192] width 133 height 26
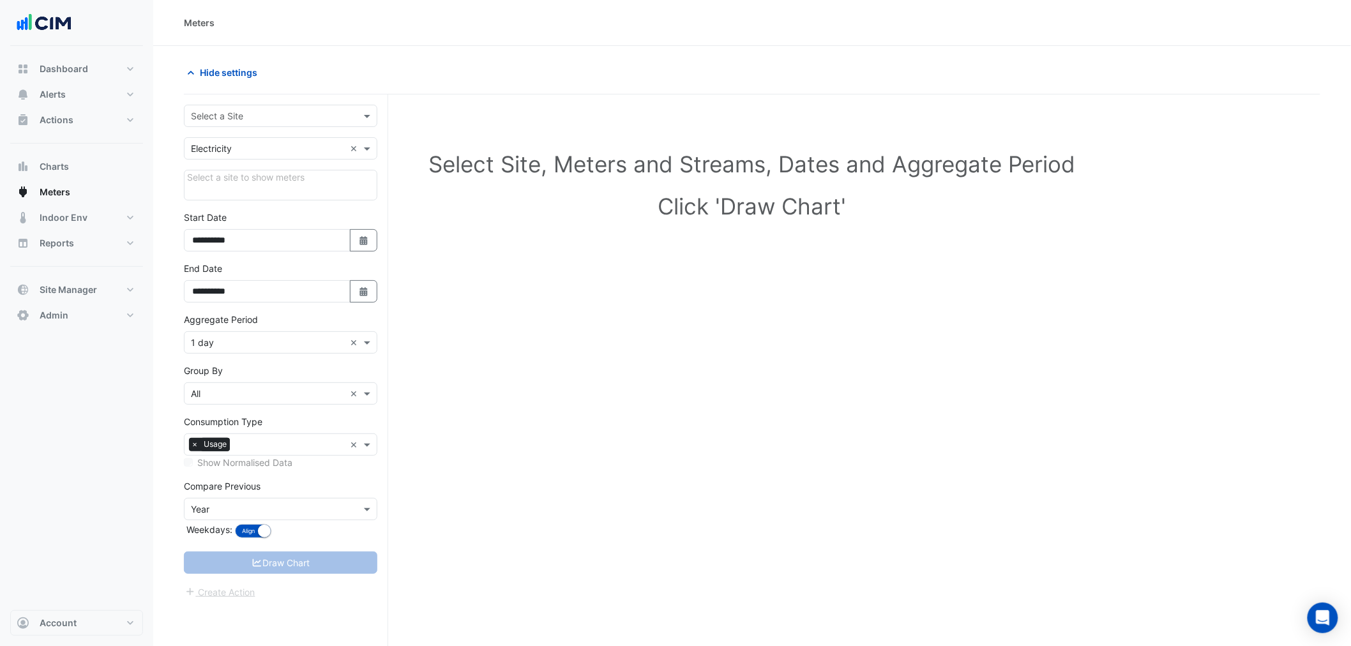
click at [273, 107] on div "Select a Site" at bounding box center [280, 116] width 193 height 22
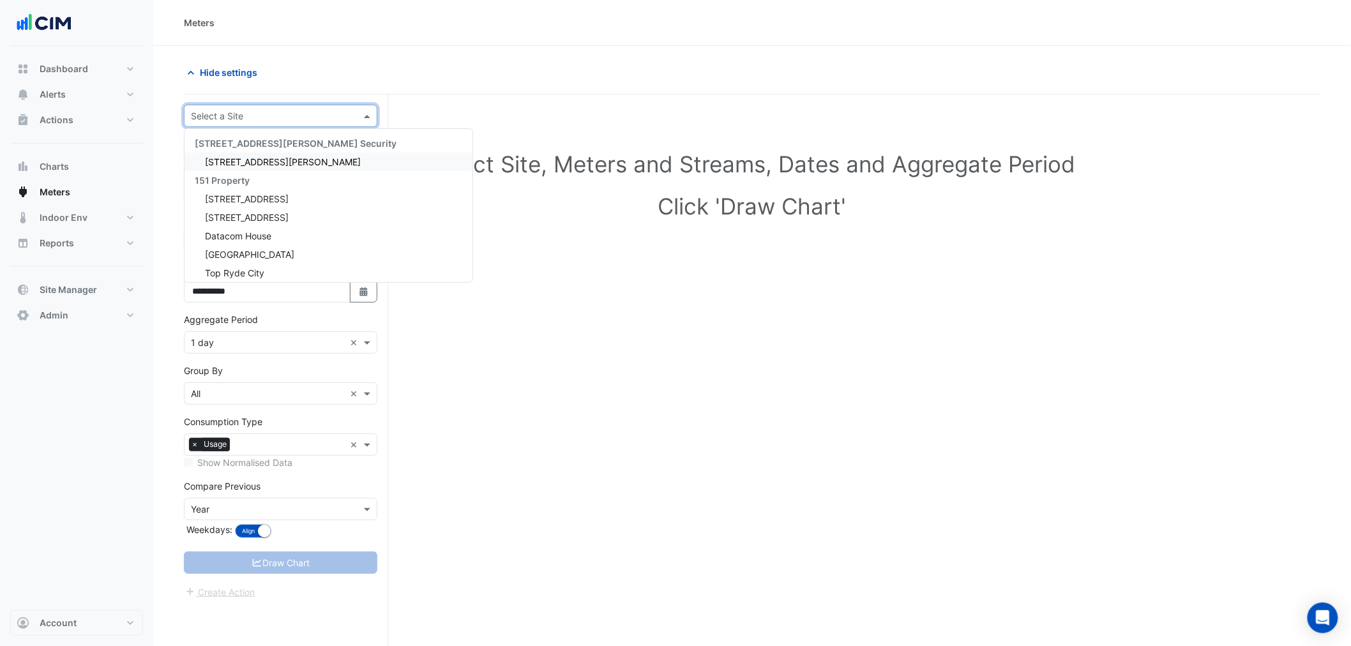
click at [262, 131] on div "141 Walker Street Security 141 Walker Street 151 Property 1 York Street 85 Cast…" at bounding box center [329, 205] width 288 height 153
type input "*"
type input "***"
click at [257, 154] on div "ITS Tower 1" at bounding box center [281, 162] width 192 height 19
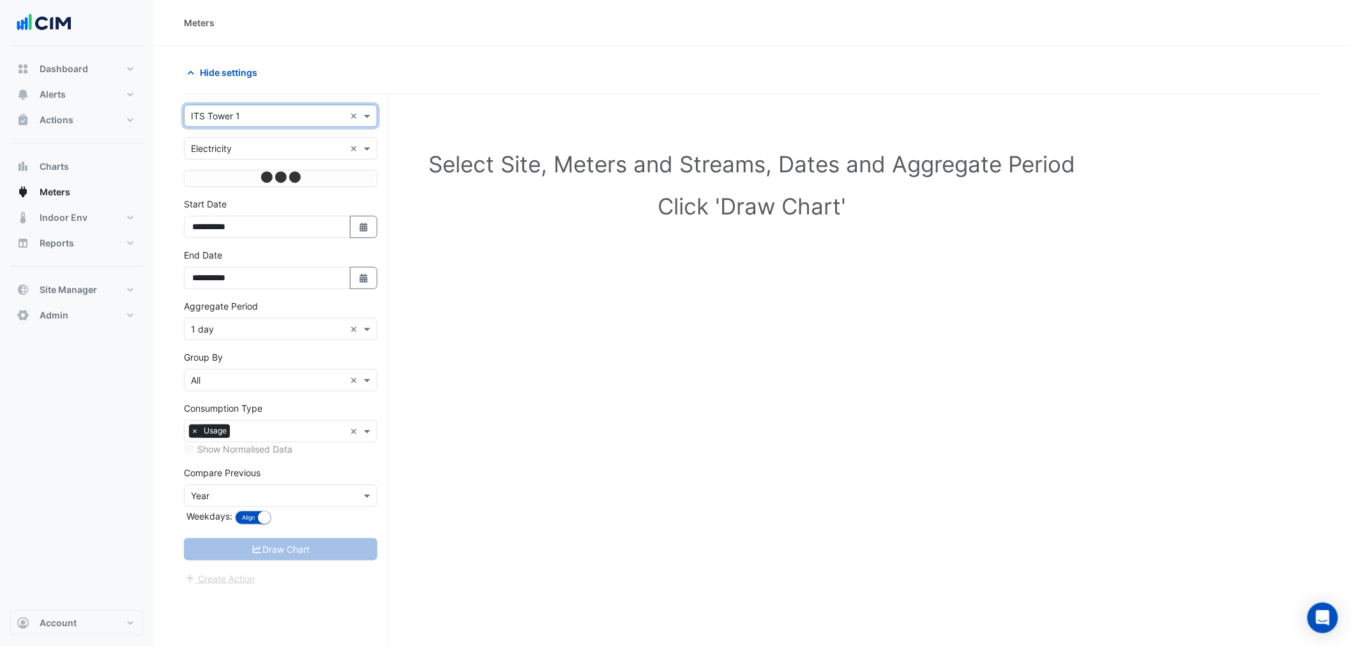
click at [231, 150] on input "text" at bounding box center [268, 148] width 154 height 13
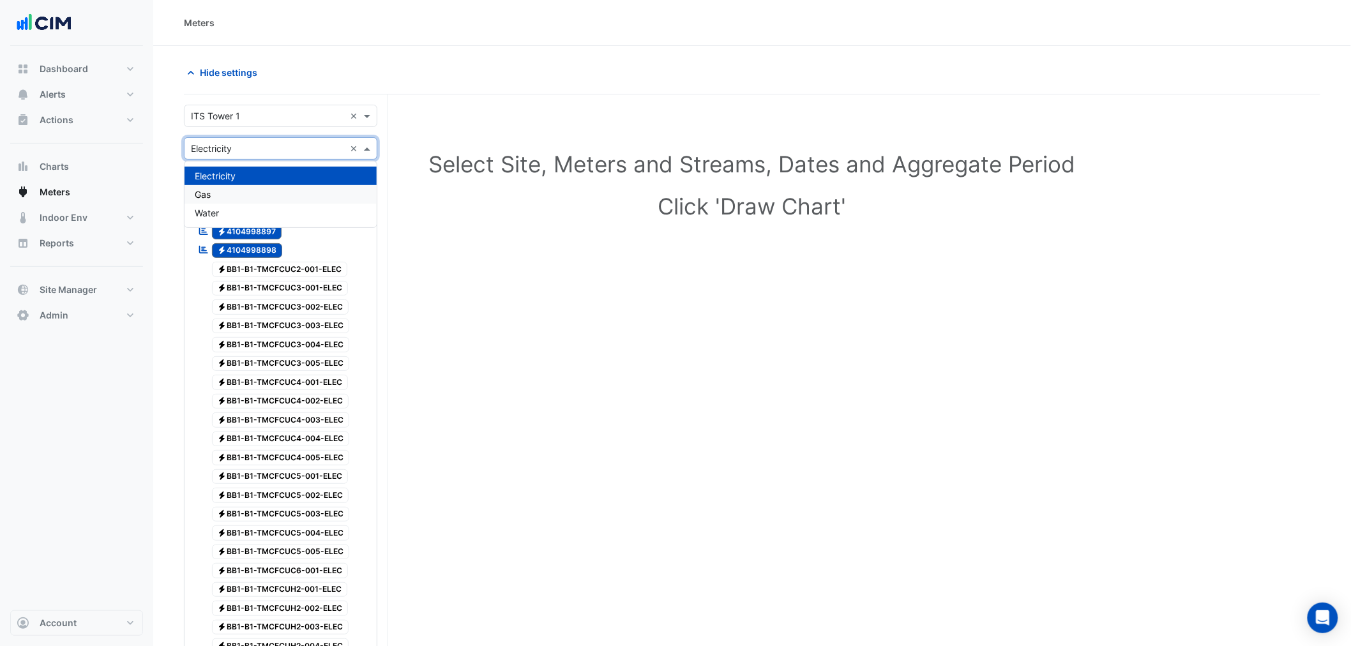
click at [215, 199] on div "Gas" at bounding box center [281, 194] width 192 height 19
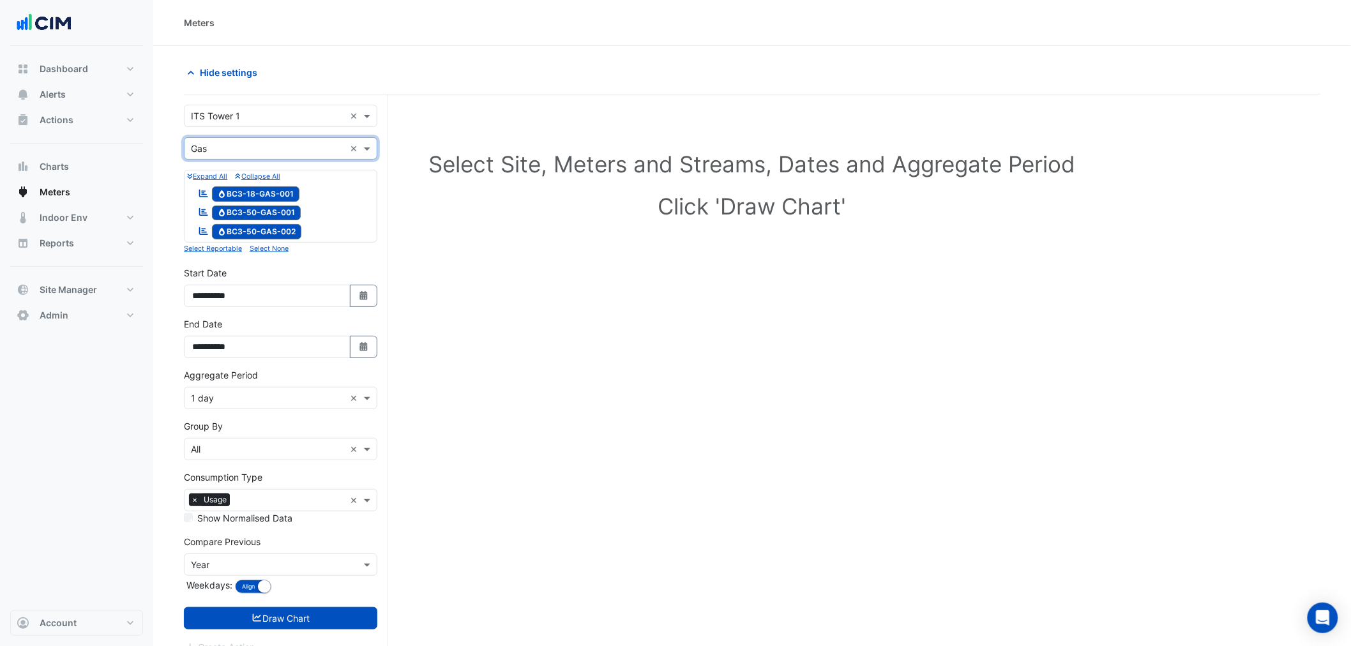
click at [266, 205] on div "Reportable Gas BC3-50-GAS-001" at bounding box center [249, 213] width 109 height 18
click at [267, 192] on span "Gas BC3-18-GAS-001" at bounding box center [256, 193] width 88 height 15
click at [253, 387] on div "Aggregate Period Aggregate Period × 1 day ×" at bounding box center [280, 388] width 193 height 41
click at [250, 396] on input "text" at bounding box center [268, 398] width 154 height 13
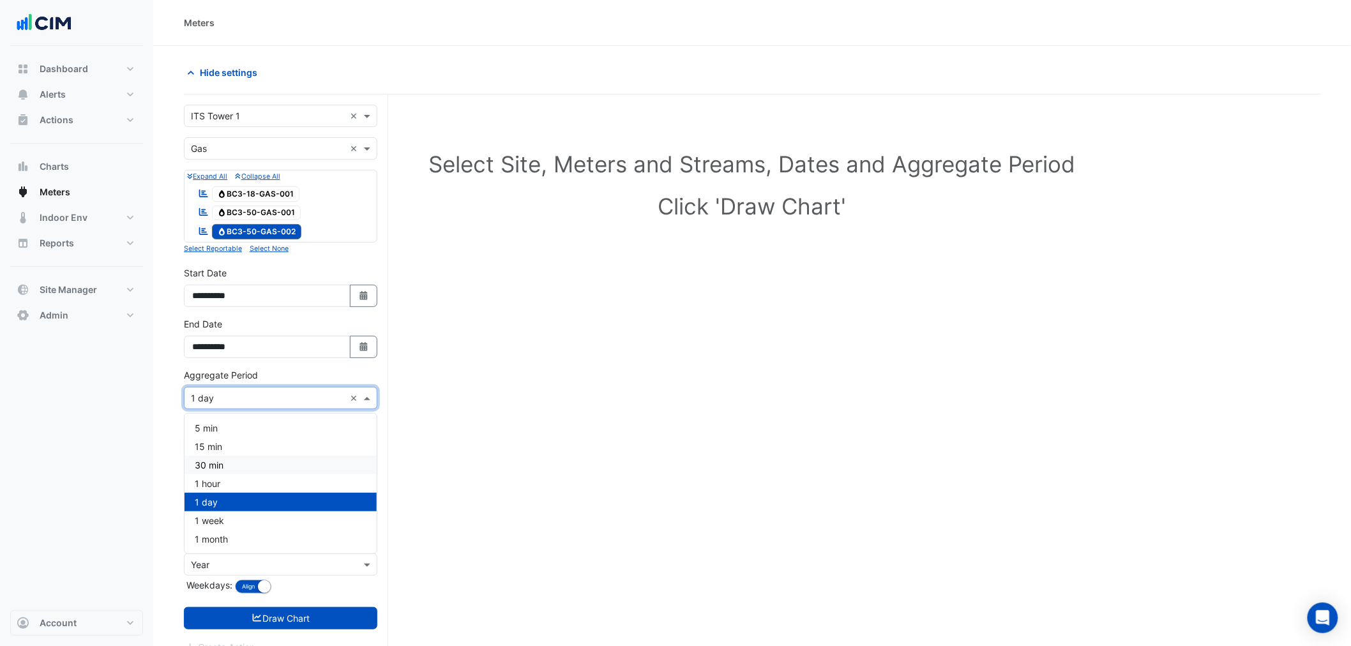
click at [248, 481] on div "1 hour" at bounding box center [281, 483] width 192 height 19
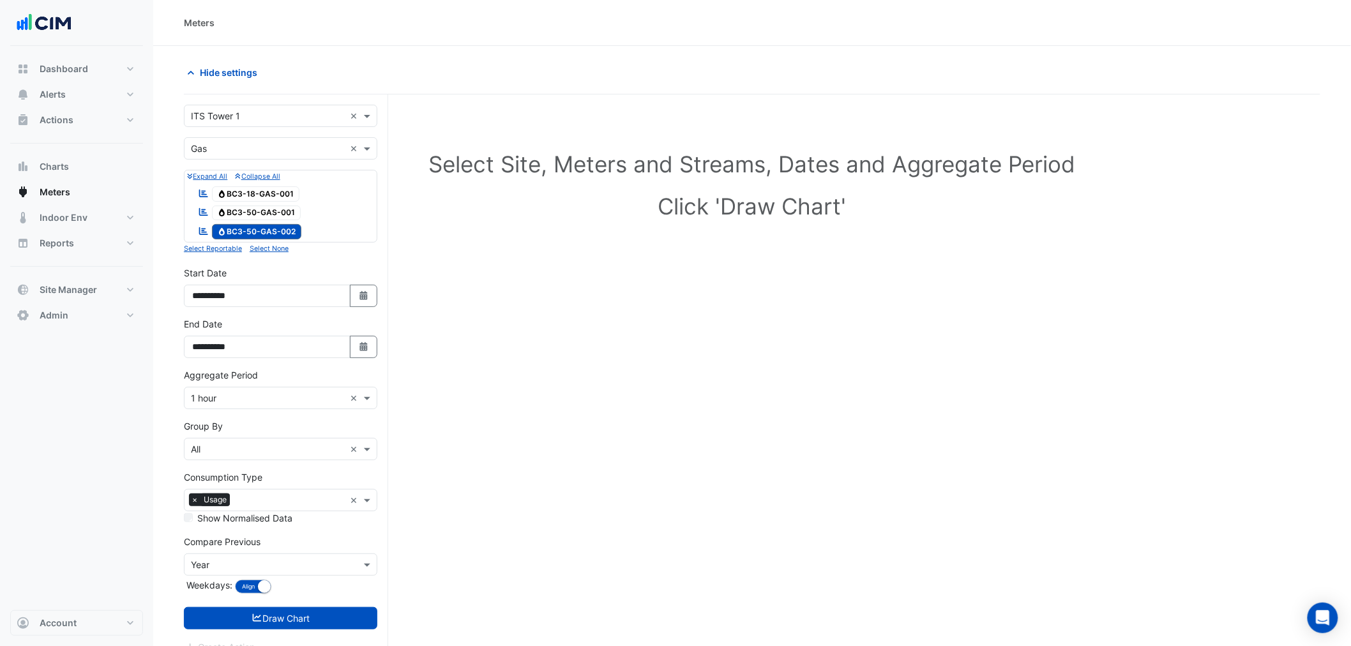
click at [367, 372] on form "**********" at bounding box center [280, 380] width 193 height 550
click at [365, 356] on button "Select Date" at bounding box center [364, 347] width 28 height 22
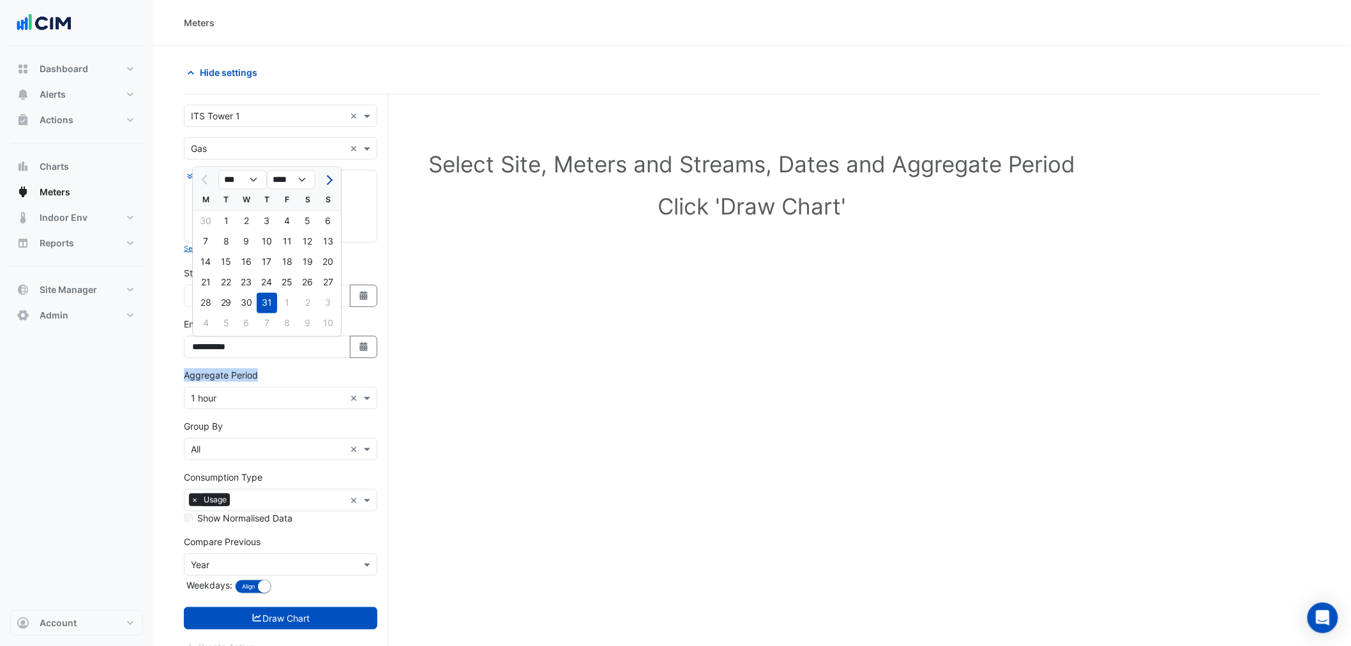
click at [323, 170] on button "Next month" at bounding box center [328, 180] width 15 height 20
select select "*"
click at [227, 281] on div "19" at bounding box center [226, 283] width 20 height 20
type input "**********"
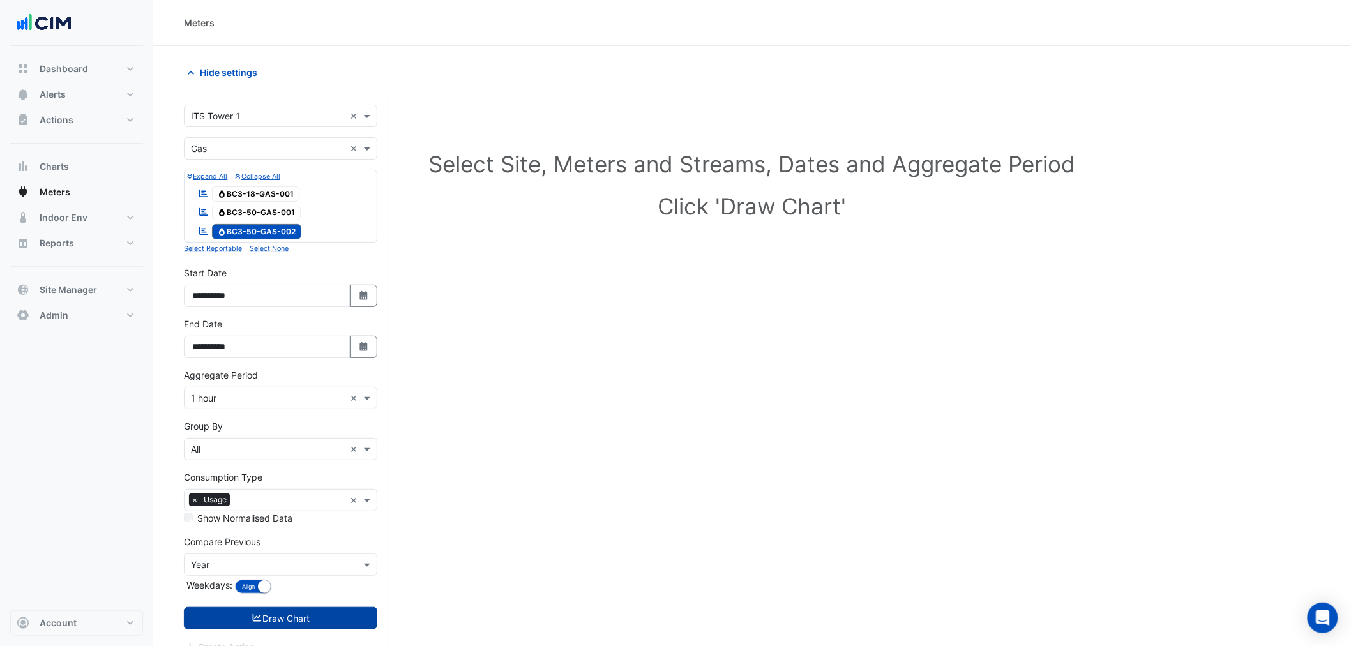
click at [263, 617] on button "Draw Chart" at bounding box center [280, 618] width 193 height 22
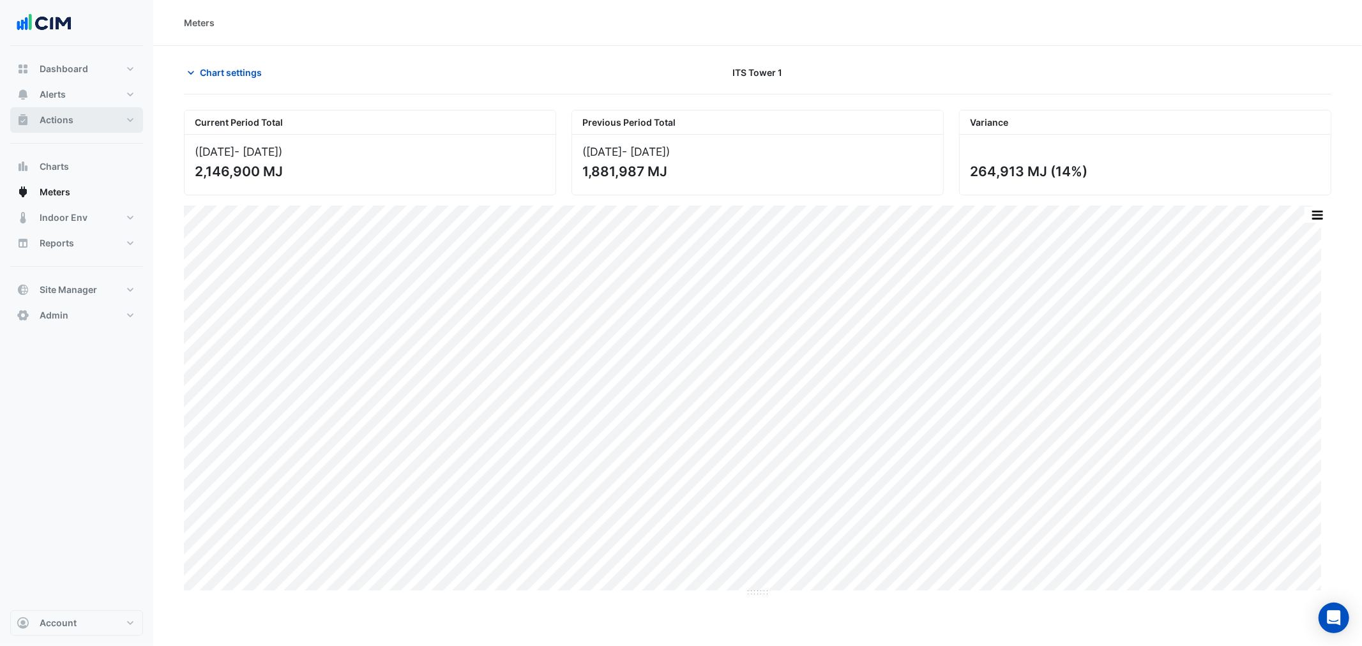
click at [73, 113] on button "Actions" at bounding box center [76, 120] width 133 height 26
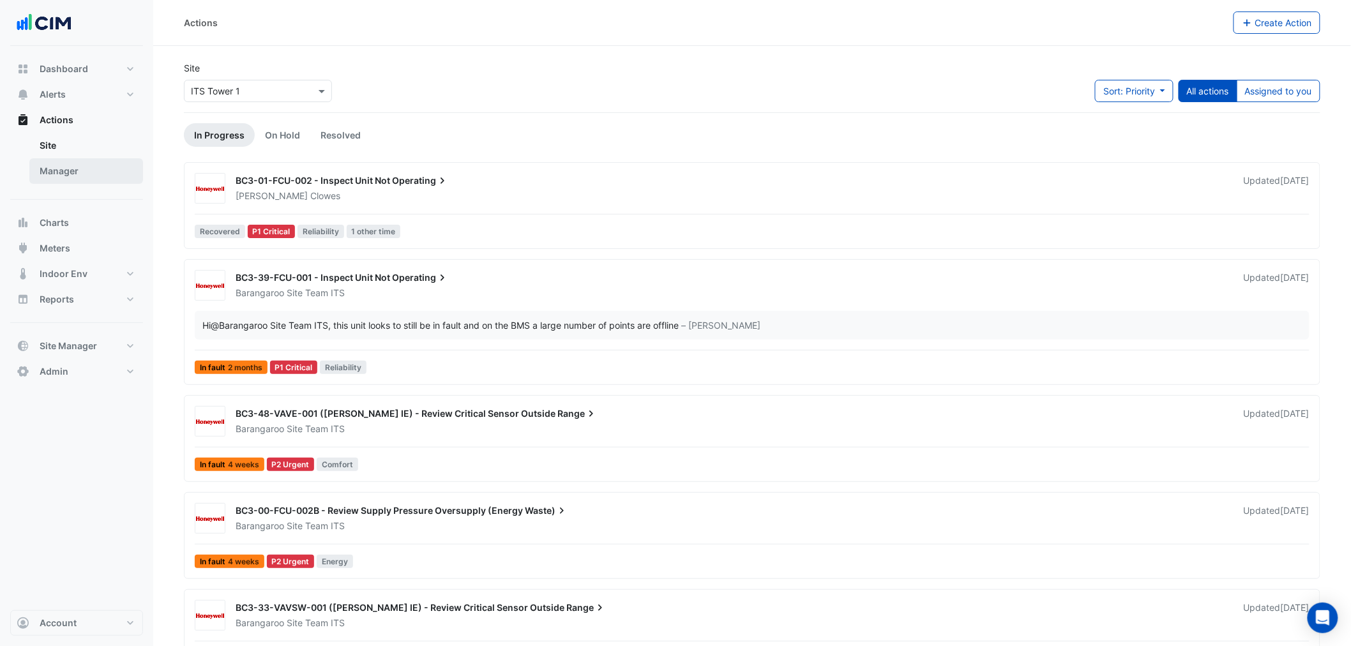
click at [98, 172] on link "Manager" at bounding box center [86, 171] width 114 height 26
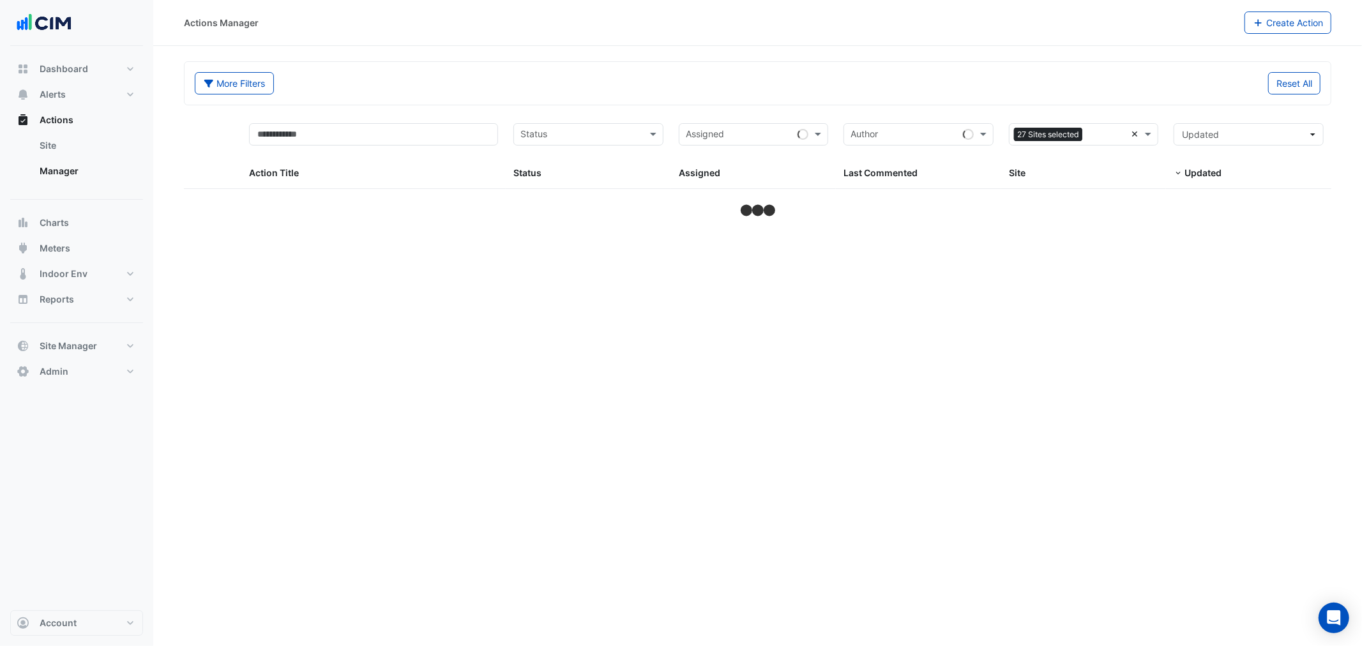
select select "**"
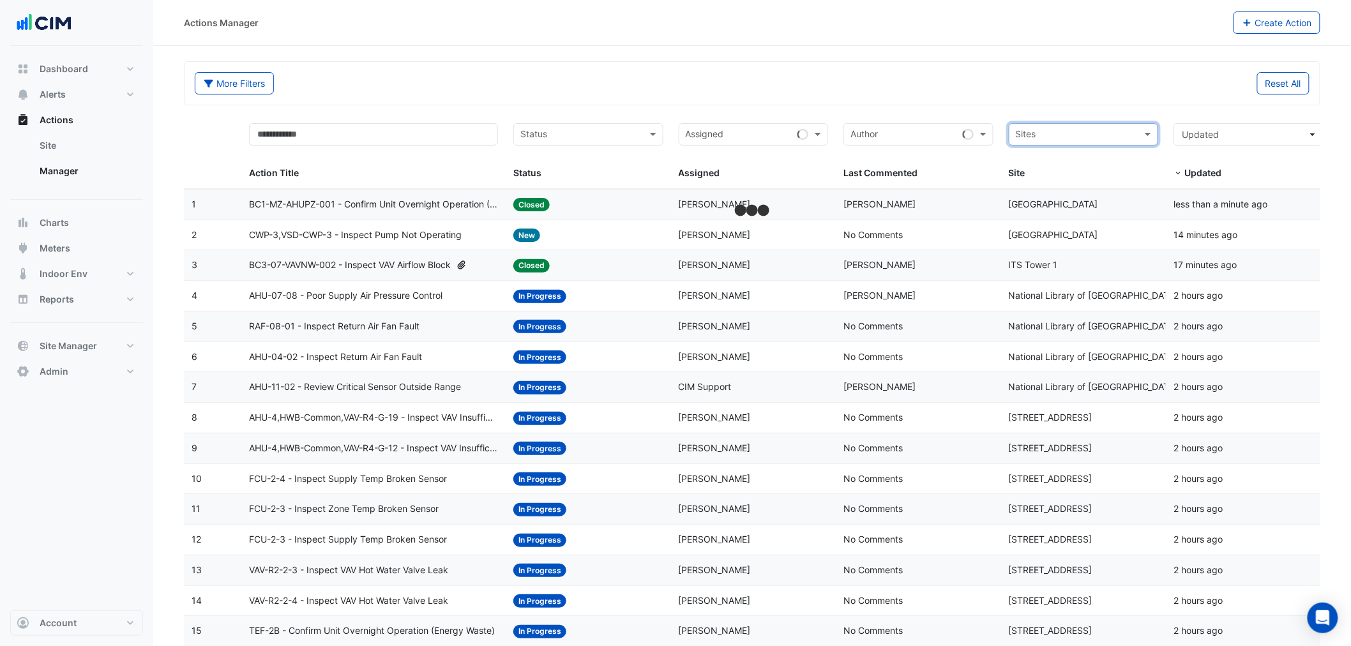
click at [1136, 135] on input "text" at bounding box center [1076, 135] width 121 height 15
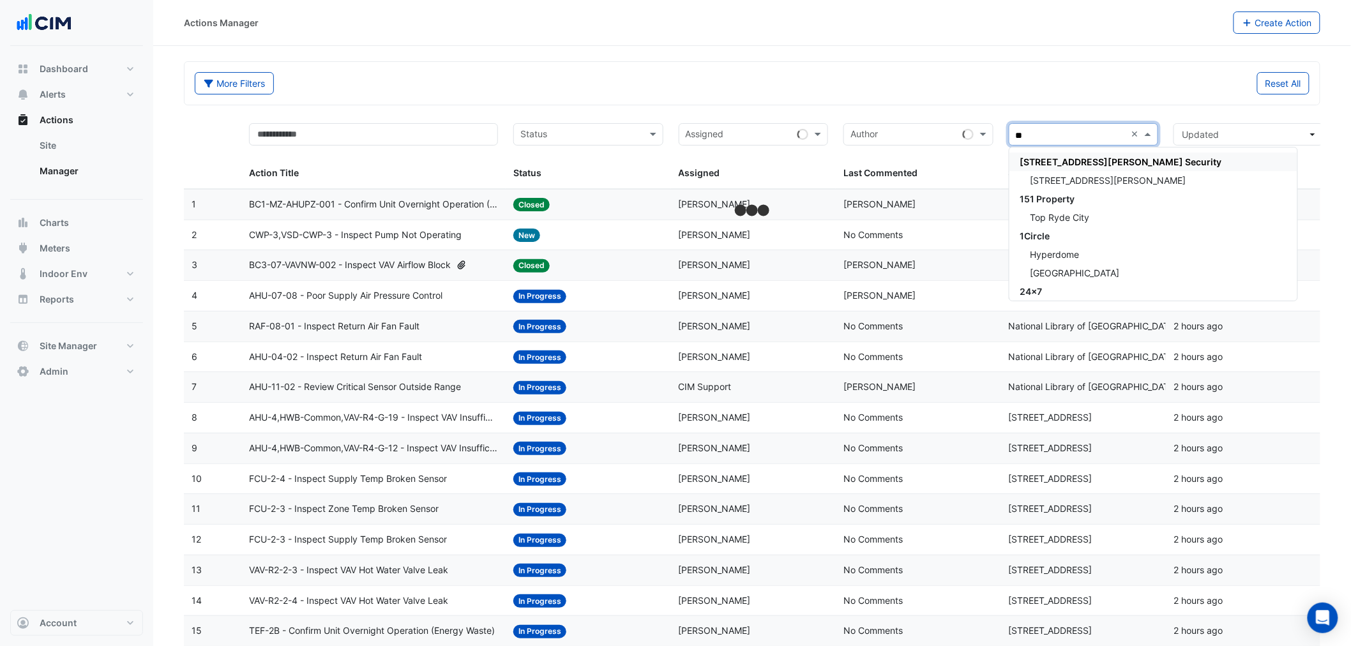
type input "***"
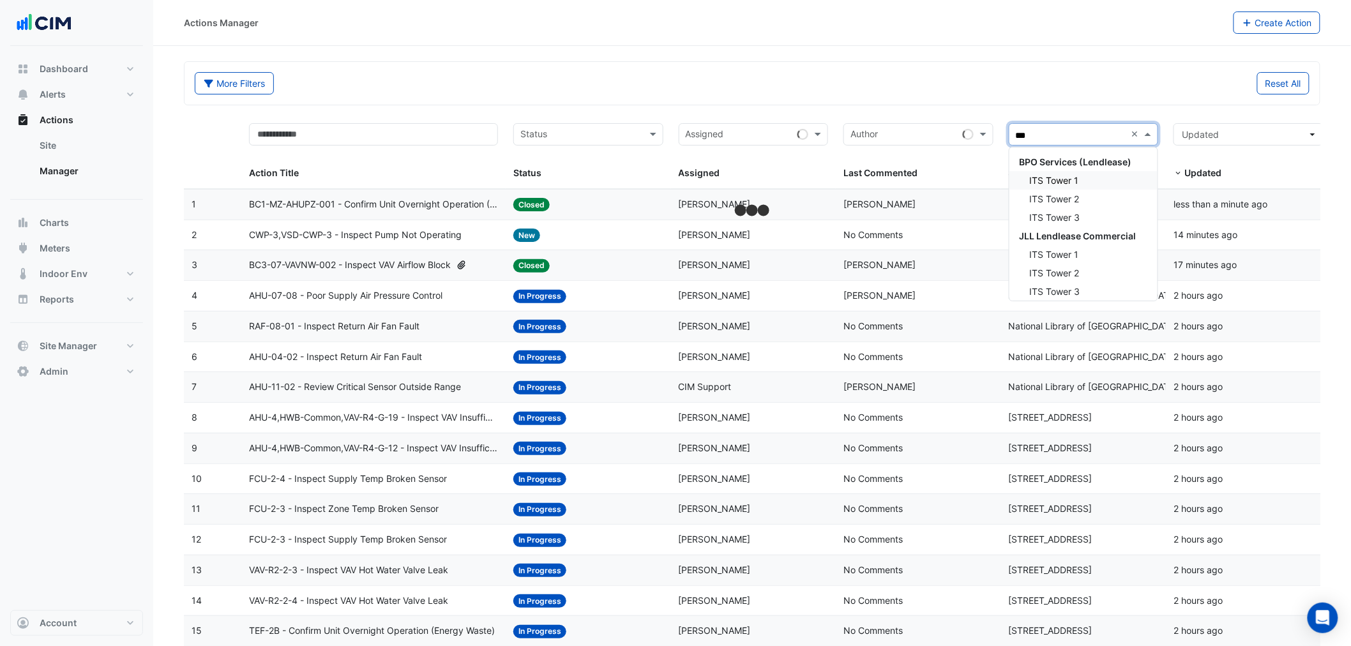
click at [1082, 177] on div "ITS Tower 1" at bounding box center [1083, 180] width 149 height 19
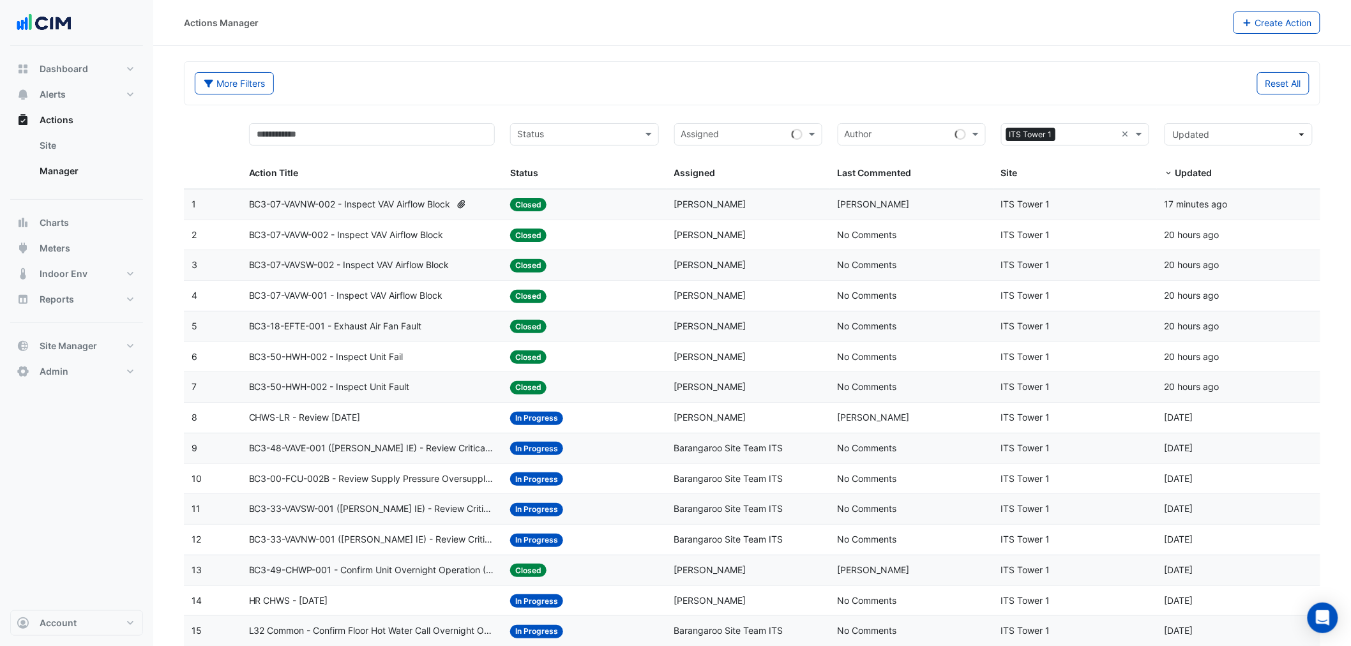
click at [392, 247] on datatable-body-cell "Action Title: BC3-07-VAVW-002 - Inspect VAV Airflow Block" at bounding box center [372, 235] width 262 height 30
click at [358, 423] on span "CHWS-LR - Review July 2025" at bounding box center [305, 418] width 112 height 15
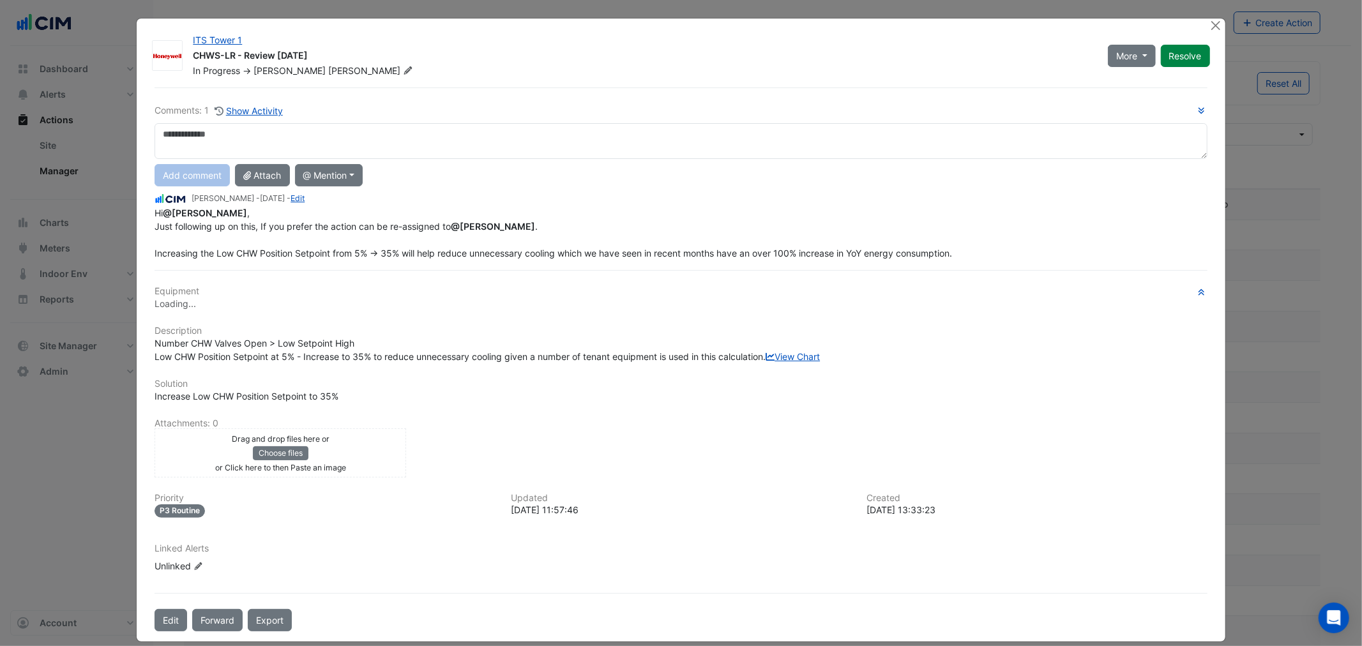
drag, startPoint x: 216, startPoint y: 238, endPoint x: 412, endPoint y: 245, distance: 196.1
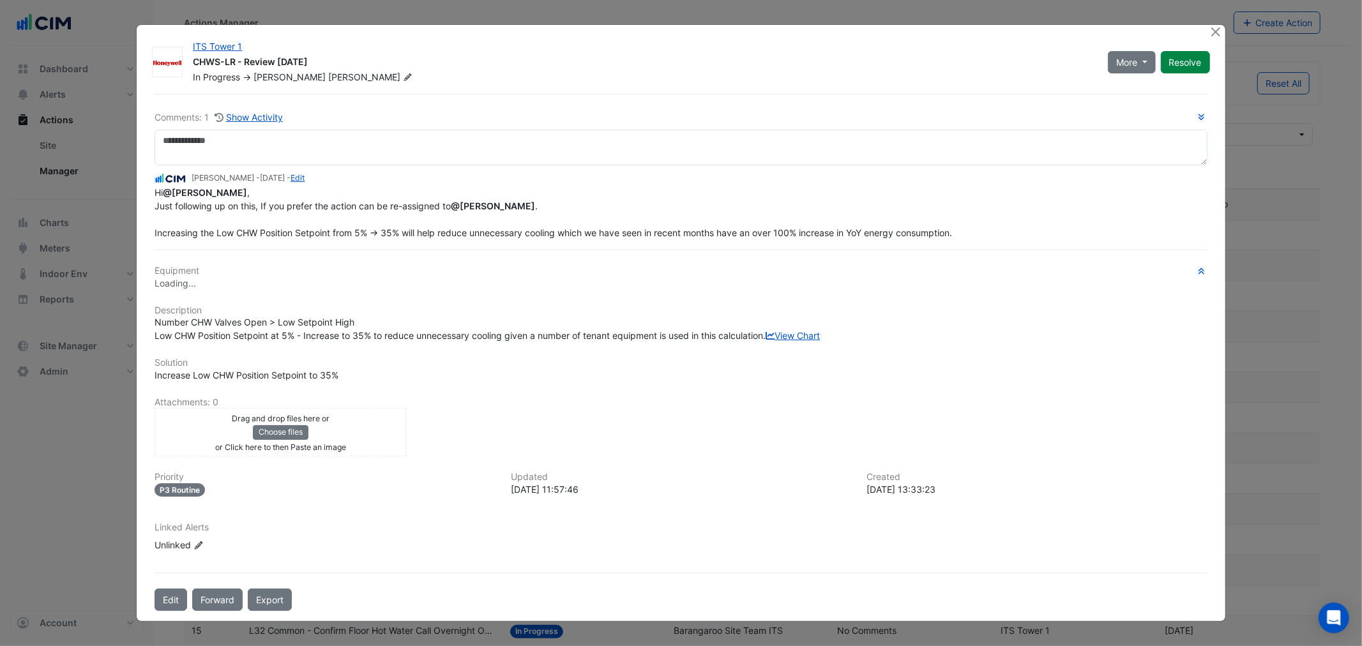
click at [412, 245] on div "Comments: 1 Show Activity Manuel Margelis - 1 week and 1 day ago - Edit Hi @Car…" at bounding box center [681, 352] width 1068 height 517
click at [313, 230] on div "Hi @Carter Robinson , Just following up on this, If you prefer the action can b…" at bounding box center [681, 213] width 1052 height 54
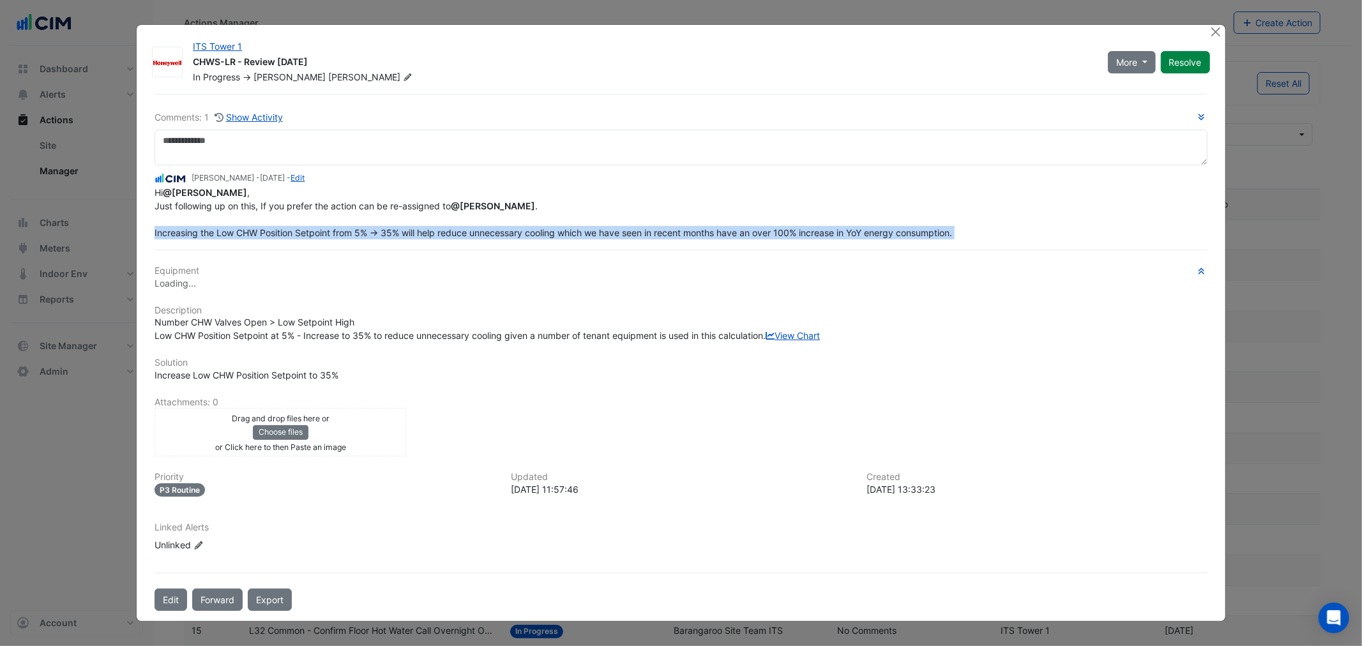
click at [313, 230] on div "Hi @Carter Robinson , Just following up on this, If you prefer the action can b…" at bounding box center [681, 213] width 1052 height 54
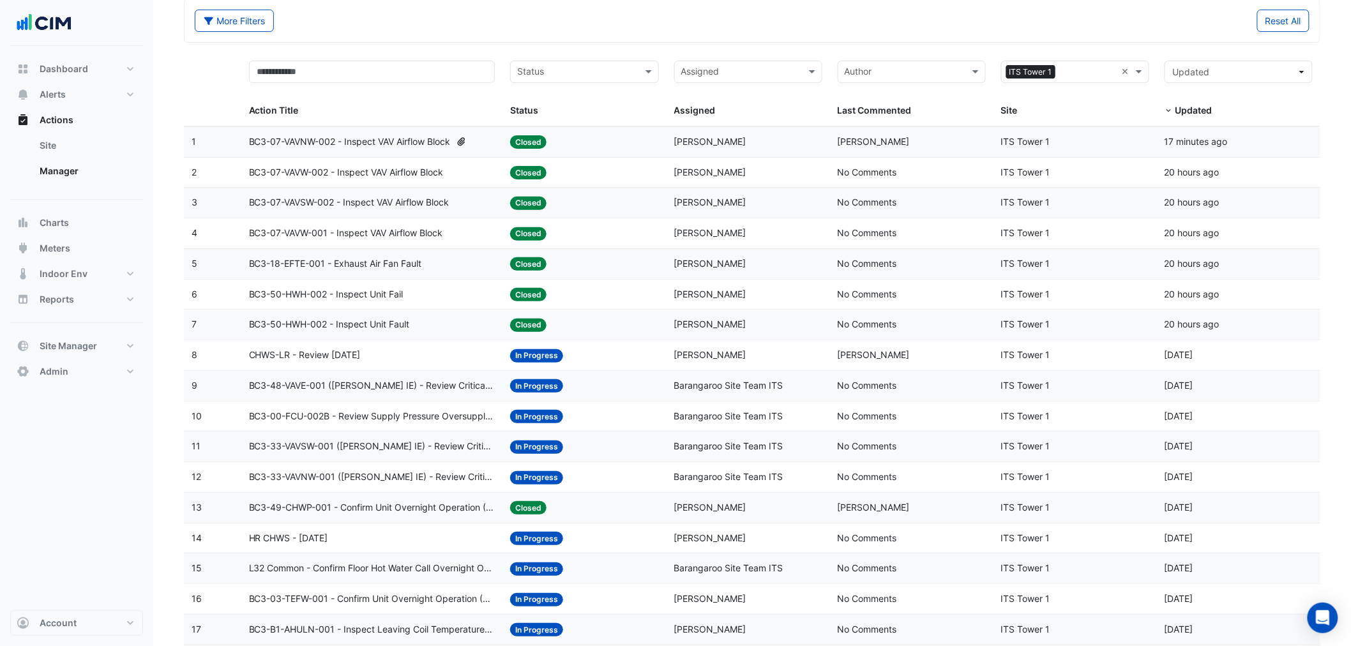
scroll to position [94, 0]
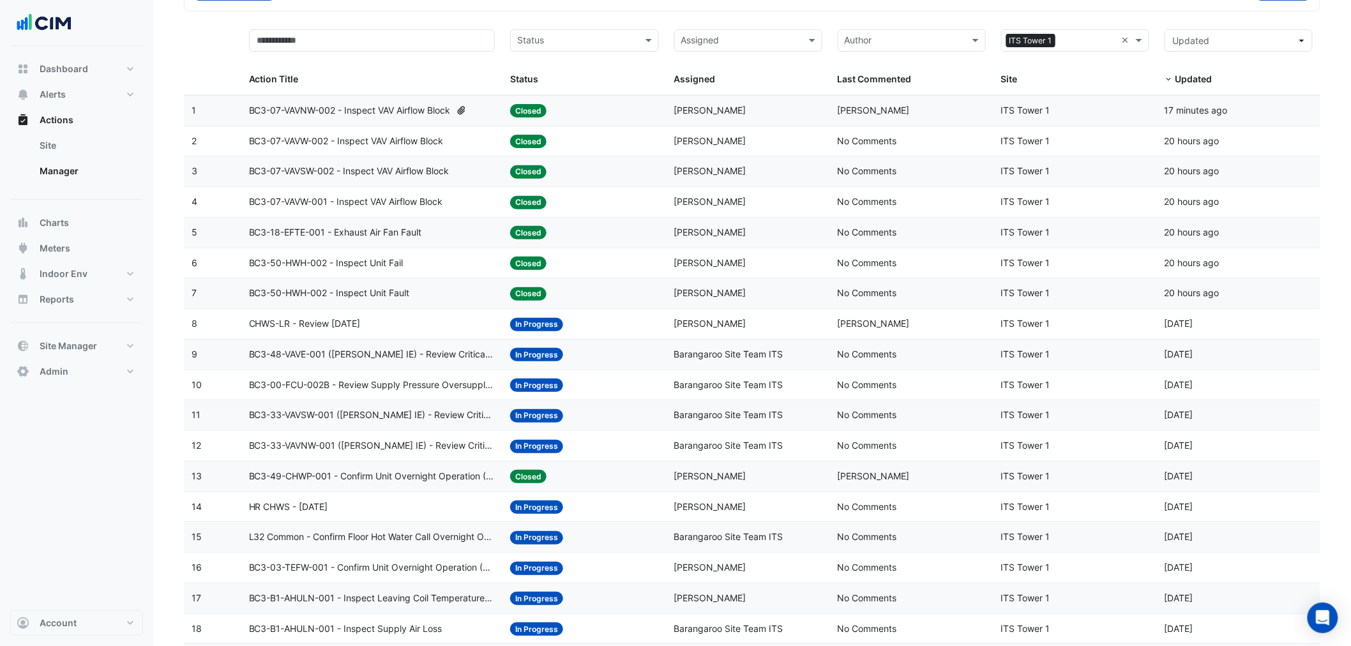
click at [359, 324] on span "CHWS-LR - Review July 2025" at bounding box center [305, 324] width 112 height 15
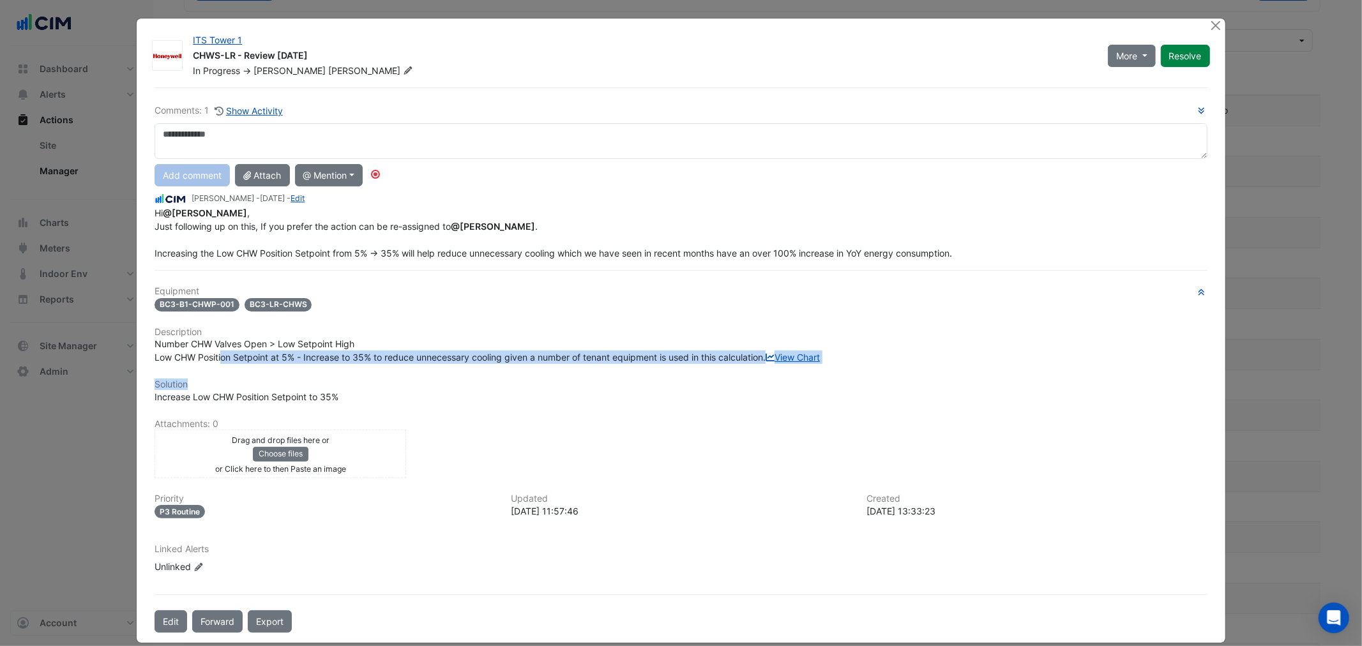
drag, startPoint x: 348, startPoint y: 366, endPoint x: 404, endPoint y: 370, distance: 56.3
click at [404, 370] on div "Equipment BC3-B1-CHWP-001 BC3-LR-CHWS Description Number CHW Valves Open > Low …" at bounding box center [681, 435] width 1052 height 298
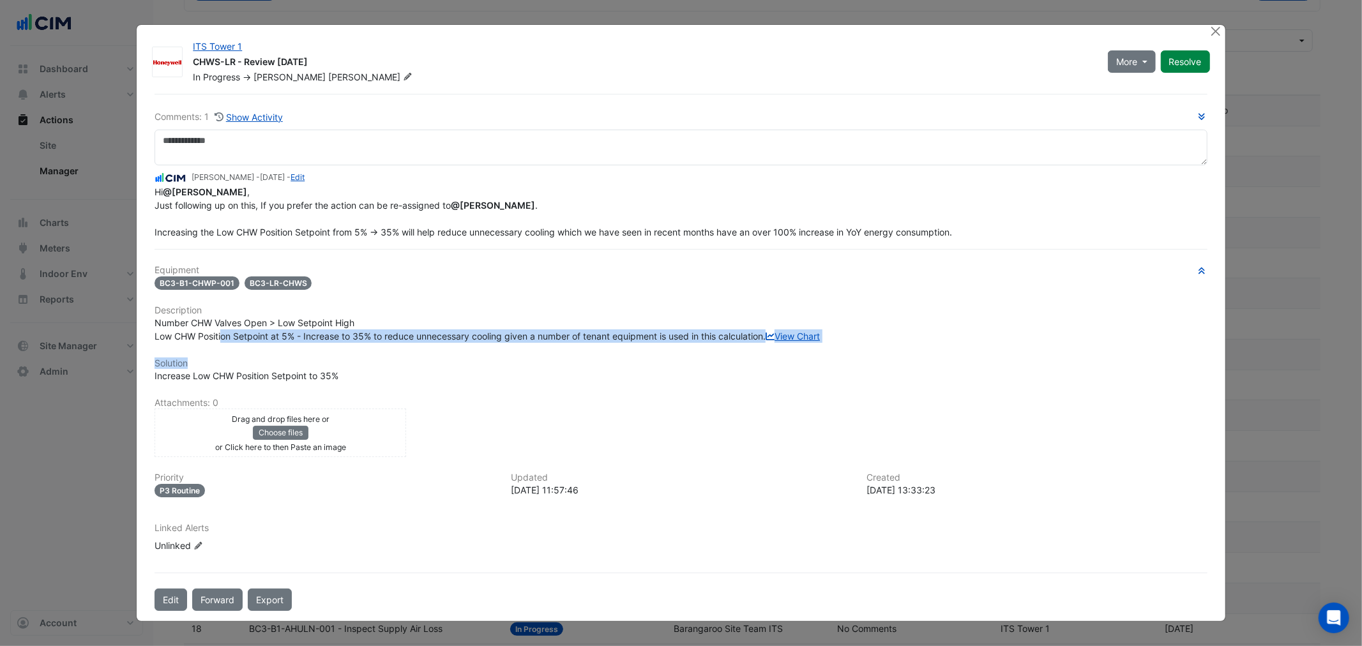
click at [393, 322] on span "Number CHW Valves Open > Low Setpoint High Low CHW Position Setpoint at 5% - In…" at bounding box center [487, 329] width 665 height 24
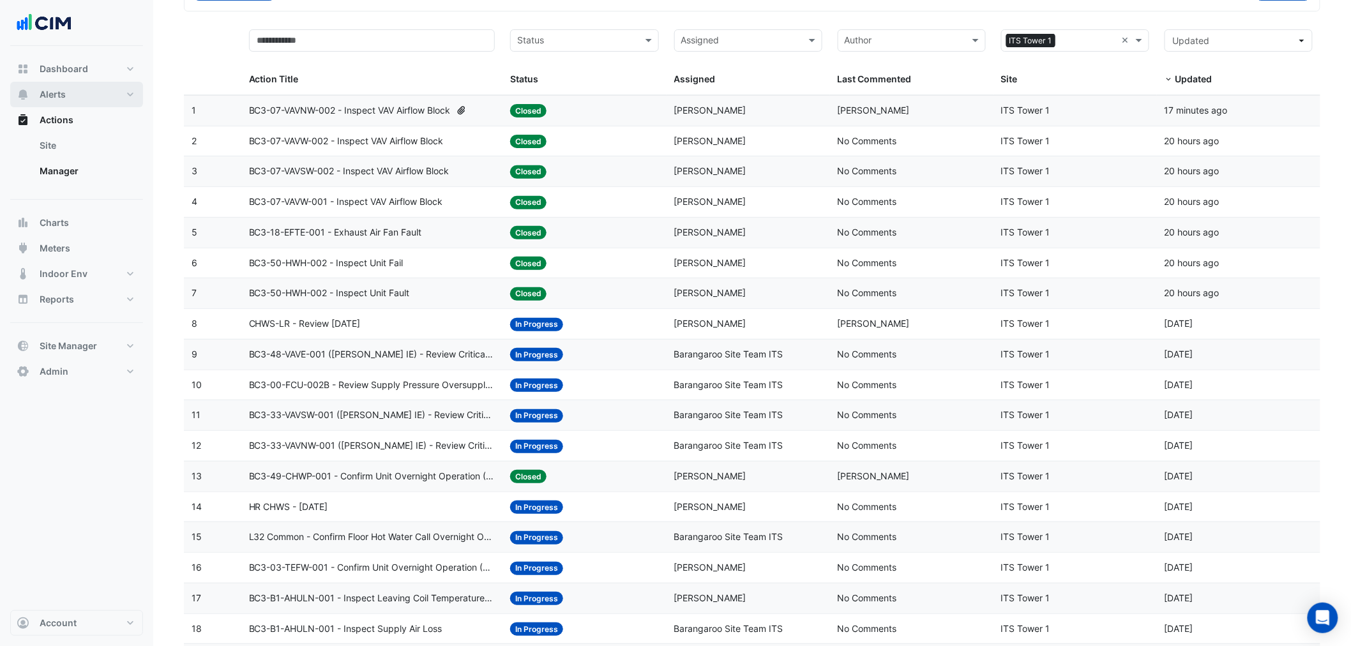
click at [58, 100] on span "Alerts" at bounding box center [53, 94] width 26 height 13
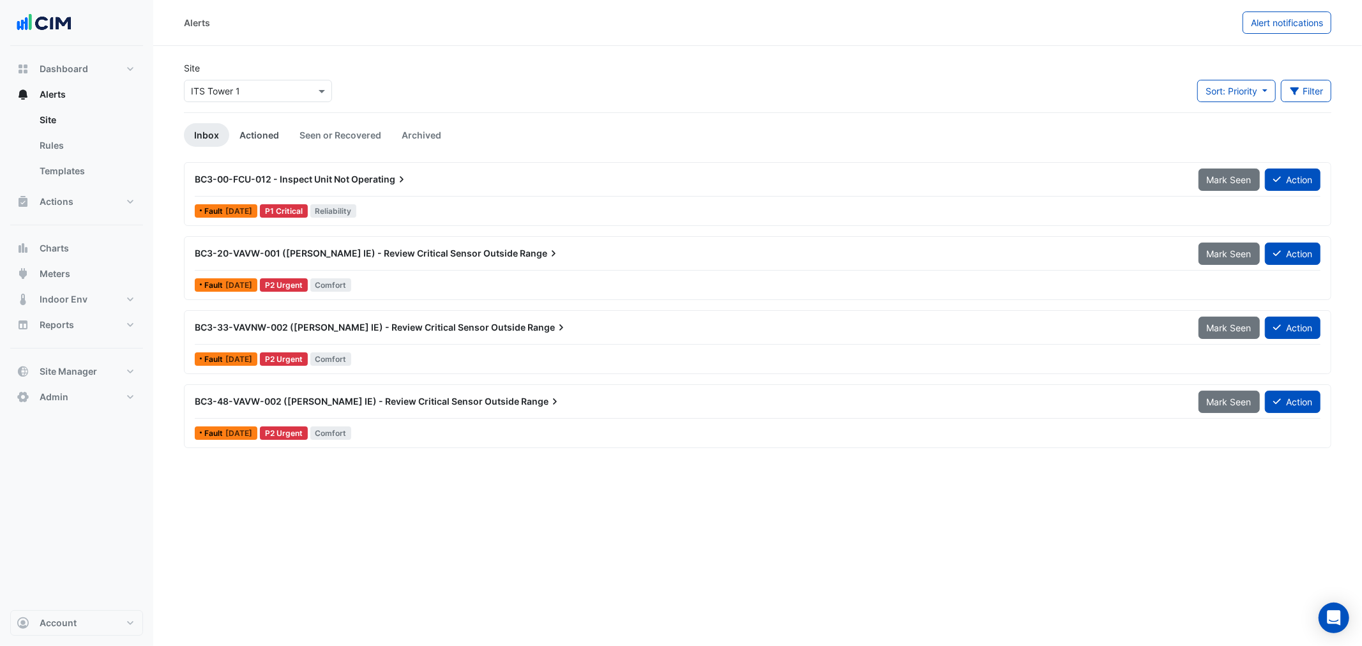
click at [264, 132] on link "Actioned" at bounding box center [259, 135] width 60 height 24
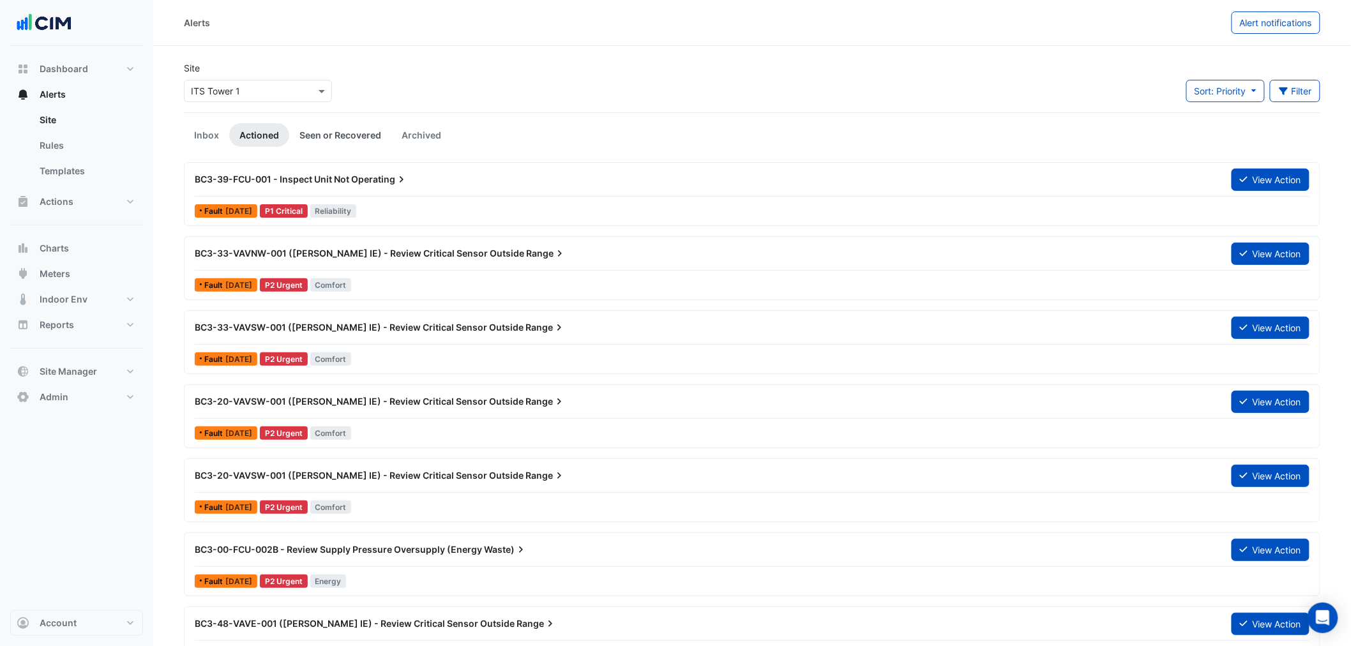
click at [326, 136] on link "Seen or Recovered" at bounding box center [340, 135] width 102 height 24
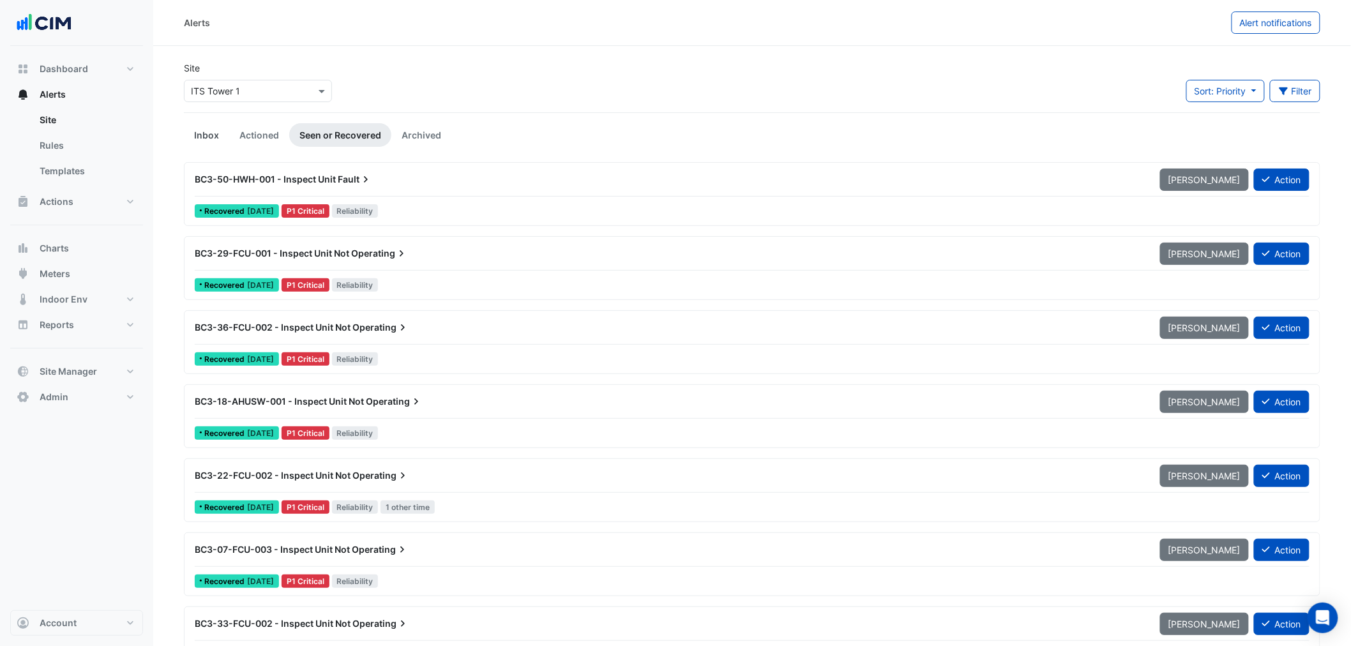
click at [206, 132] on link "Inbox" at bounding box center [206, 135] width 45 height 24
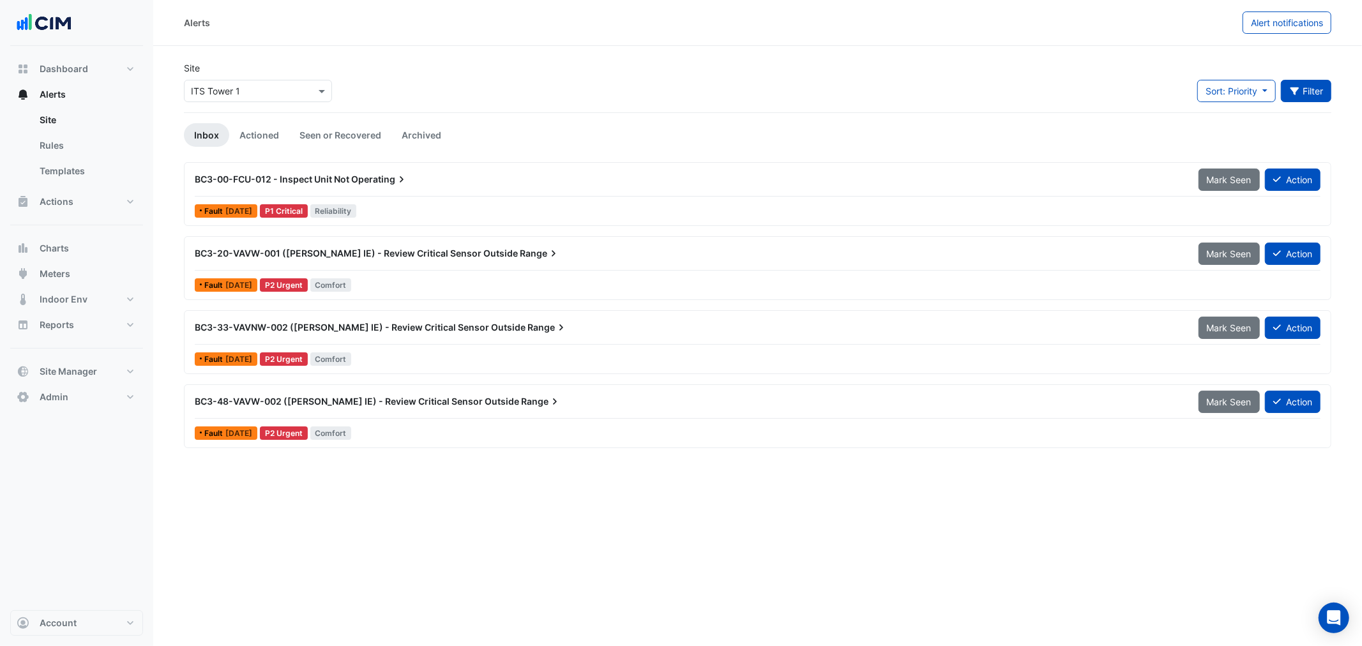
click at [1327, 86] on button "Filter" at bounding box center [1306, 91] width 51 height 22
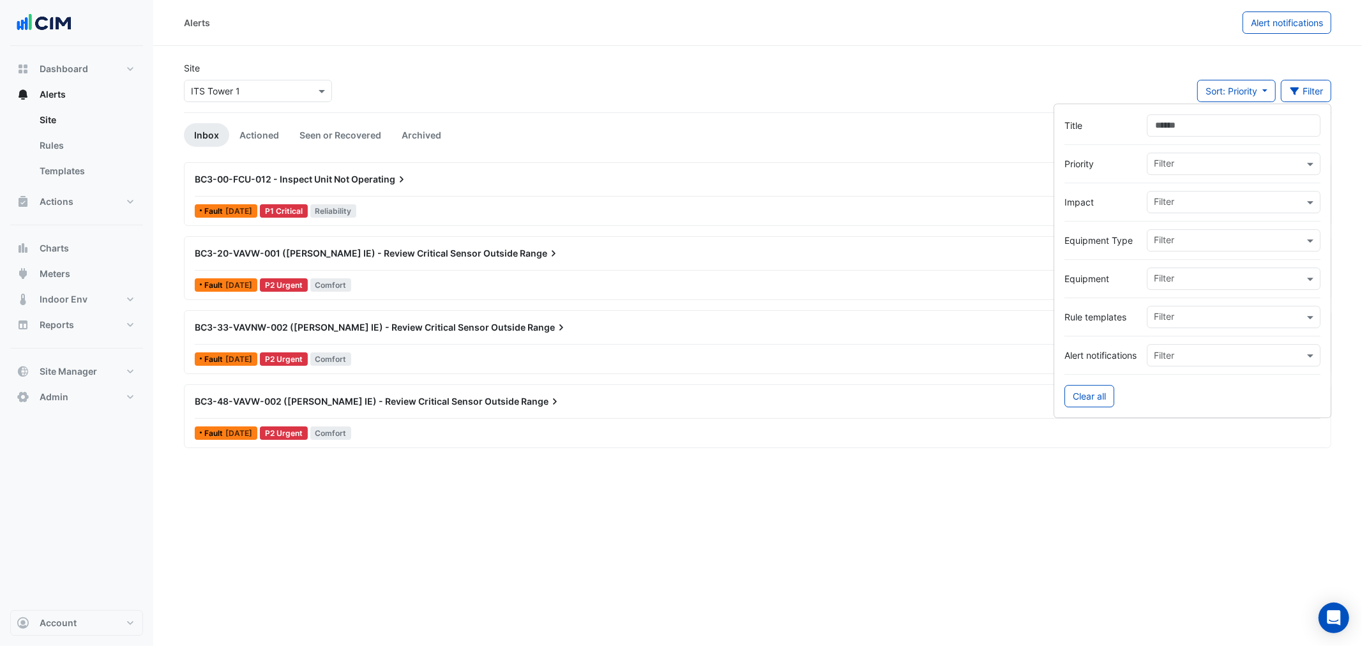
click at [1258, 356] on input "text" at bounding box center [1221, 355] width 134 height 13
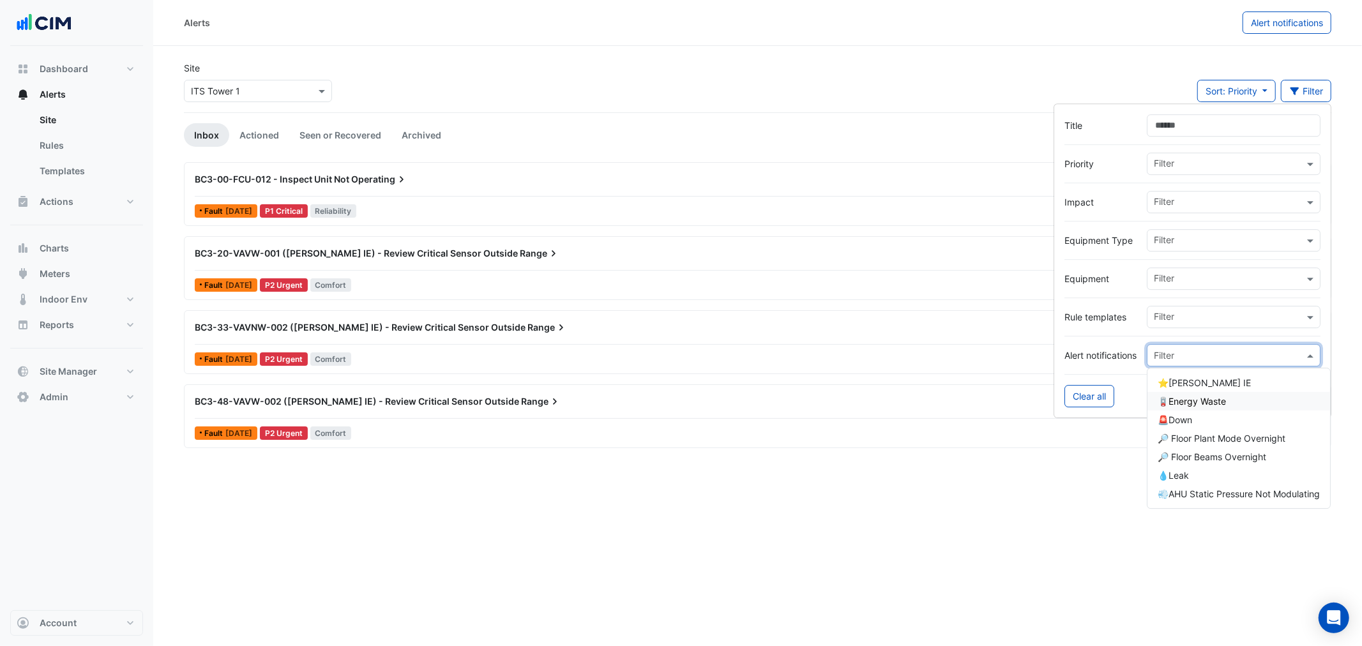
click at [1214, 403] on span "🪫Energy Waste" at bounding box center [1192, 401] width 68 height 11
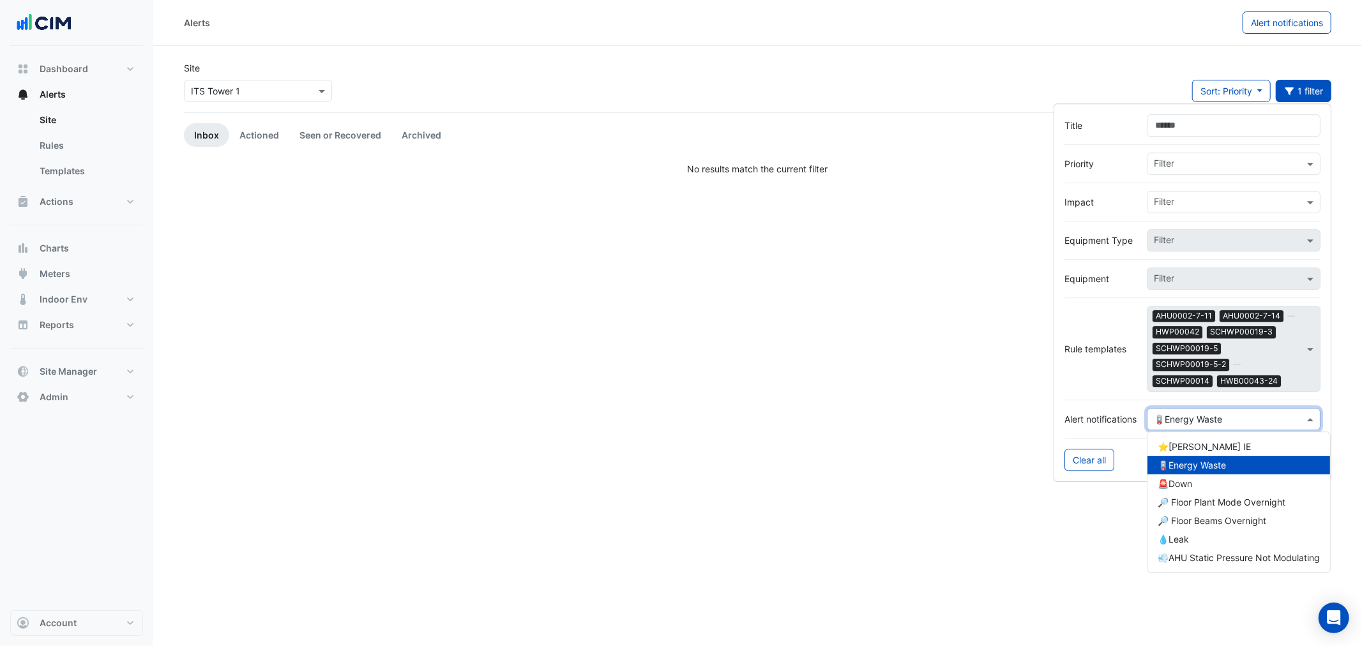
click at [1215, 413] on input "text" at bounding box center [1221, 419] width 134 height 13
click at [260, 132] on link "Actioned" at bounding box center [259, 135] width 60 height 24
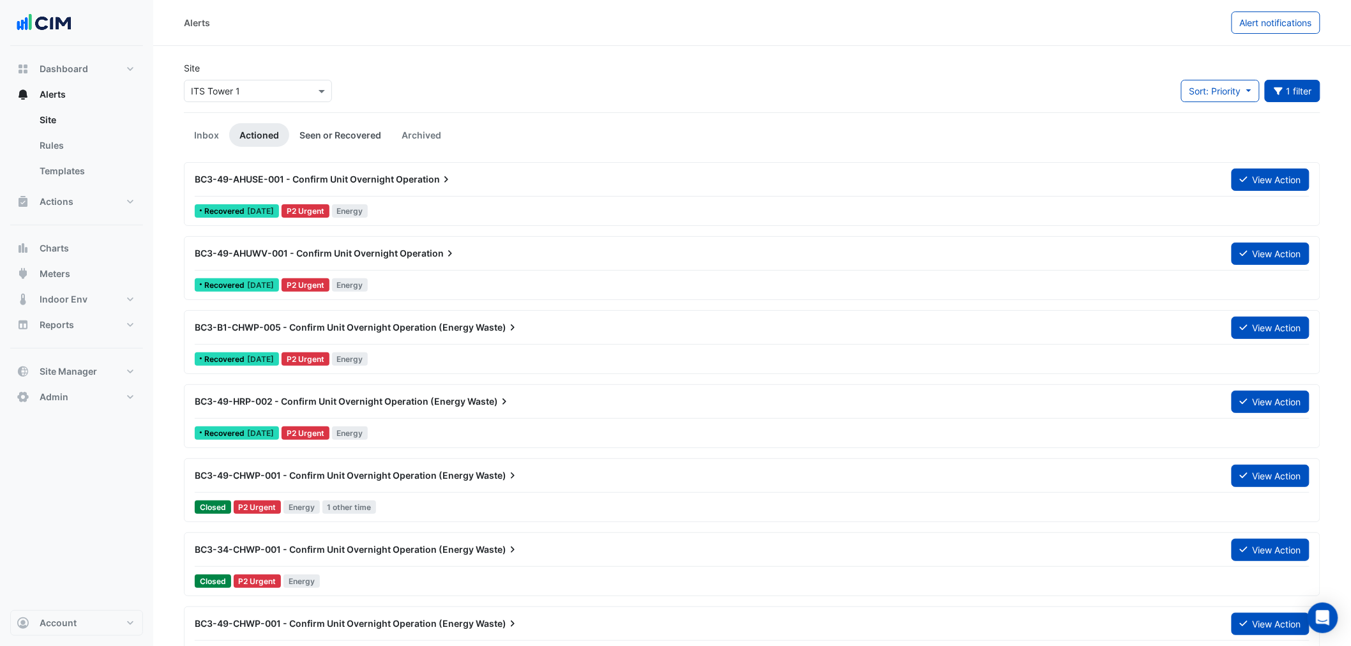
click at [331, 144] on link "Seen or Recovered" at bounding box center [340, 135] width 102 height 24
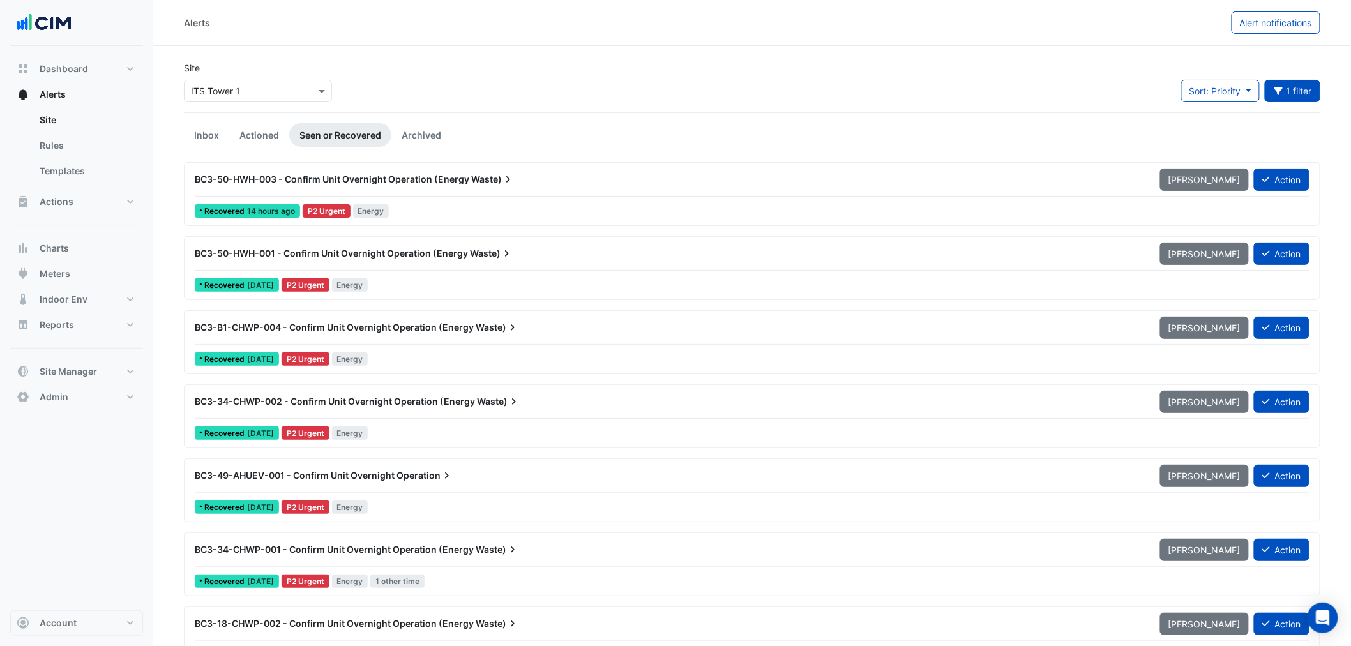
click at [354, 404] on span "BC3-34-CHWP-002 - Confirm Unit Overnight Operation (Energy" at bounding box center [335, 401] width 280 height 11
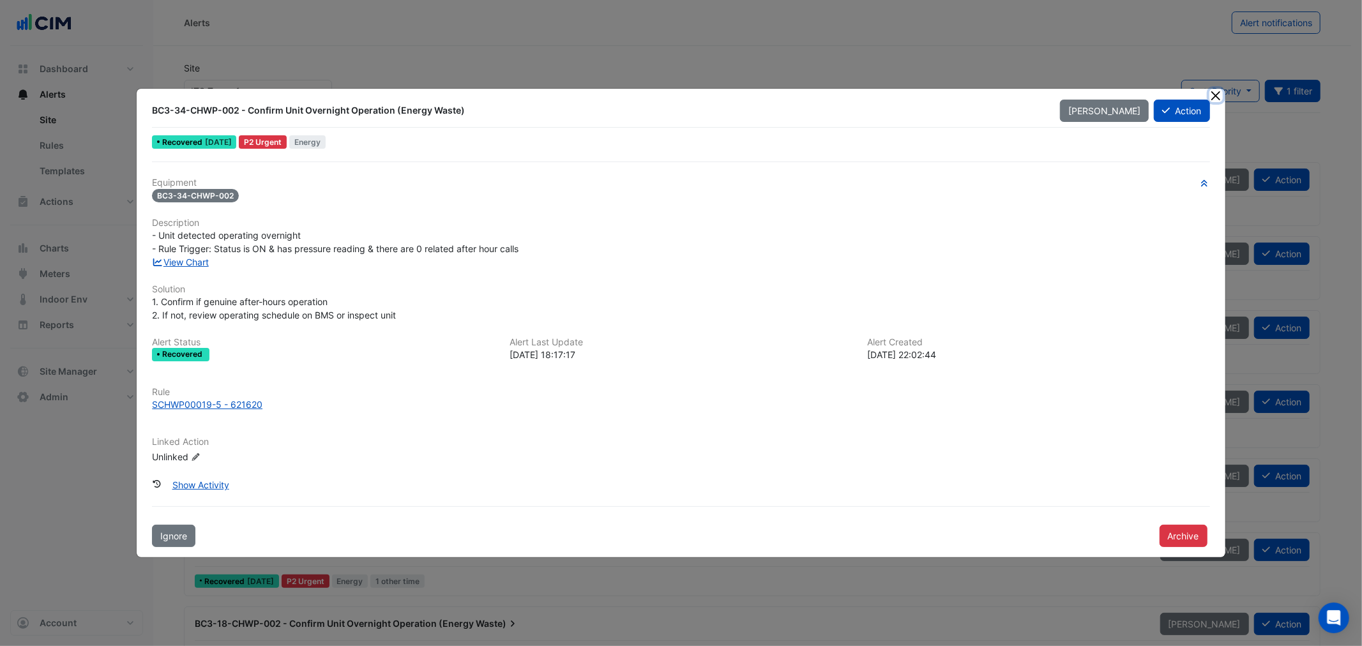
click at [1216, 94] on button "Close" at bounding box center [1215, 95] width 13 height 13
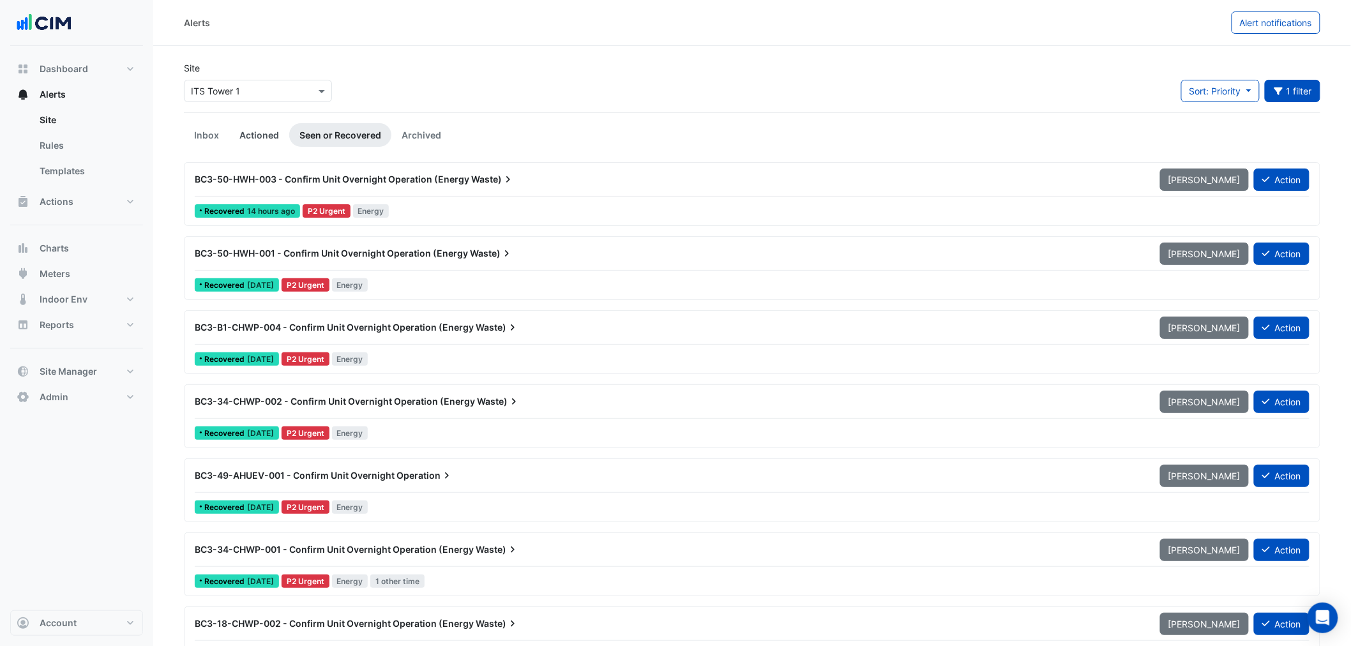
click at [269, 139] on link "Actioned" at bounding box center [259, 135] width 60 height 24
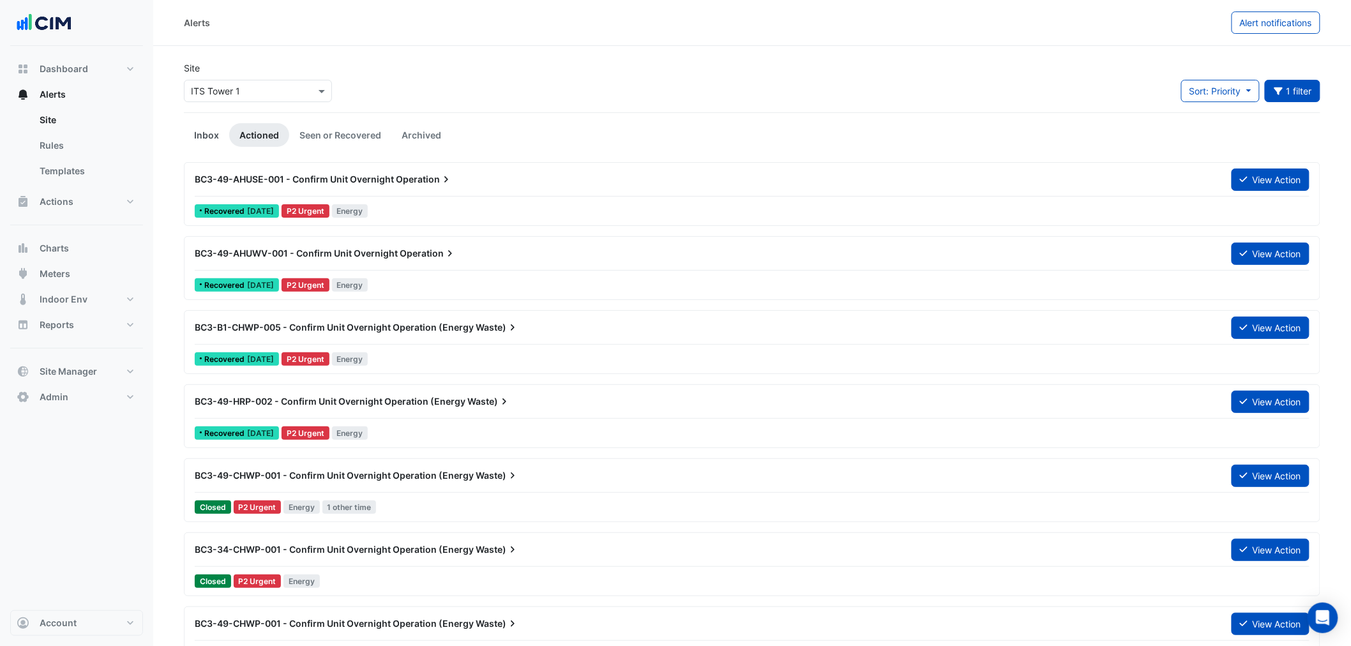
click at [206, 126] on link "Inbox" at bounding box center [206, 135] width 45 height 24
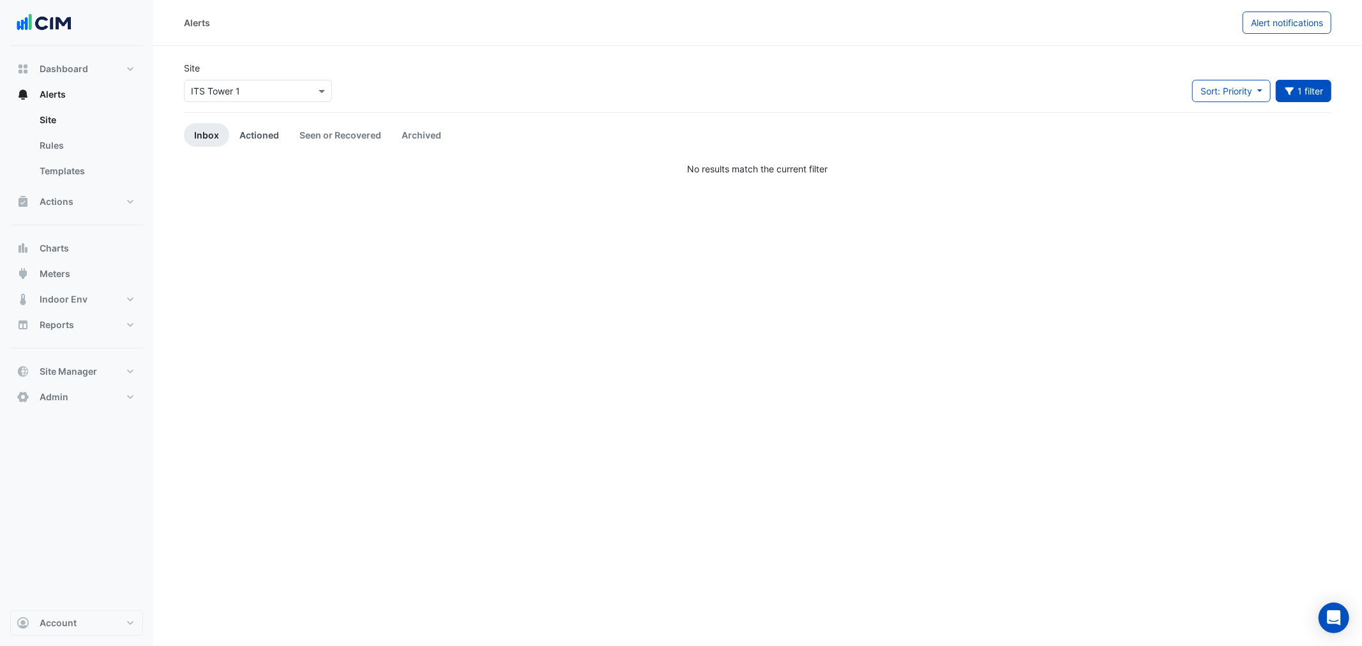
click at [275, 133] on link "Actioned" at bounding box center [259, 135] width 60 height 24
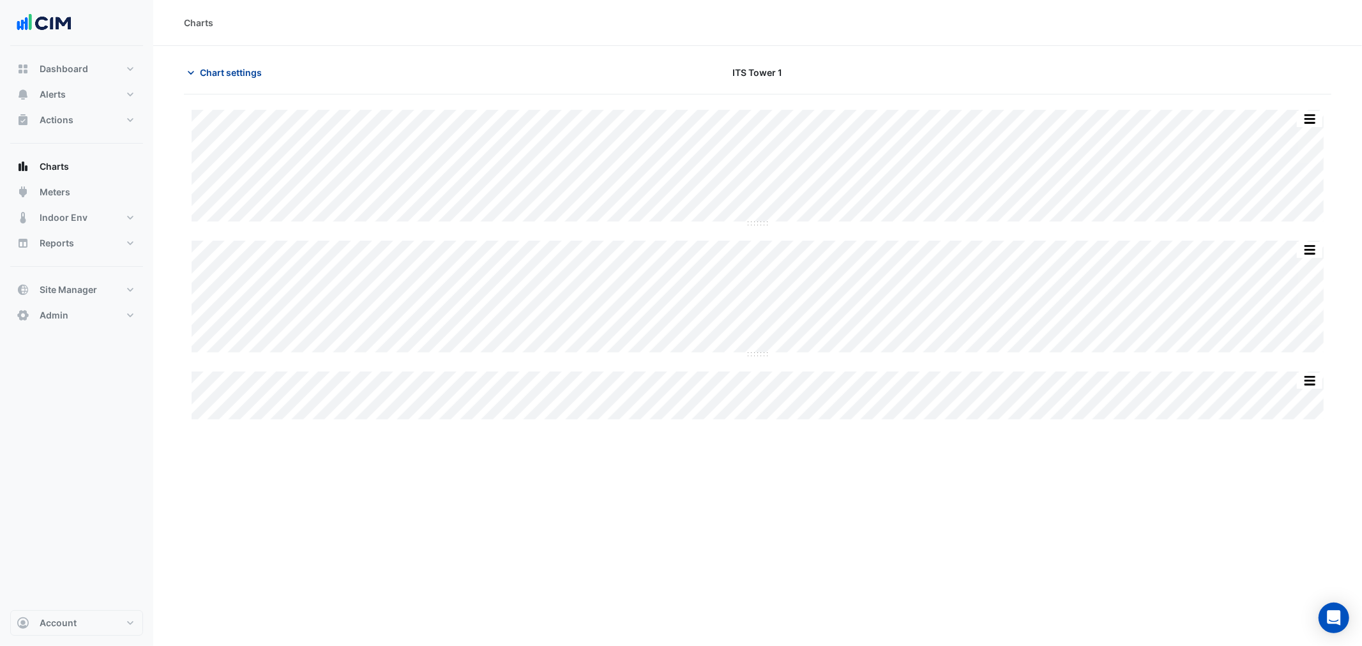
click at [211, 62] on button "Chart settings" at bounding box center [227, 72] width 86 height 22
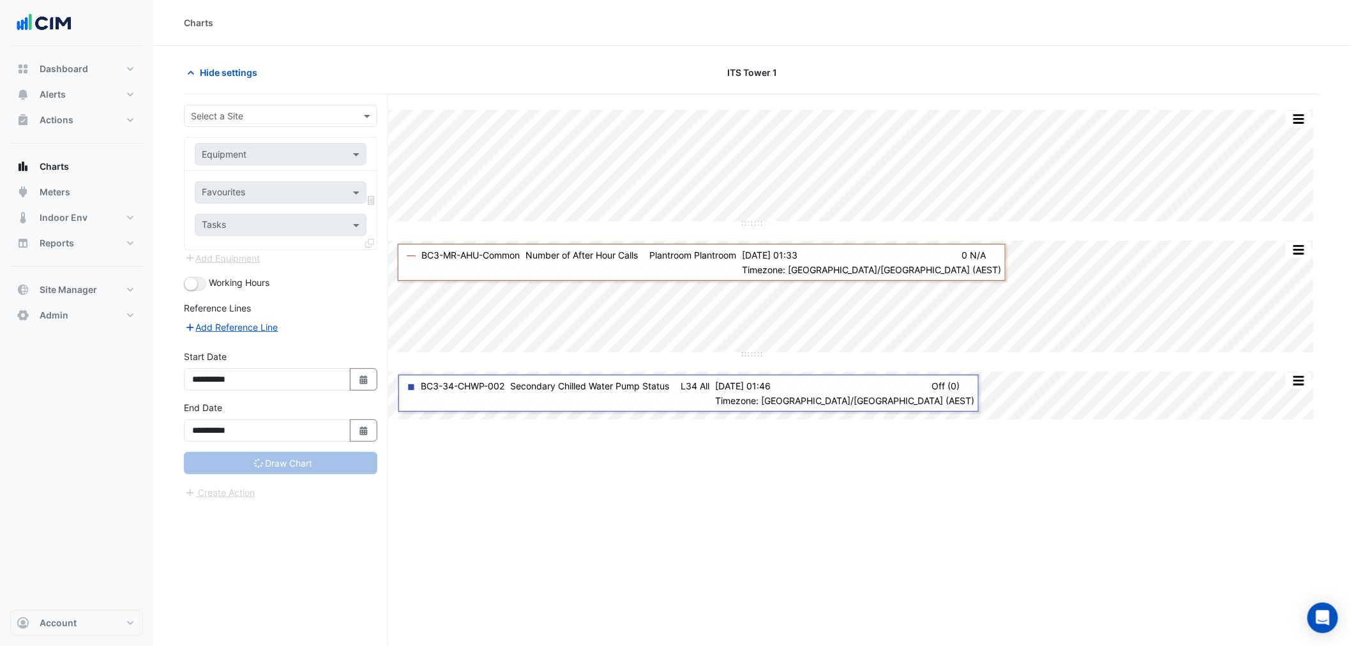
type input "**********"
